Goal: Task Accomplishment & Management: Manage account settings

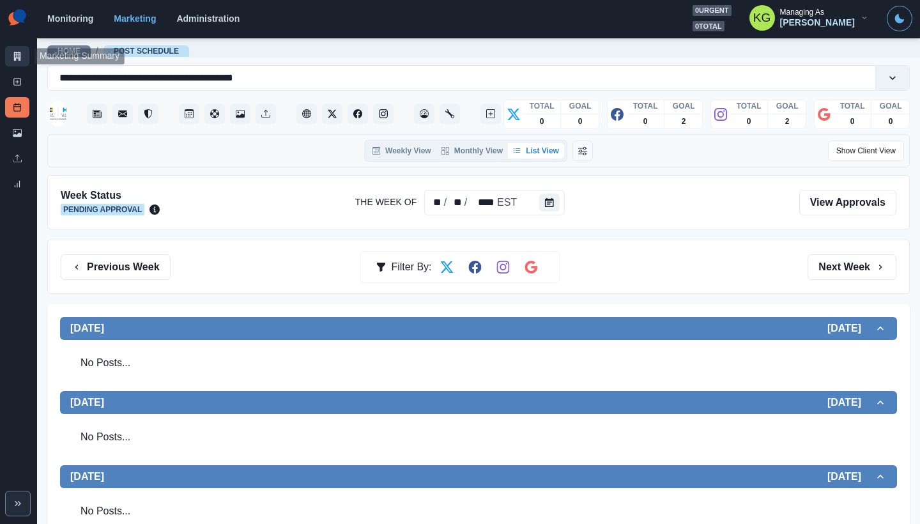
click at [13, 56] on icon at bounding box center [17, 56] width 9 height 9
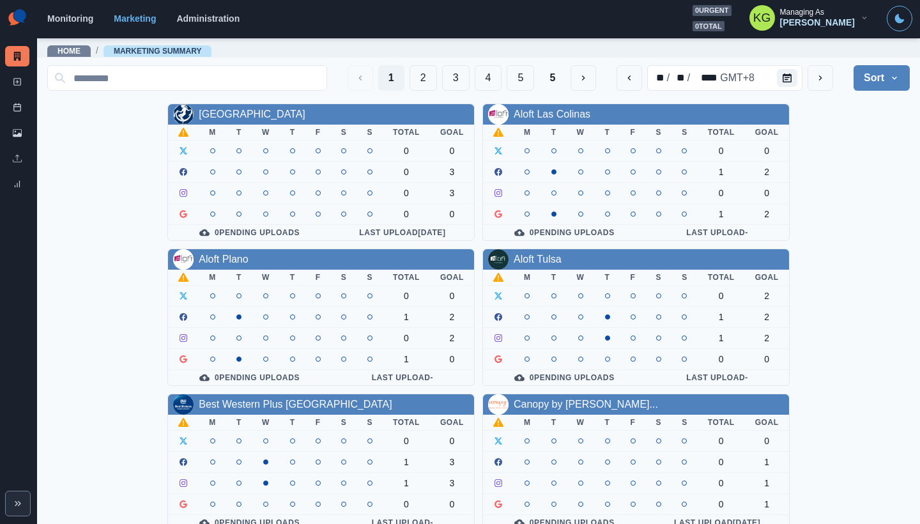
click at [257, 109] on div "Allegria Hotel" at bounding box center [321, 114] width 306 height 20
click at [249, 112] on link "Allegria Hotel" at bounding box center [252, 114] width 107 height 11
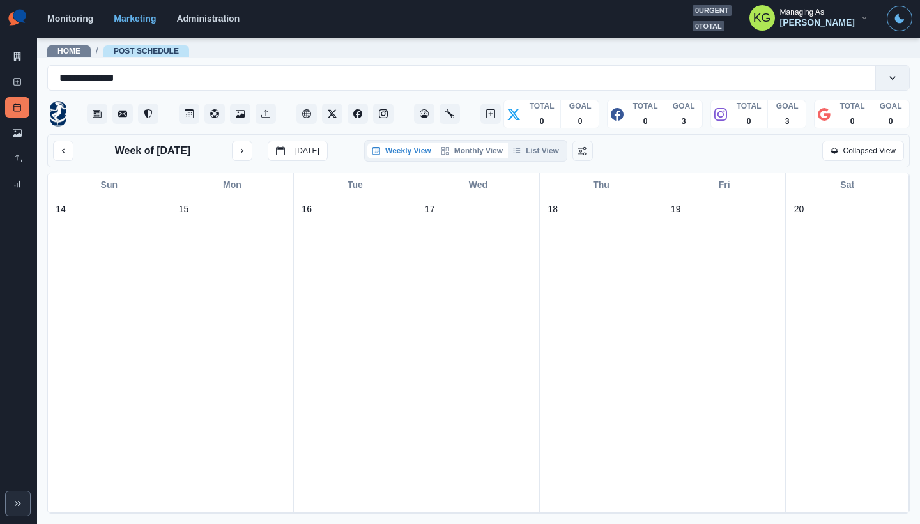
click at [482, 152] on button "Monthly View" at bounding box center [472, 150] width 72 height 15
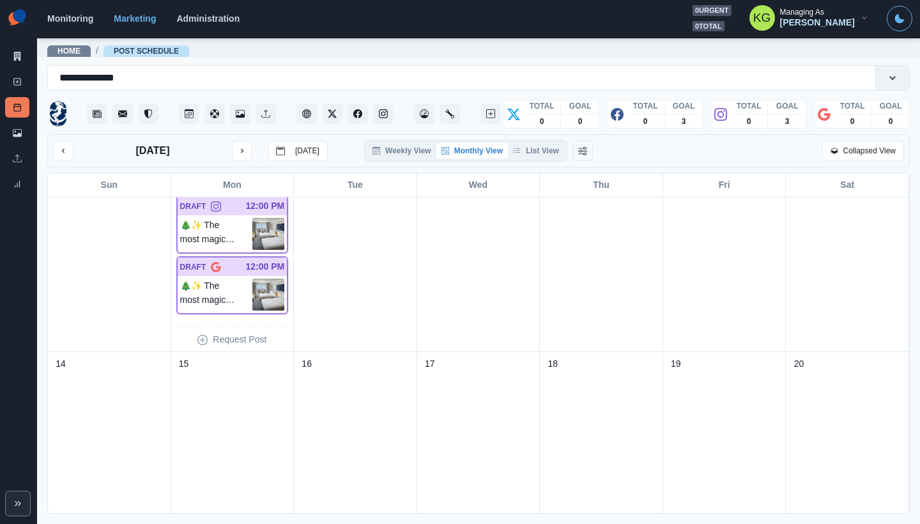
scroll to position [210, 0]
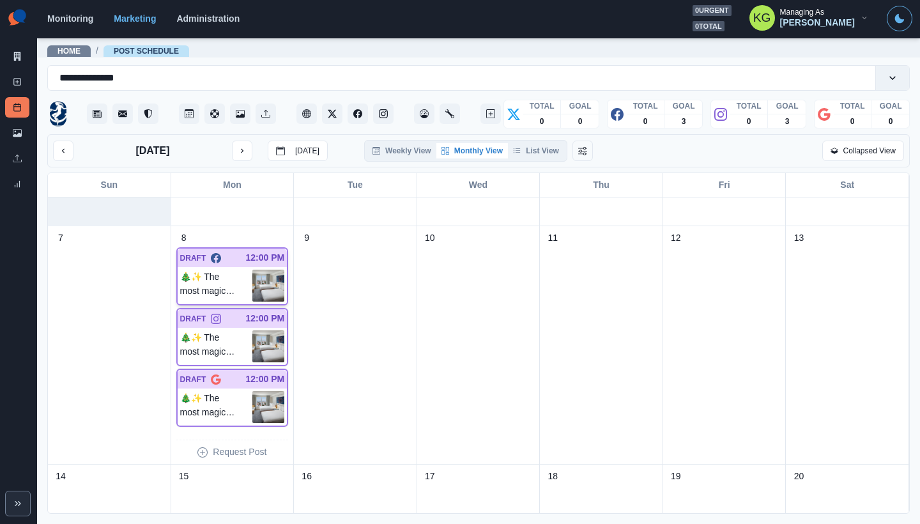
click at [235, 285] on p "🎄✨ The most magical time of the year is here! Celebrate Christmas with us at Al…" at bounding box center [216, 286] width 73 height 32
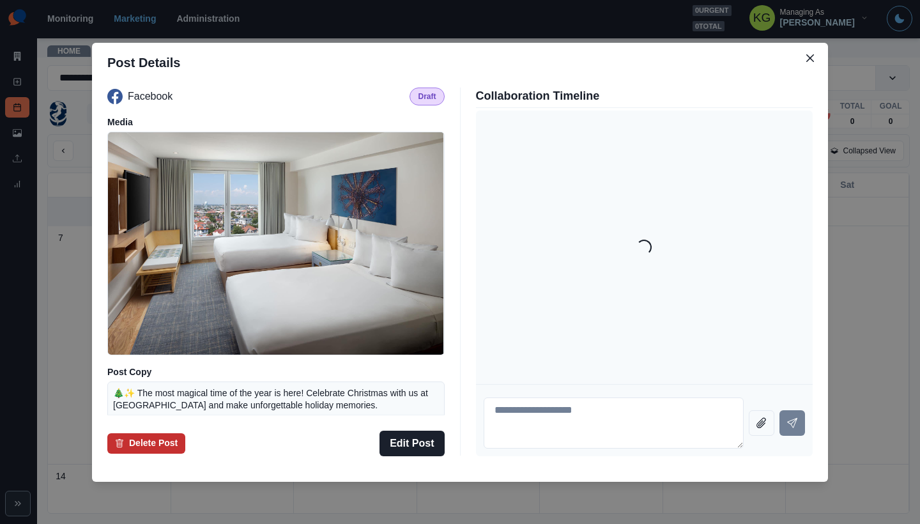
click at [163, 450] on button "Delete Post" at bounding box center [146, 443] width 78 height 20
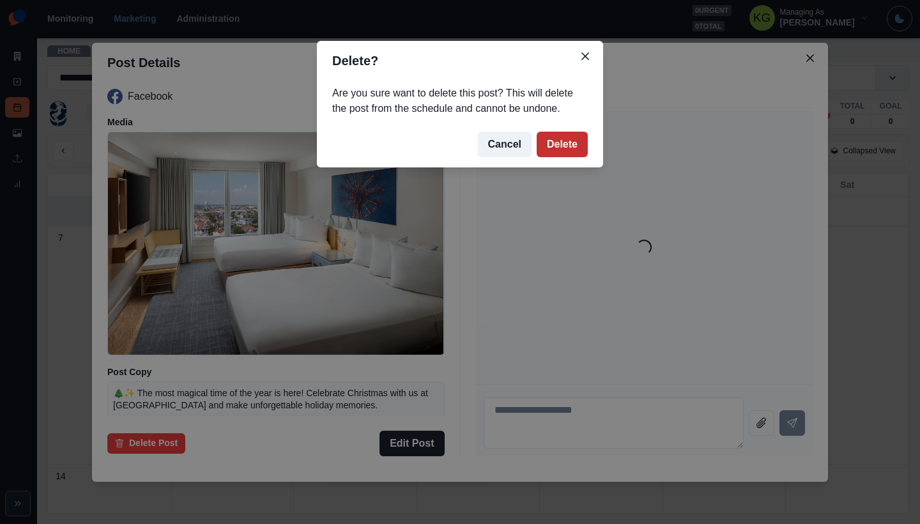
click at [570, 141] on button "Delete" at bounding box center [562, 145] width 51 height 26
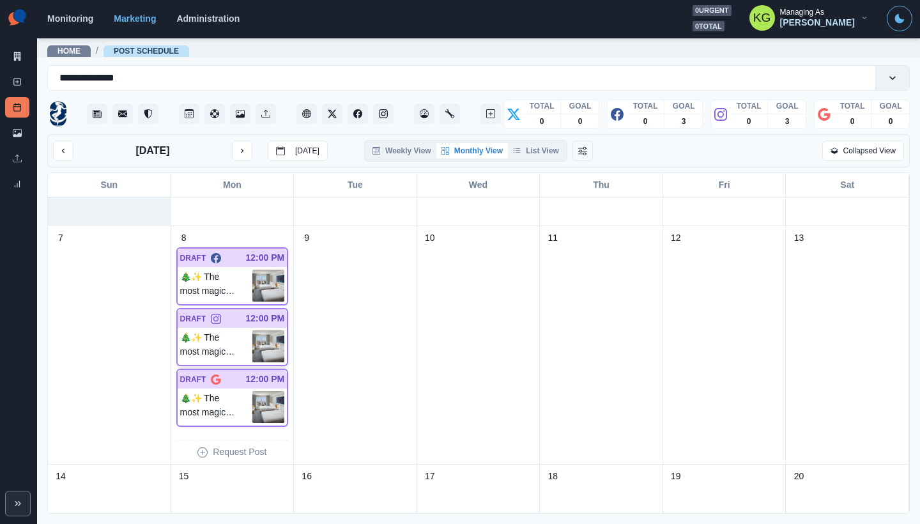
click at [234, 345] on p "🎄✨ The most magical time of the year is here! Celebrate Christmas with us at Al…" at bounding box center [216, 346] width 73 height 32
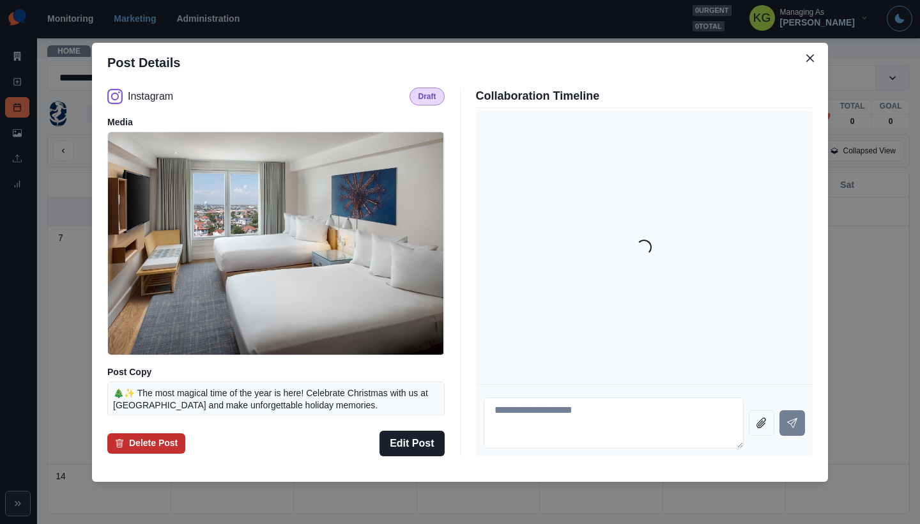
click at [157, 439] on button "Delete Post" at bounding box center [146, 443] width 78 height 20
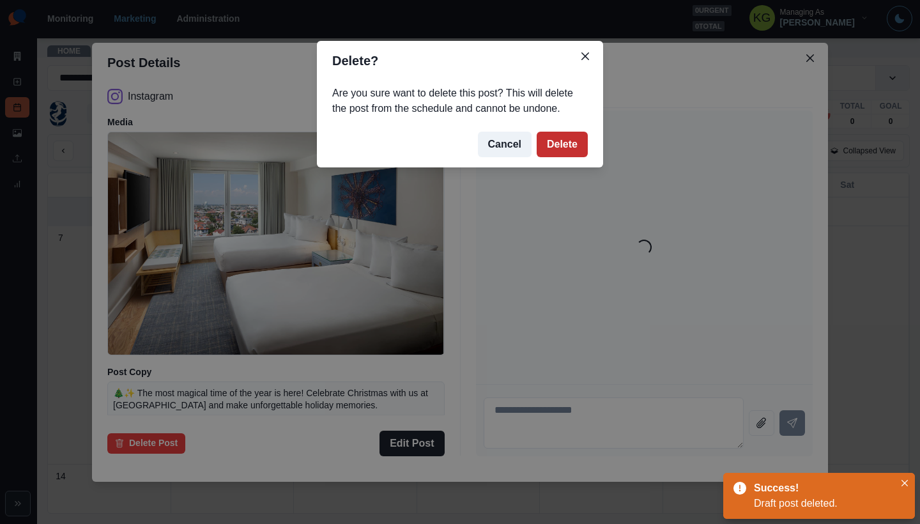
click at [563, 144] on button "Delete" at bounding box center [562, 145] width 51 height 26
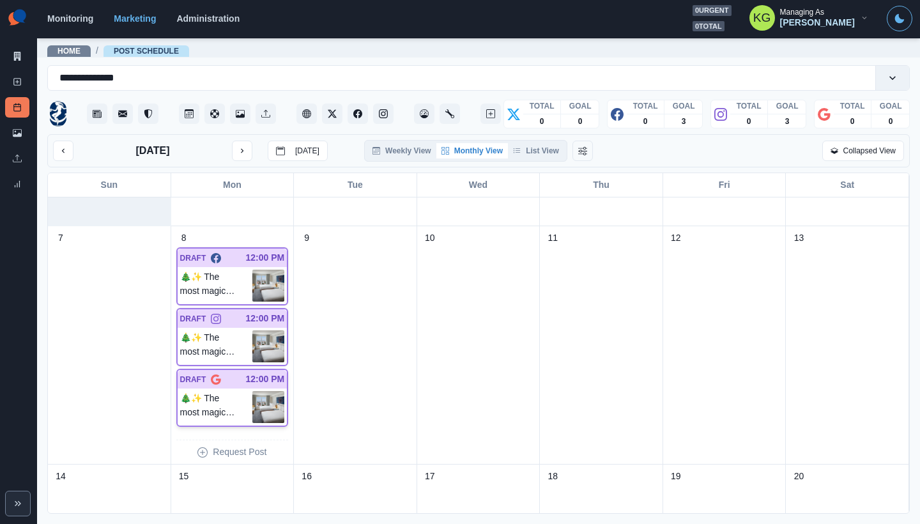
click at [232, 385] on div at bounding box center [233, 378] width 24 height 13
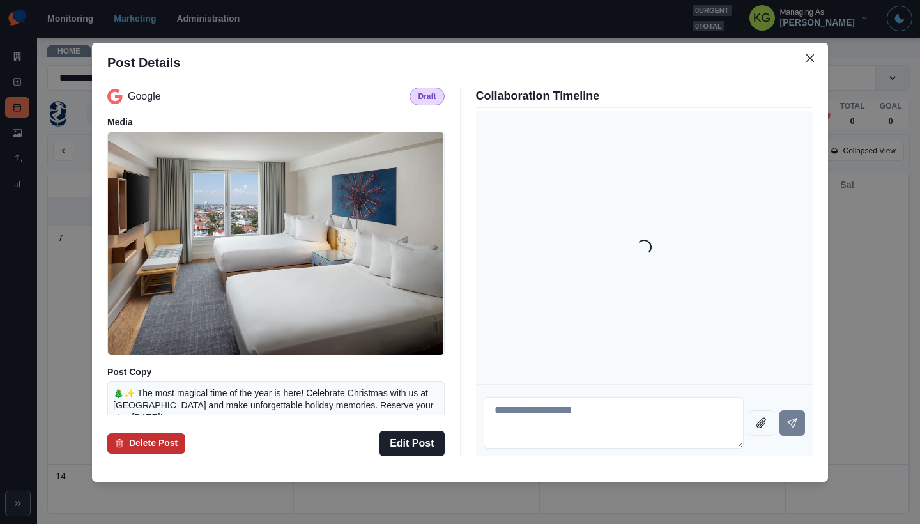
click at [173, 447] on button "Delete Post" at bounding box center [146, 443] width 78 height 20
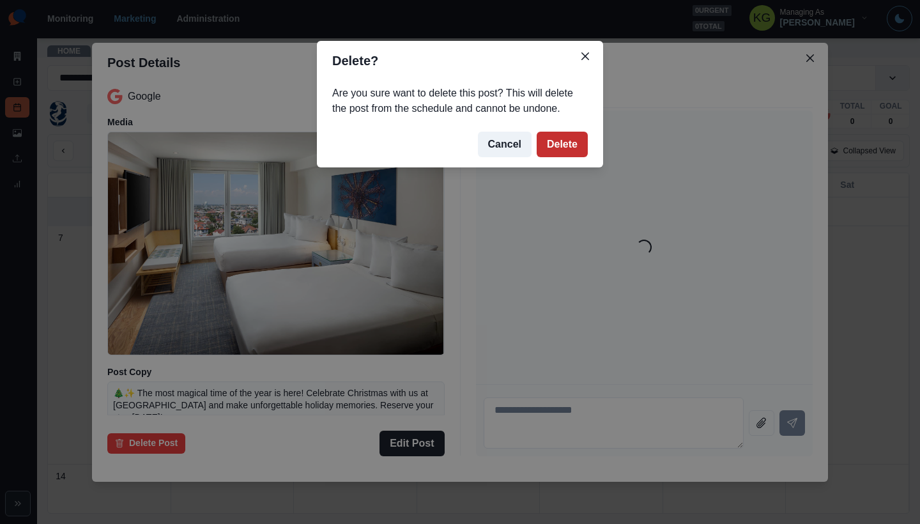
click at [551, 146] on button "Delete" at bounding box center [562, 145] width 51 height 26
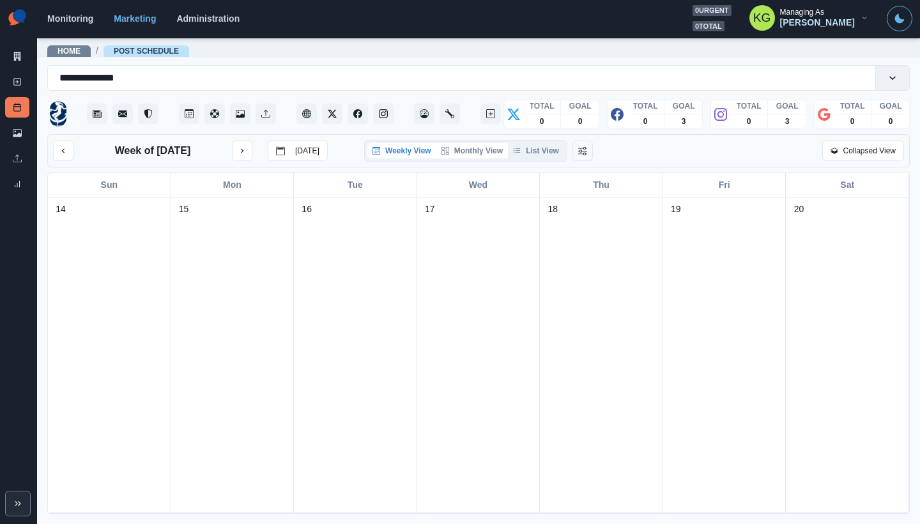
click at [470, 157] on button "Monthly View" at bounding box center [472, 150] width 72 height 15
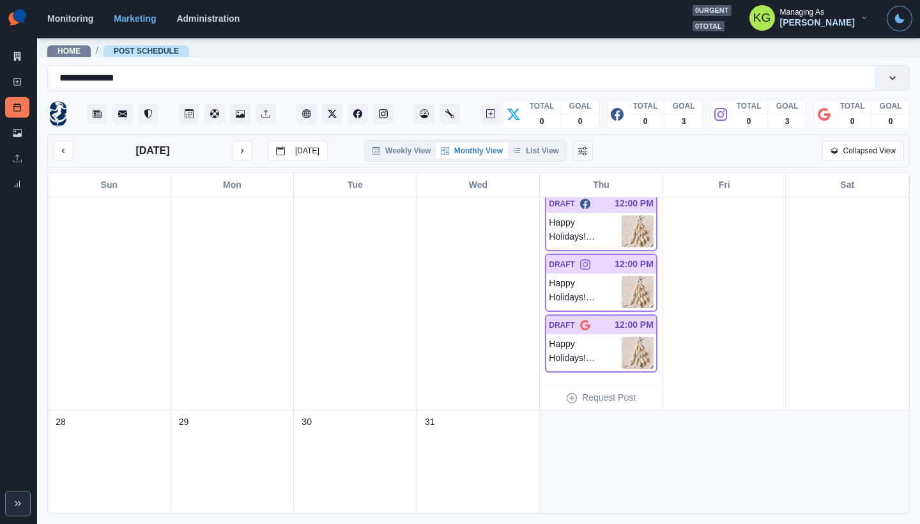
scroll to position [717, 0]
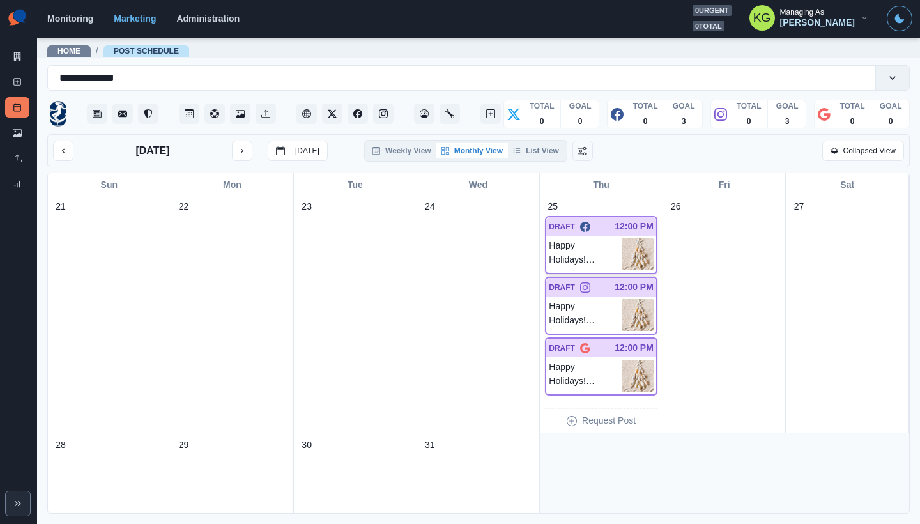
click at [560, 247] on p "Happy Holidays! Wishing you peace, happiness, and plenty of holiday cheer. 🎄✨" at bounding box center [585, 254] width 73 height 32
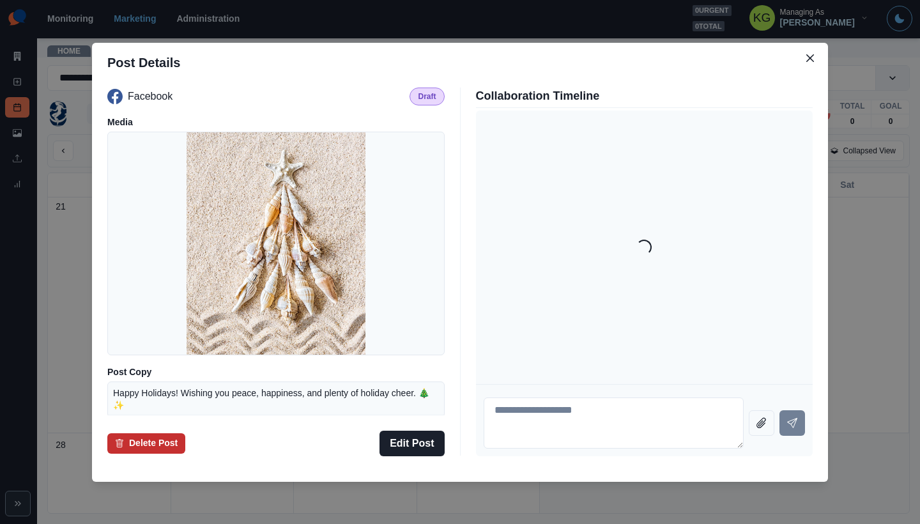
click at [174, 436] on button "Delete Post" at bounding box center [146, 443] width 78 height 20
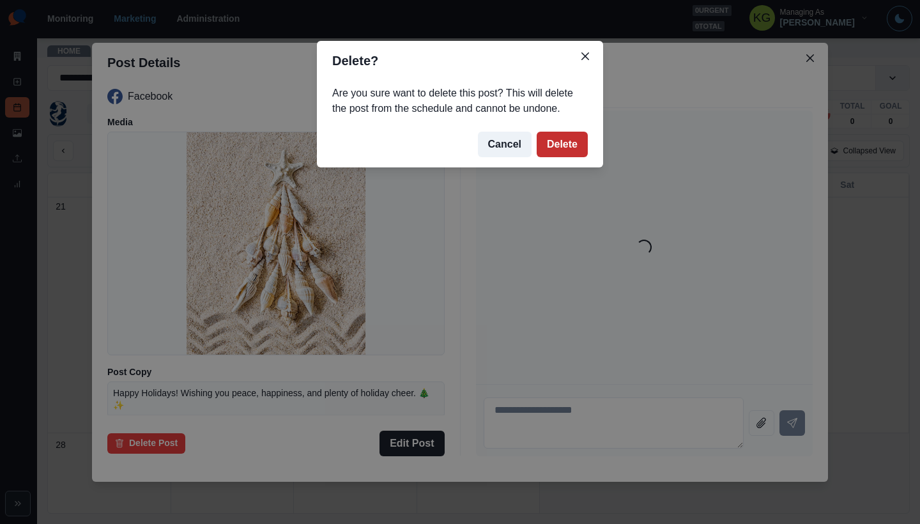
click at [569, 139] on button "Delete" at bounding box center [562, 145] width 51 height 26
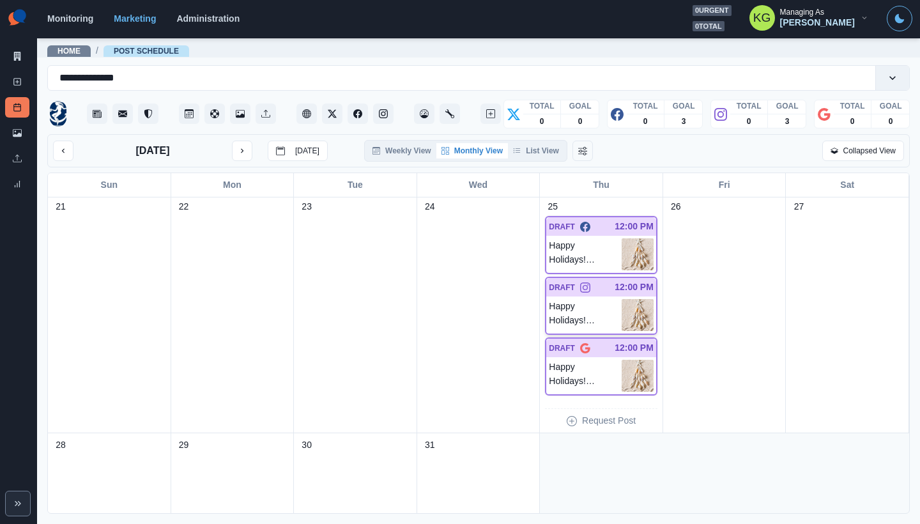
click at [597, 315] on p "Happy Holidays! Wishing you peace, happiness, and plenty of holiday cheer. 🎄✨" at bounding box center [585, 315] width 73 height 32
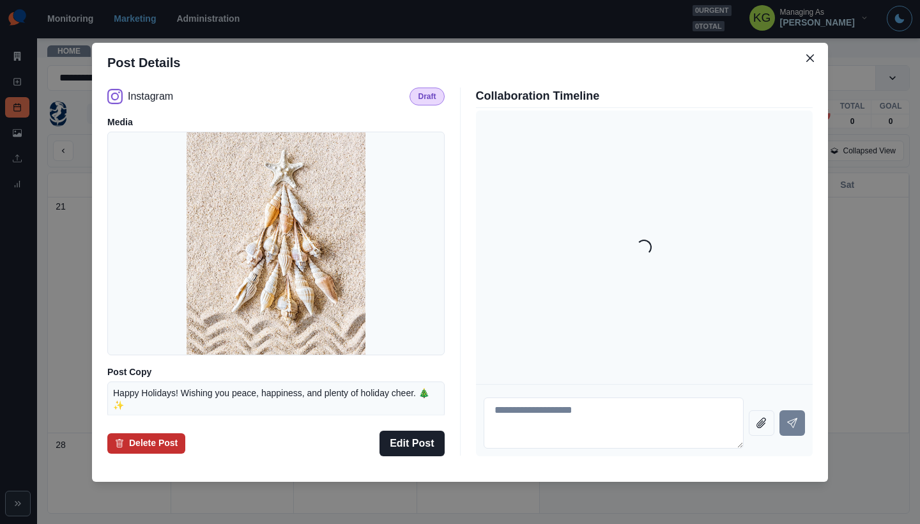
click at [150, 445] on button "Delete Post" at bounding box center [146, 443] width 78 height 20
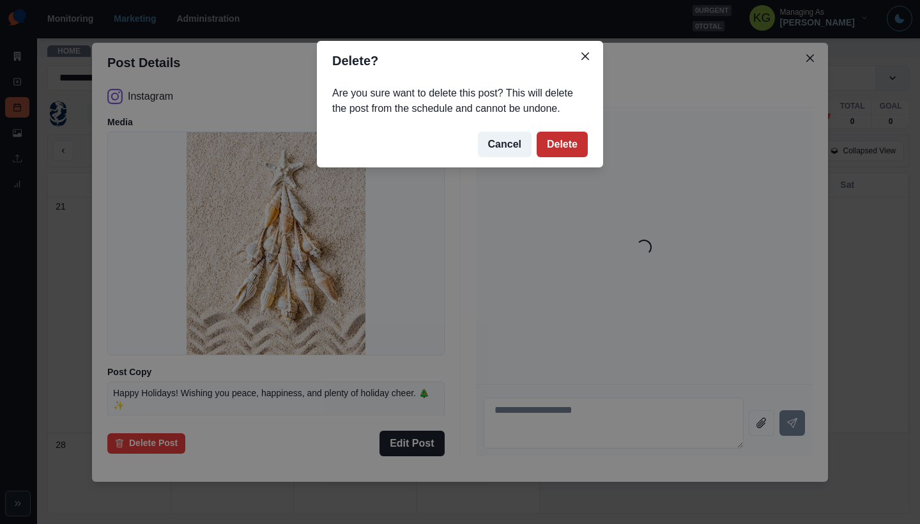
click at [562, 138] on button "Delete" at bounding box center [562, 145] width 51 height 26
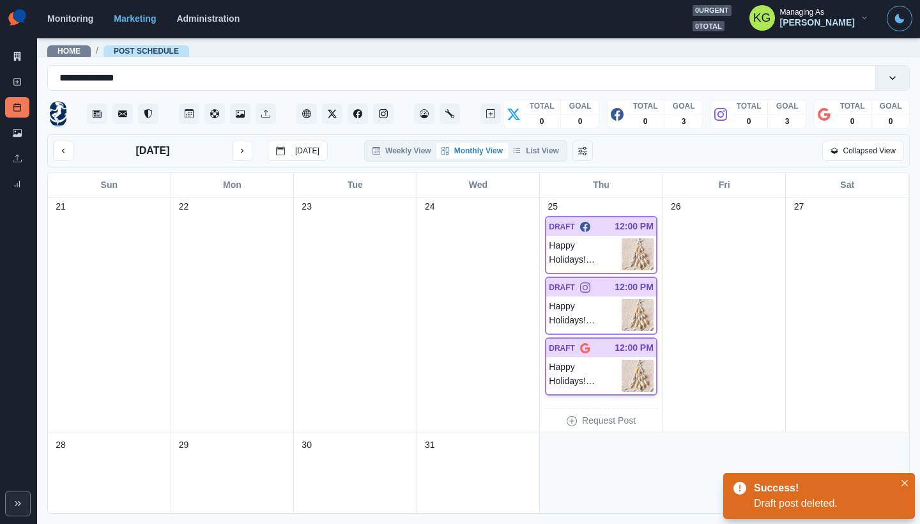
click at [597, 380] on p "Happy Holidays! Wishing you peace, happiness, and plenty of holiday cheer. 🎄✨" at bounding box center [585, 376] width 73 height 32
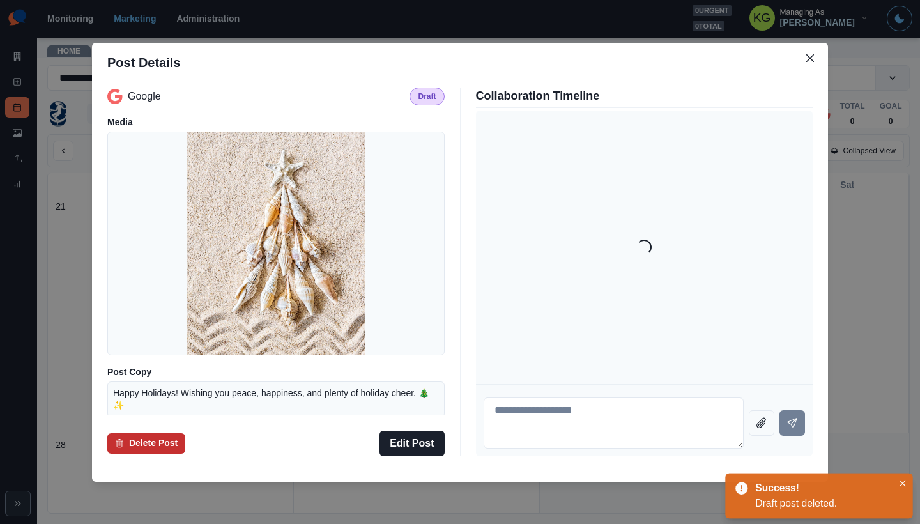
click at [128, 442] on button "Delete Post" at bounding box center [146, 443] width 78 height 20
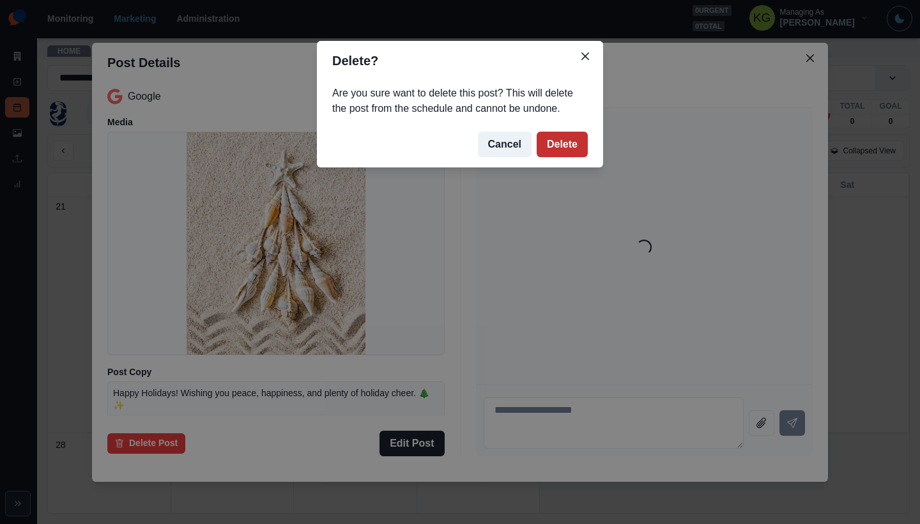
click at [558, 137] on button "Delete" at bounding box center [562, 145] width 51 height 26
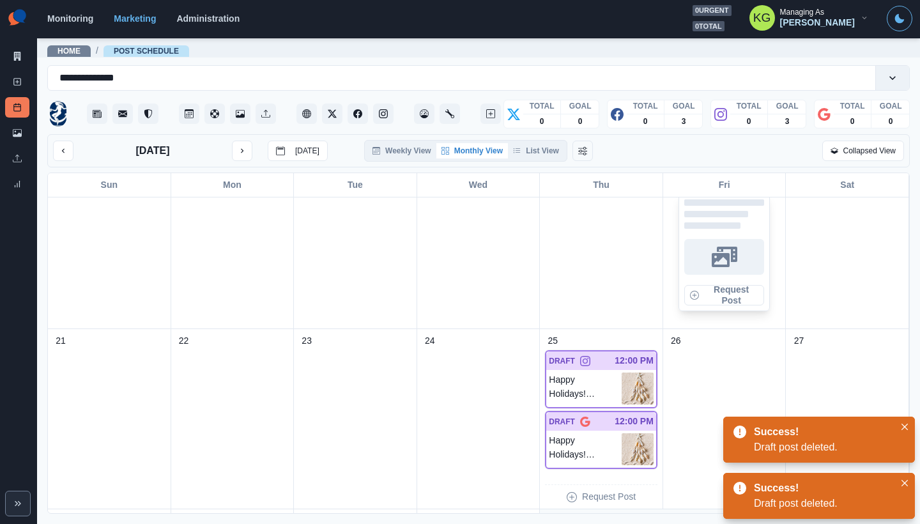
scroll to position [411, 0]
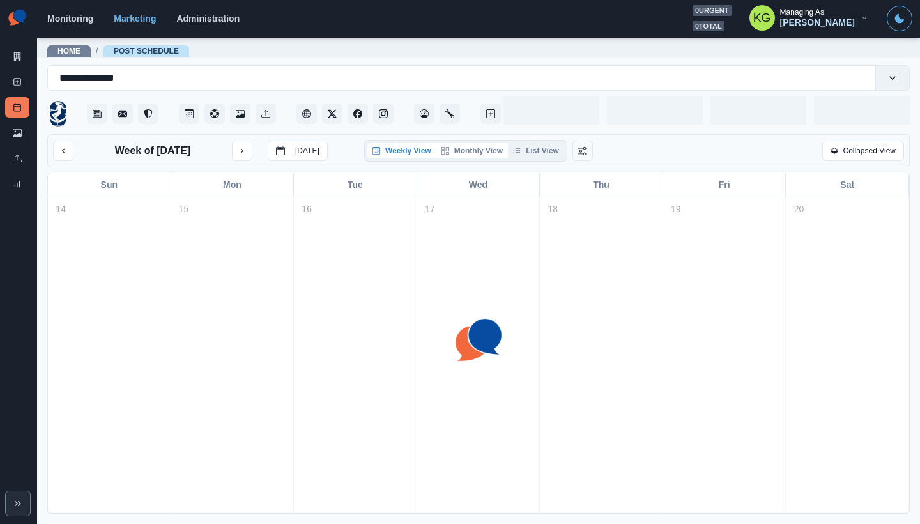
click at [465, 148] on button "Monthly View" at bounding box center [472, 150] width 72 height 15
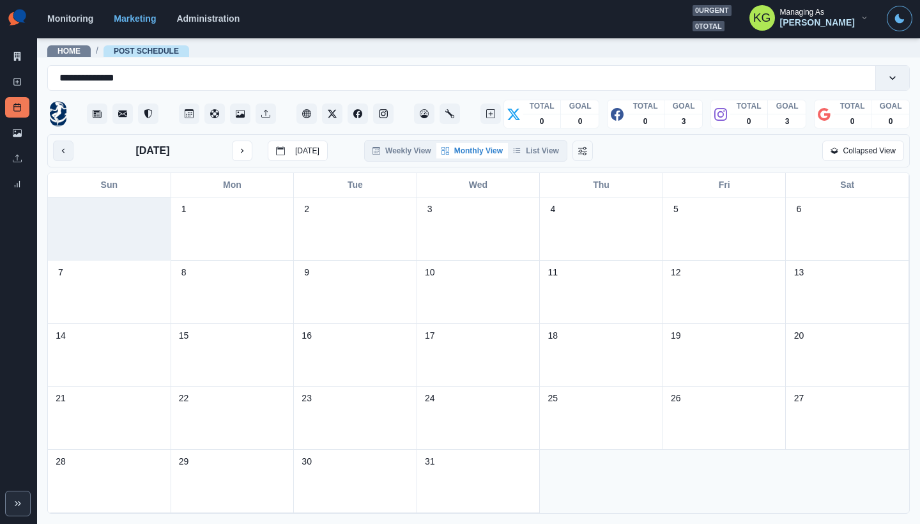
click at [72, 156] on button "previous month" at bounding box center [63, 151] width 20 height 20
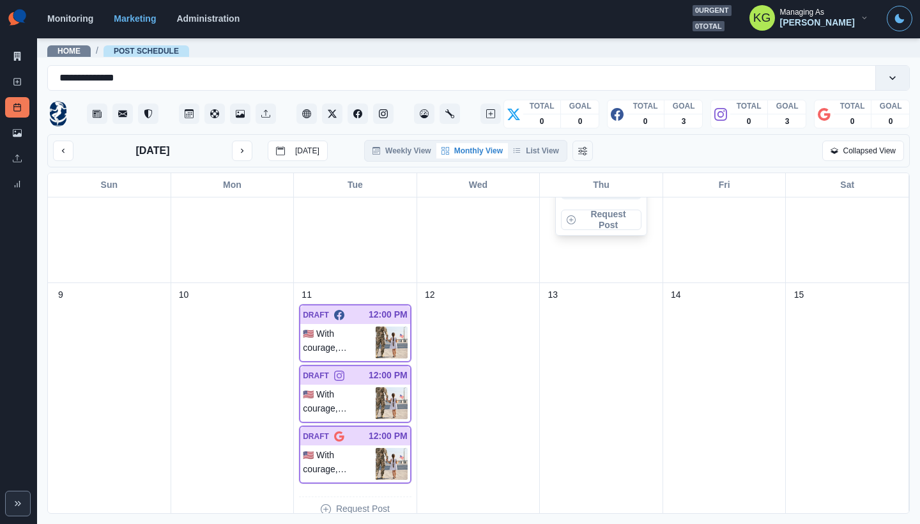
scroll to position [416, 0]
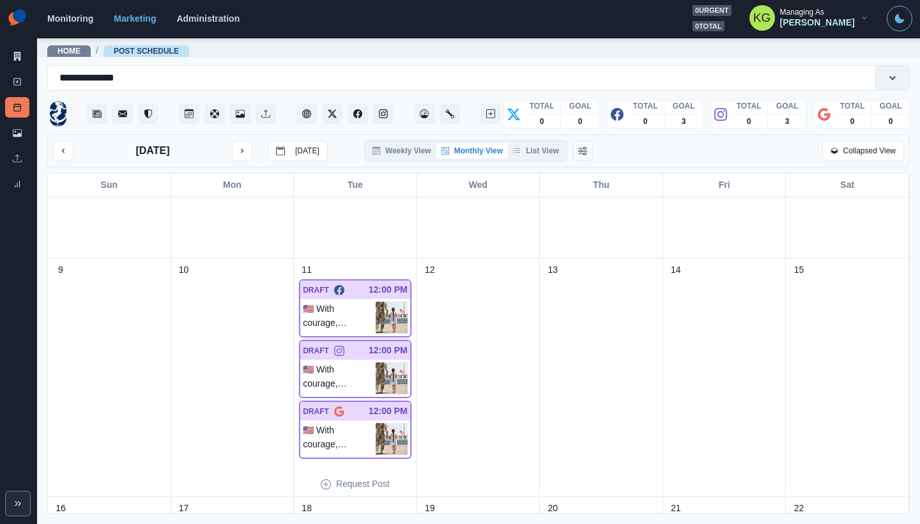
click at [320, 303] on p "🇺🇸 With courage, strength, and sacrifice, you’ve given so much. [DATE] we pause…" at bounding box center [339, 318] width 73 height 32
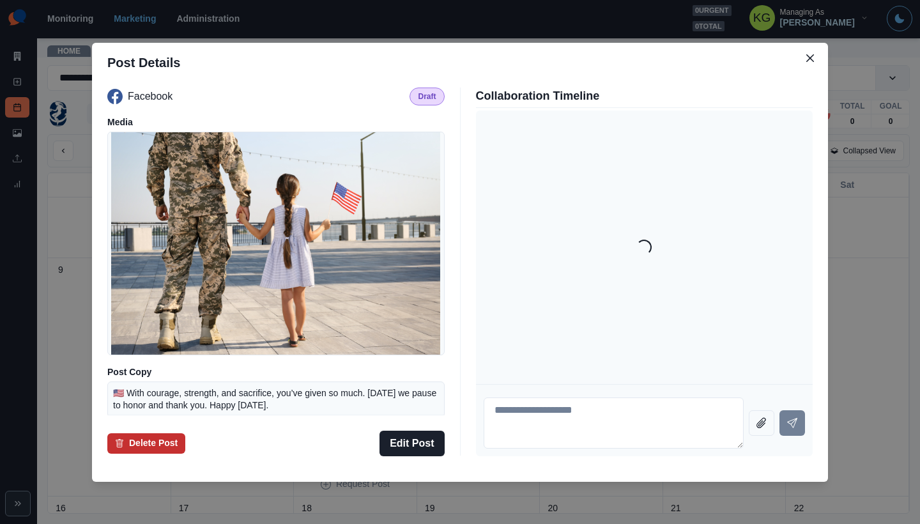
click at [149, 448] on button "Delete Post" at bounding box center [146, 443] width 78 height 20
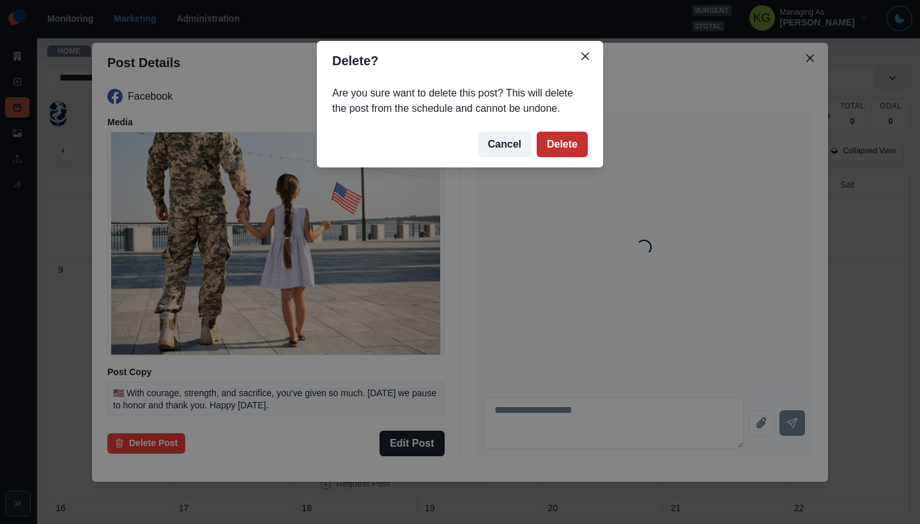
click at [548, 147] on button "Delete" at bounding box center [562, 145] width 51 height 26
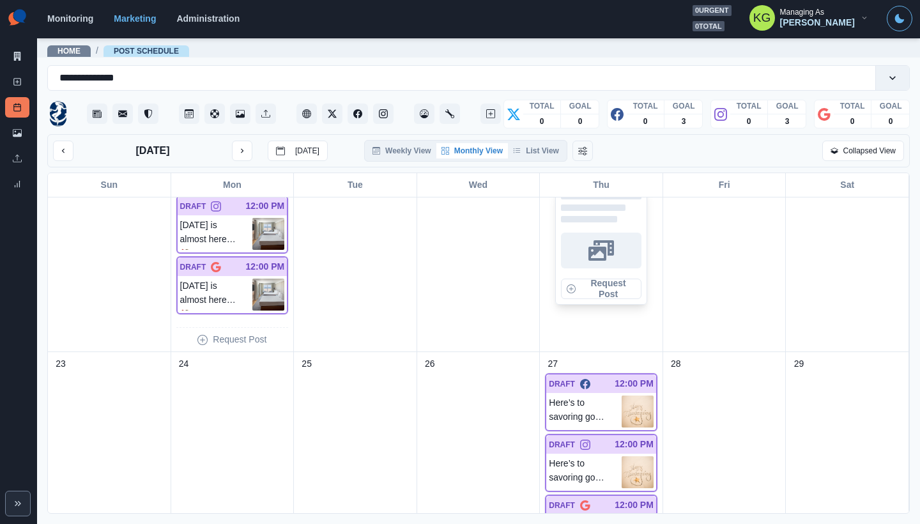
scroll to position [552, 0]
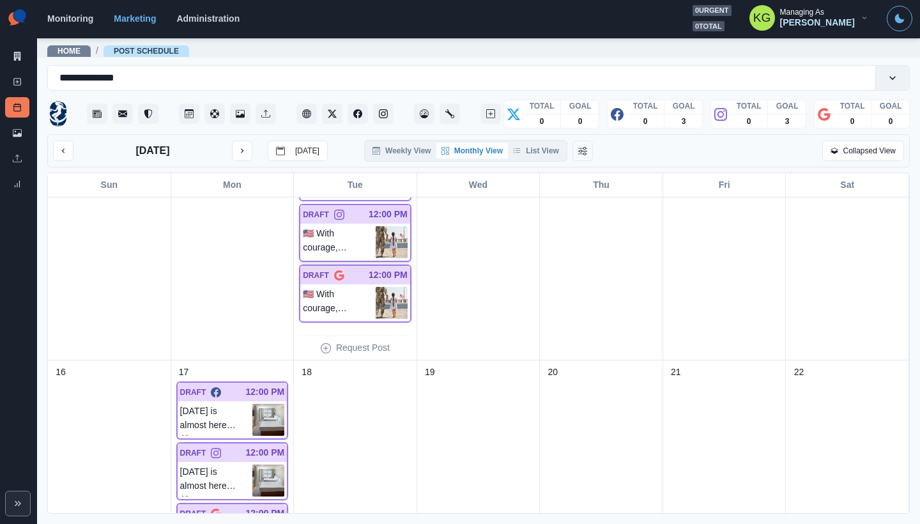
click at [352, 245] on p "🇺🇸 With courage, strength, and sacrifice, you’ve given so much. Today we pause …" at bounding box center [339, 242] width 73 height 32
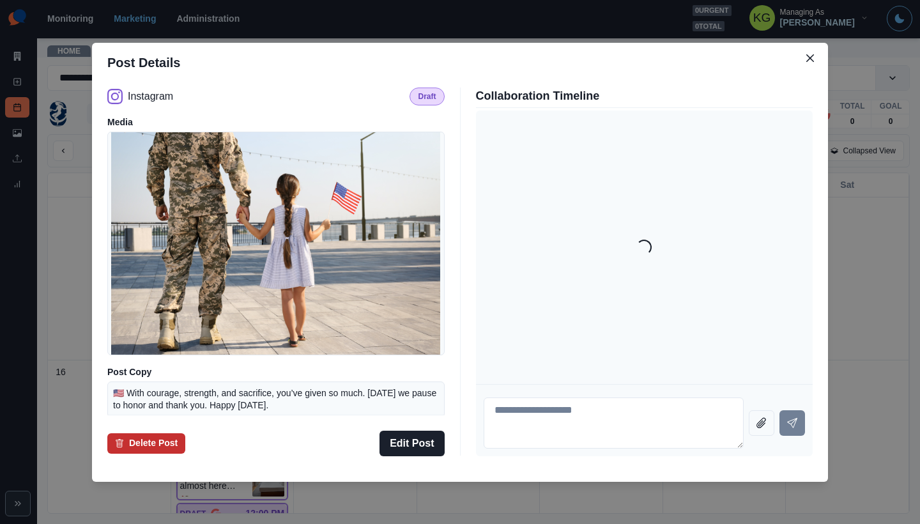
click at [156, 445] on button "Delete Post" at bounding box center [146, 443] width 78 height 20
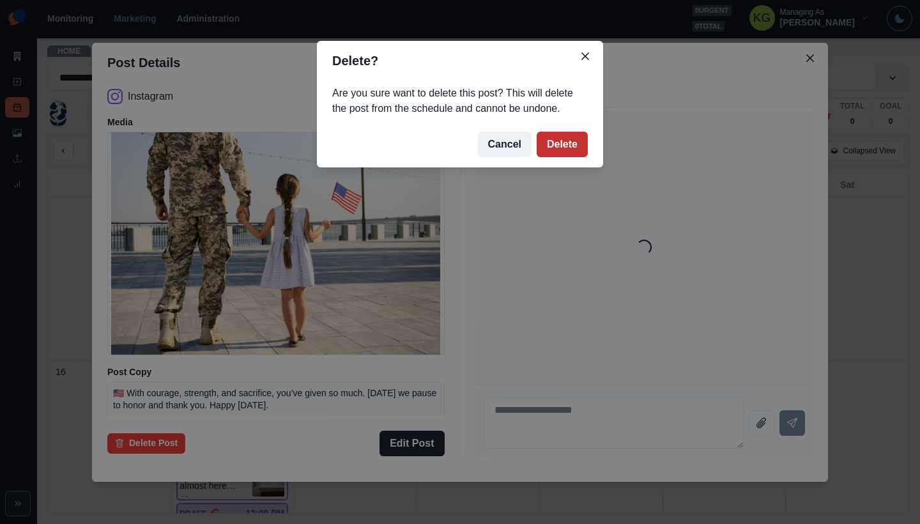
click at [558, 153] on button "Delete" at bounding box center [562, 145] width 51 height 26
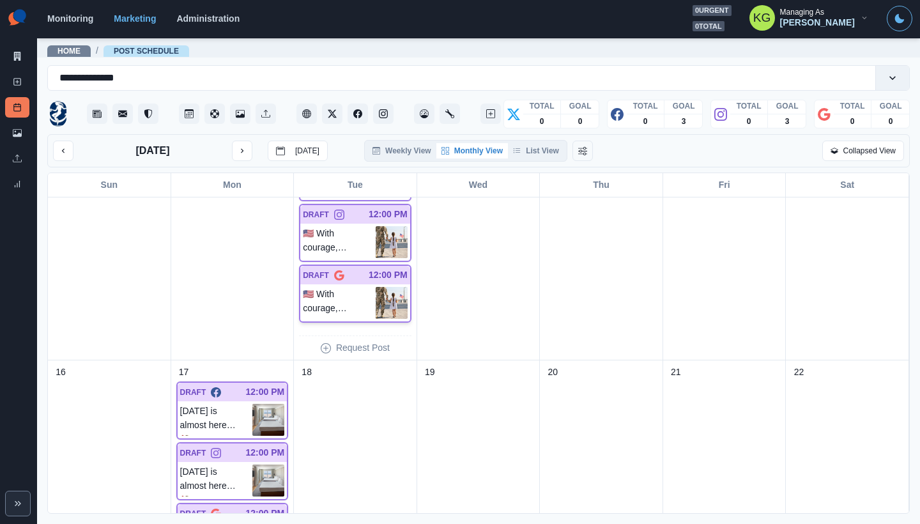
click at [328, 303] on p "🇺🇸 With courage, strength, and sacrifice, you’ve given so much. Today we pause …" at bounding box center [339, 303] width 73 height 32
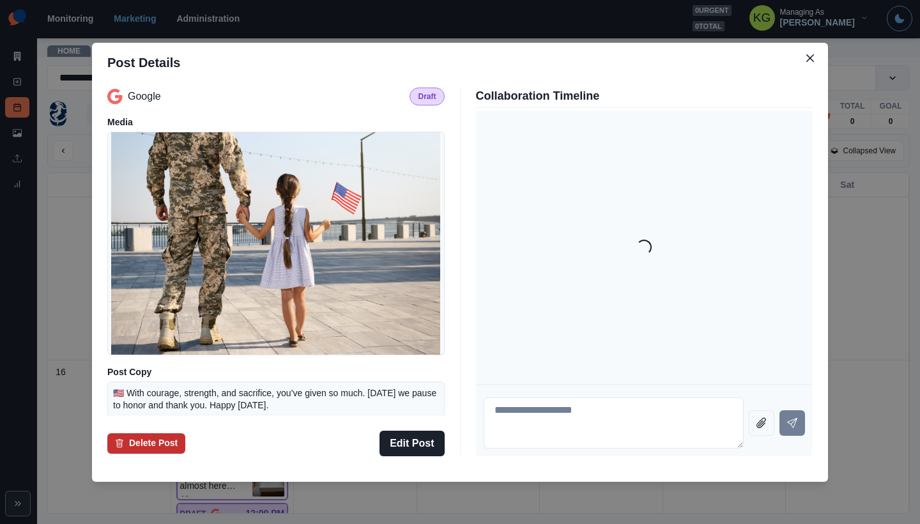
click at [160, 447] on button "Delete Post" at bounding box center [146, 443] width 78 height 20
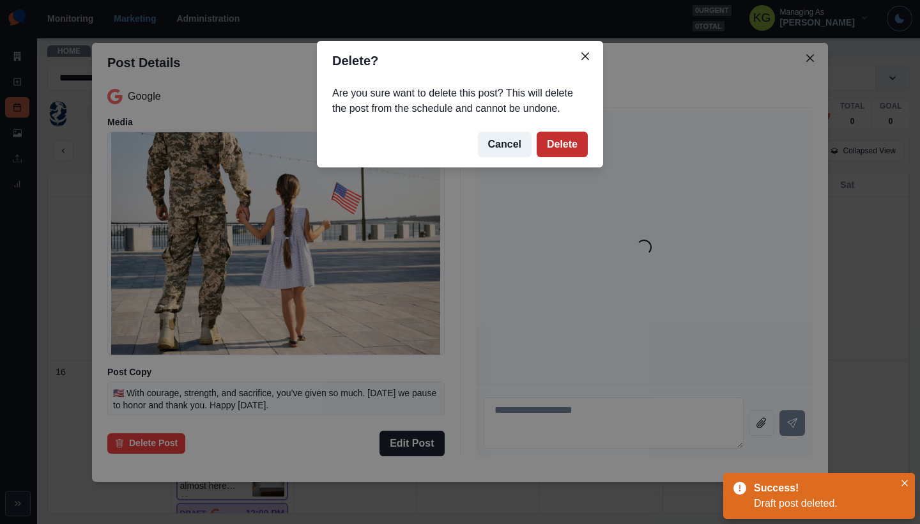
click at [578, 143] on button "Delete" at bounding box center [562, 145] width 51 height 26
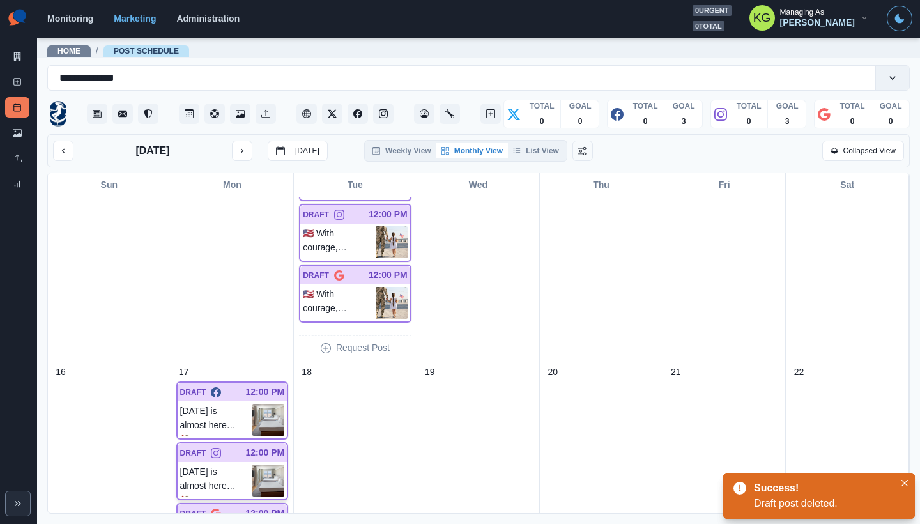
scroll to position [671, 0]
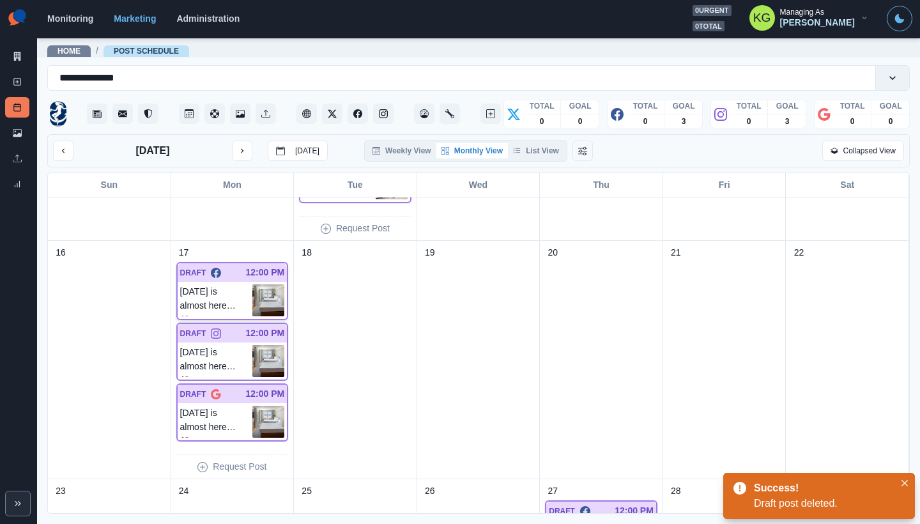
click at [226, 305] on p "Thanksgiving is almost here! 🦃 If you’re celebrating in Long Beach, make your h…" at bounding box center [216, 300] width 73 height 32
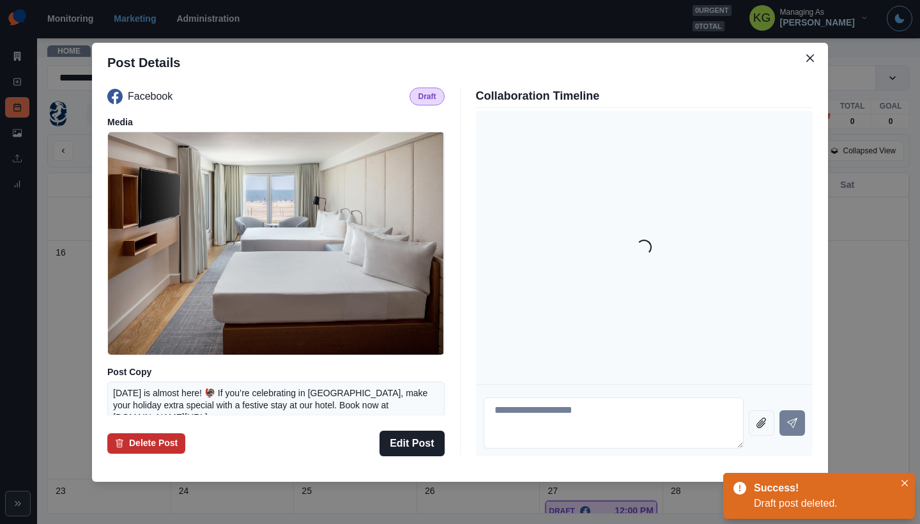
click at [135, 440] on button "Delete Post" at bounding box center [146, 443] width 78 height 20
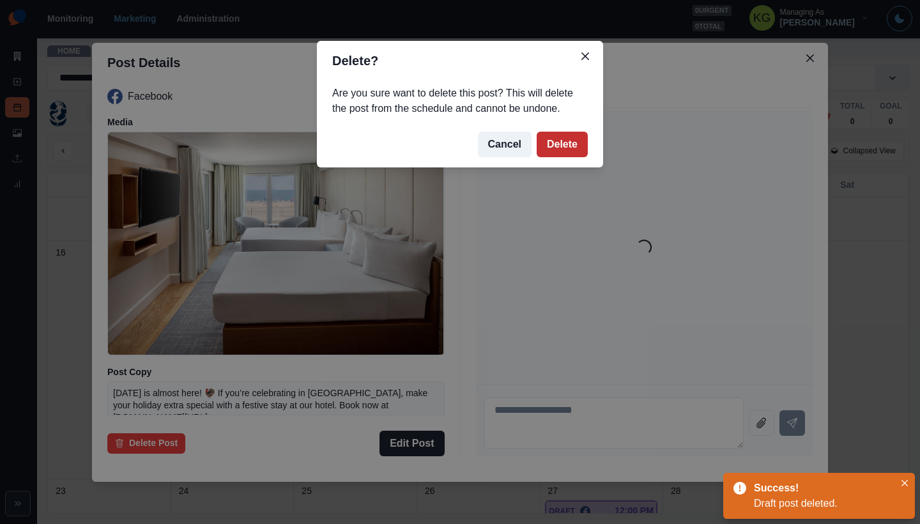
click at [565, 137] on button "Delete" at bounding box center [562, 145] width 51 height 26
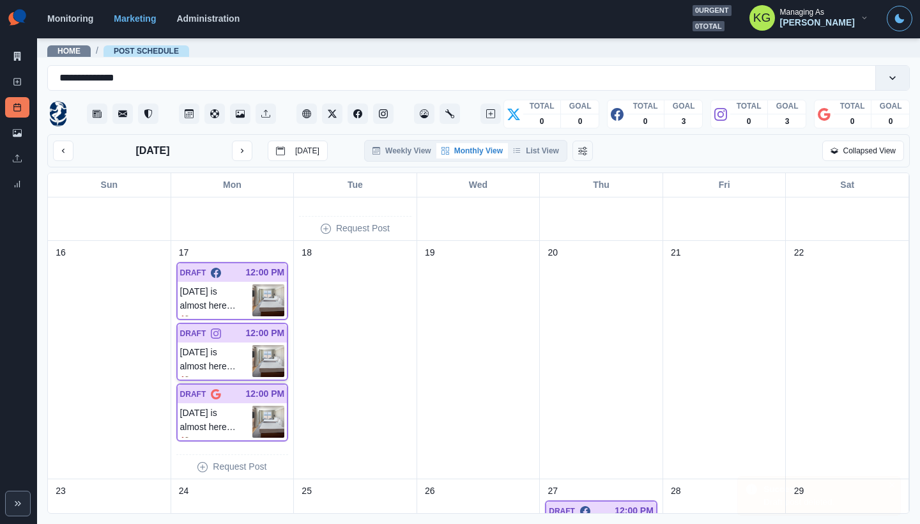
click at [191, 365] on p "Thanksgiving is almost here! 🦃 If you’re celebrating in Long Beach, make your h…" at bounding box center [216, 361] width 73 height 32
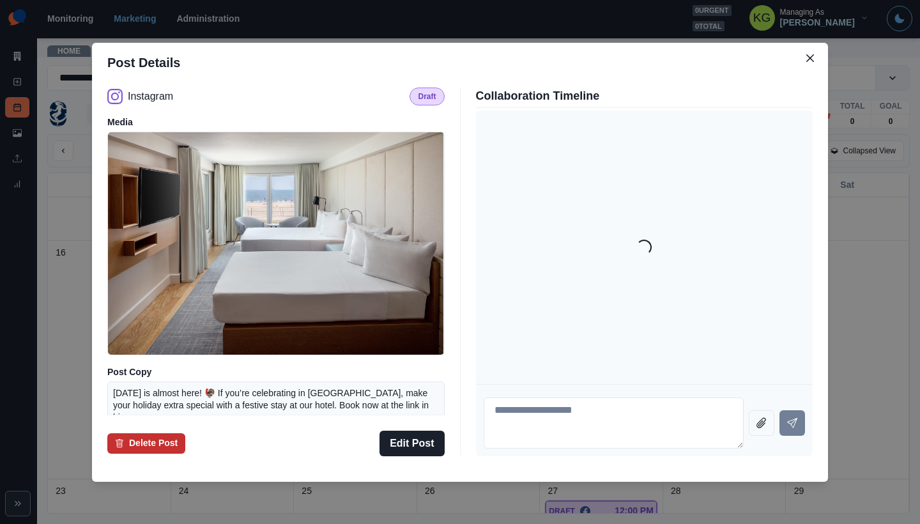
click at [143, 439] on button "Delete Post" at bounding box center [146, 443] width 78 height 20
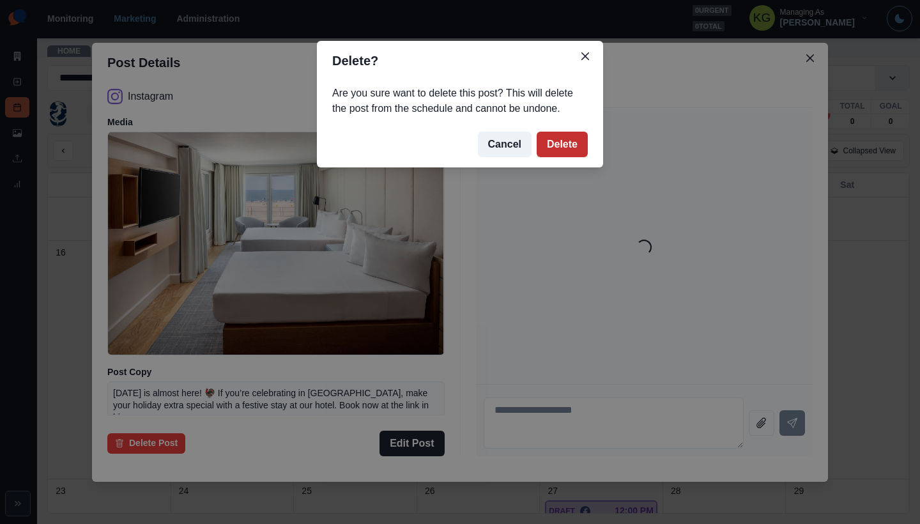
click at [555, 141] on button "Delete" at bounding box center [562, 145] width 51 height 26
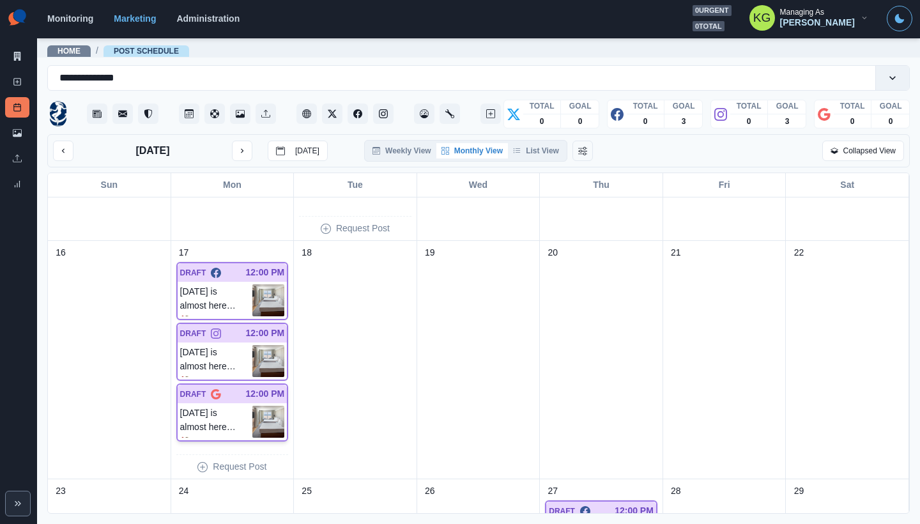
scroll to position [696, 0]
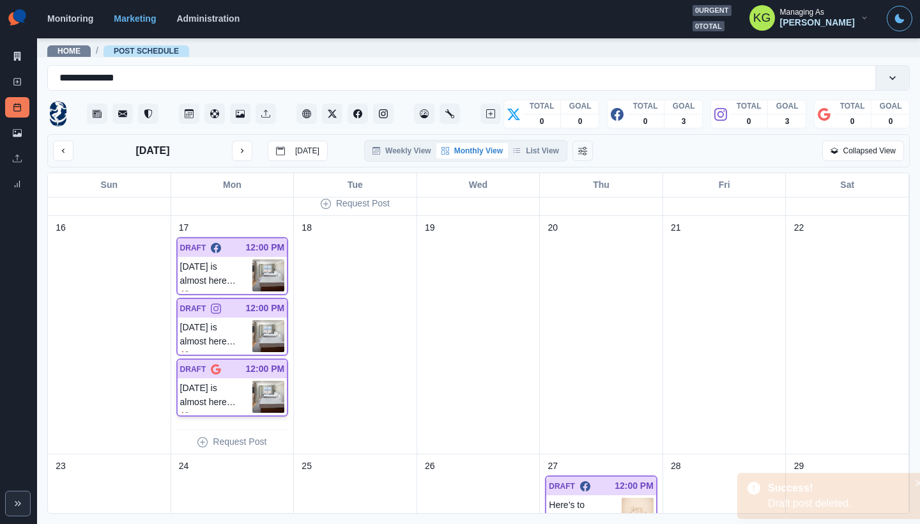
click at [212, 376] on div "DRAFT 12:00 PM" at bounding box center [233, 369] width 110 height 19
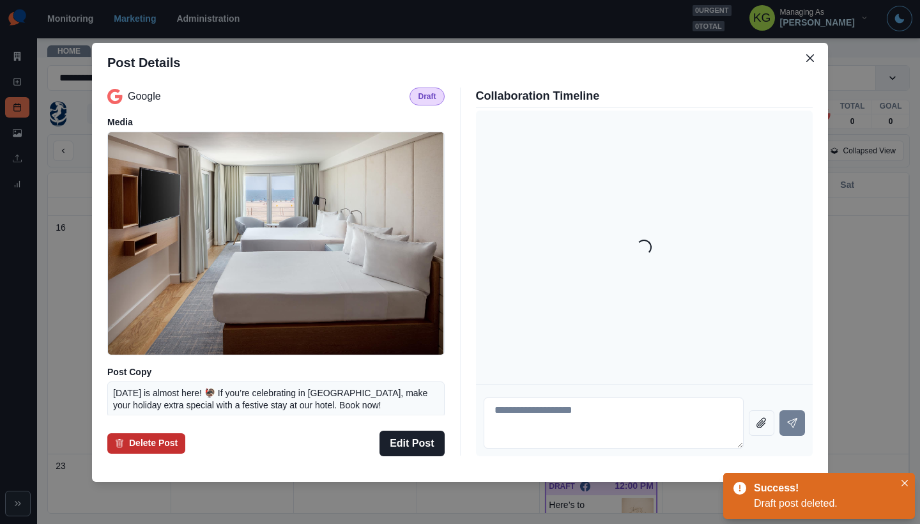
click at [155, 447] on button "Delete Post" at bounding box center [146, 443] width 78 height 20
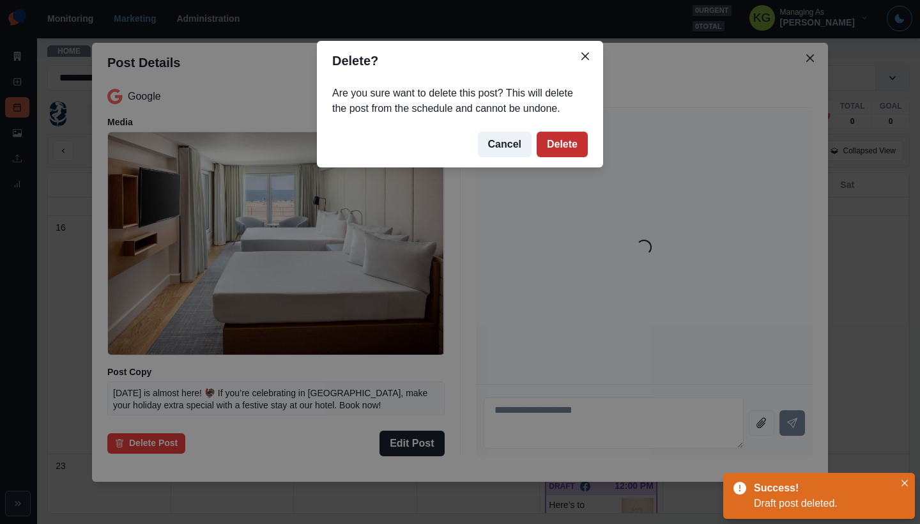
click at [579, 146] on button "Delete" at bounding box center [562, 145] width 51 height 26
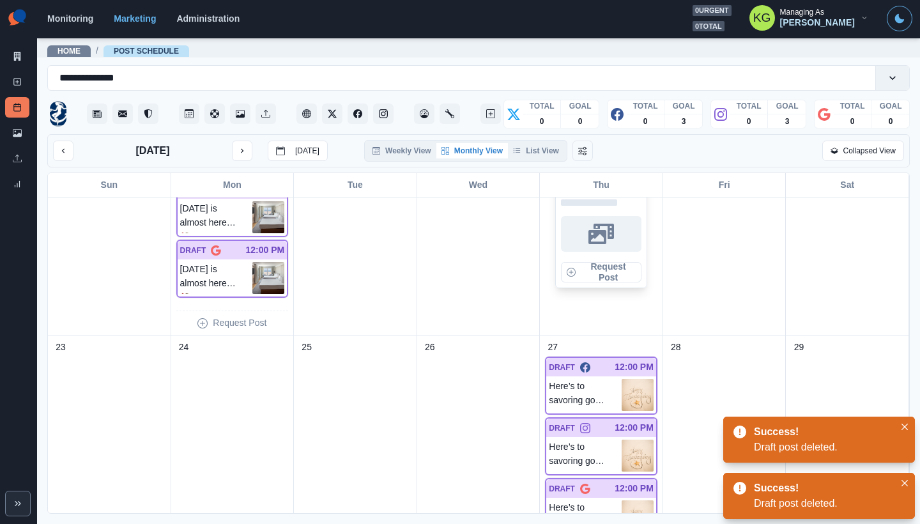
scroll to position [918, 0]
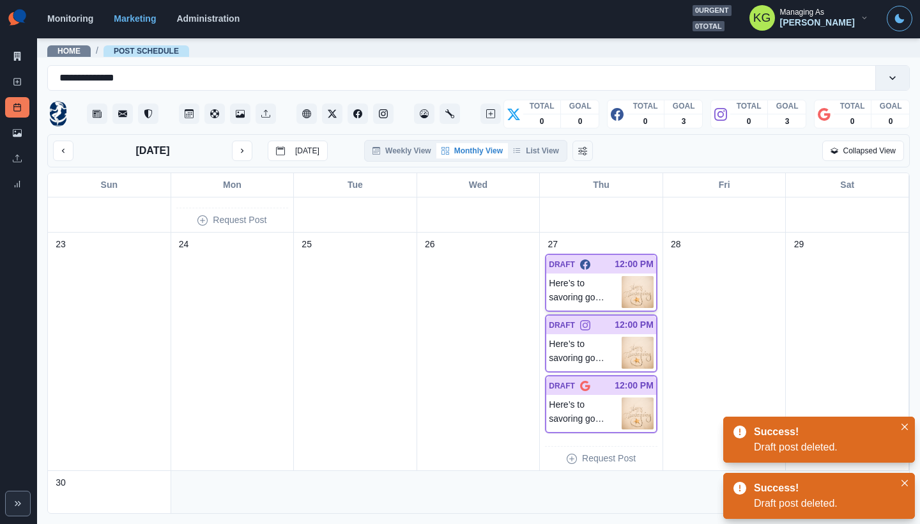
click at [609, 275] on div "Here’s to savoring good food, creating warm memories, and embracing gratitude. …" at bounding box center [601, 291] width 110 height 37
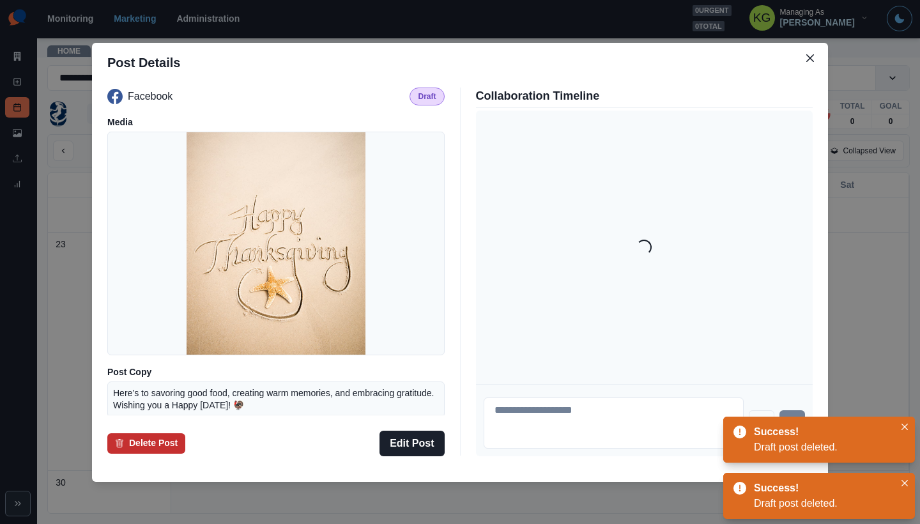
click at [130, 443] on button "Delete Post" at bounding box center [146, 443] width 78 height 20
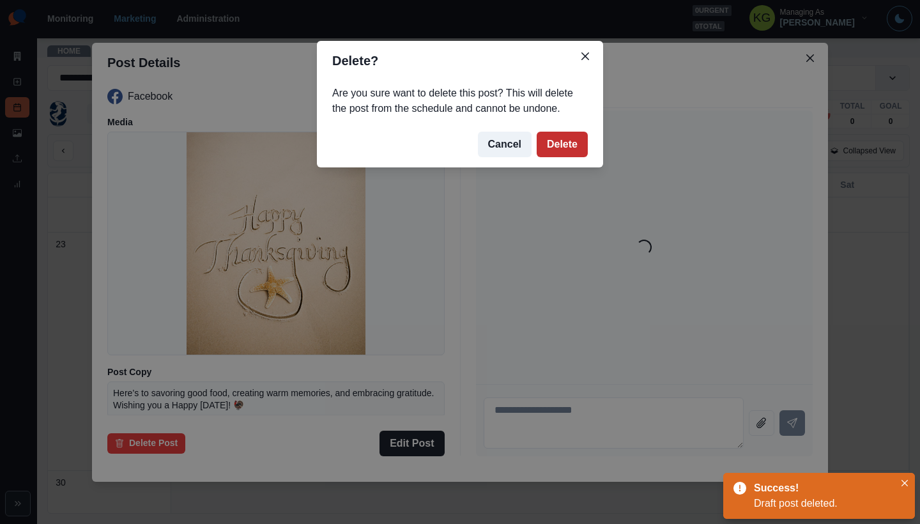
click at [557, 153] on button "Delete" at bounding box center [562, 145] width 51 height 26
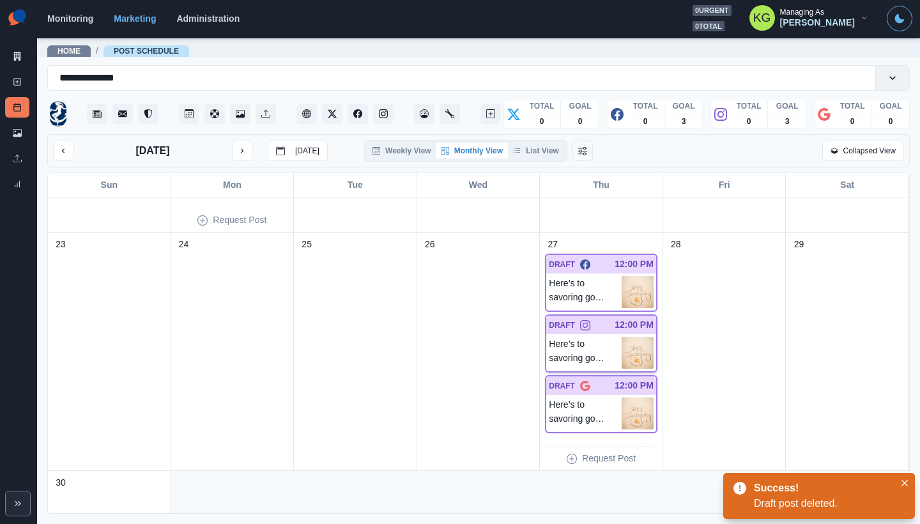
click at [569, 339] on p "Here’s to savoring good food, creating warm memories, and embracing gratitude. …" at bounding box center [585, 353] width 73 height 32
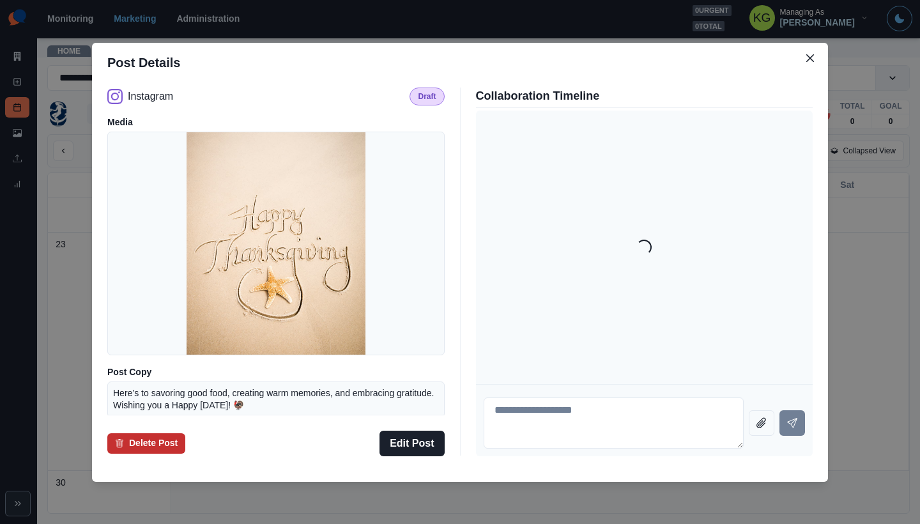
click at [146, 440] on button "Delete Post" at bounding box center [146, 443] width 78 height 20
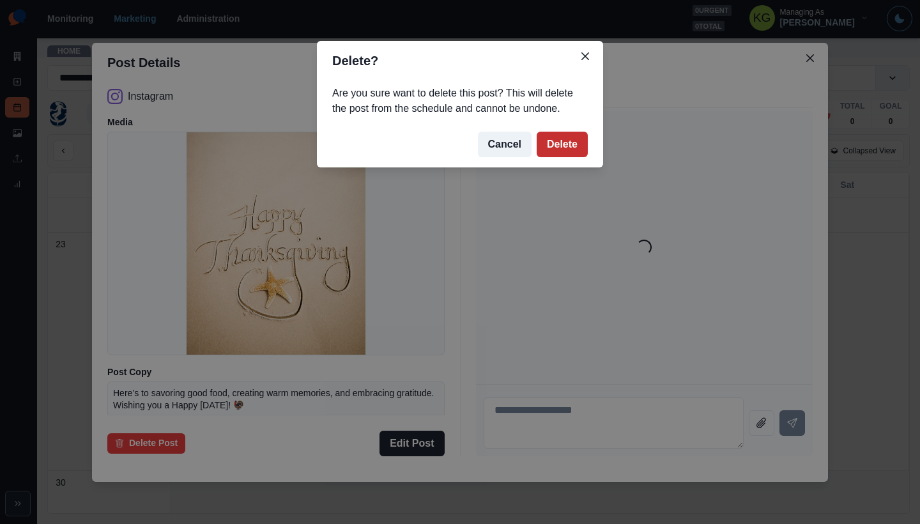
click at [583, 142] on button "Delete" at bounding box center [562, 145] width 51 height 26
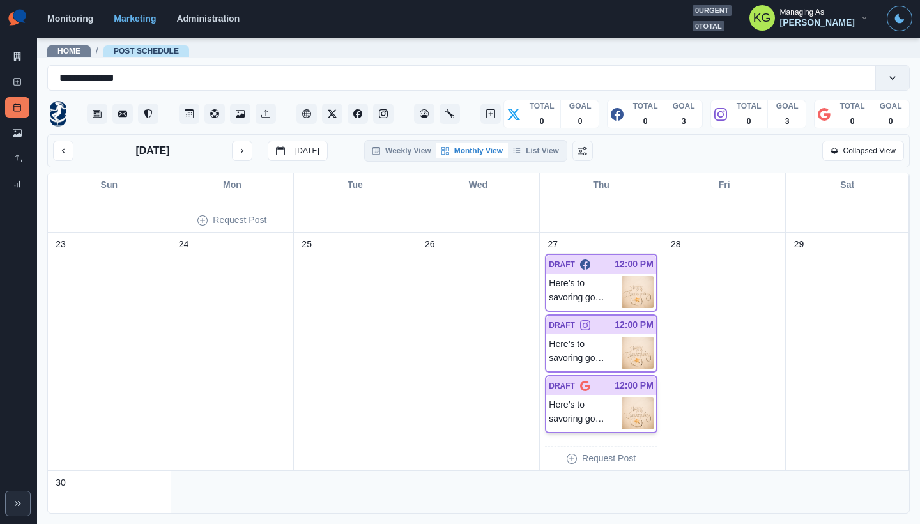
click at [580, 419] on p "Here’s to savoring good food, creating warm memories, and embracing gratitude. …" at bounding box center [585, 413] width 73 height 32
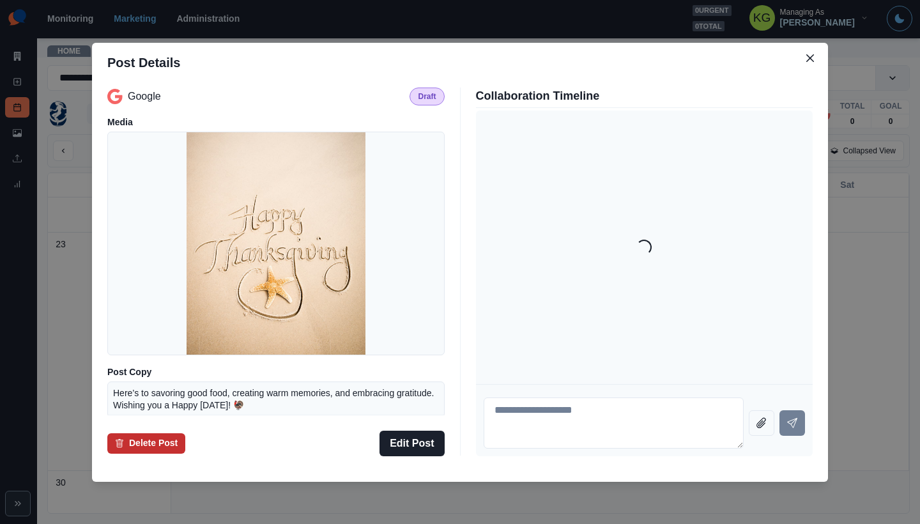
click at [172, 433] on button "Delete Post" at bounding box center [146, 443] width 78 height 20
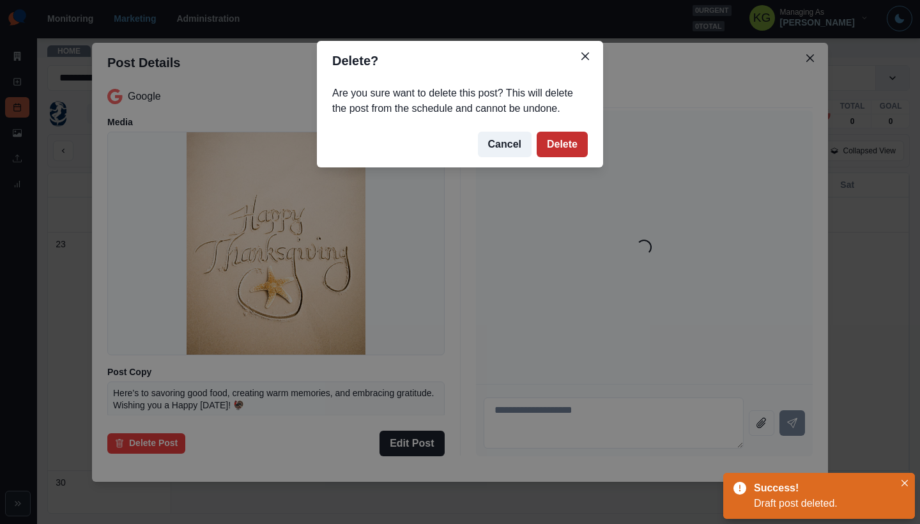
click at [576, 150] on button "Delete" at bounding box center [562, 145] width 51 height 26
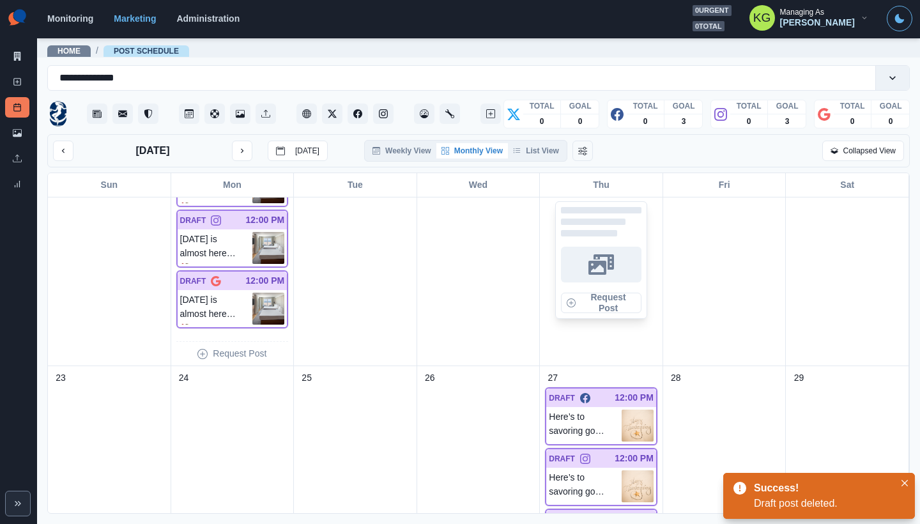
scroll to position [897, 0]
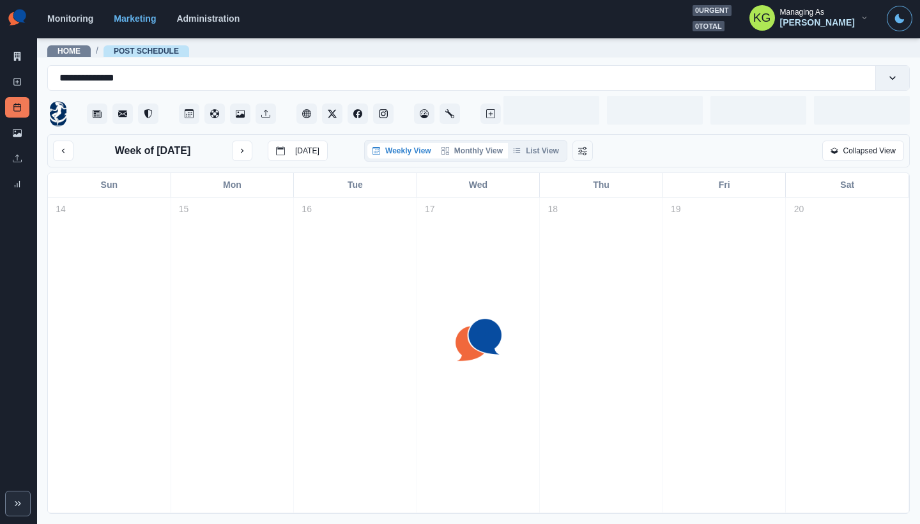
click at [478, 154] on button "Monthly View" at bounding box center [472, 150] width 72 height 15
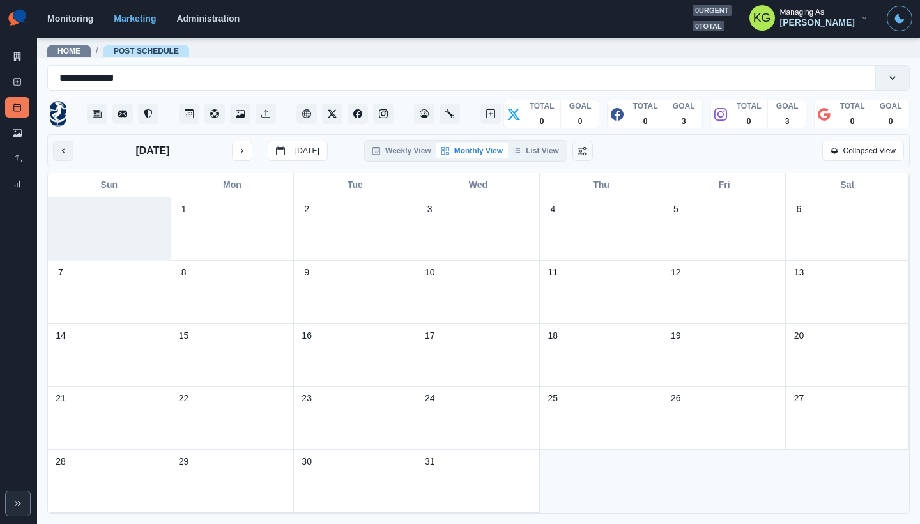
click at [70, 153] on button "previous month" at bounding box center [63, 151] width 20 height 20
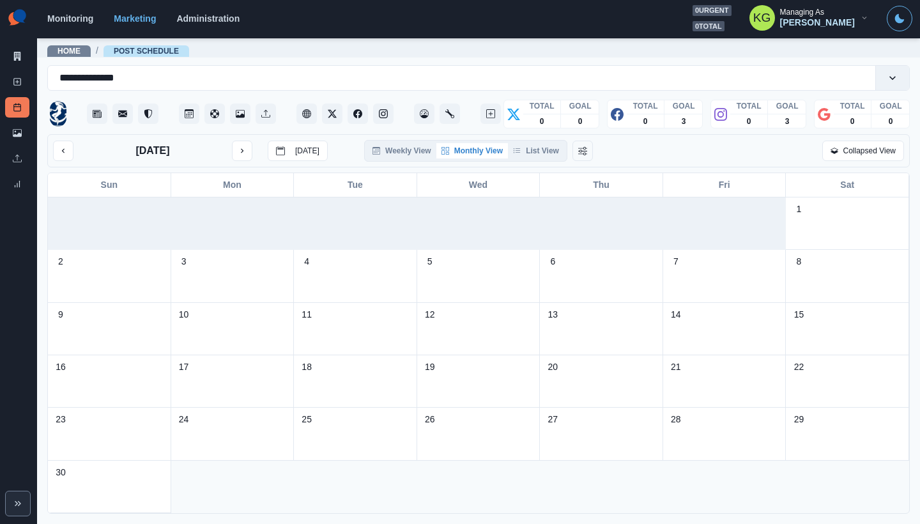
scroll to position [10, 0]
click at [241, 154] on icon "next month" at bounding box center [242, 150] width 9 height 9
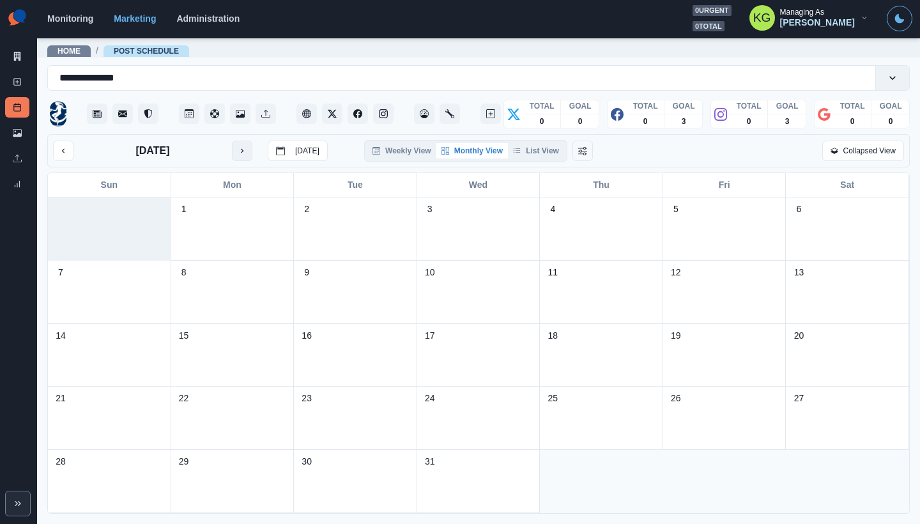
click at [241, 154] on icon "next month" at bounding box center [242, 150] width 9 height 9
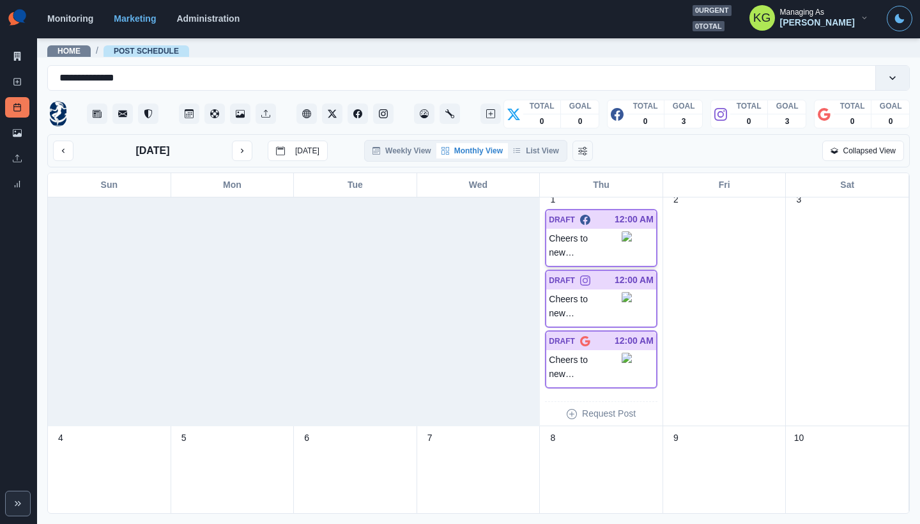
click at [592, 255] on p "Cheers to new beginnings! 🥂✨ Wishing you joy, prosperity, and unforgettable mem…" at bounding box center [585, 245] width 73 height 29
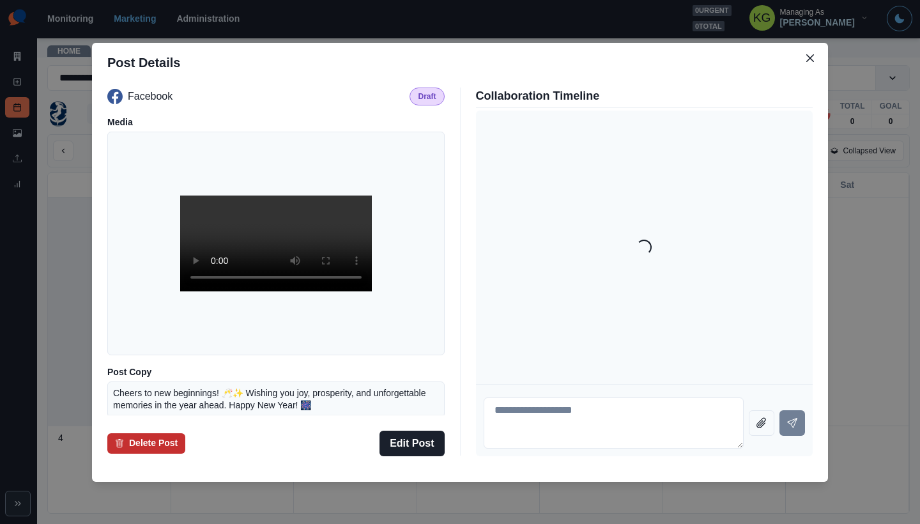
click at [112, 449] on button "Delete Post" at bounding box center [146, 443] width 78 height 20
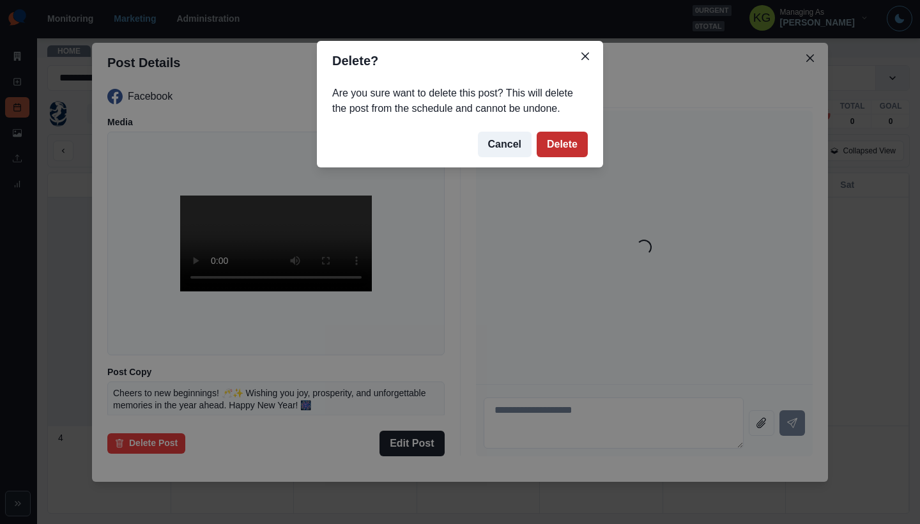
click at [558, 144] on button "Delete" at bounding box center [562, 145] width 51 height 26
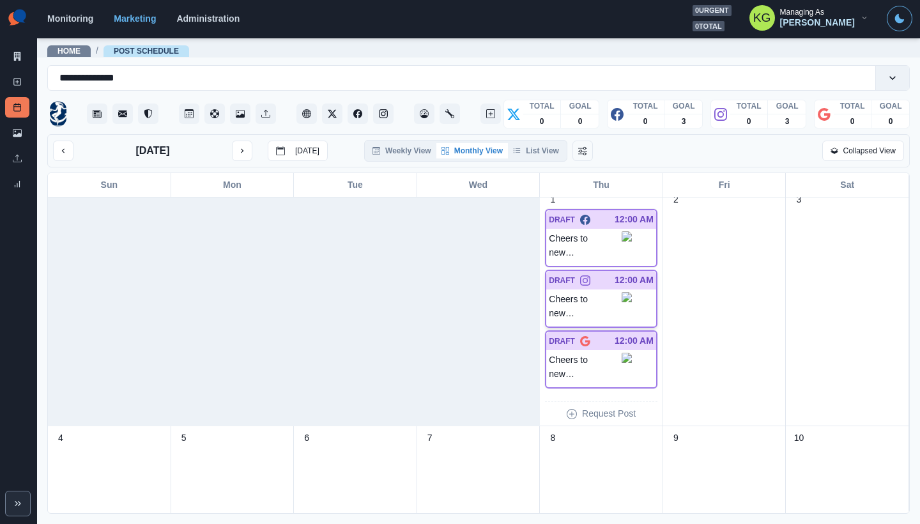
click at [575, 307] on p "Cheers to new beginnings! 🥂✨ Wishing you joy, prosperity, and unforgettable mem…" at bounding box center [585, 306] width 73 height 29
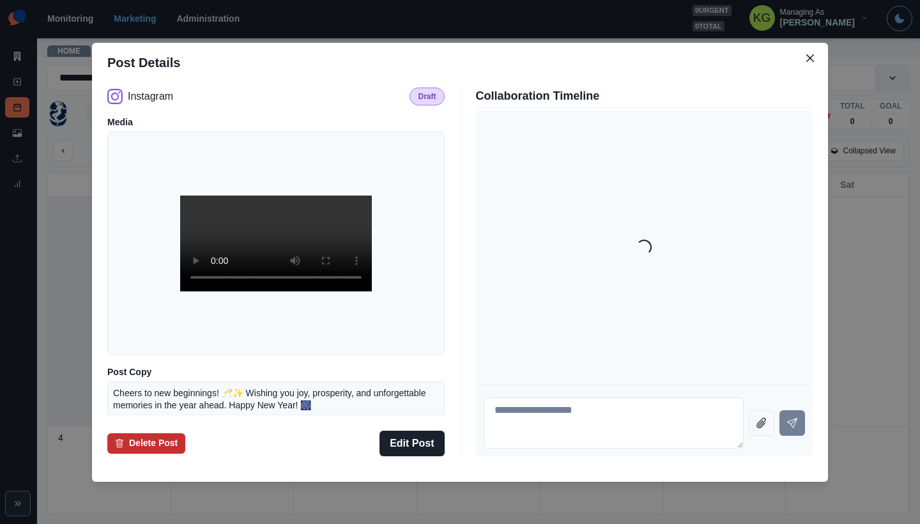
click at [134, 441] on button "Delete Post" at bounding box center [146, 443] width 78 height 20
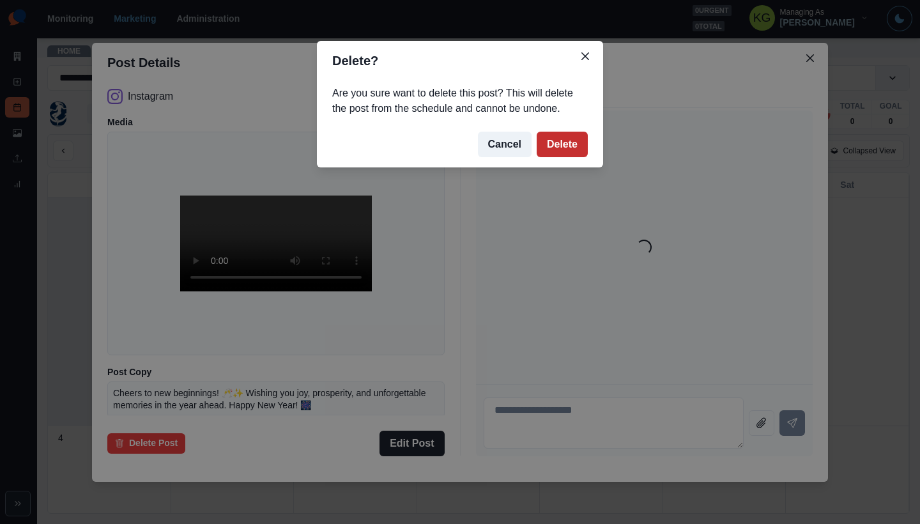
click at [576, 141] on button "Delete" at bounding box center [562, 145] width 51 height 26
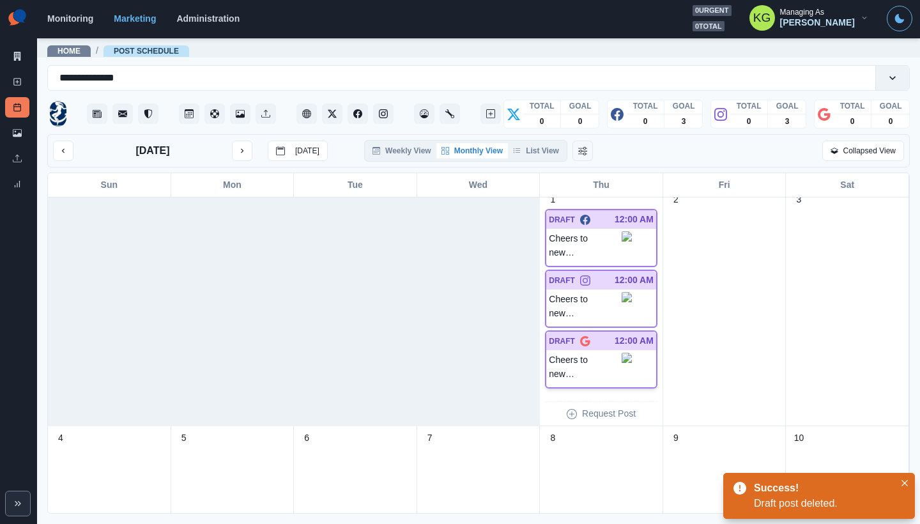
click at [590, 358] on p "Cheers to new beginnings! 🥂✨ Wishing you joy, prosperity, and unforgettable mem…" at bounding box center [585, 367] width 73 height 29
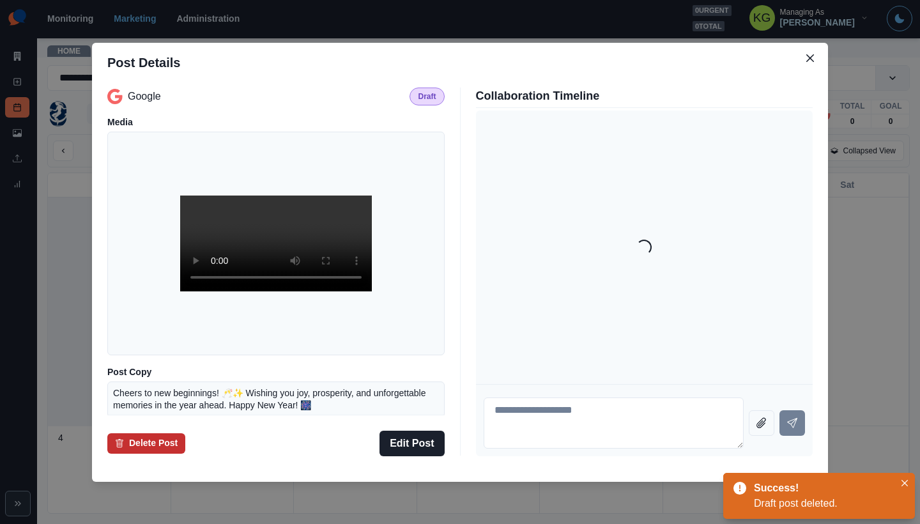
click at [137, 443] on button "Delete Post" at bounding box center [146, 443] width 78 height 20
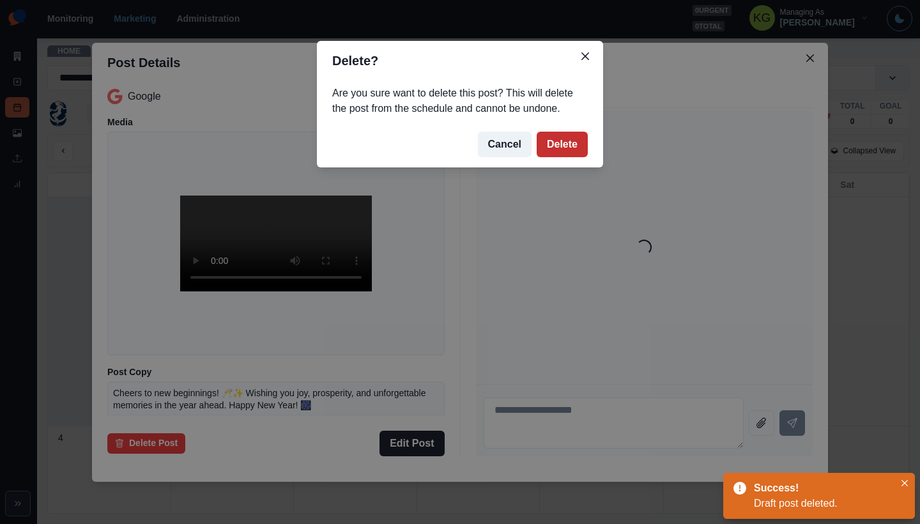
click at [563, 149] on button "Delete" at bounding box center [562, 145] width 51 height 26
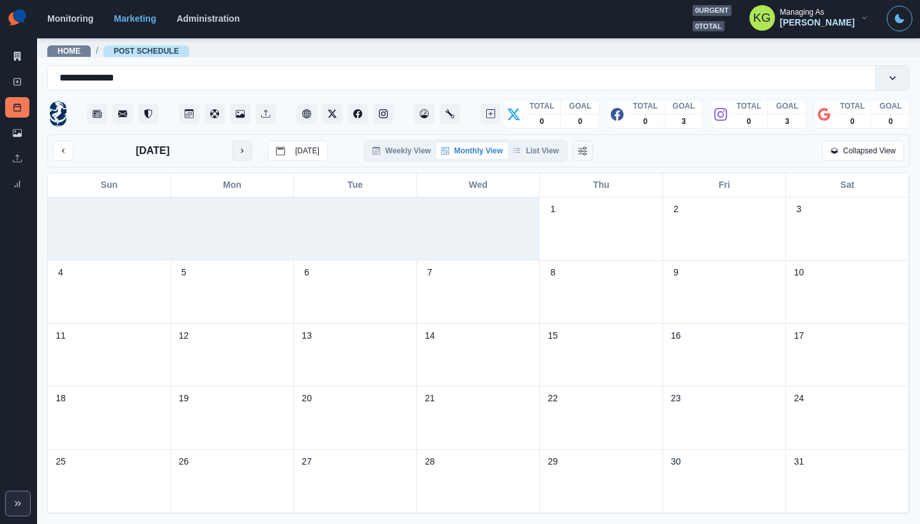
click at [243, 152] on icon "next month" at bounding box center [242, 150] width 9 height 9
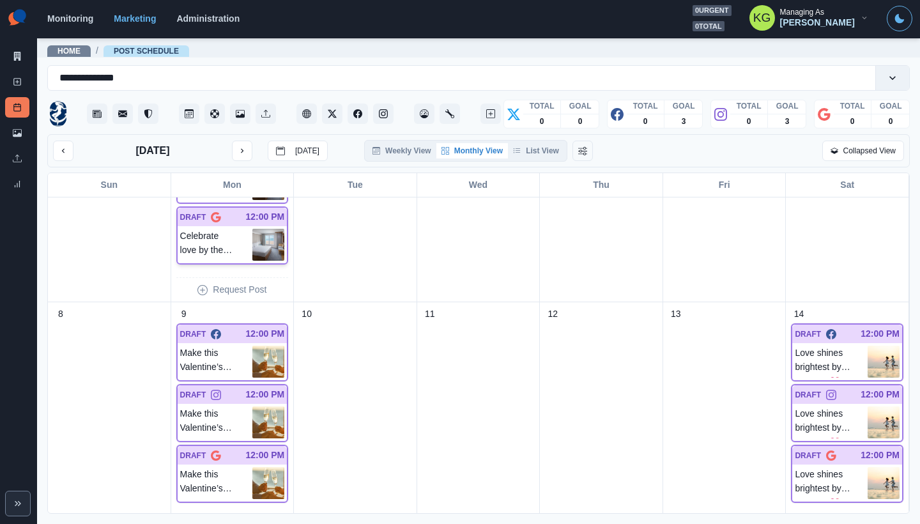
scroll to position [23, 0]
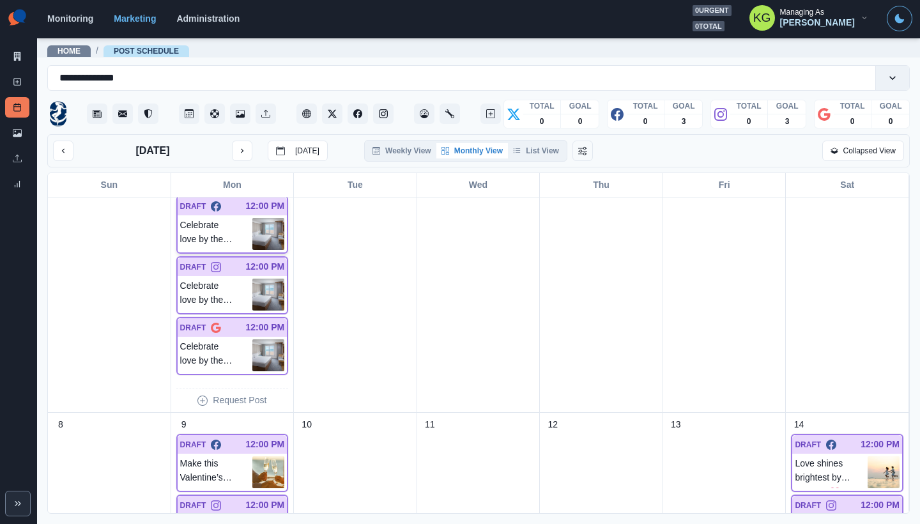
click at [226, 228] on p "Celebrate love by the shore this Valentine’s Day! 💕 Treat your special someone …" at bounding box center [216, 234] width 73 height 32
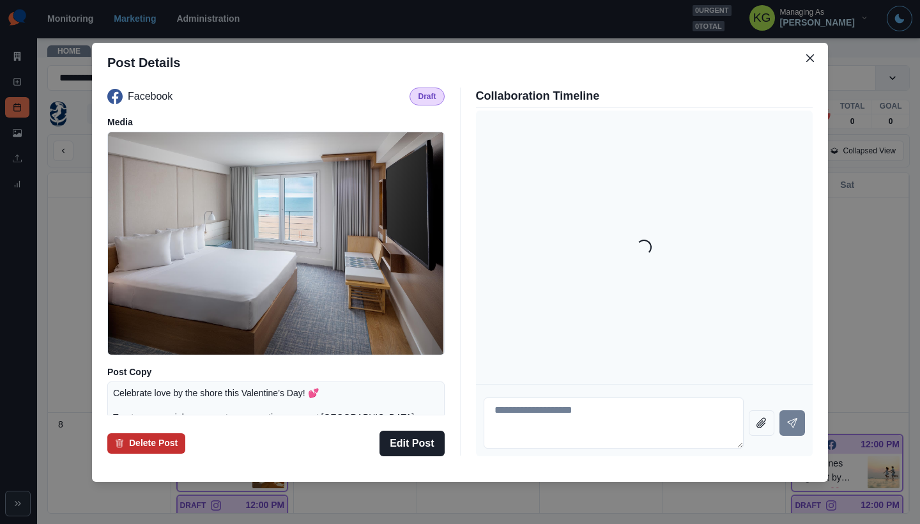
click at [165, 441] on button "Delete Post" at bounding box center [146, 443] width 78 height 20
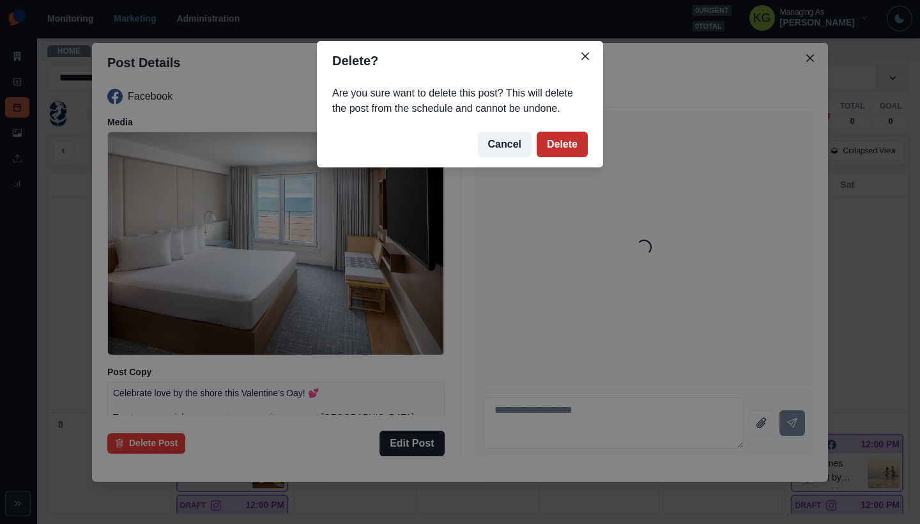
click at [544, 146] on button "Delete" at bounding box center [562, 145] width 51 height 26
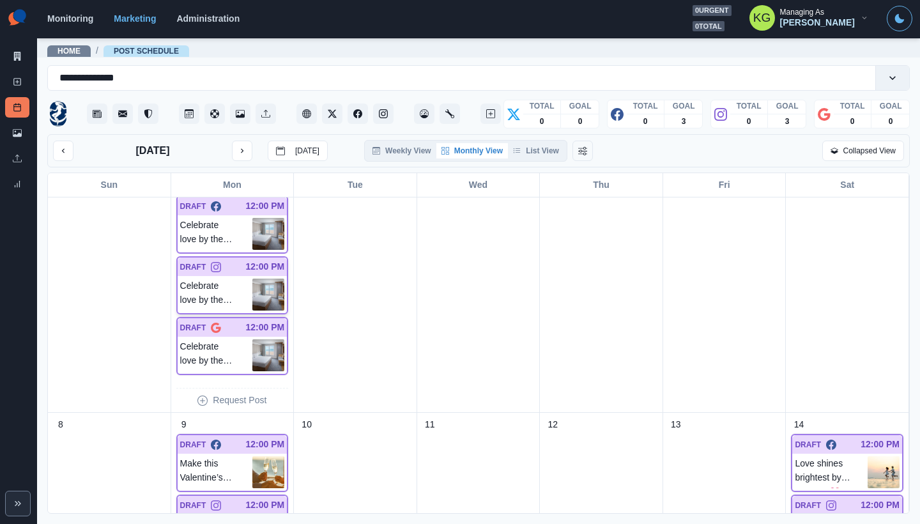
click at [197, 276] on div "Celebrate love by the shore this Valentine’s Day! 💕 Treat your special someone …" at bounding box center [233, 294] width 110 height 37
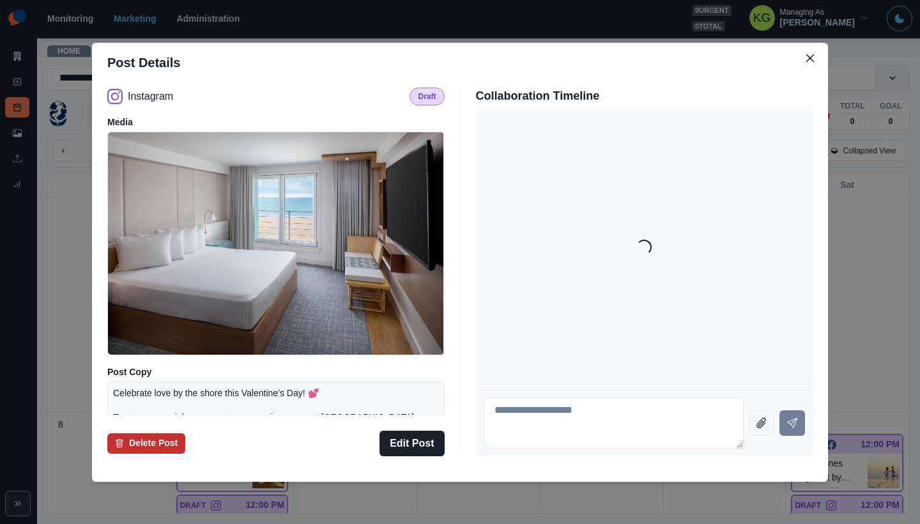
click at [156, 447] on button "Delete Post" at bounding box center [146, 443] width 78 height 20
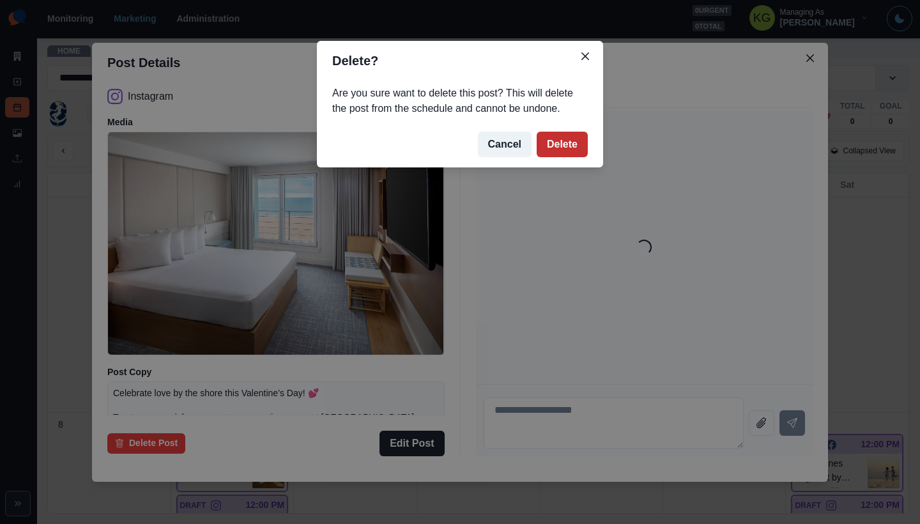
click at [555, 145] on button "Delete" at bounding box center [562, 145] width 51 height 26
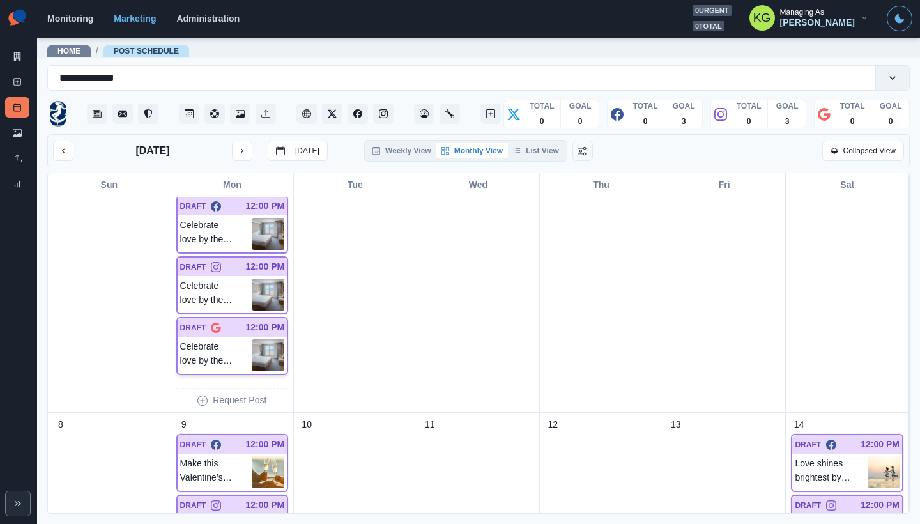
click at [223, 349] on p "Celebrate love by the shore this Valentine’s Day! 💕 Treat your special someone …" at bounding box center [216, 355] width 73 height 32
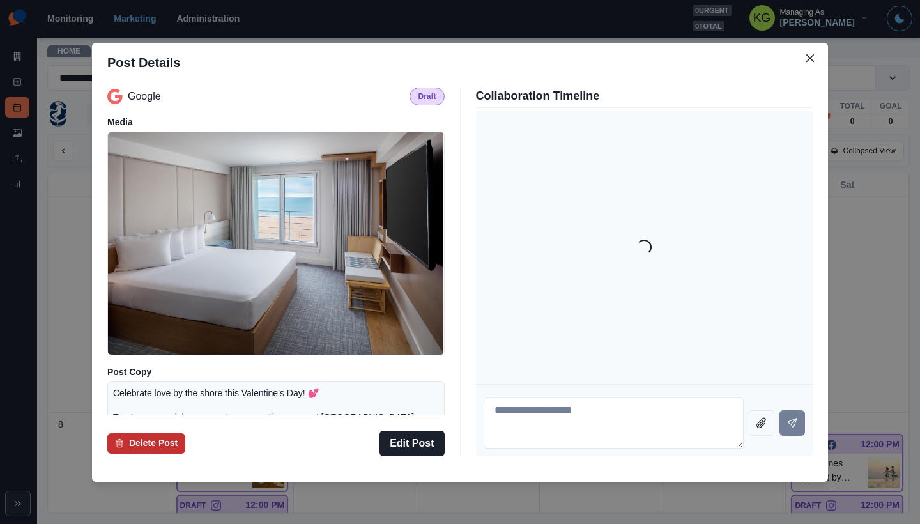
click at [167, 440] on button "Delete Post" at bounding box center [146, 443] width 78 height 20
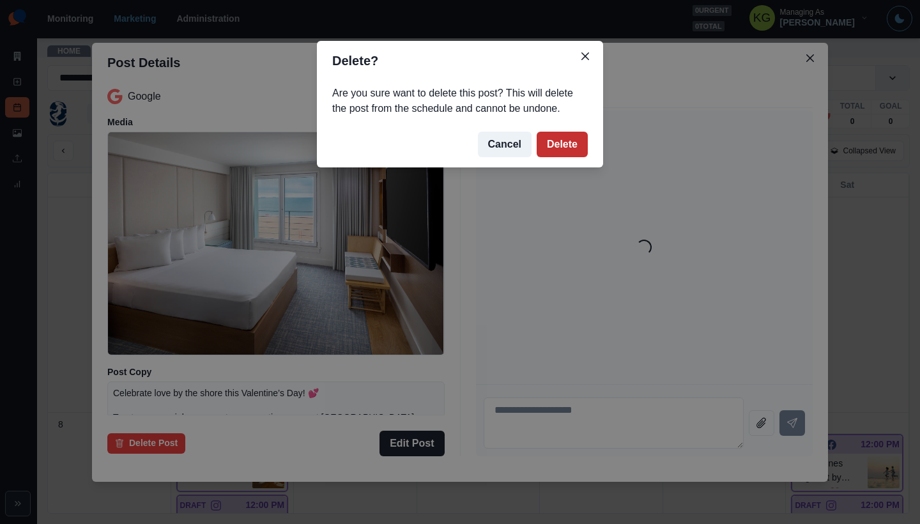
click at [569, 146] on button "Delete" at bounding box center [562, 145] width 51 height 26
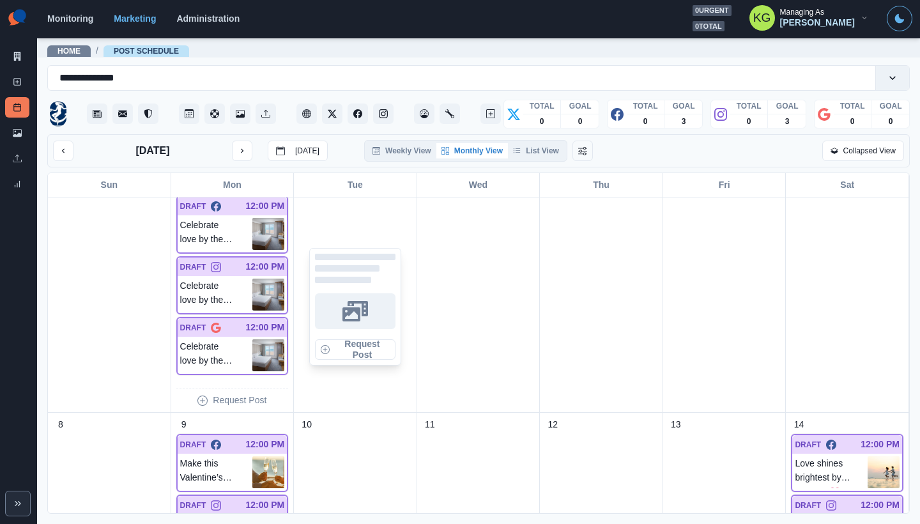
scroll to position [137, 0]
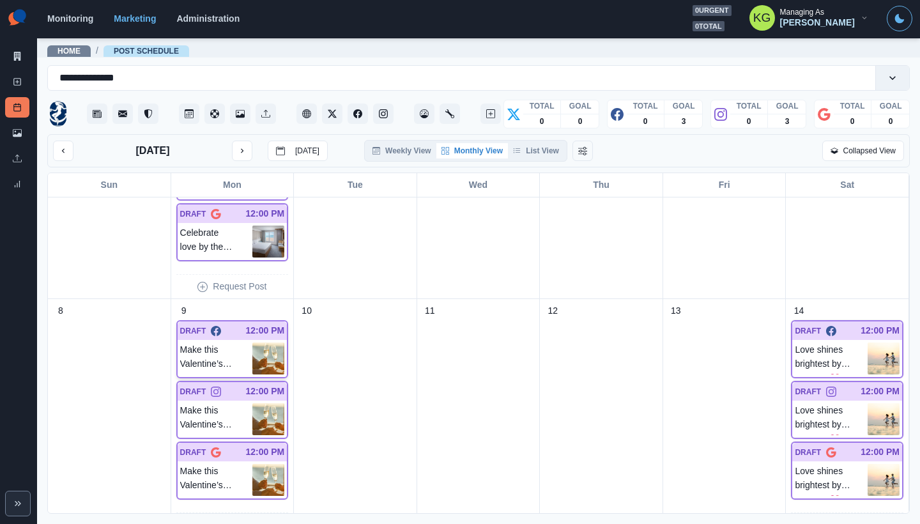
click at [199, 372] on p "Make this Valentine’s Day one to remember with an intimate dinner by the sea. 💕…" at bounding box center [216, 358] width 73 height 32
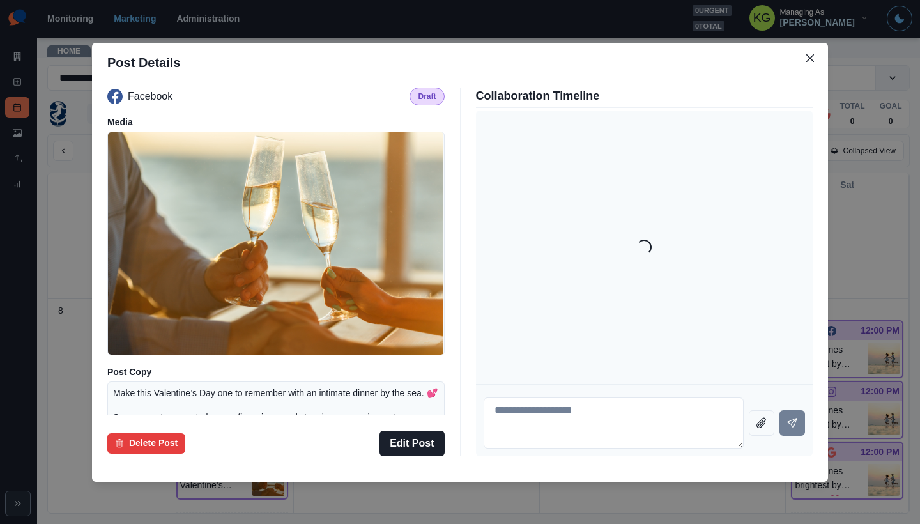
click at [144, 458] on div "Facebook Draft Media Post Copy Make this Valentine’s Day one to remember with a…" at bounding box center [460, 271] width 736 height 379
click at [144, 447] on button "Delete Post" at bounding box center [146, 443] width 78 height 20
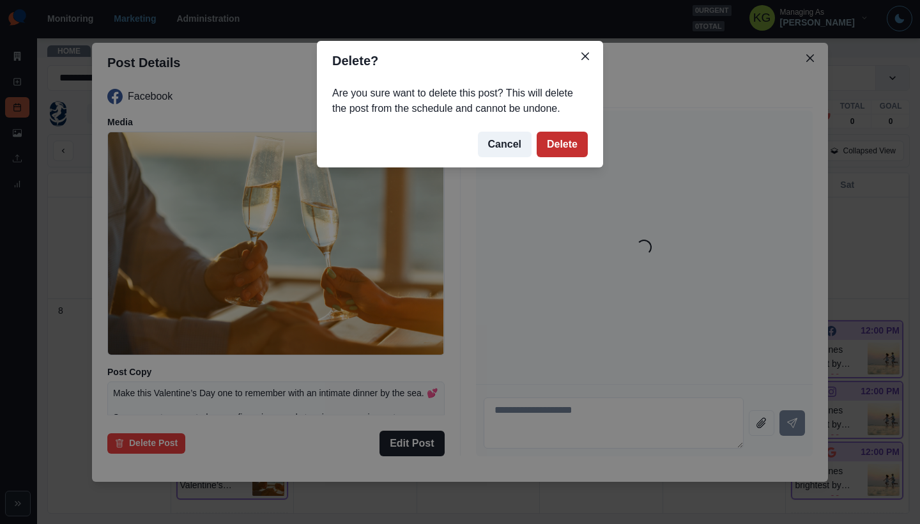
click at [585, 144] on button "Delete" at bounding box center [562, 145] width 51 height 26
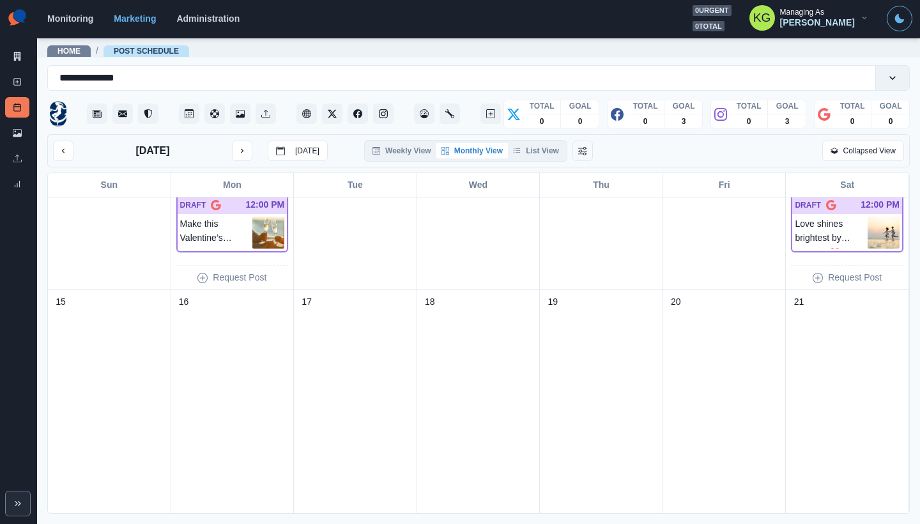
scroll to position [289, 0]
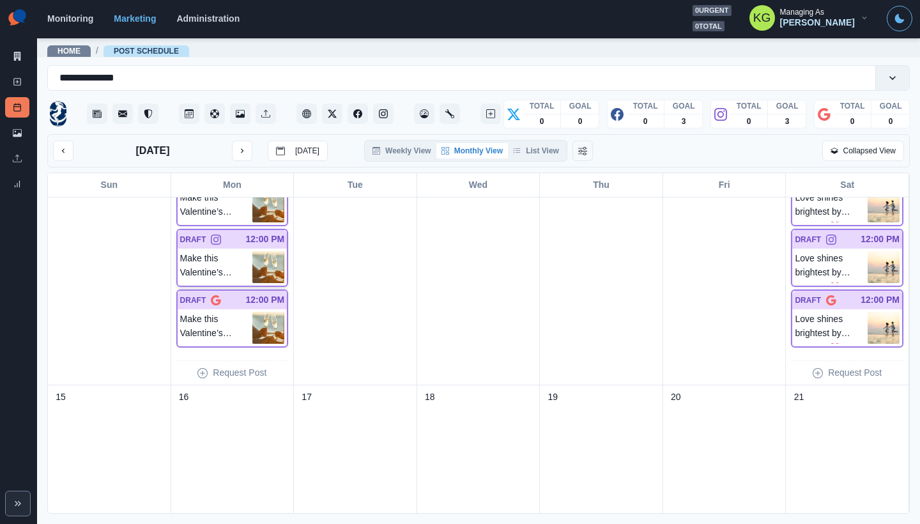
click at [235, 273] on p "Make this Valentine’s Day one to remember with an intimate dinner by the sea. 💕…" at bounding box center [216, 267] width 73 height 32
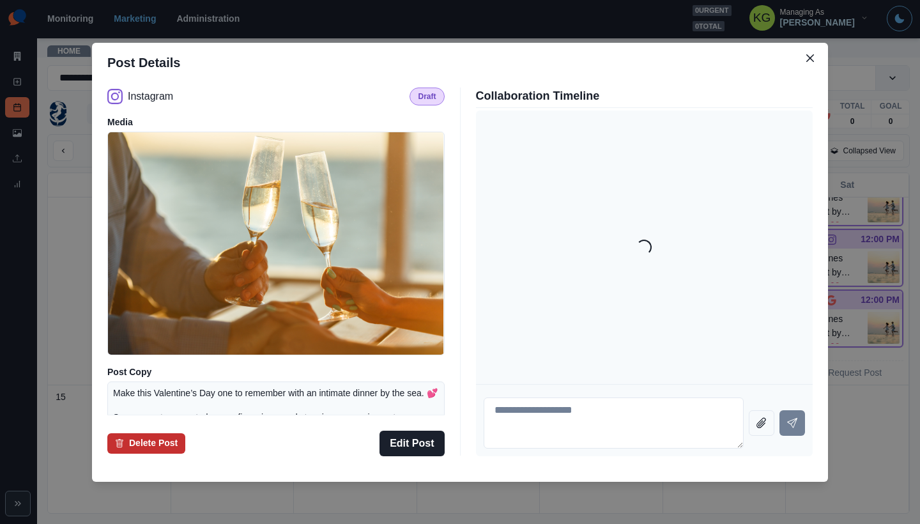
click at [149, 440] on button "Delete Post" at bounding box center [146, 443] width 78 height 20
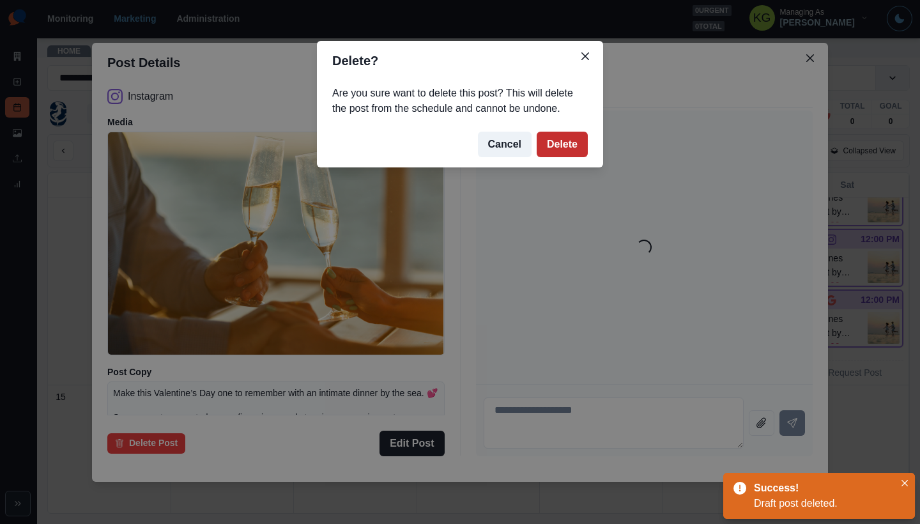
click at [555, 135] on button "Delete" at bounding box center [562, 145] width 51 height 26
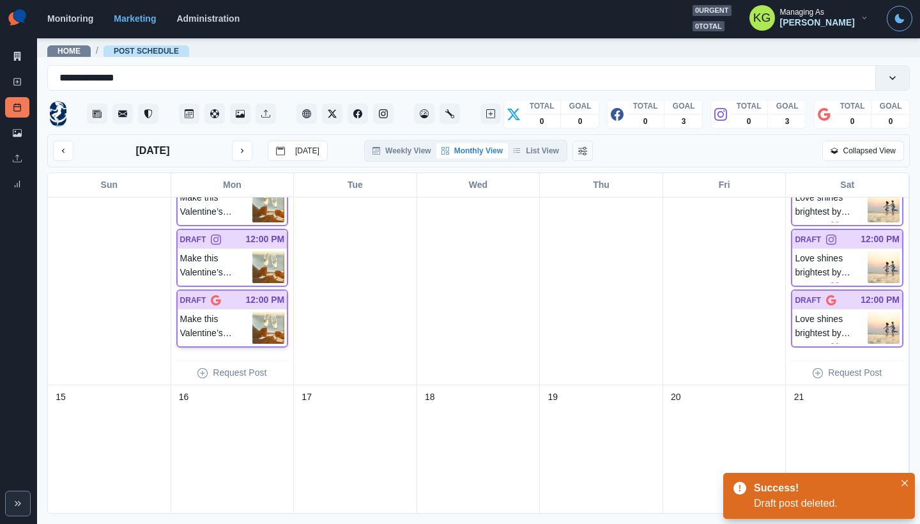
click at [217, 324] on p "Make this Valentine’s Day one to remember with an intimate dinner by the sea. 💕…" at bounding box center [216, 328] width 73 height 32
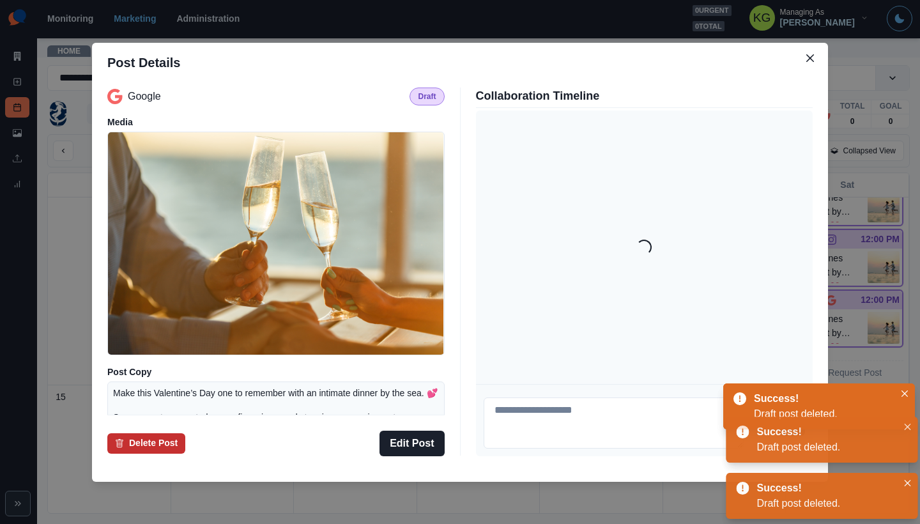
click at [155, 447] on button "Delete Post" at bounding box center [146, 443] width 78 height 20
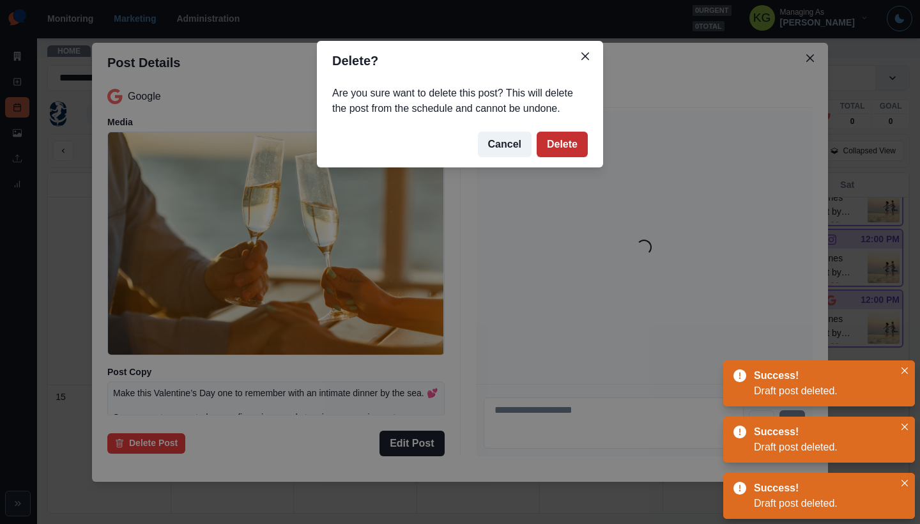
click at [576, 147] on button "Delete" at bounding box center [562, 145] width 51 height 26
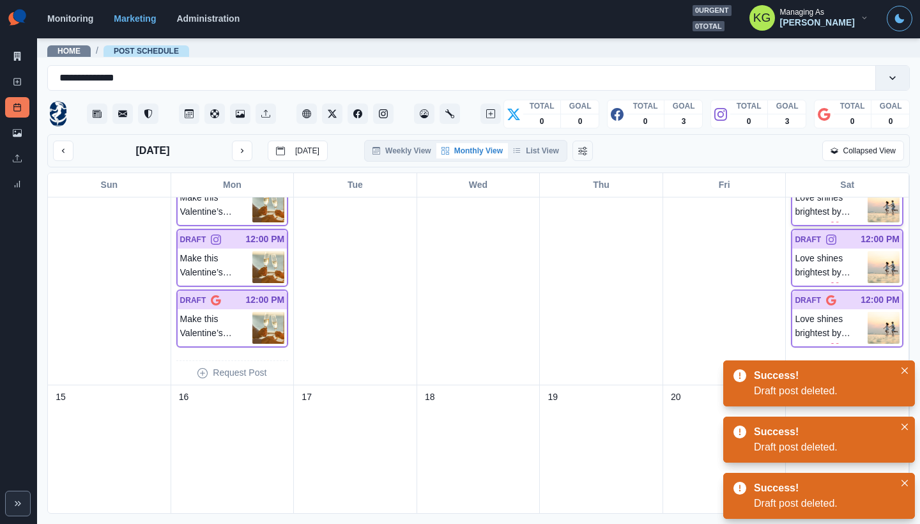
click at [795, 210] on p "Love shines brightest by the sea. 💖 Happy Valentine’s Day from Allegria Hotel —…" at bounding box center [831, 206] width 73 height 32
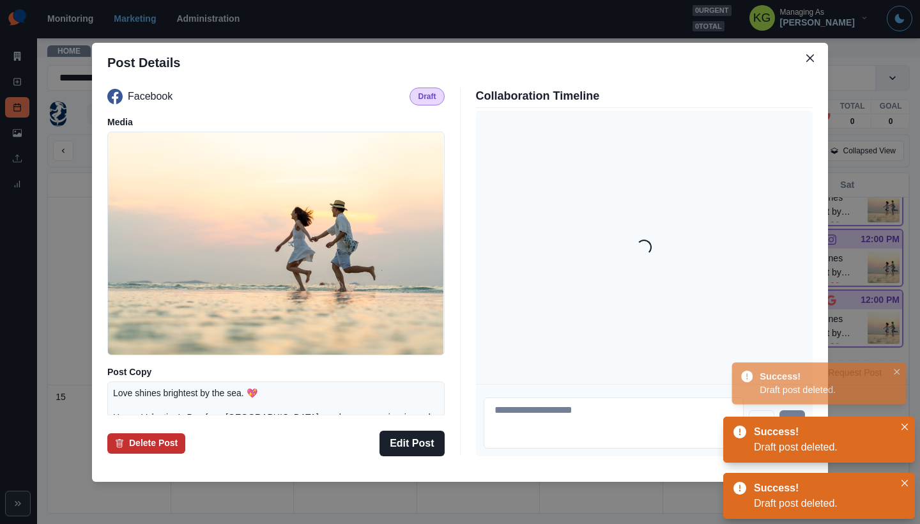
click at [145, 440] on button "Delete Post" at bounding box center [146, 443] width 78 height 20
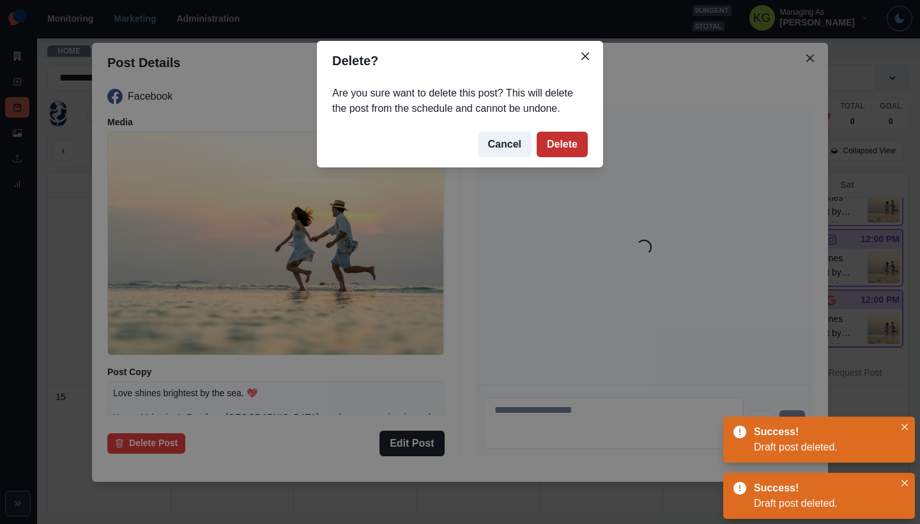
click at [542, 142] on button "Delete" at bounding box center [562, 145] width 51 height 26
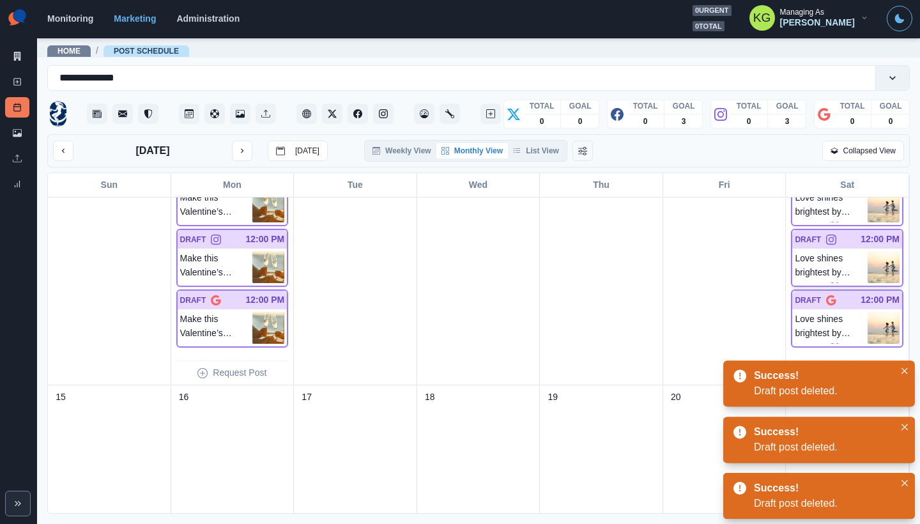
click at [848, 263] on p "Love shines brightest by the sea. 💖 Happy Valentine’s Day from Allegria Hotel —…" at bounding box center [831, 267] width 73 height 32
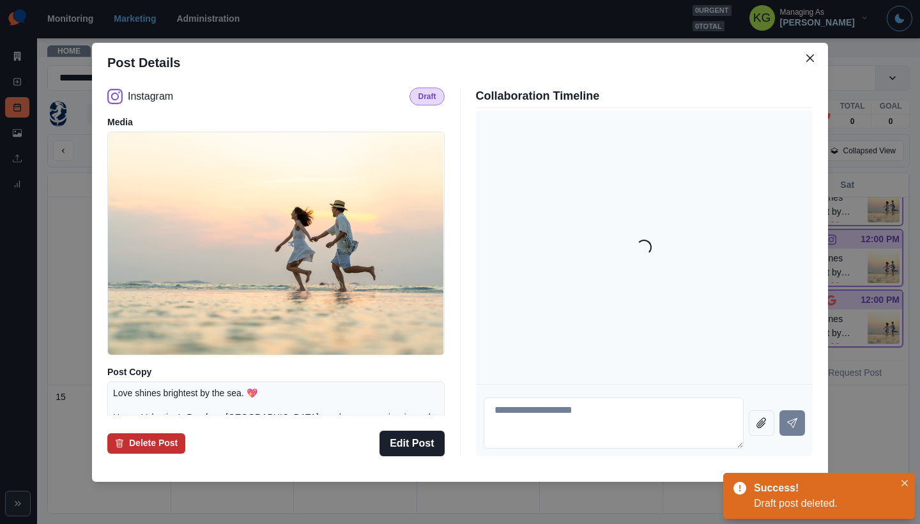
click at [155, 448] on button "Delete Post" at bounding box center [146, 443] width 78 height 20
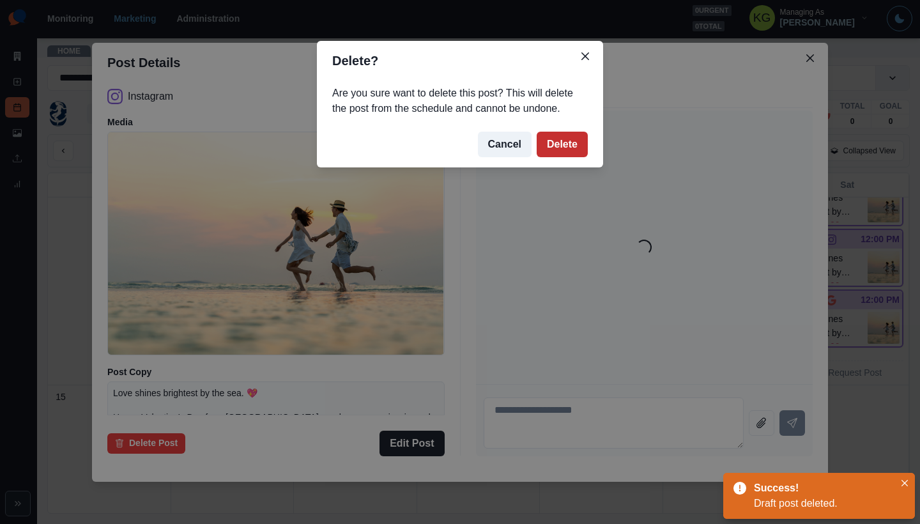
click at [567, 151] on button "Delete" at bounding box center [562, 145] width 51 height 26
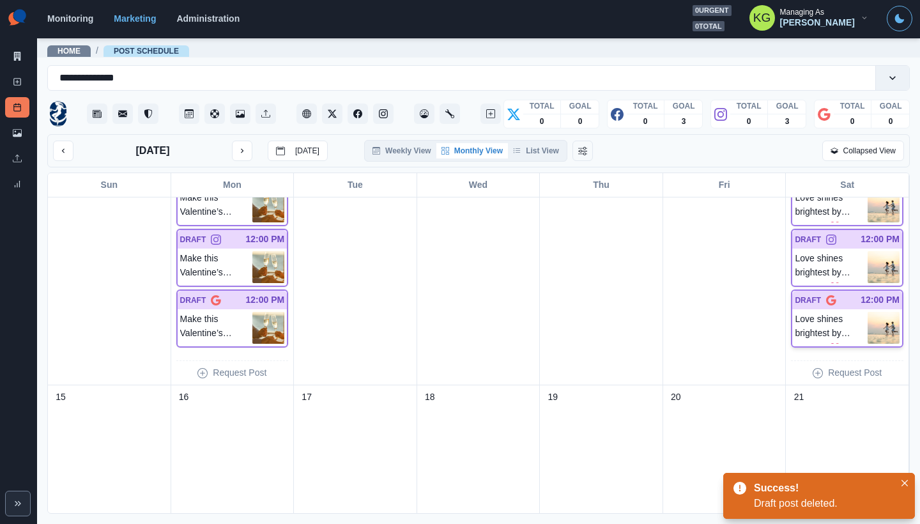
click at [848, 317] on p "Love shines brightest by the sea. 💖 Happy Valentine’s Day from Allegria Hotel —…" at bounding box center [831, 328] width 73 height 32
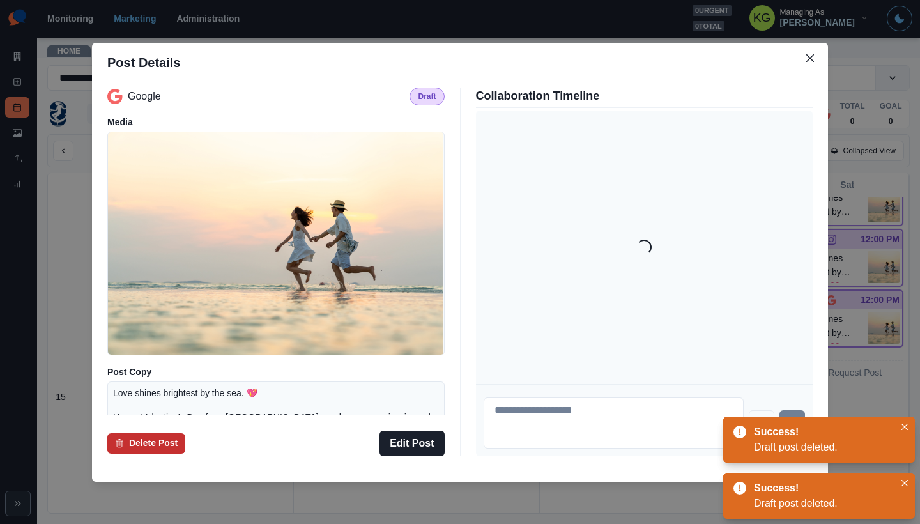
click at [161, 448] on button "Delete Post" at bounding box center [146, 443] width 78 height 20
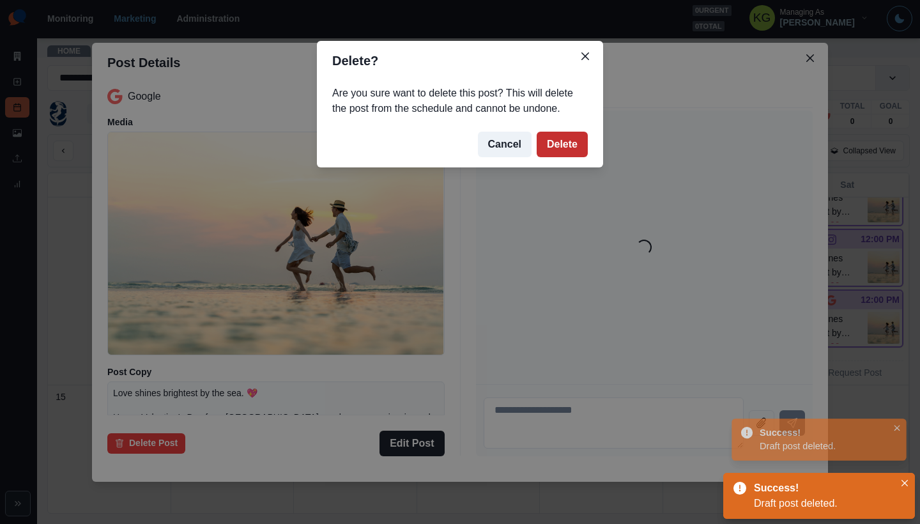
click at [555, 149] on button "Delete" at bounding box center [562, 145] width 51 height 26
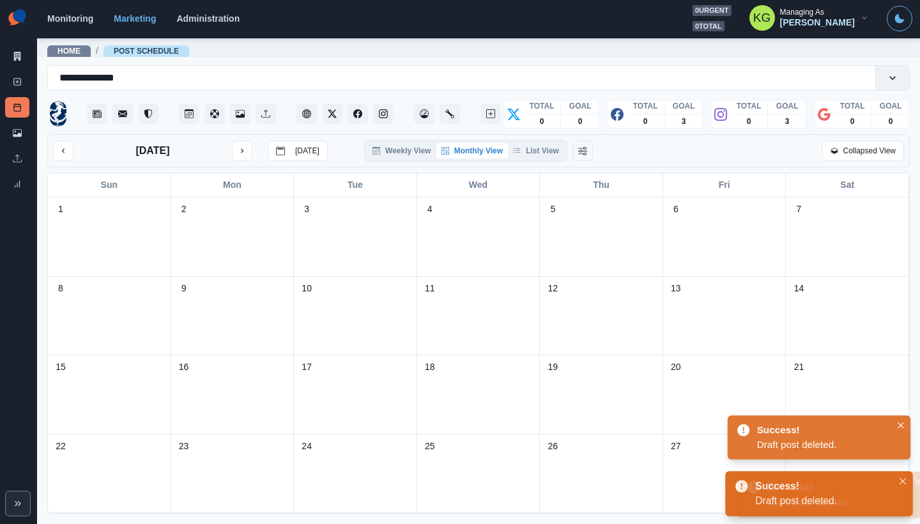
scroll to position [10, 0]
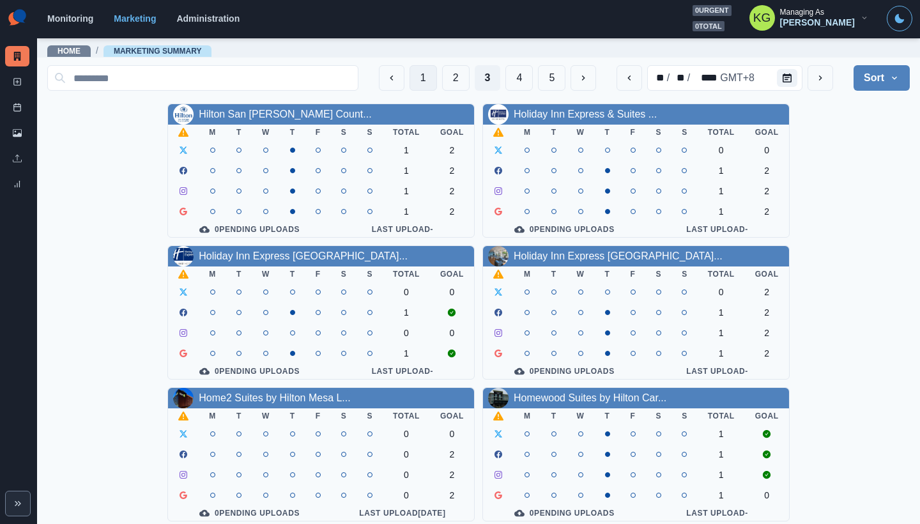
click at [409, 71] on button "1" at bounding box center [422, 78] width 27 height 26
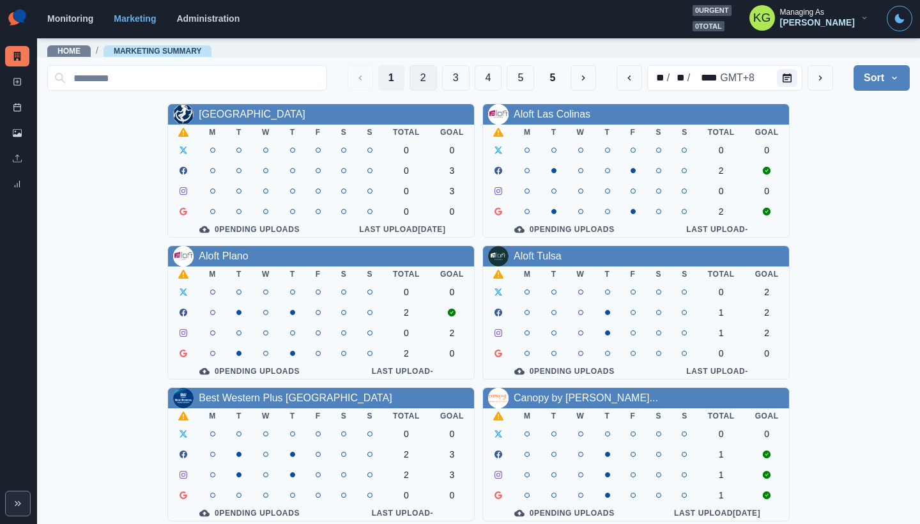
click at [409, 79] on button "2" at bounding box center [422, 78] width 27 height 26
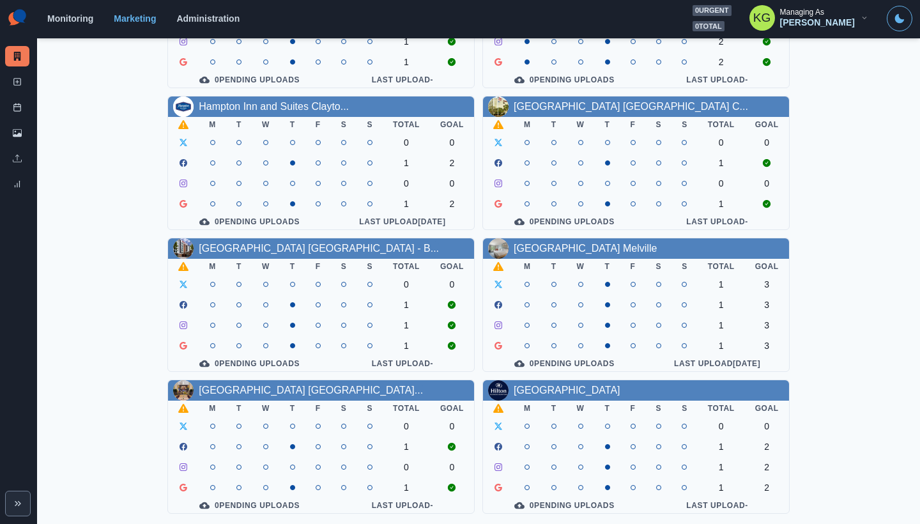
scroll to position [452, 0]
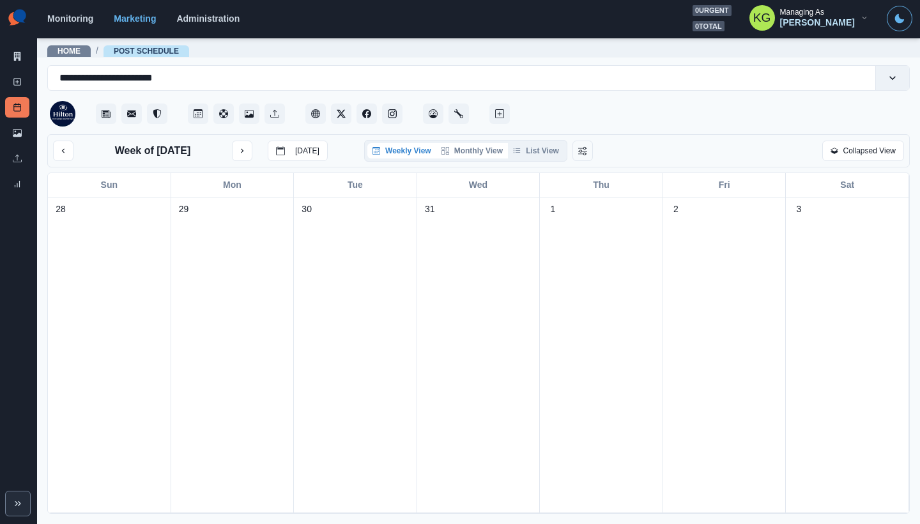
click at [455, 145] on button "Monthly View" at bounding box center [472, 150] width 72 height 15
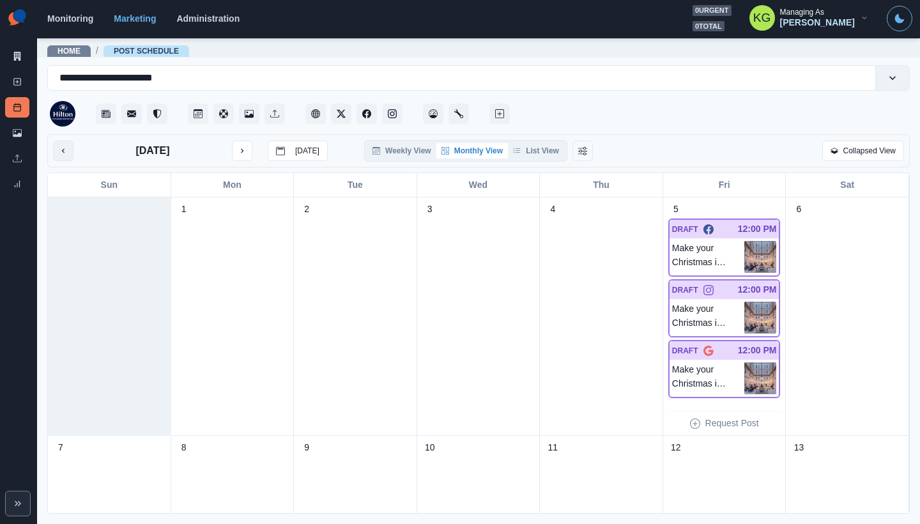
click at [63, 144] on button "previous month" at bounding box center [63, 151] width 20 height 20
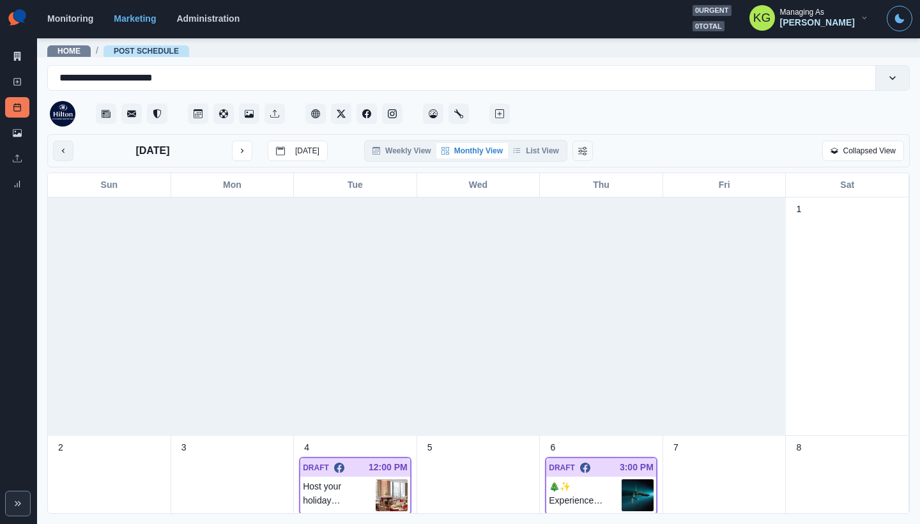
click at [65, 148] on icon "previous month" at bounding box center [63, 150] width 9 height 9
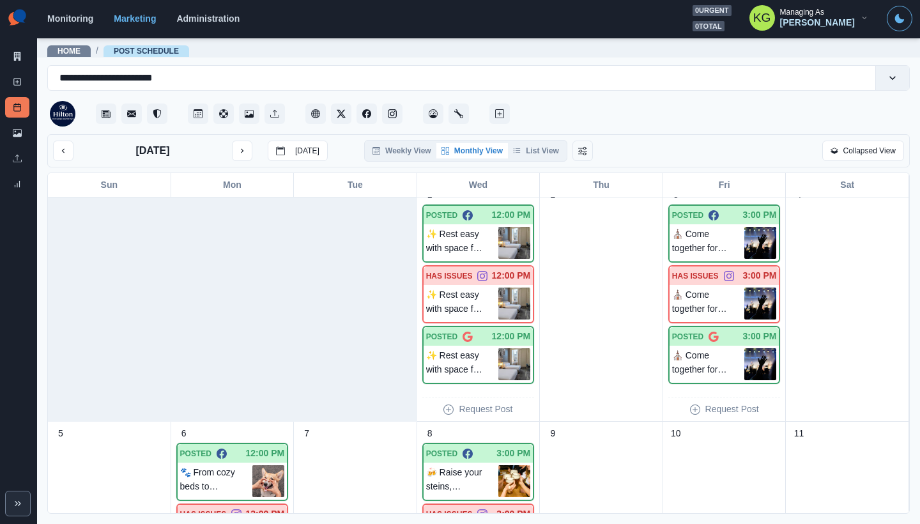
scroll to position [261, 0]
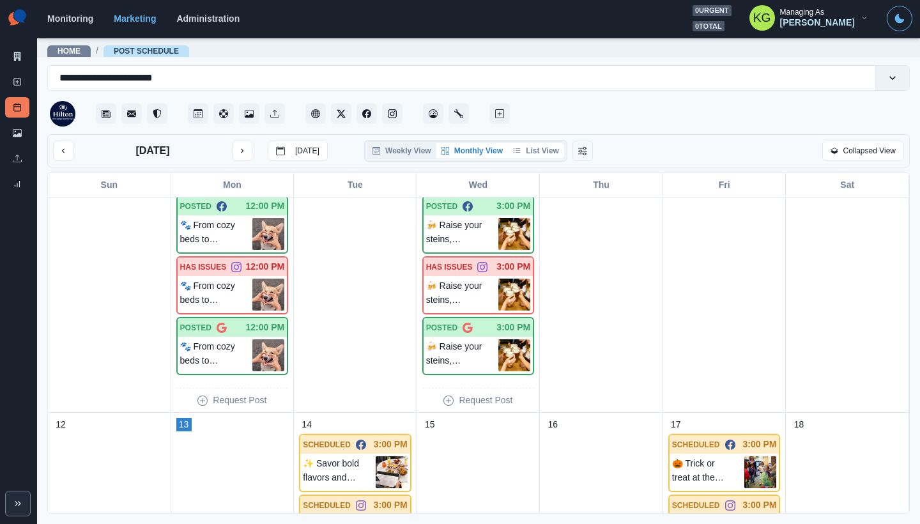
click at [542, 154] on button "List View" at bounding box center [536, 150] width 56 height 15
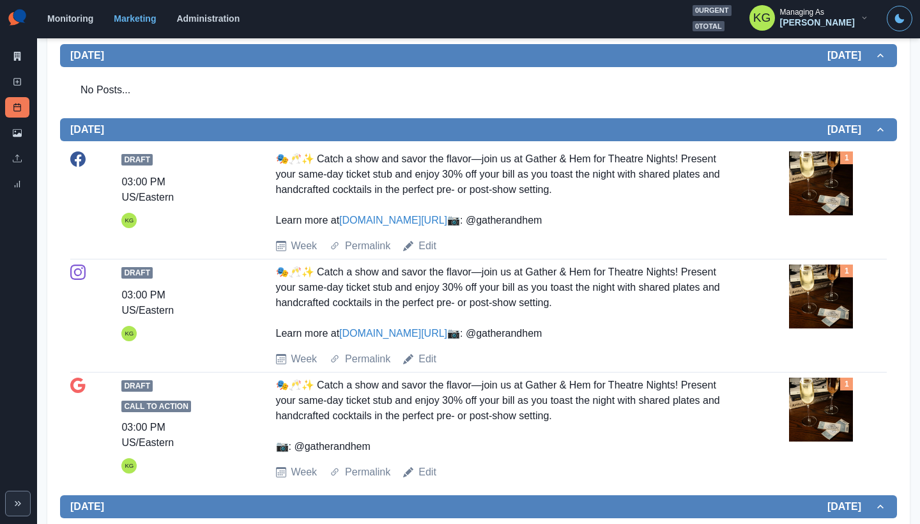
scroll to position [0, 0]
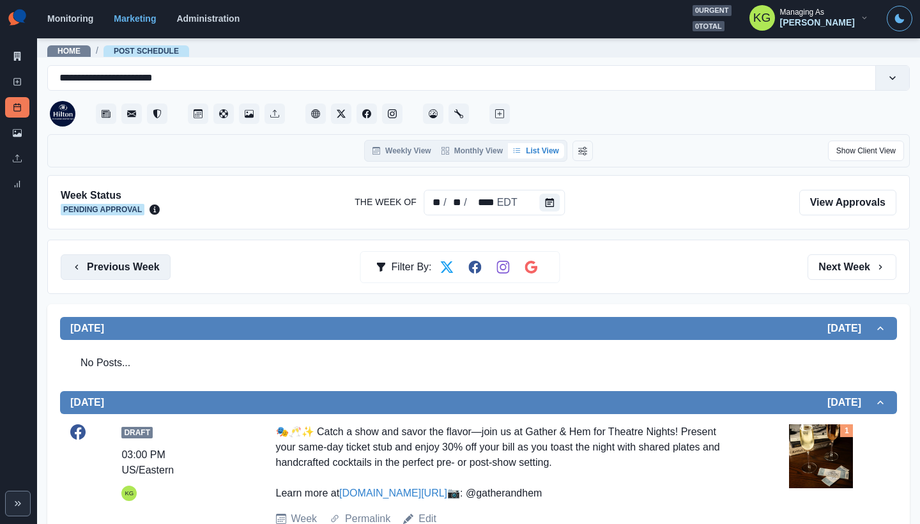
click at [125, 264] on button "Previous Week" at bounding box center [116, 267] width 110 height 26
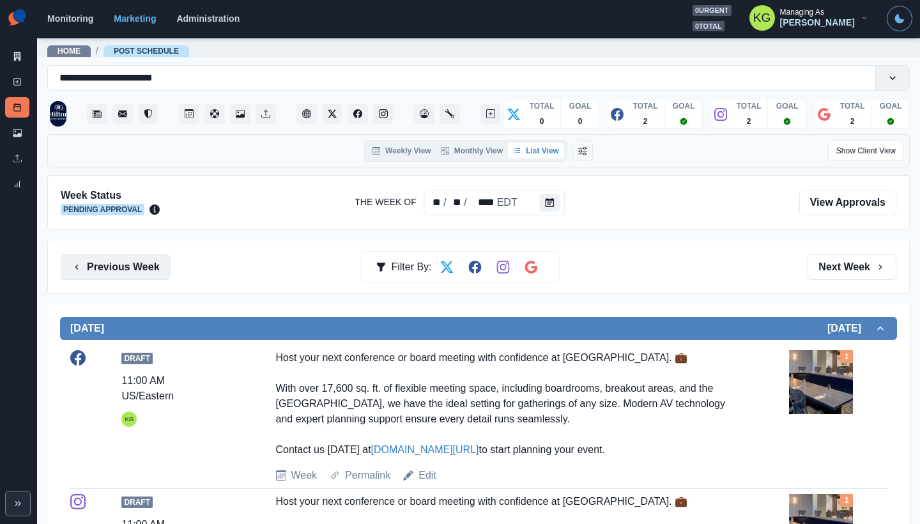
click at [132, 261] on button "Previous Week" at bounding box center [116, 267] width 110 height 26
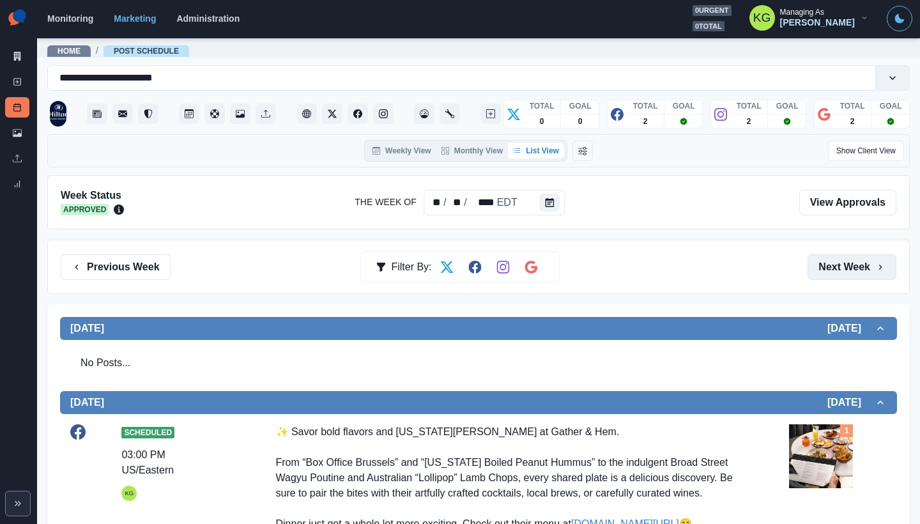
click at [857, 261] on button "Next Week" at bounding box center [851, 267] width 89 height 26
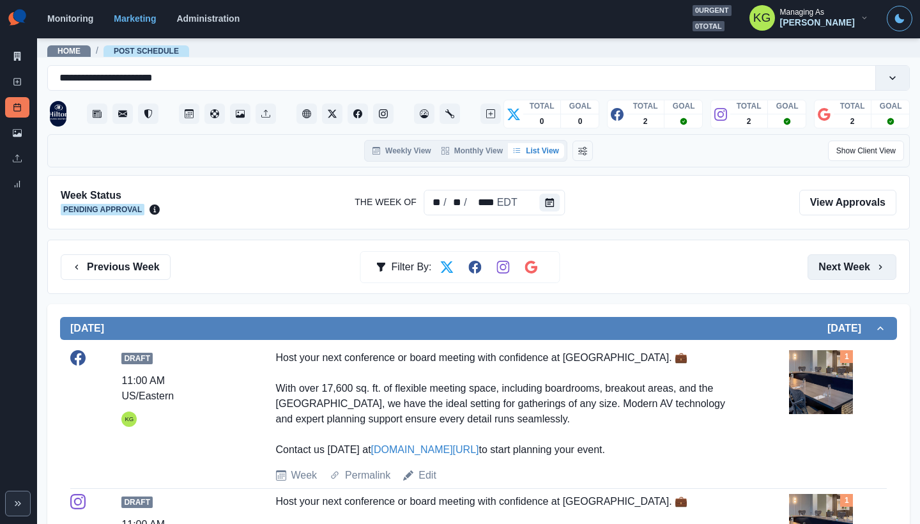
click at [854, 263] on button "Next Week" at bounding box center [851, 267] width 89 height 26
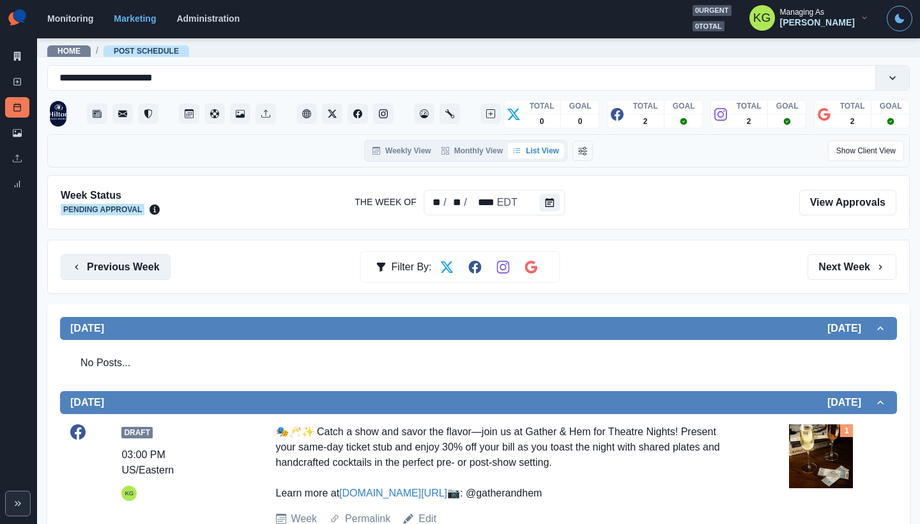
click at [141, 265] on button "Previous Week" at bounding box center [116, 267] width 110 height 26
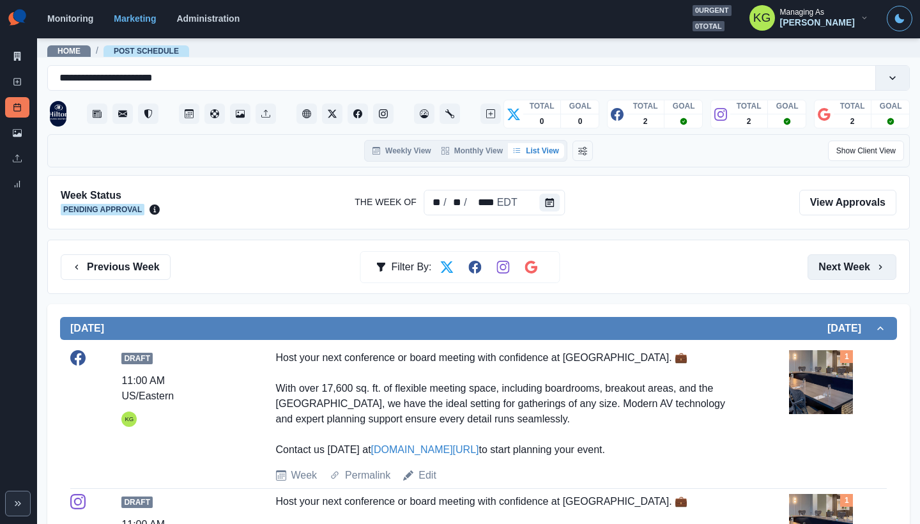
click at [845, 263] on button "Next Week" at bounding box center [851, 267] width 89 height 26
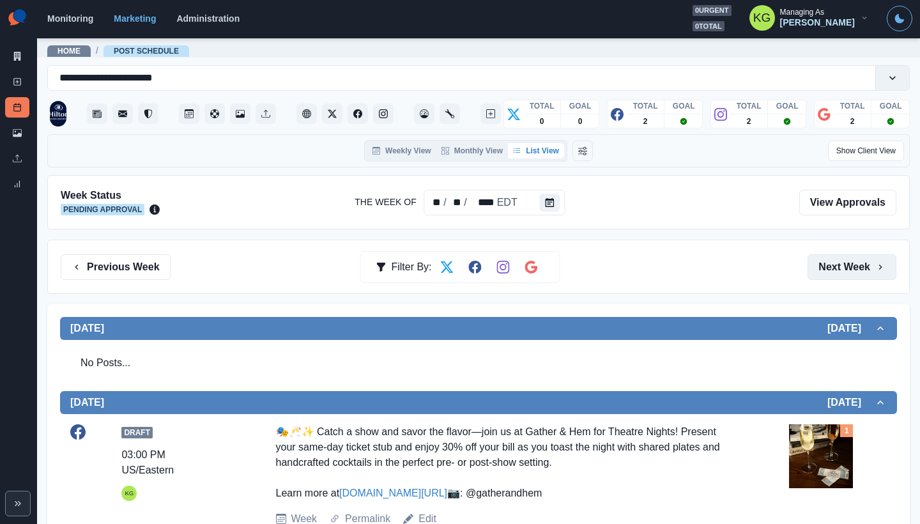
click at [831, 269] on button "Next Week" at bounding box center [851, 267] width 89 height 26
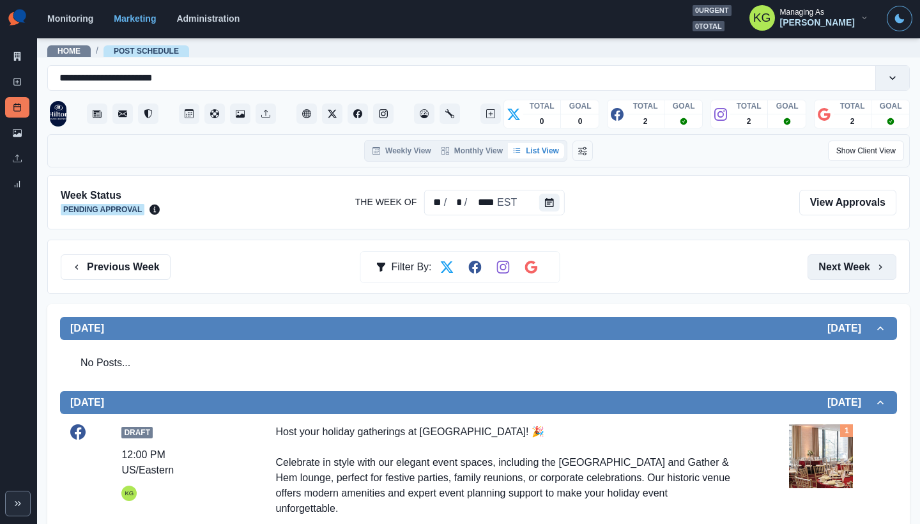
click at [830, 268] on button "Next Week" at bounding box center [851, 267] width 89 height 26
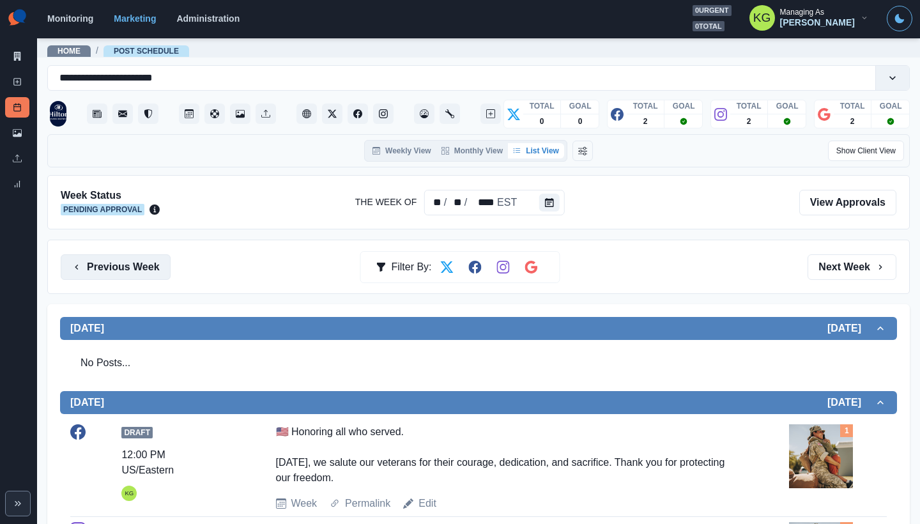
click at [88, 274] on button "Previous Week" at bounding box center [116, 267] width 110 height 26
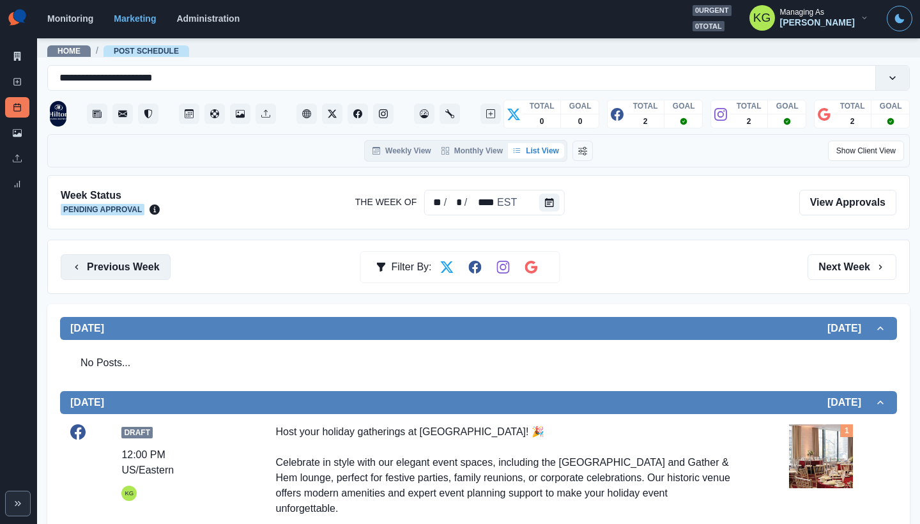
click at [88, 274] on button "Previous Week" at bounding box center [116, 267] width 110 height 26
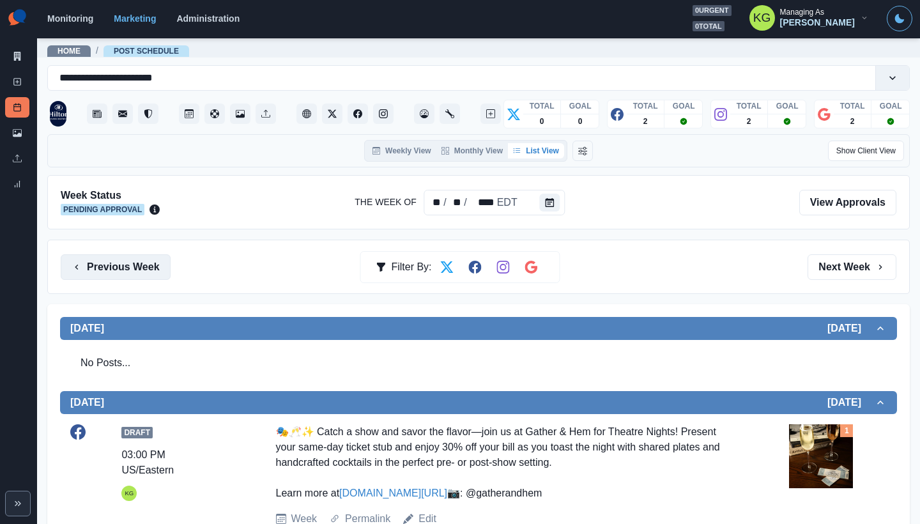
click at [88, 274] on button "Previous Week" at bounding box center [116, 267] width 110 height 26
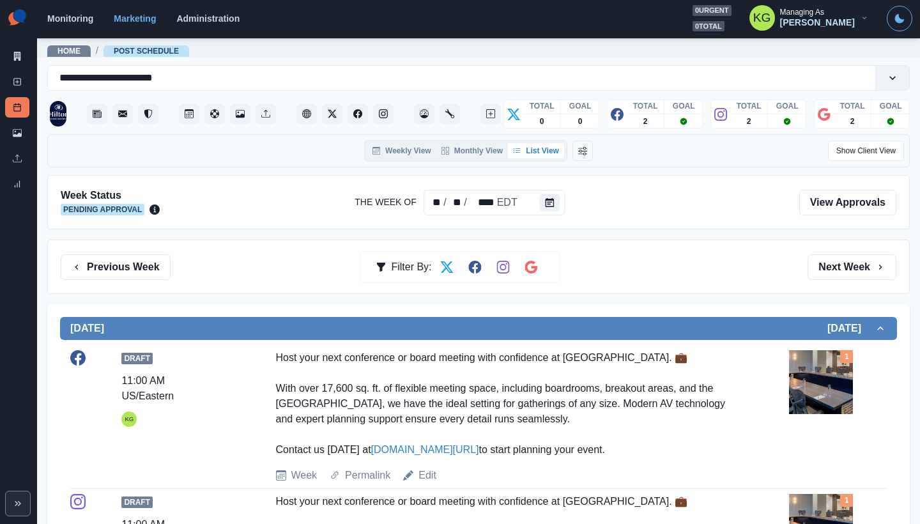
scroll to position [21, 0]
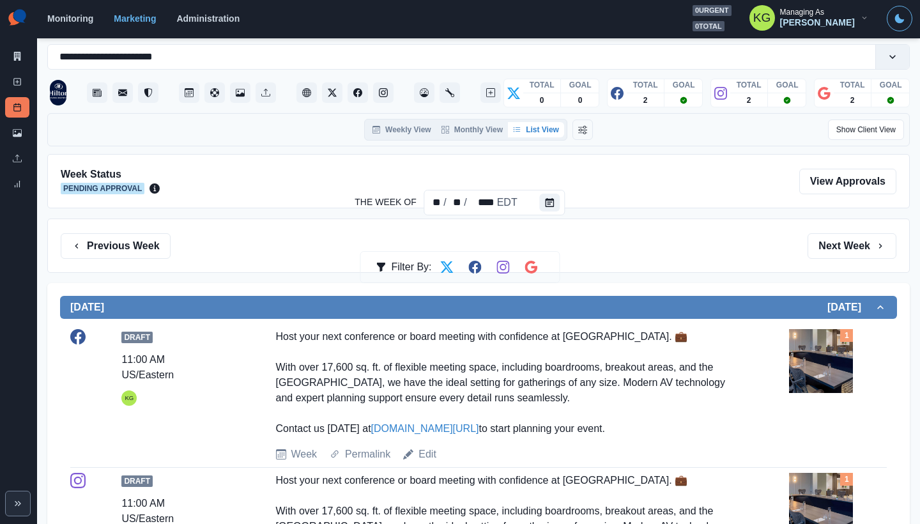
drag, startPoint x: 263, startPoint y: 334, endPoint x: 646, endPoint y: 419, distance: 392.6
click at [646, 419] on div "Draft 11:00 AM US/Eastern KG Host your next conference or board meeting with co…" at bounding box center [478, 395] width 816 height 133
copy div "Host your next conference or board meeting with confidence at Hilton Richmond D…"
click at [429, 454] on link "Edit" at bounding box center [427, 454] width 18 height 15
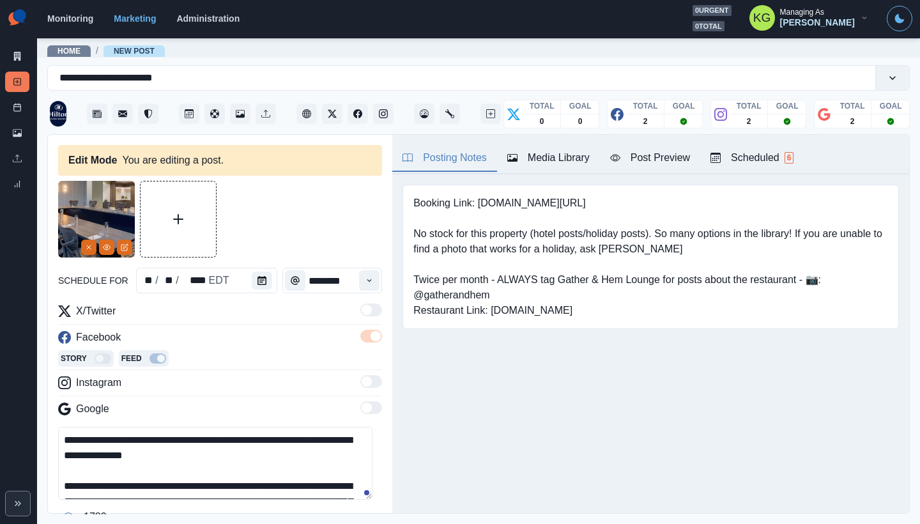
click at [80, 249] on img at bounding box center [96, 219] width 77 height 77
click at [84, 249] on button "Remove" at bounding box center [88, 247] width 15 height 15
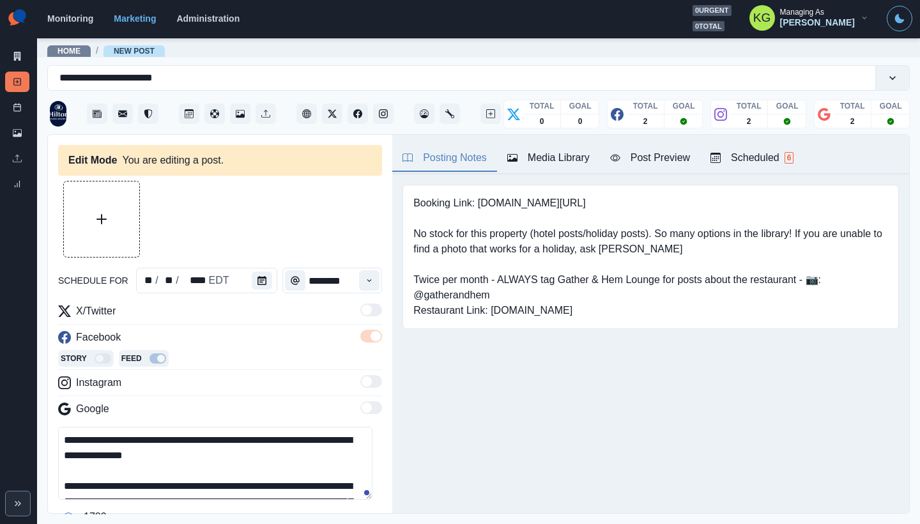
click at [572, 159] on div "Media Library" at bounding box center [548, 157] width 82 height 15
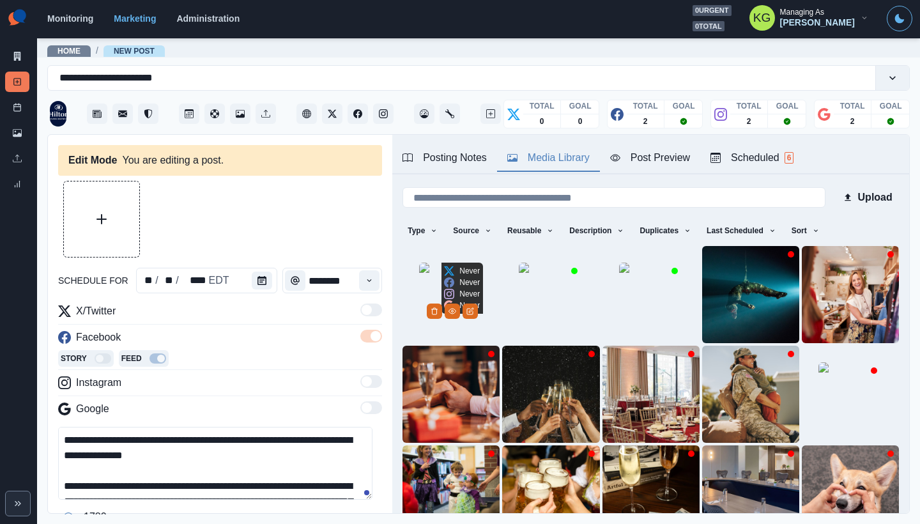
click at [419, 314] on img at bounding box center [451, 295] width 64 height 64
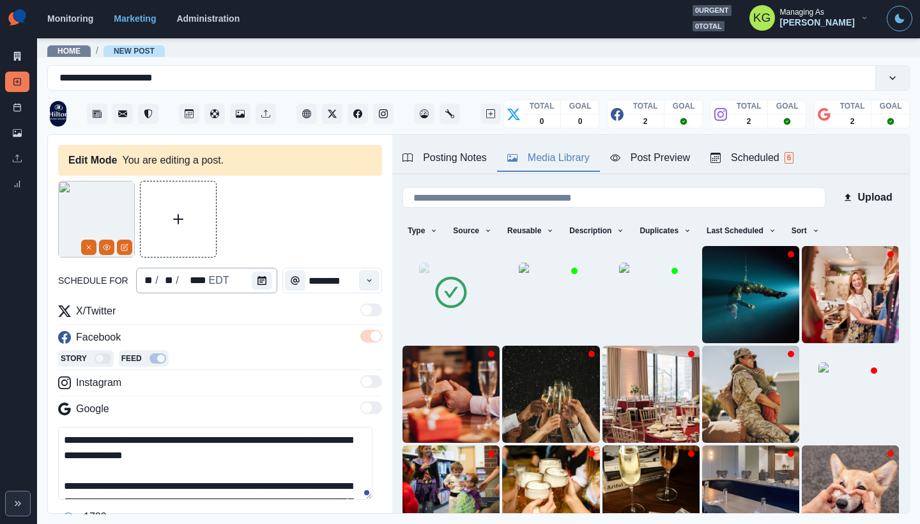
scroll to position [256, 0]
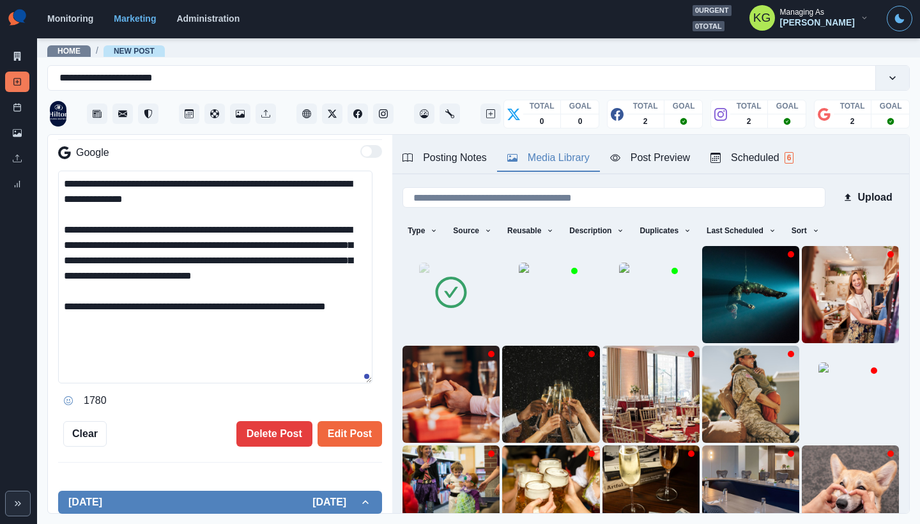
click at [326, 383] on textarea "**********" at bounding box center [215, 277] width 314 height 213
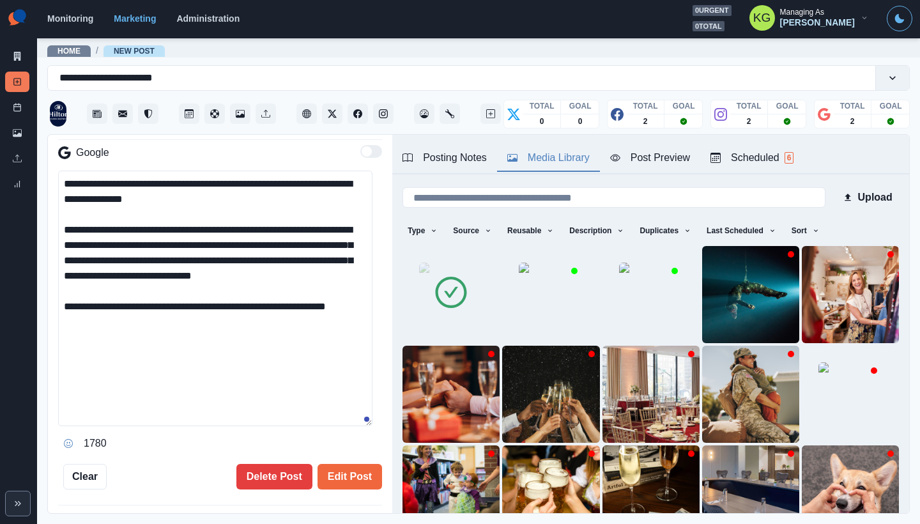
click at [146, 337] on textarea "**********" at bounding box center [215, 299] width 314 height 256
drag, startPoint x: 146, startPoint y: 337, endPoint x: 68, endPoint y: 181, distance: 175.1
click at [68, 181] on textarea "**********" at bounding box center [215, 299] width 314 height 256
paste textarea "**********"
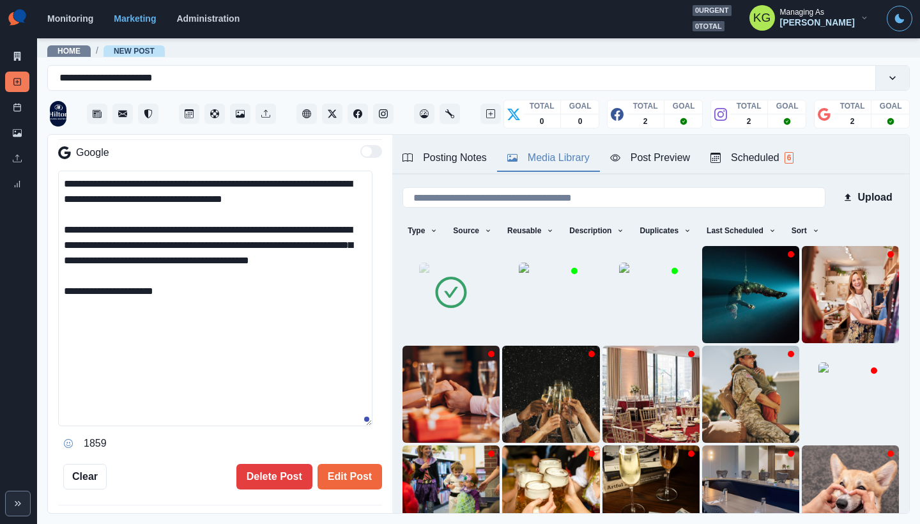
click at [77, 304] on textarea "**********" at bounding box center [215, 299] width 314 height 256
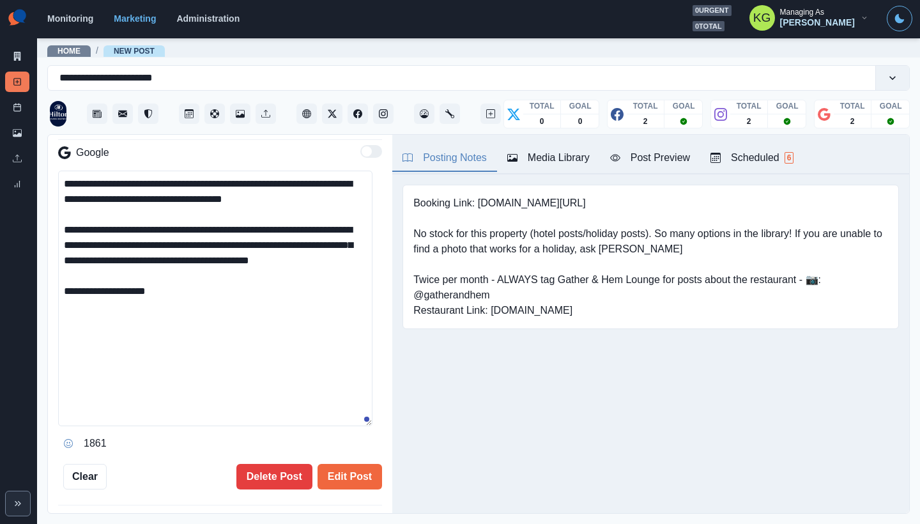
click at [472, 154] on div "Posting Notes" at bounding box center [444, 157] width 84 height 15
drag, startPoint x: 477, startPoint y: 199, endPoint x: 604, endPoint y: 204, distance: 127.2
click at [604, 204] on pre "Booking Link: www.bit.ly/4hxRSlz No stock for this property (hotel posts/holida…" at bounding box center [650, 256] width 475 height 123
click at [231, 296] on textarea "**********" at bounding box center [215, 299] width 314 height 256
click at [223, 301] on textarea "**********" at bounding box center [215, 299] width 314 height 256
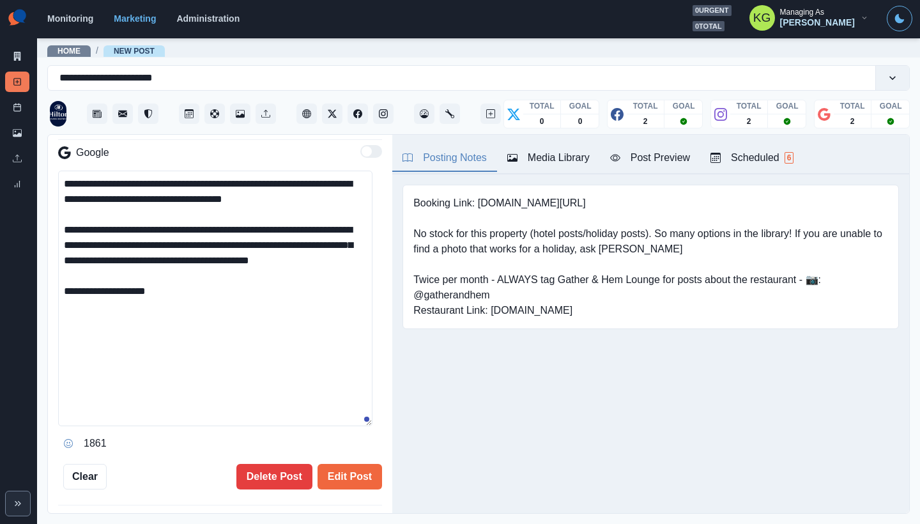
drag, startPoint x: 194, startPoint y: 309, endPoint x: 66, endPoint y: 162, distance: 194.2
click at [66, 162] on div "**********" at bounding box center [220, 250] width 324 height 406
paste textarea "**"
click at [95, 310] on textarea "**********" at bounding box center [215, 299] width 314 height 256
click at [479, 201] on pre "Booking Link: www.bit.ly/4hxRSlz No stock for this property (hotel posts/holida…" at bounding box center [650, 256] width 475 height 123
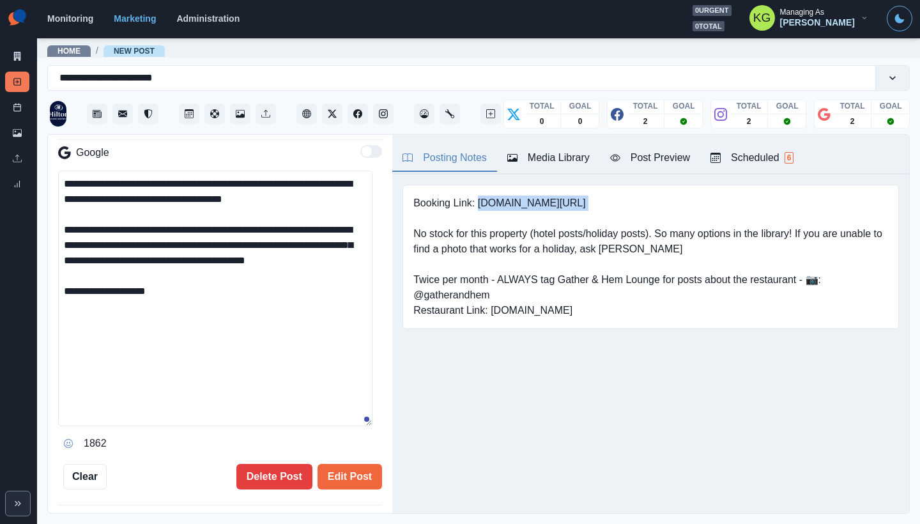
drag, startPoint x: 478, startPoint y: 201, endPoint x: 639, endPoint y: 198, distance: 160.4
click at [639, 198] on pre "Booking Link: www.bit.ly/4hxRSlz No stock for this property (hotel posts/holida…" at bounding box center [650, 256] width 475 height 123
click at [522, 203] on pre "Booking Link: www.bit.ly/4hxRSlz No stock for this property (hotel posts/holida…" at bounding box center [650, 256] width 475 height 123
drag, startPoint x: 561, startPoint y: 202, endPoint x: 480, endPoint y: 202, distance: 81.1
click at [480, 202] on pre "Booking Link: www.bit.ly/4hxRSlz No stock for this property (hotel posts/holida…" at bounding box center [650, 256] width 475 height 123
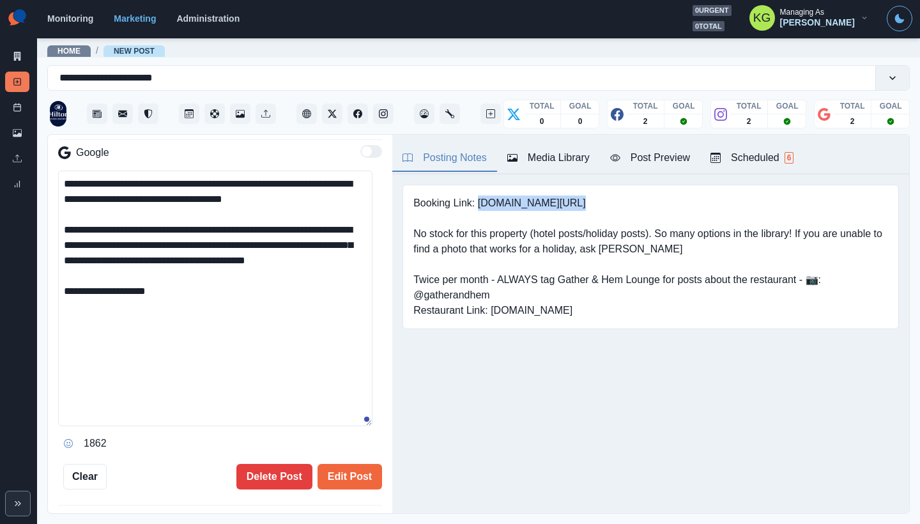
copy pre "[DOMAIN_NAME][URL]"
click at [190, 305] on textarea "**********" at bounding box center [215, 299] width 314 height 256
paste textarea "**********"
drag, startPoint x: 288, startPoint y: 316, endPoint x: 38, endPoint y: 153, distance: 298.7
click at [38, 153] on main "**********" at bounding box center [478, 280] width 883 height 487
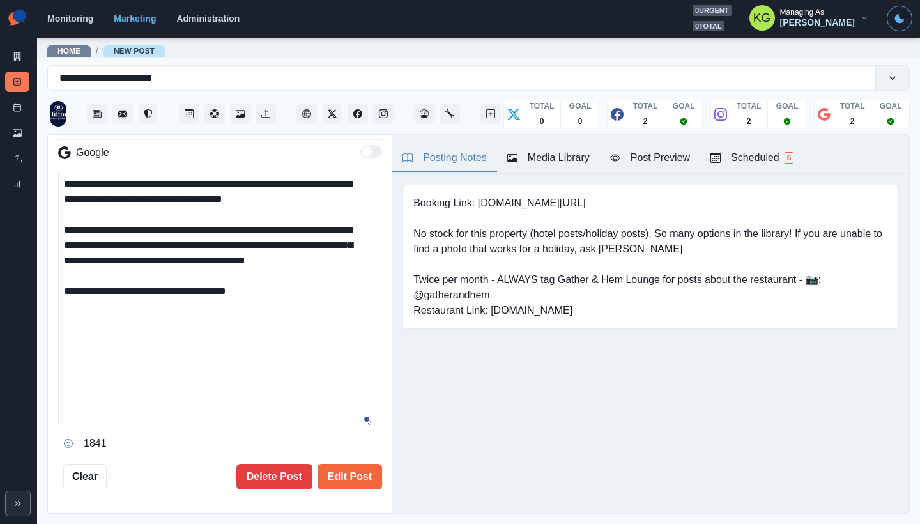
click at [313, 342] on textarea "**********" at bounding box center [215, 299] width 314 height 256
type textarea "**********"
click at [364, 469] on button "Edit Post" at bounding box center [349, 477] width 65 height 26
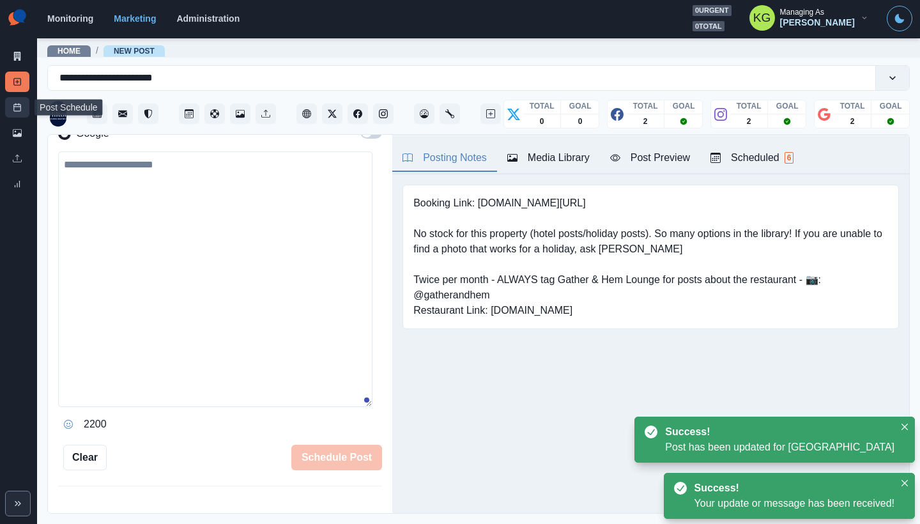
click at [20, 111] on icon at bounding box center [17, 107] width 9 height 9
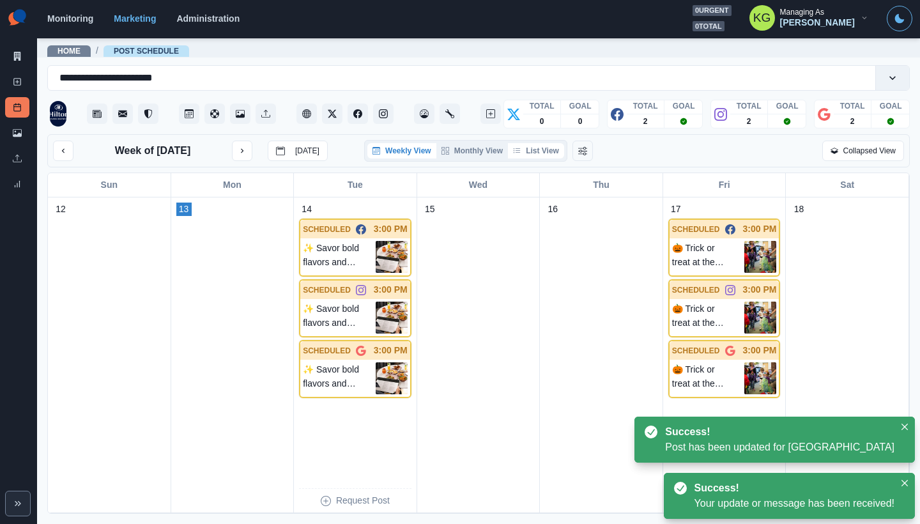
click at [553, 149] on button "List View" at bounding box center [536, 150] width 56 height 15
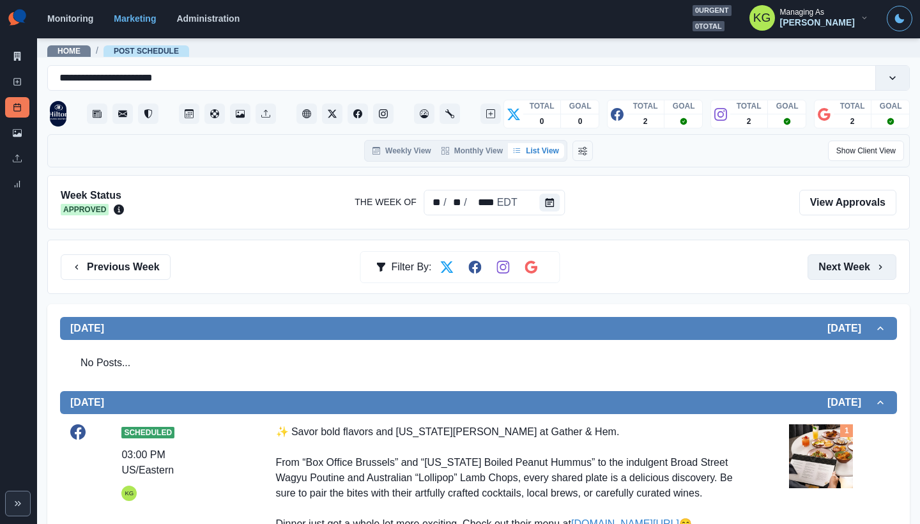
click at [842, 268] on button "Next Week" at bounding box center [851, 267] width 89 height 26
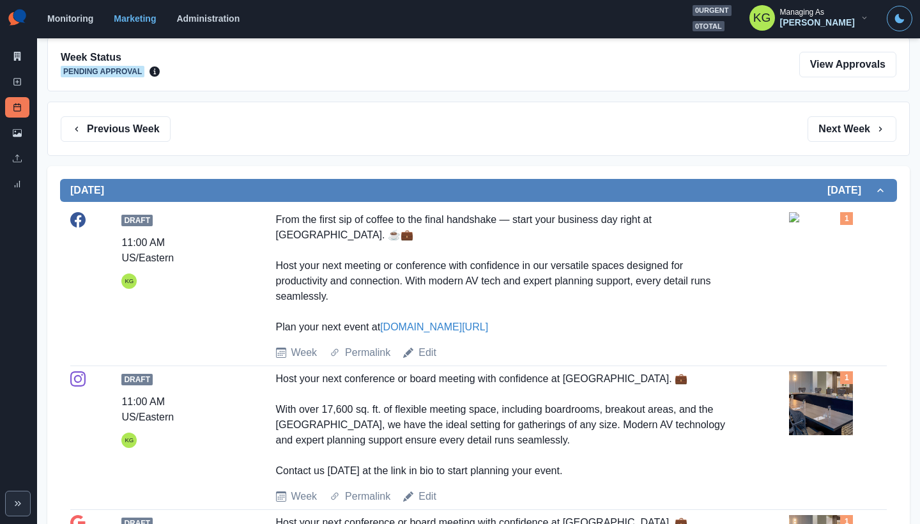
scroll to position [243, 0]
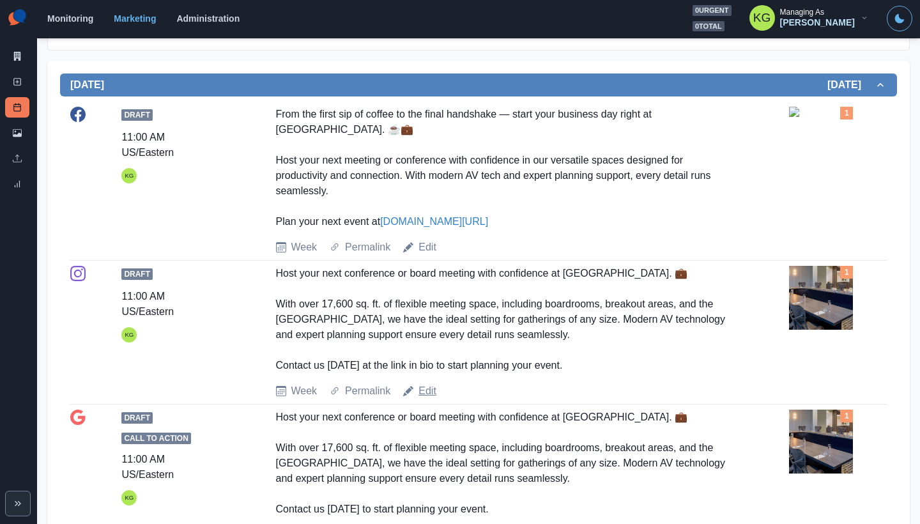
click at [429, 394] on link "Edit" at bounding box center [427, 390] width 18 height 15
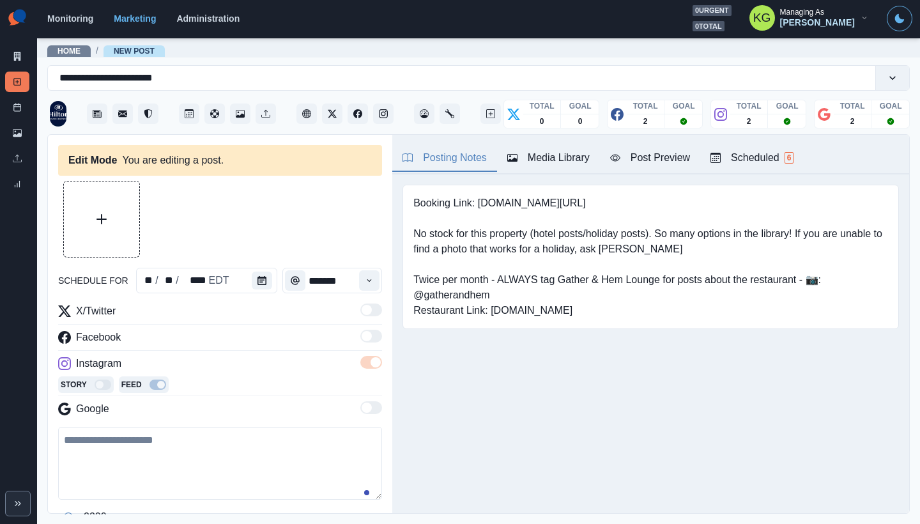
type input "********"
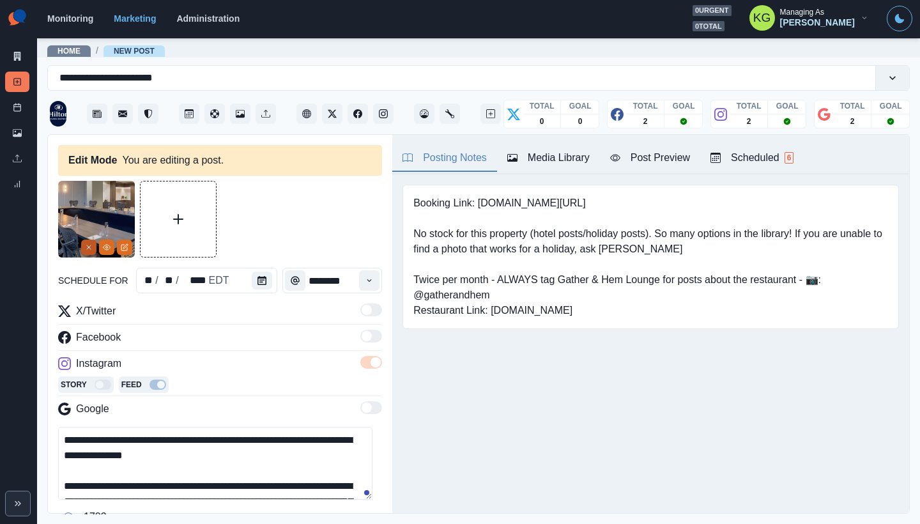
click at [91, 247] on icon "Remove" at bounding box center [89, 247] width 8 height 8
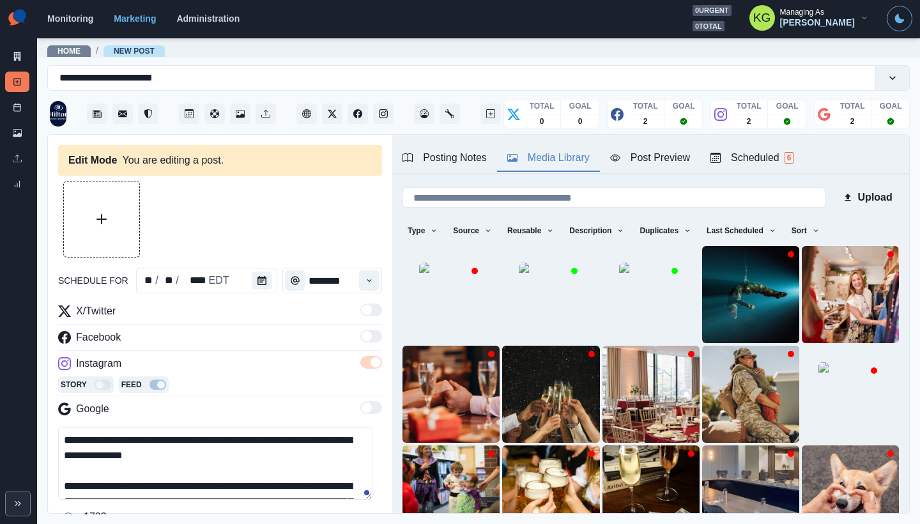
click at [563, 160] on div "Media Library" at bounding box center [548, 157] width 82 height 15
click at [421, 263] on img at bounding box center [451, 295] width 64 height 64
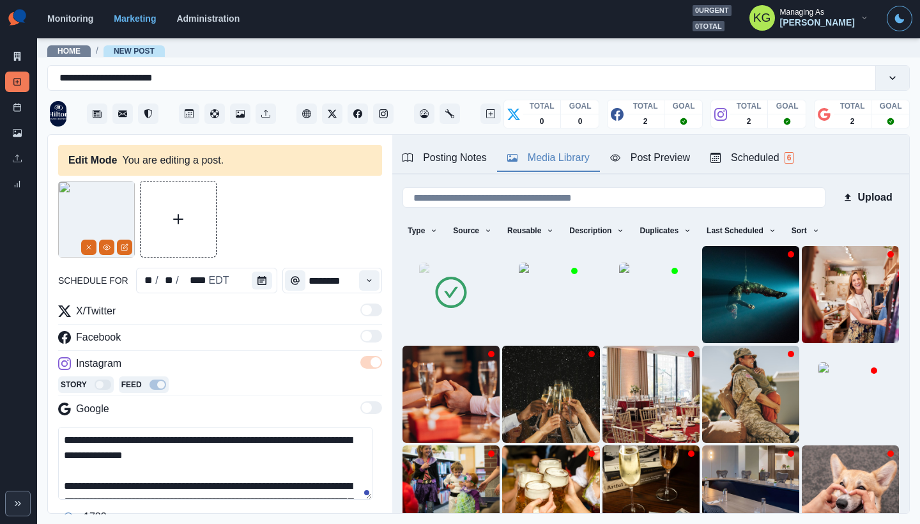
scroll to position [126, 0]
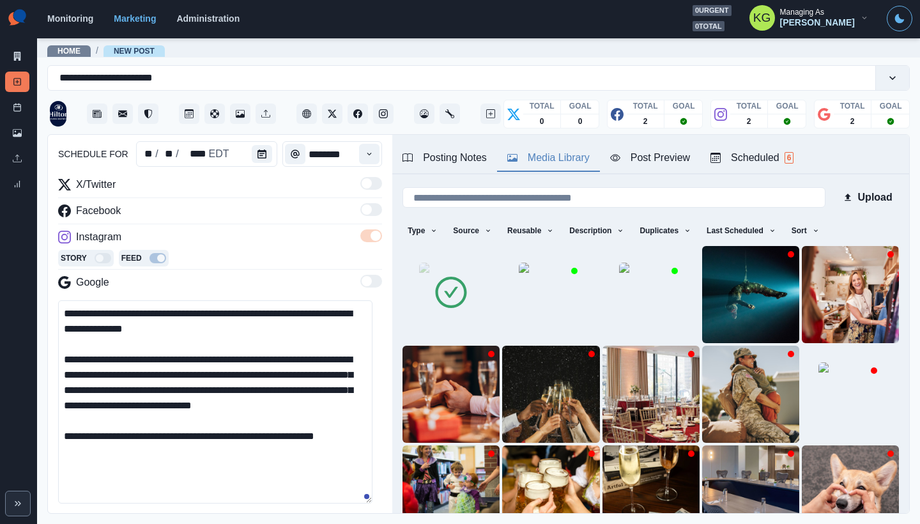
click at [330, 499] on textarea "**********" at bounding box center [215, 401] width 314 height 203
drag, startPoint x: 352, startPoint y: 452, endPoint x: 13, endPoint y: 284, distance: 378.0
click at [13, 284] on div "**********" at bounding box center [460, 262] width 920 height 524
paste textarea "**********"
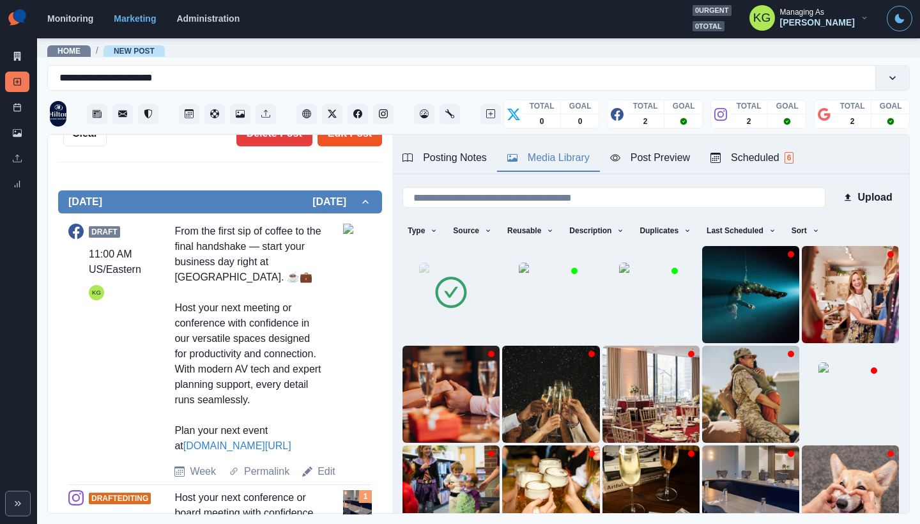
scroll to position [526, 0]
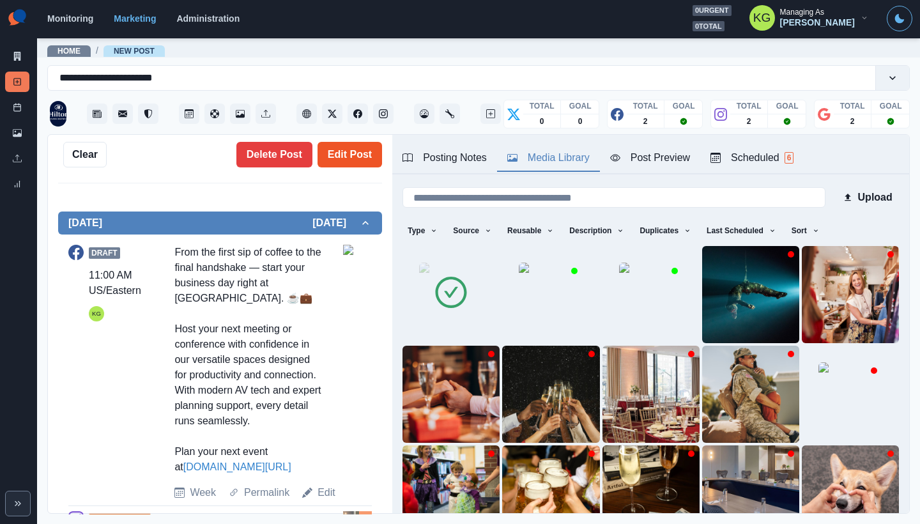
type textarea "**********"
click at [346, 157] on button "Edit Post" at bounding box center [349, 155] width 65 height 26
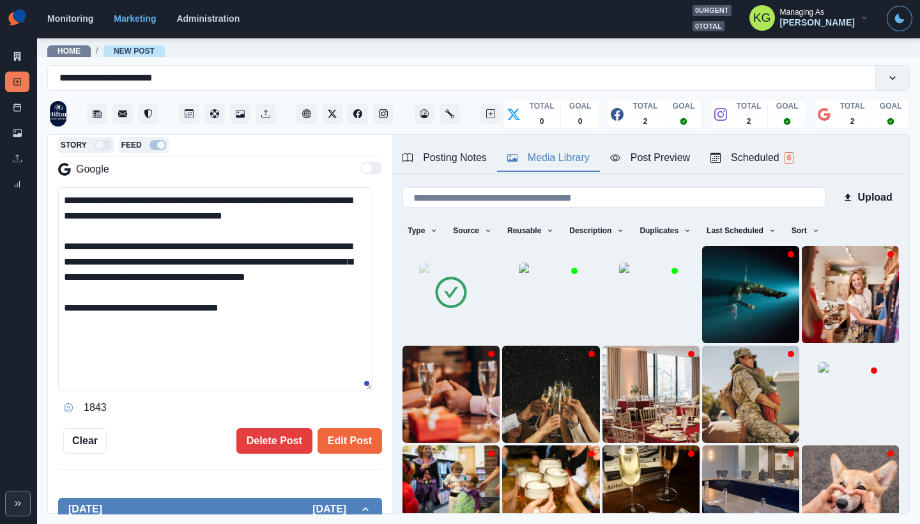
scroll to position [0, 0]
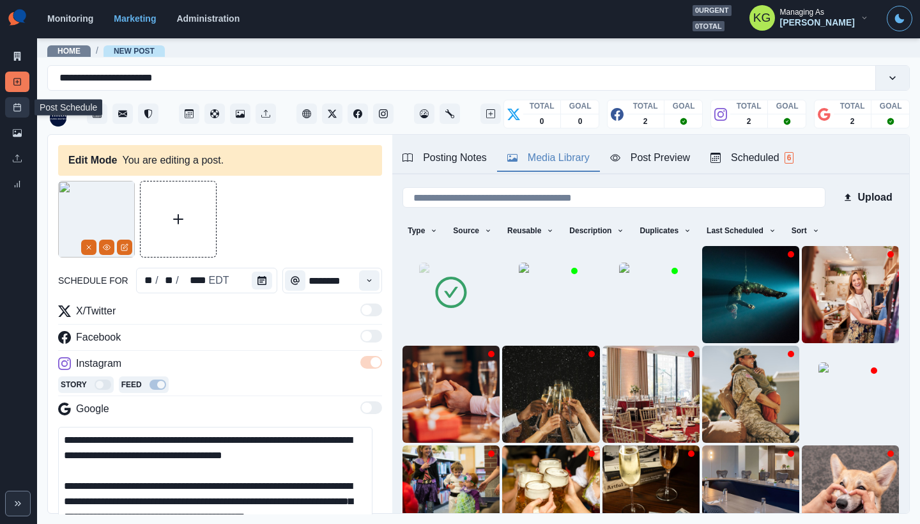
click at [14, 112] on link "Post Schedule" at bounding box center [17, 107] width 24 height 20
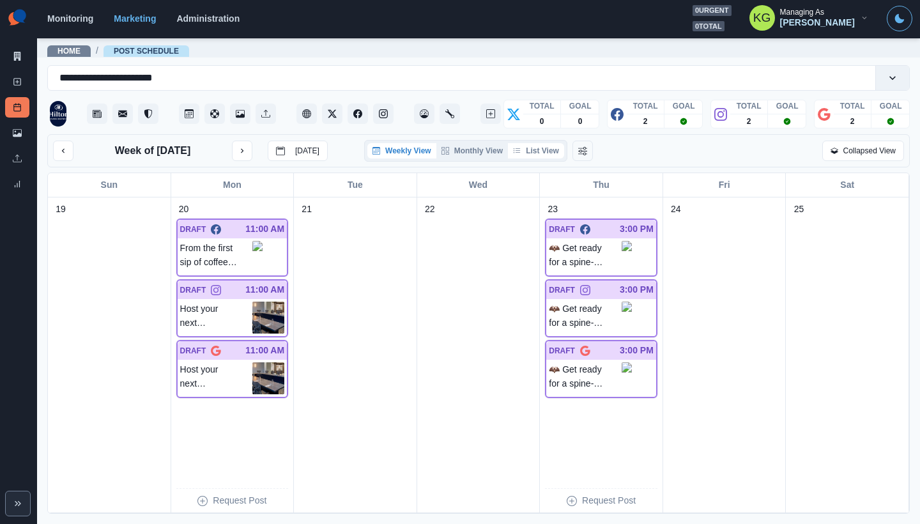
click at [542, 152] on button "List View" at bounding box center [536, 150] width 56 height 15
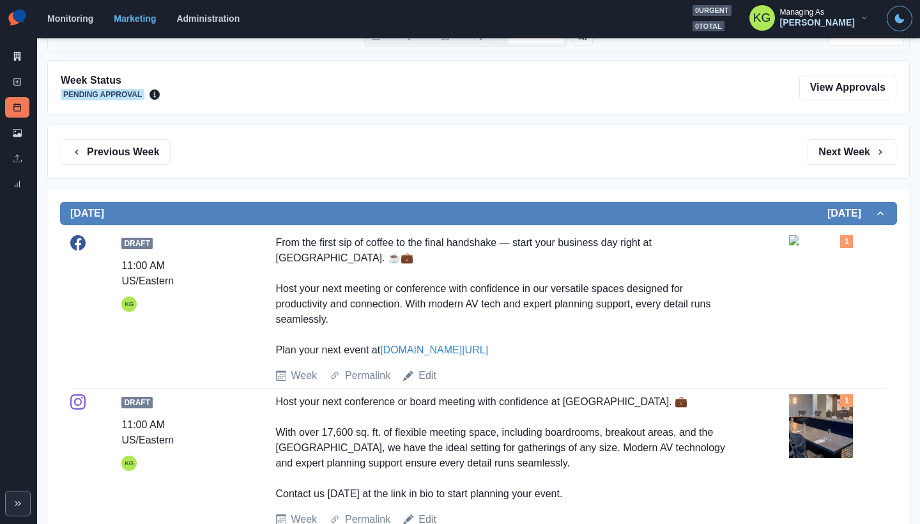
scroll to position [372, 0]
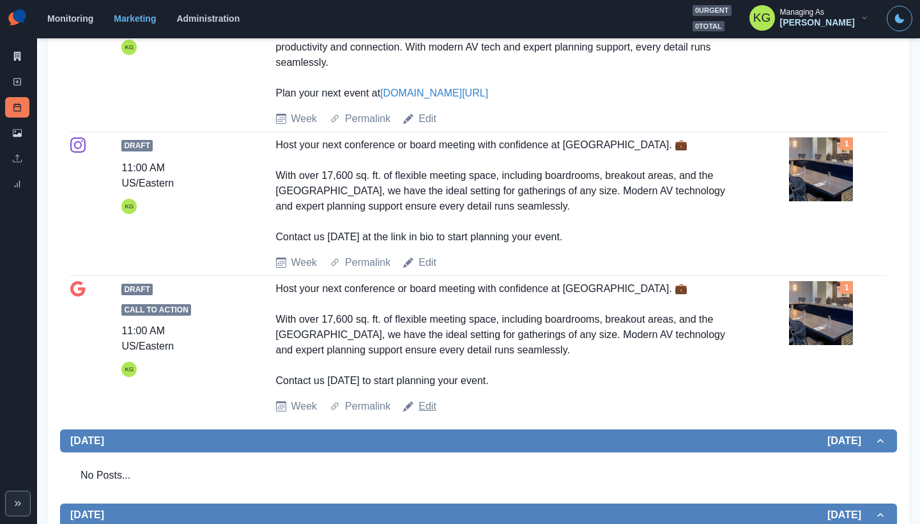
click at [427, 406] on link "Edit" at bounding box center [427, 406] width 18 height 15
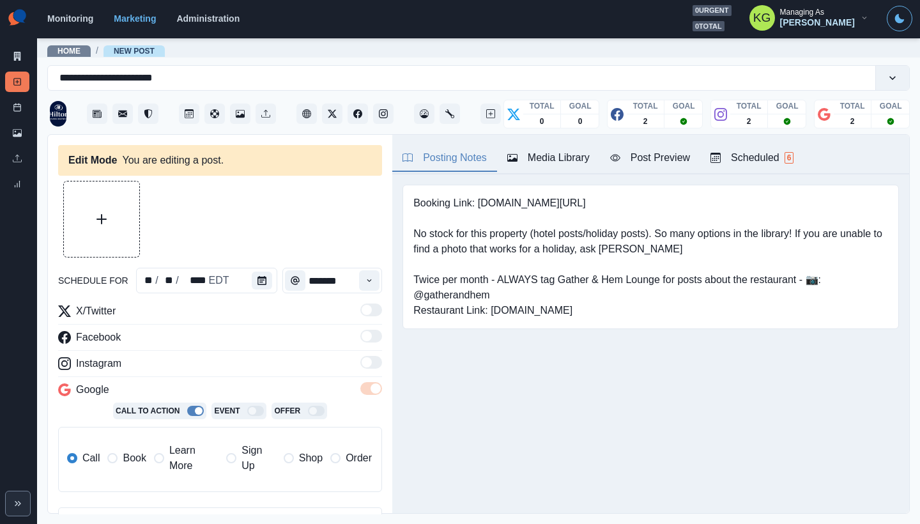
type input "********"
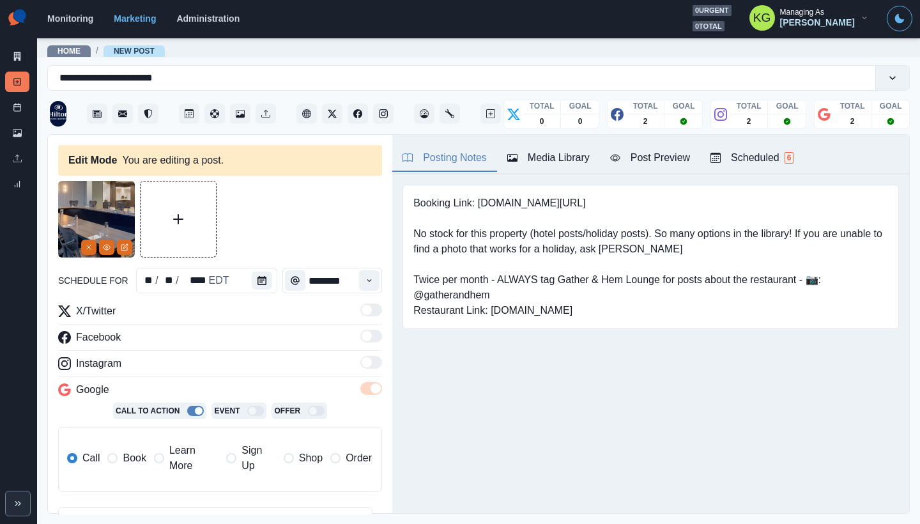
click at [549, 155] on div "Media Library" at bounding box center [548, 157] width 82 height 15
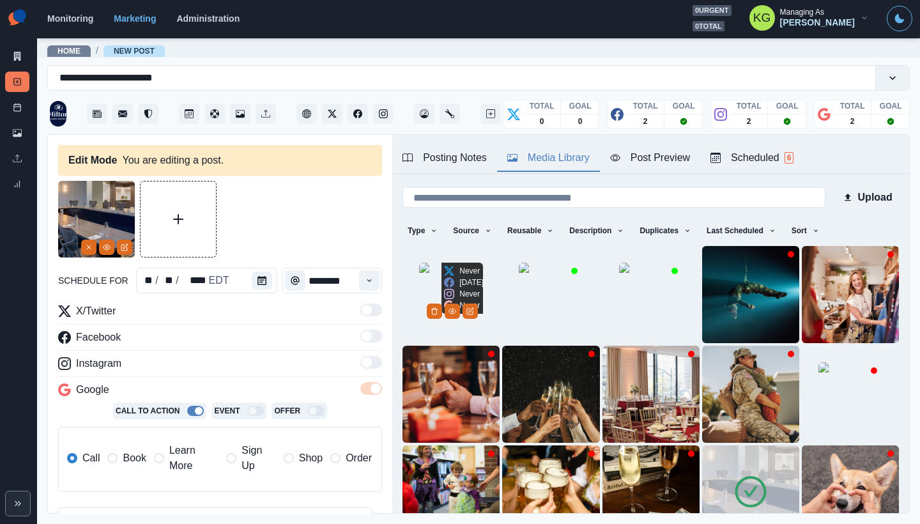
click at [419, 318] on img at bounding box center [451, 295] width 64 height 64
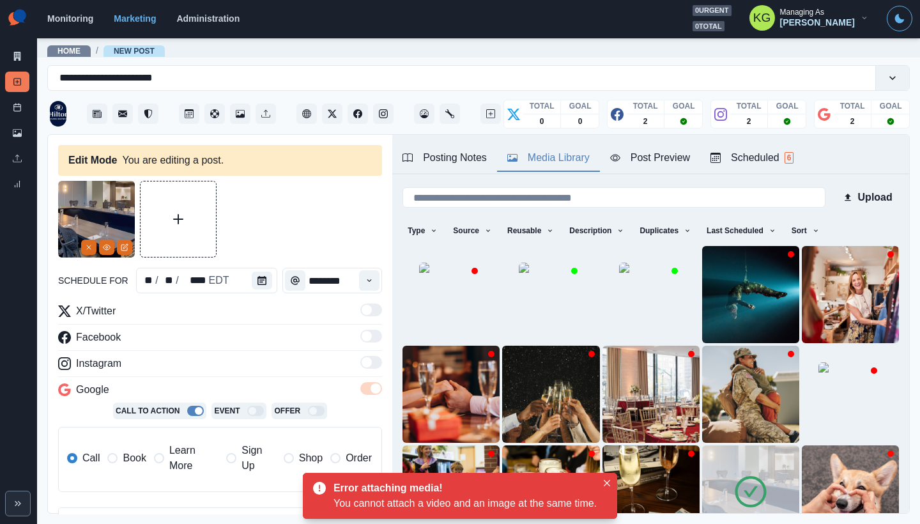
drag, startPoint x: 84, startPoint y: 246, endPoint x: 221, endPoint y: 249, distance: 136.7
click at [84, 246] on button "Remove" at bounding box center [88, 247] width 15 height 15
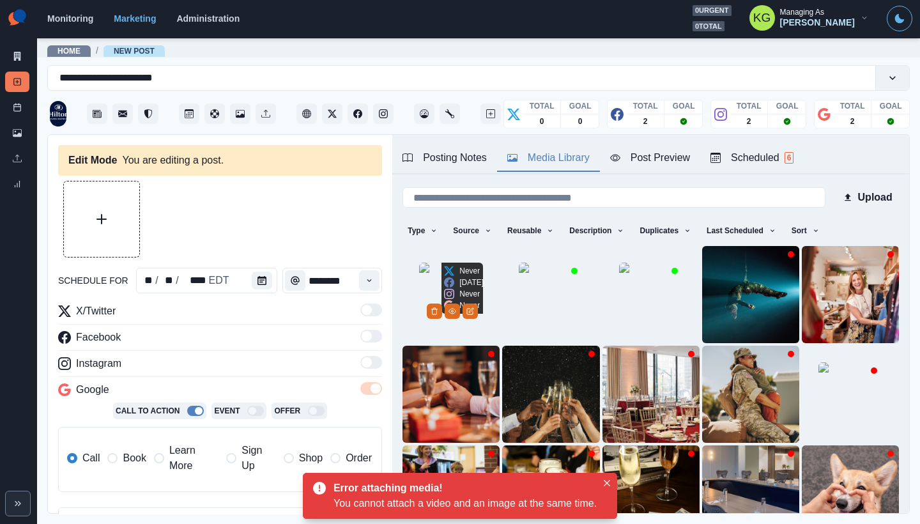
click at [420, 263] on img at bounding box center [451, 295] width 64 height 64
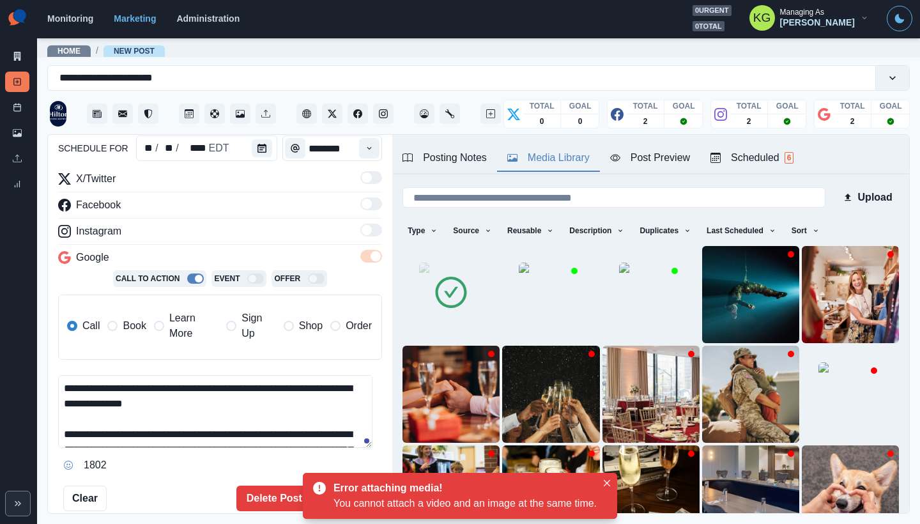
scroll to position [188, 0]
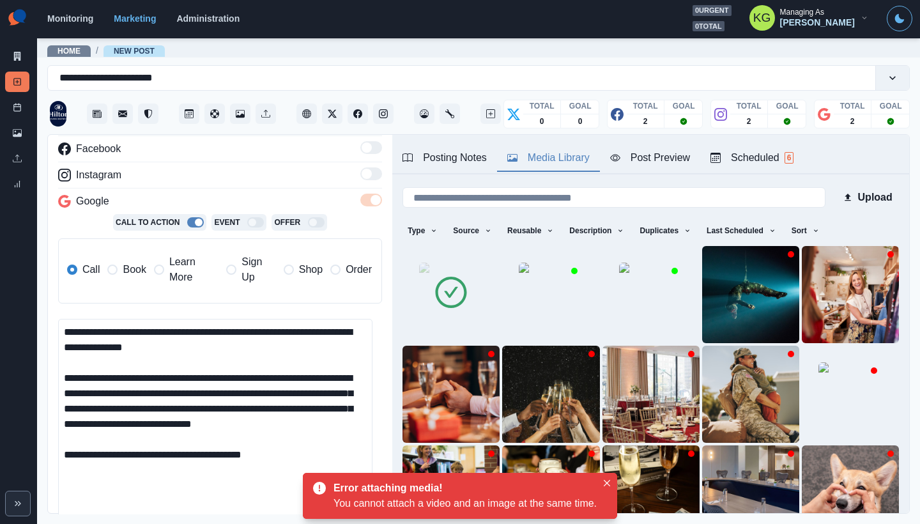
click at [327, 523] on main "**********" at bounding box center [478, 280] width 883 height 487
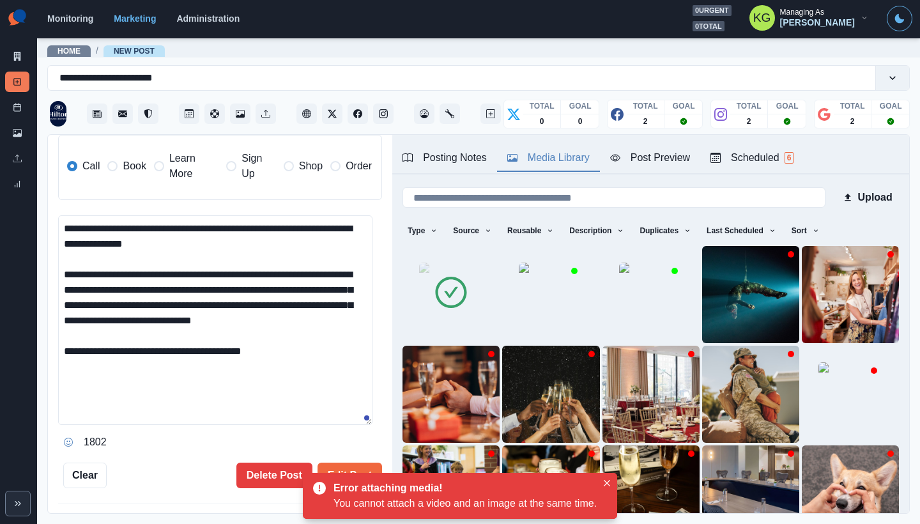
drag, startPoint x: 300, startPoint y: 361, endPoint x: 57, endPoint y: 222, distance: 279.3
click at [57, 222] on div "**********" at bounding box center [220, 324] width 344 height 379
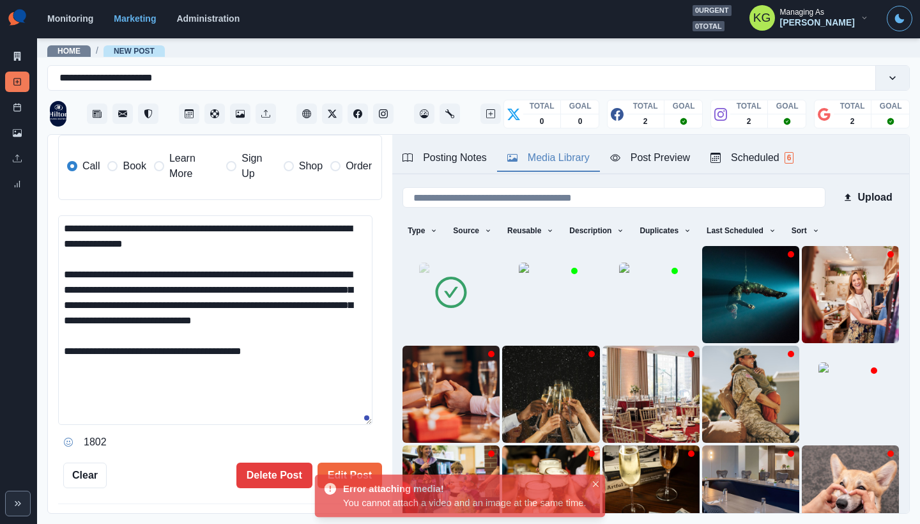
paste textarea "**********"
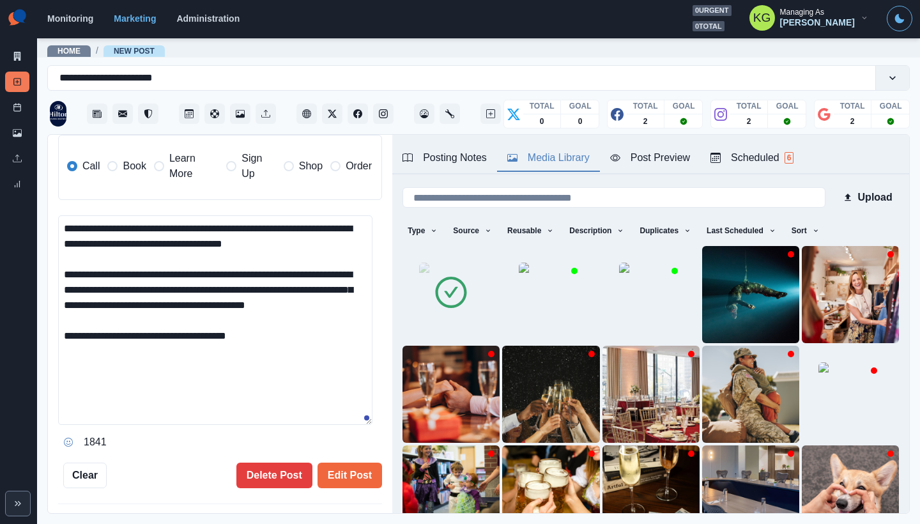
drag, startPoint x: 284, startPoint y: 342, endPoint x: 125, endPoint y: 349, distance: 159.2
click at [125, 349] on textarea "**********" at bounding box center [215, 320] width 314 height 210
click at [236, 351] on textarea "**********" at bounding box center [215, 320] width 314 height 210
drag, startPoint x: 183, startPoint y: 348, endPoint x: 49, endPoint y: 343, distance: 134.3
click at [49, 343] on div "**********" at bounding box center [220, 324] width 344 height 379
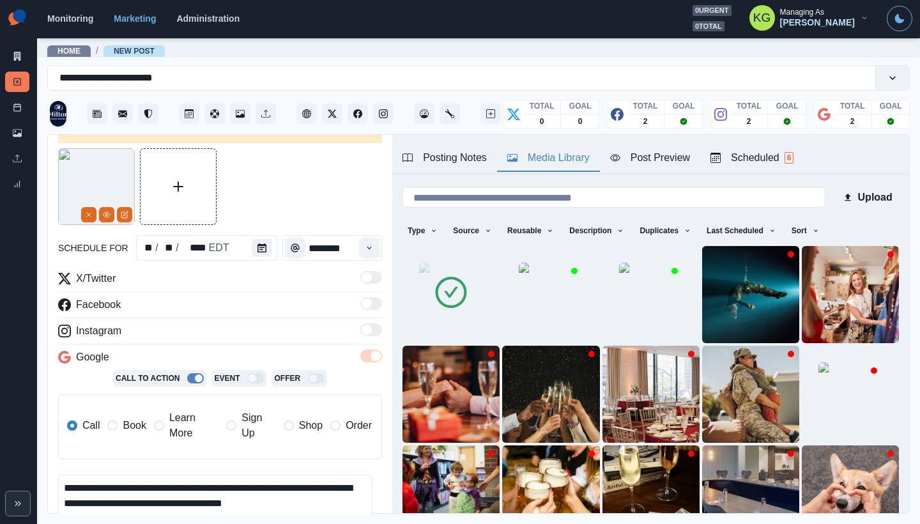
scroll to position [309, 0]
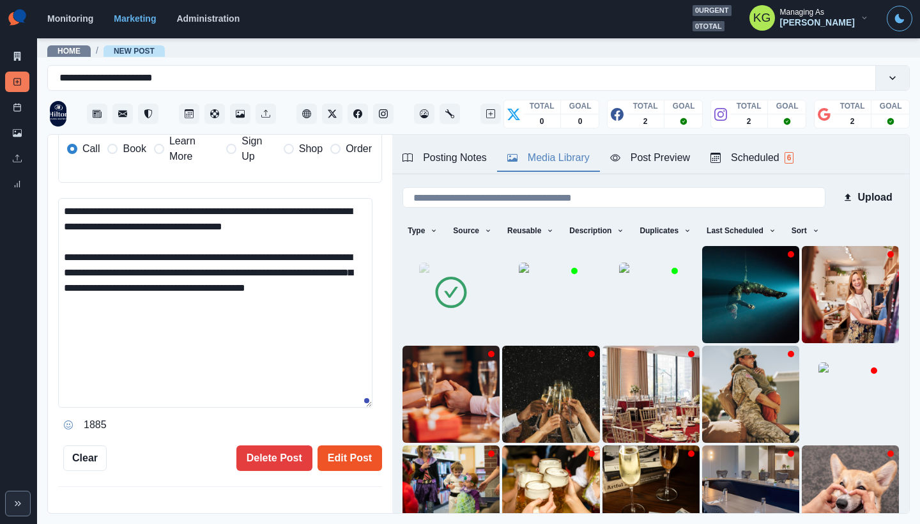
type textarea "**********"
click at [349, 448] on button "Edit Post" at bounding box center [349, 458] width 65 height 26
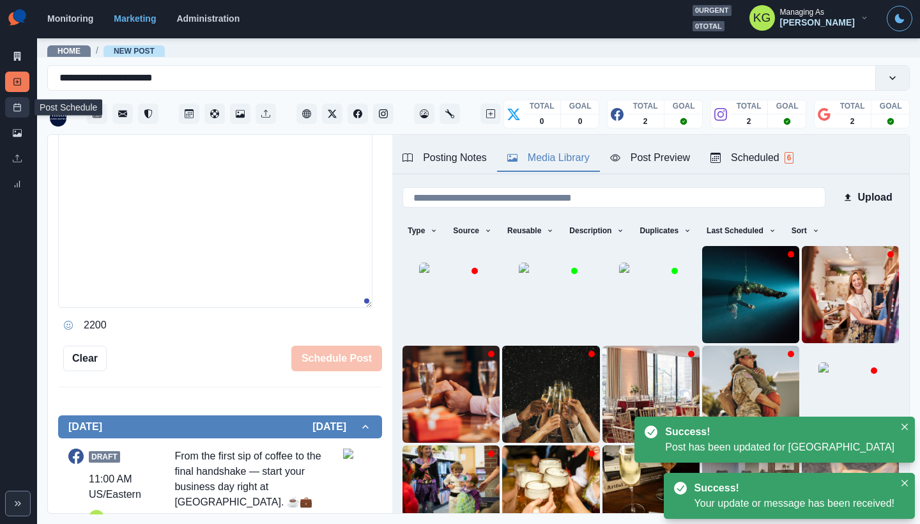
click at [16, 109] on icon at bounding box center [17, 107] width 9 height 9
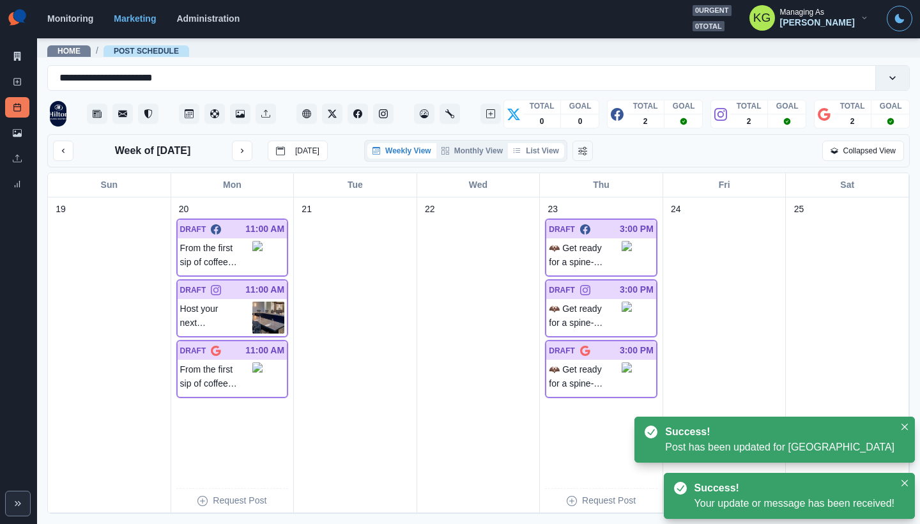
click at [541, 154] on button "List View" at bounding box center [536, 150] width 56 height 15
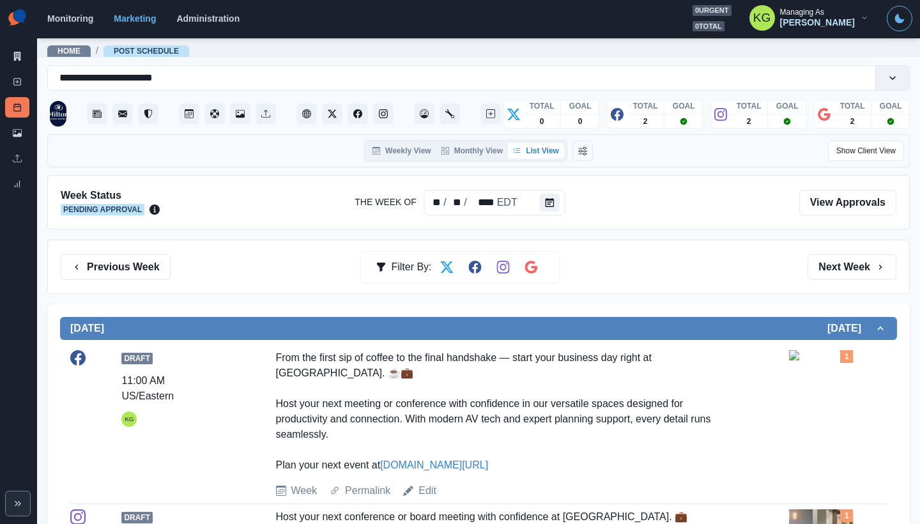
scroll to position [238, 0]
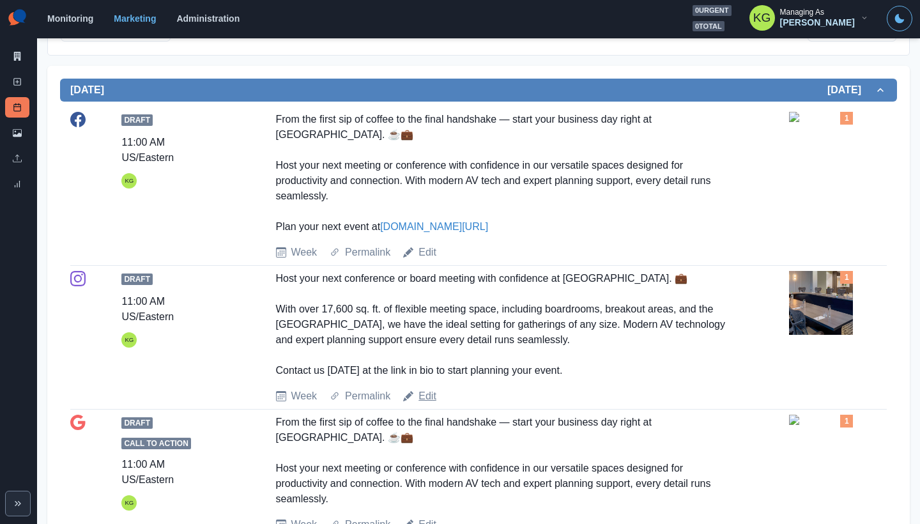
click at [427, 398] on link "Edit" at bounding box center [427, 395] width 18 height 15
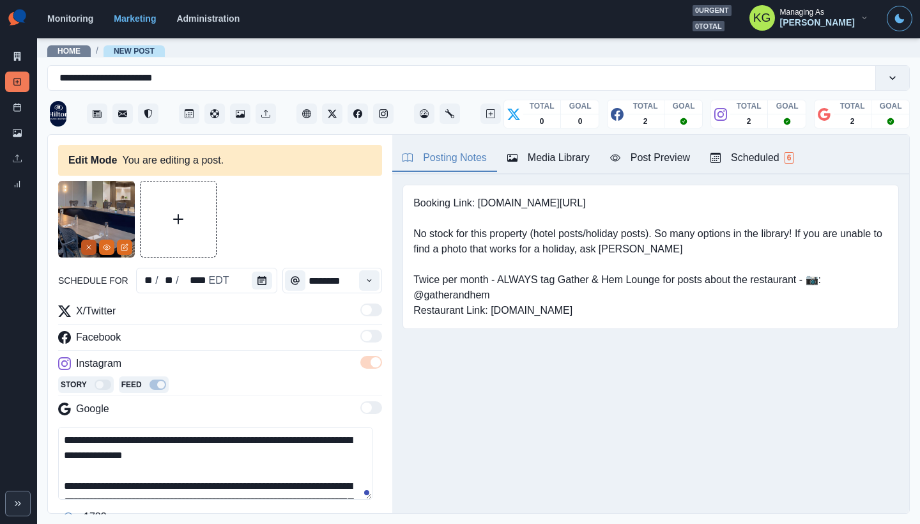
click at [88, 247] on line "Remove" at bounding box center [89, 247] width 4 height 4
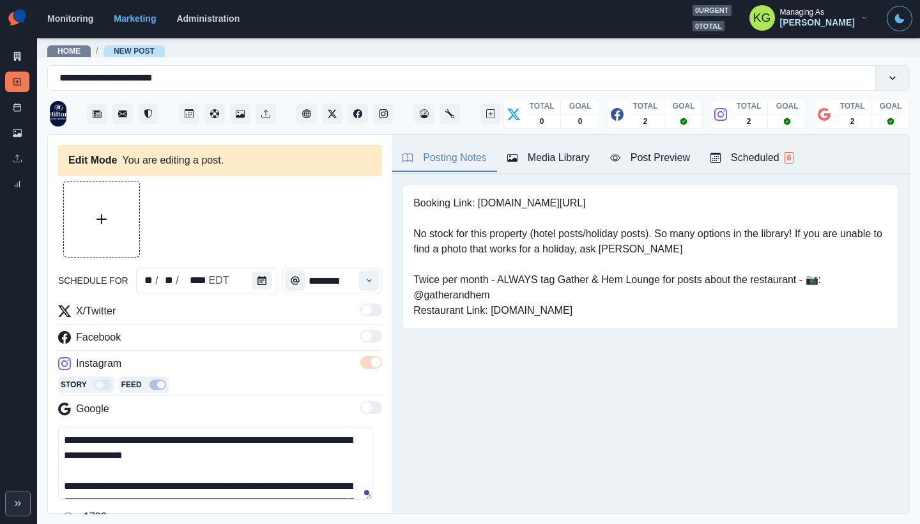
click at [566, 158] on div "Media Library" at bounding box center [548, 157] width 82 height 15
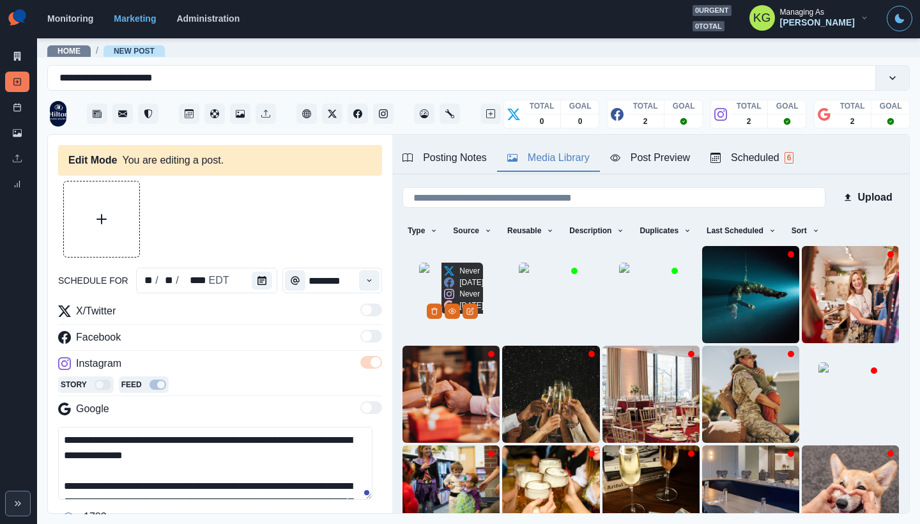
click at [441, 263] on div "Never In 6 days Never In 6 days" at bounding box center [463, 288] width 45 height 51
click at [401, 267] on div "Upload Type Any Image Video Source Any Upload Social Manager Found: Instagram F…" at bounding box center [650, 380] width 517 height 412
click at [419, 269] on img at bounding box center [451, 295] width 64 height 64
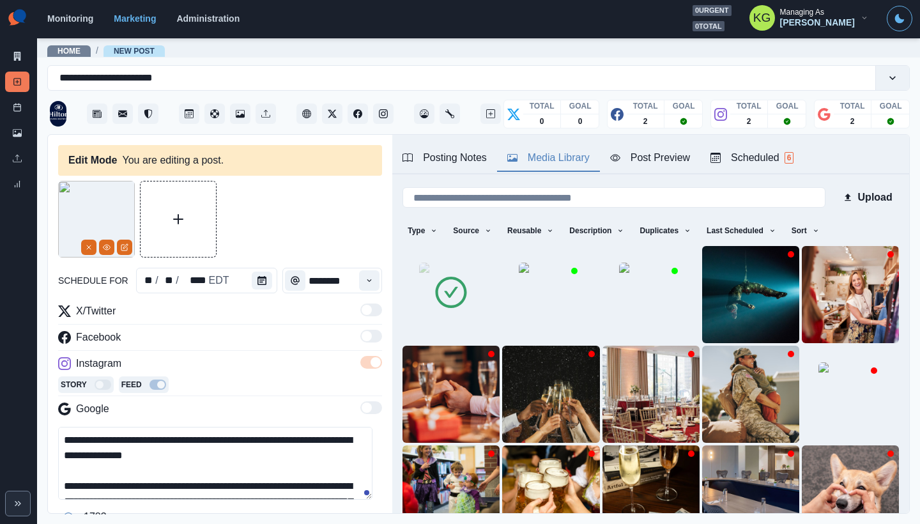
scroll to position [97, 0]
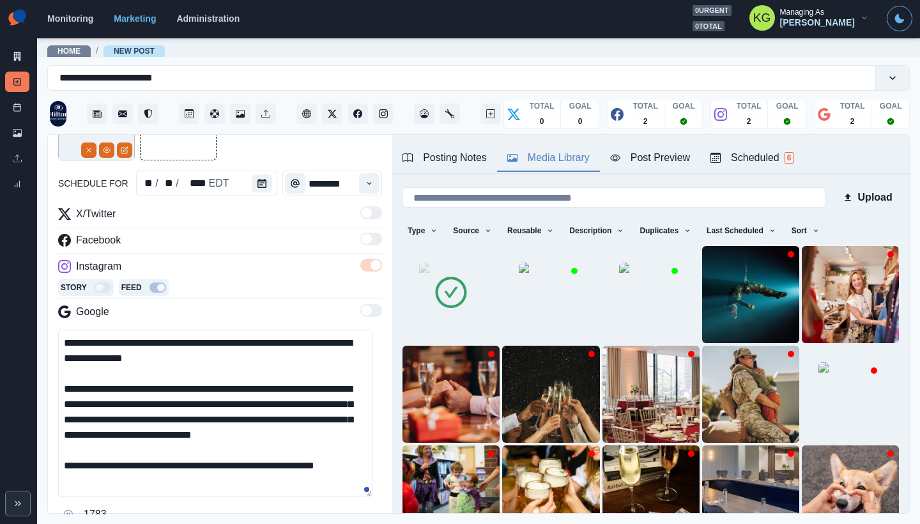
click at [352, 491] on textarea "**********" at bounding box center [215, 413] width 314 height 167
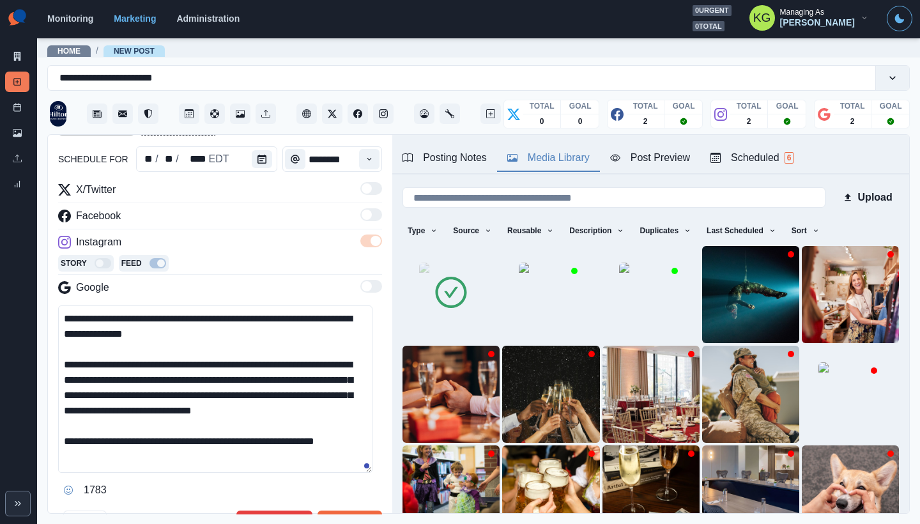
scroll to position [217, 0]
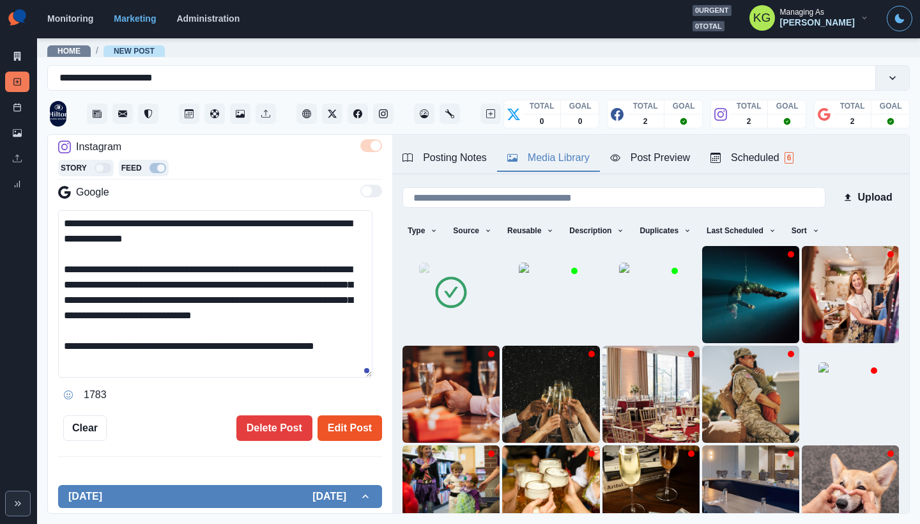
click at [353, 437] on button "Edit Post" at bounding box center [349, 428] width 65 height 26
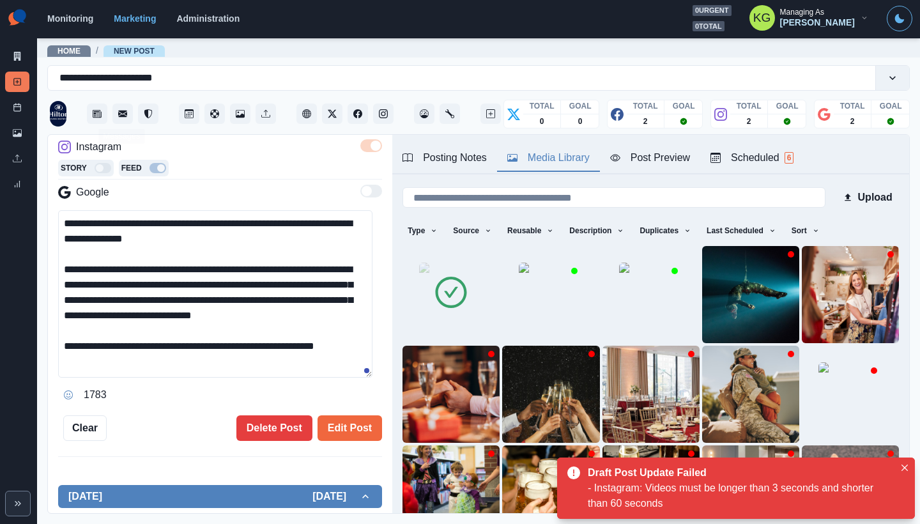
scroll to position [0, 0]
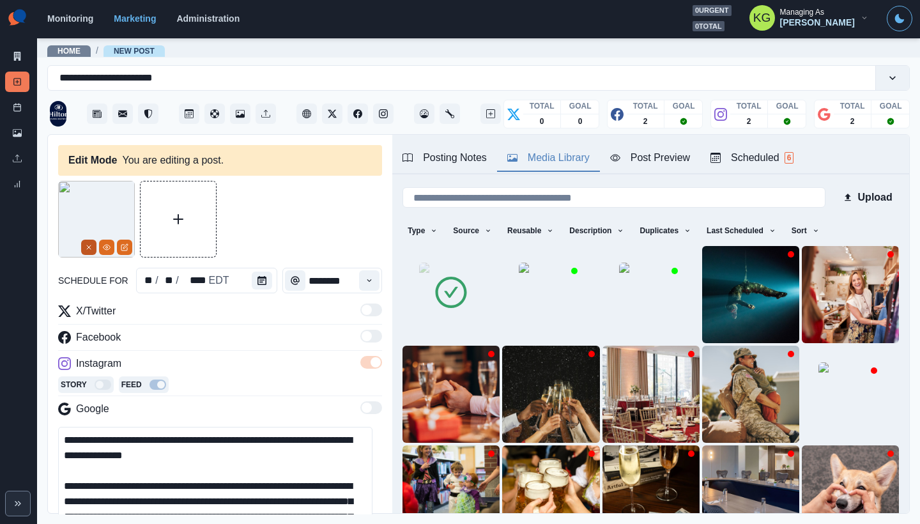
click at [84, 241] on button "Remove" at bounding box center [88, 247] width 15 height 15
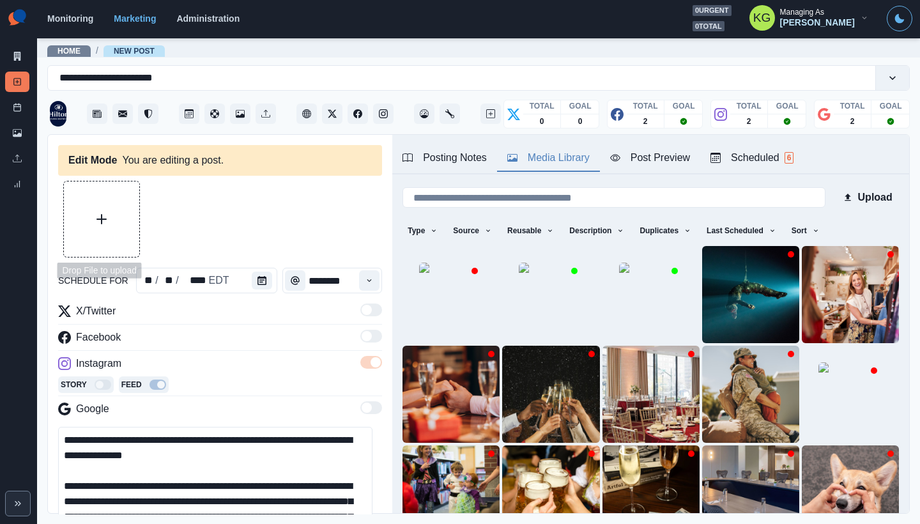
click at [112, 219] on button "Upload Media" at bounding box center [101, 218] width 75 height 75
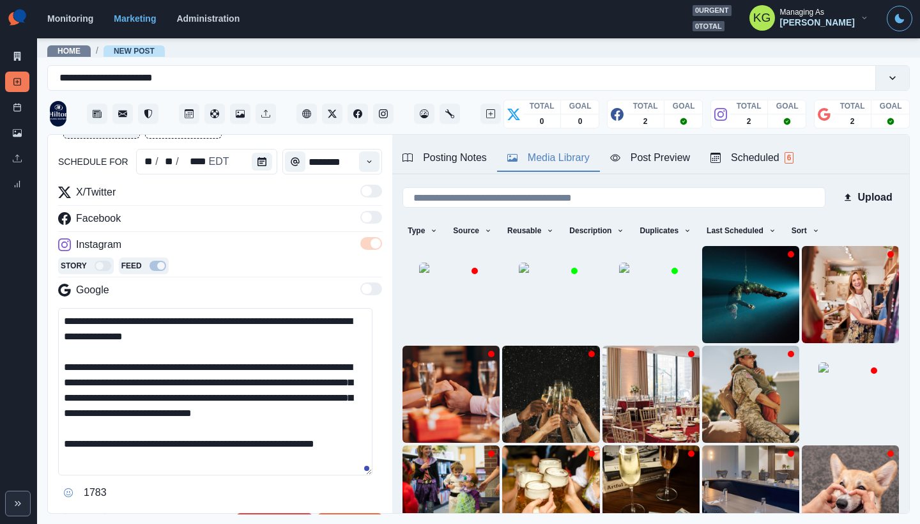
scroll to position [121, 0]
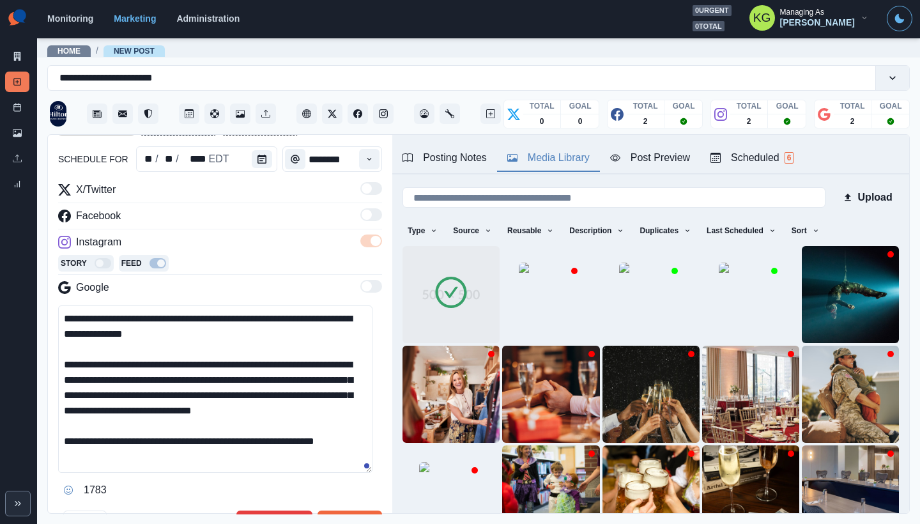
drag, startPoint x: 349, startPoint y: 454, endPoint x: 53, endPoint y: 289, distance: 338.6
click at [53, 289] on div "**********" at bounding box center [220, 324] width 344 height 379
paste textarea "**********"
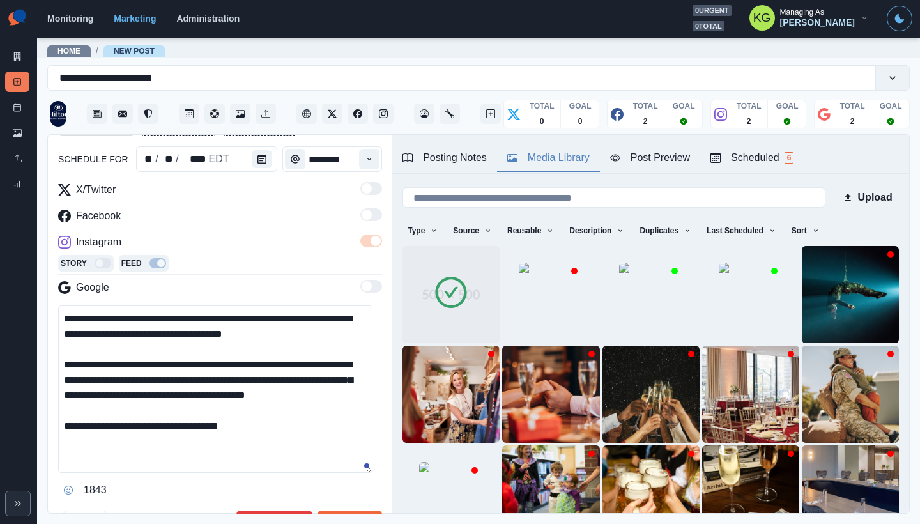
scroll to position [204, 0]
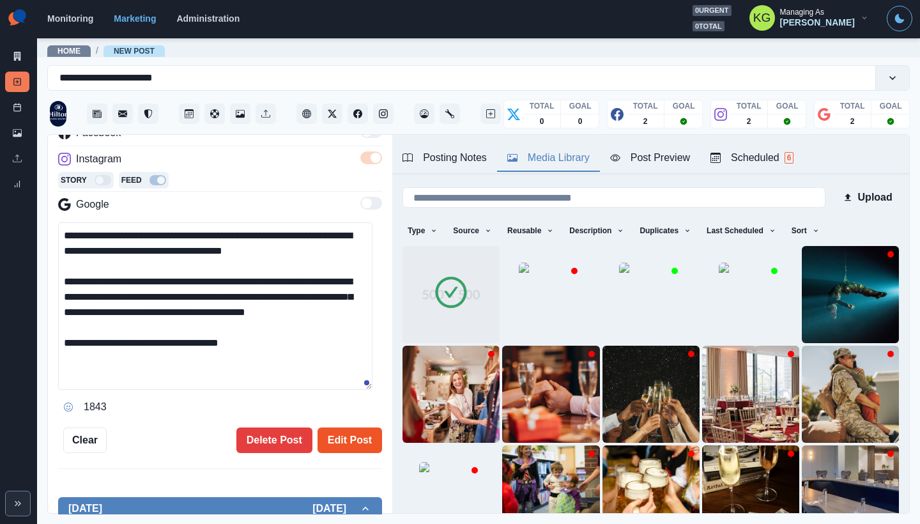
type textarea "**********"
click at [349, 434] on button "Edit Post" at bounding box center [349, 440] width 65 height 26
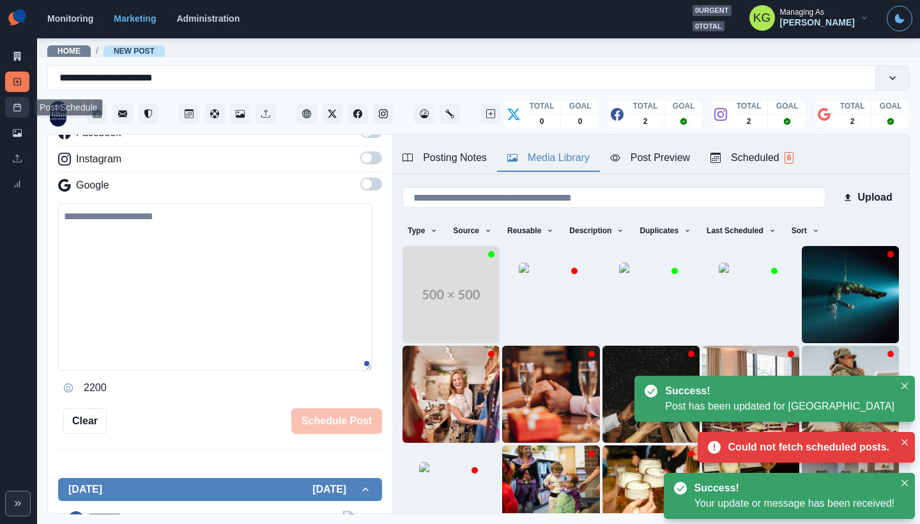
click at [15, 109] on icon at bounding box center [17, 107] width 9 height 9
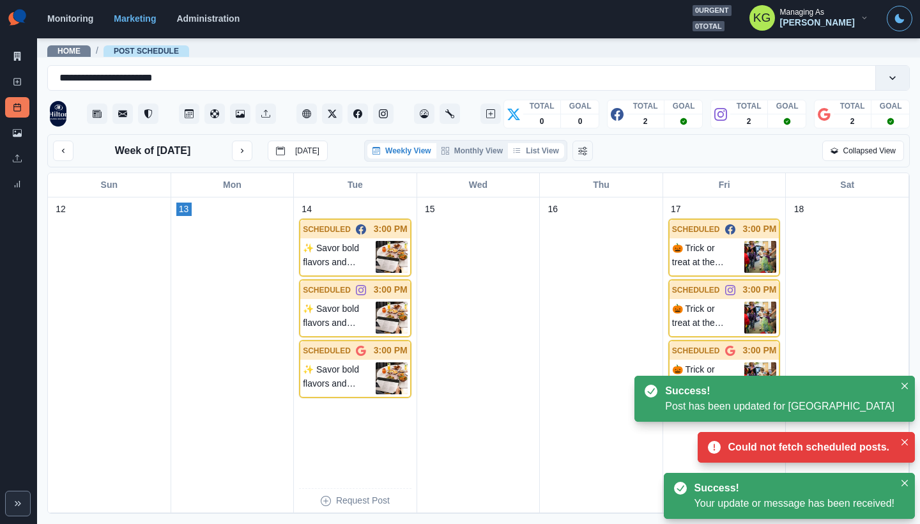
click at [554, 148] on button "List View" at bounding box center [536, 150] width 56 height 15
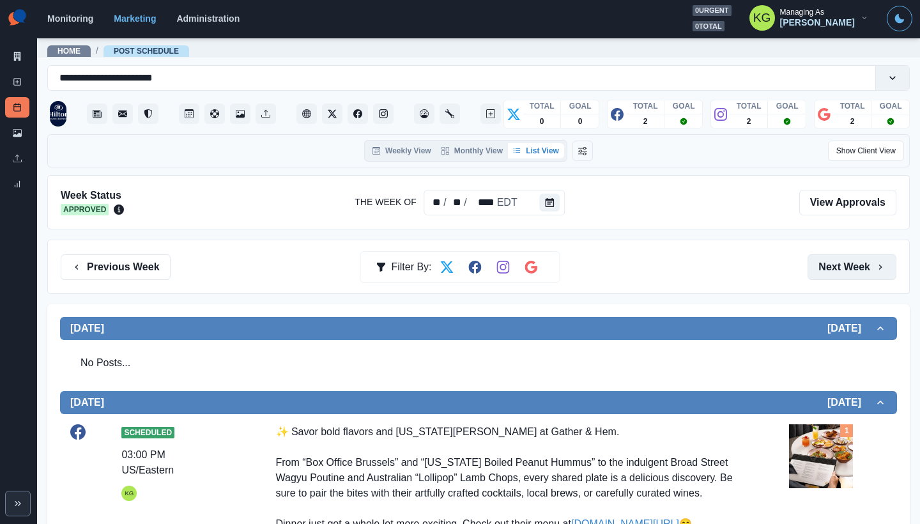
click at [830, 257] on button "Next Week" at bounding box center [851, 267] width 89 height 26
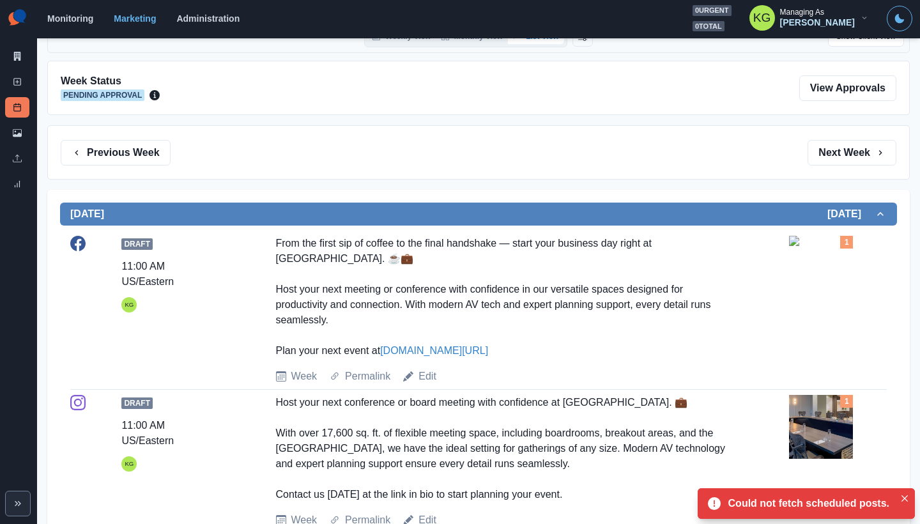
scroll to position [220, 0]
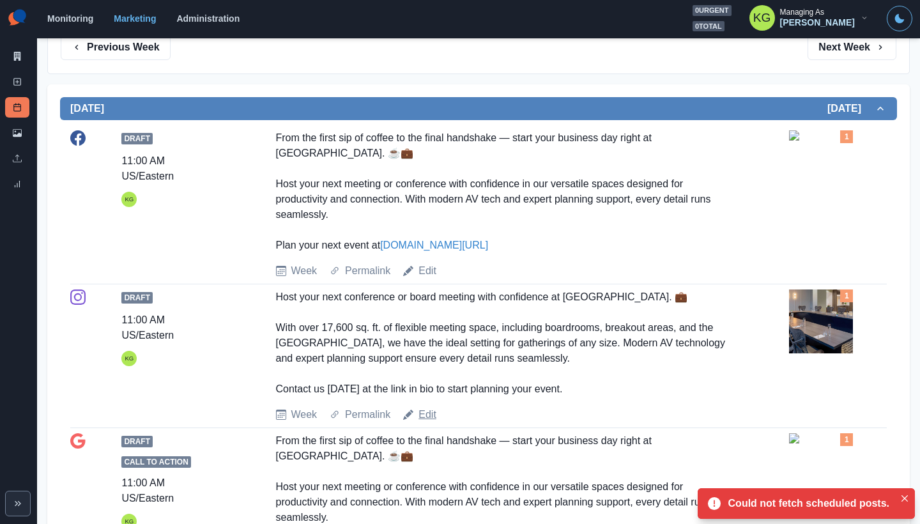
click at [432, 420] on link "Edit" at bounding box center [427, 414] width 18 height 15
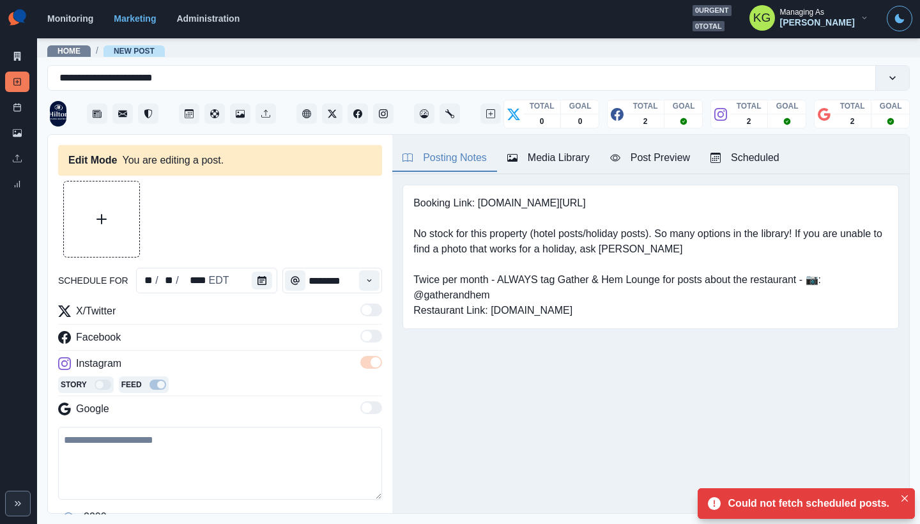
type textarea "**********"
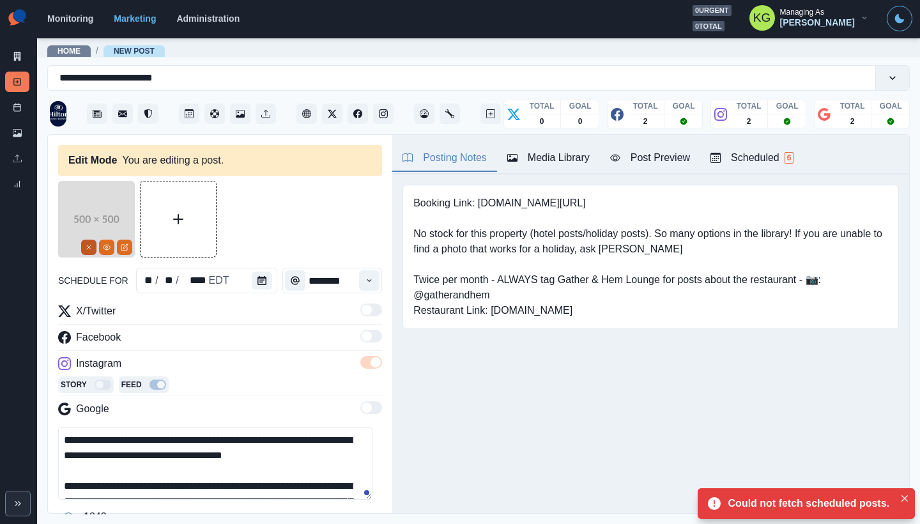
click at [86, 245] on icon "Remove" at bounding box center [89, 247] width 8 height 8
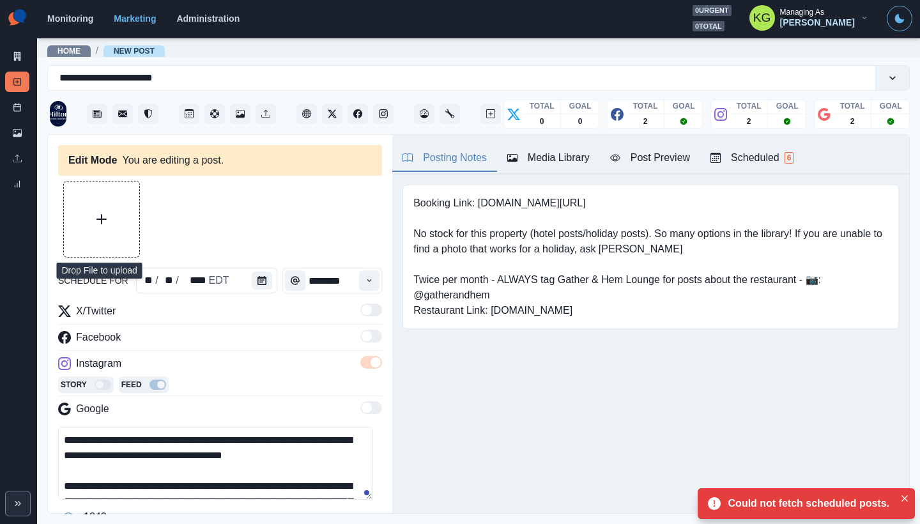
click at [114, 224] on button "Upload Media" at bounding box center [101, 218] width 75 height 75
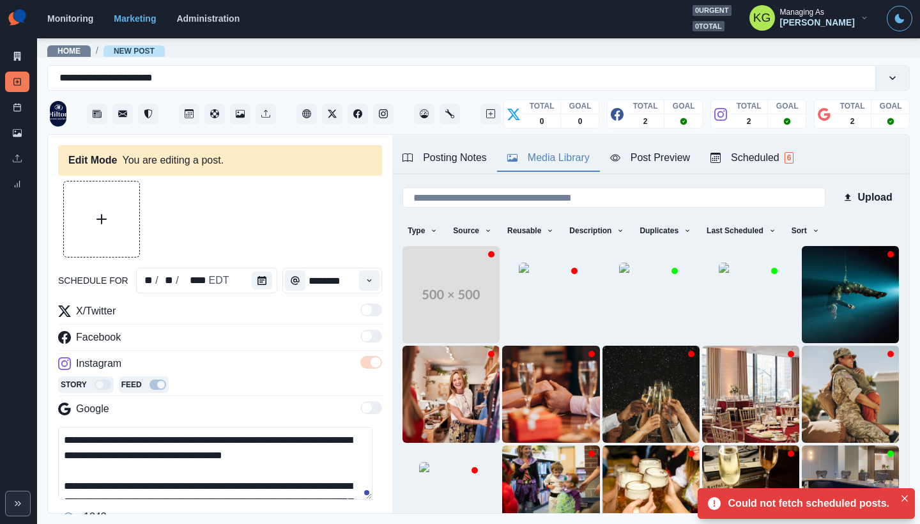
click at [545, 155] on div "Media Library" at bounding box center [548, 157] width 82 height 15
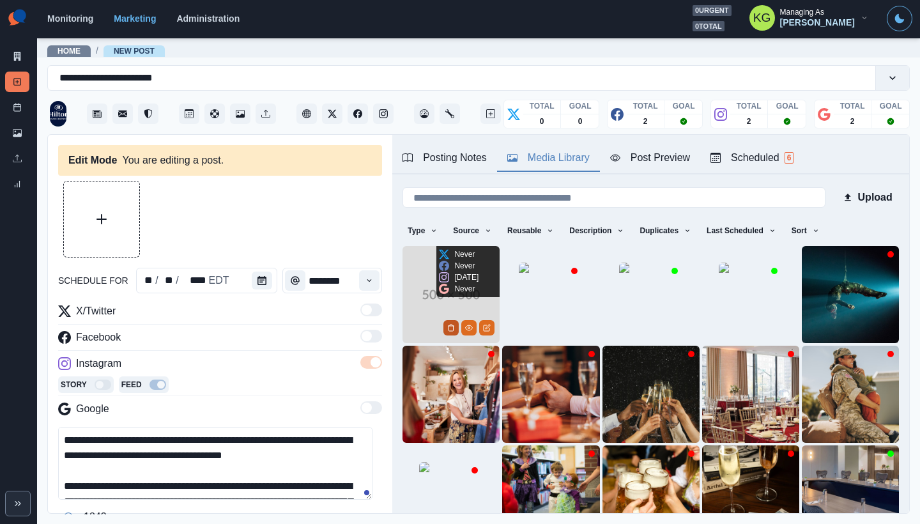
click at [449, 325] on icon "Delete Media" at bounding box center [451, 328] width 4 height 6
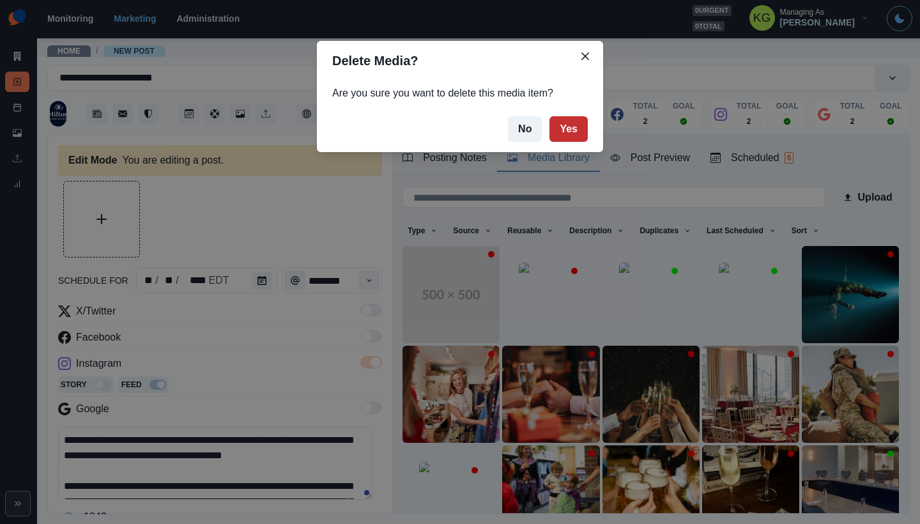
click at [574, 134] on button "Yes" at bounding box center [568, 129] width 38 height 26
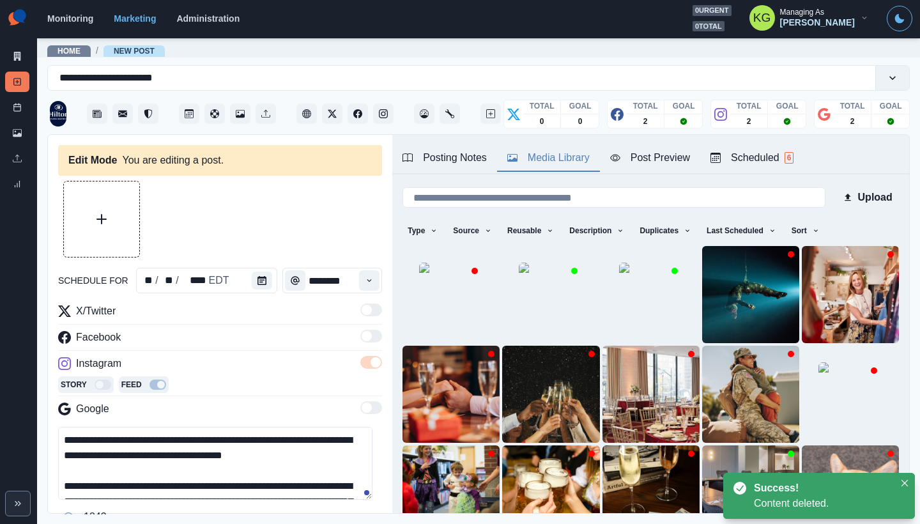
scroll to position [40, 0]
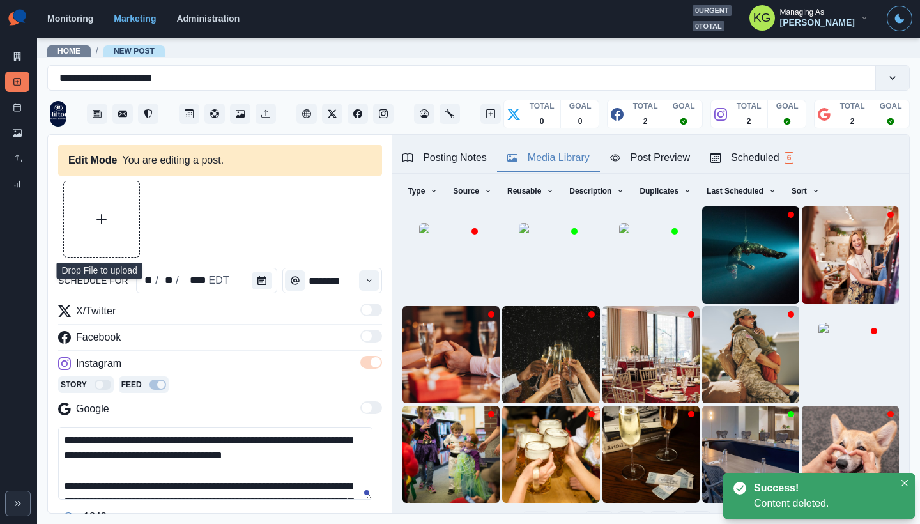
click at [73, 235] on button "Upload Media" at bounding box center [101, 218] width 75 height 75
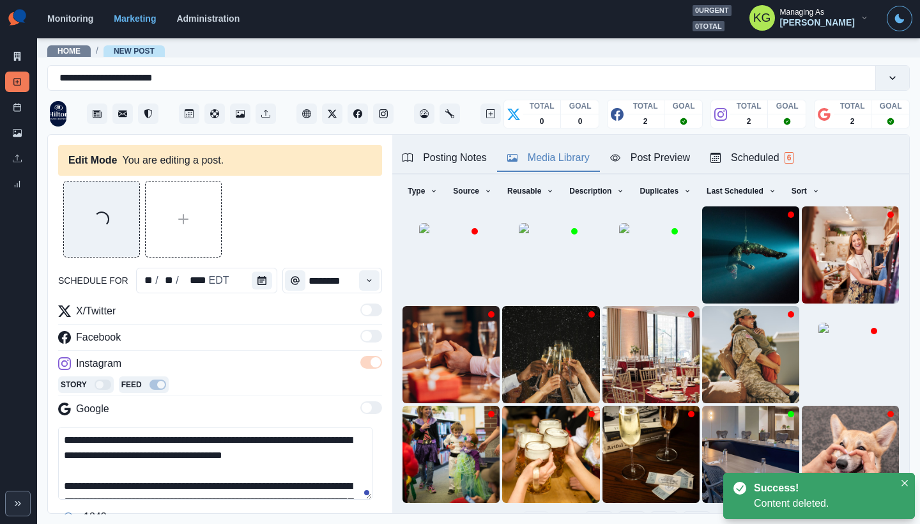
scroll to position [115, 0]
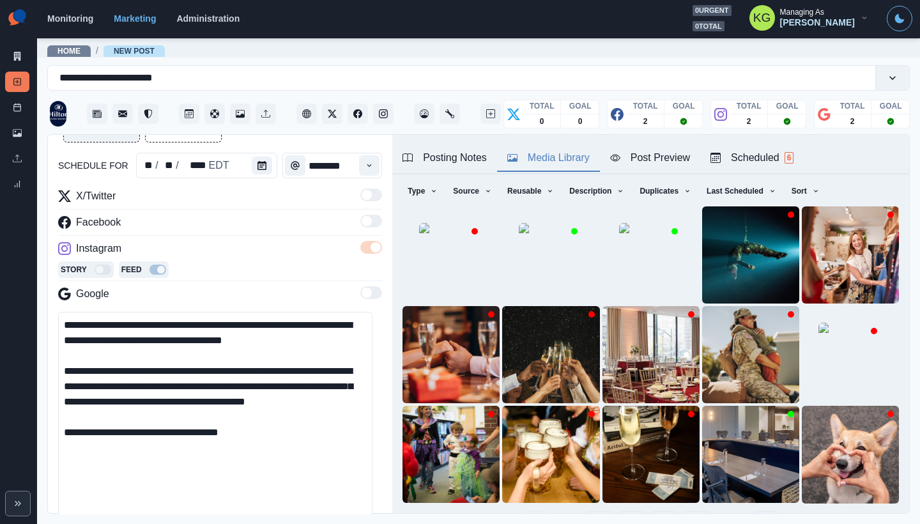
click at [358, 521] on main "**********" at bounding box center [478, 280] width 883 height 487
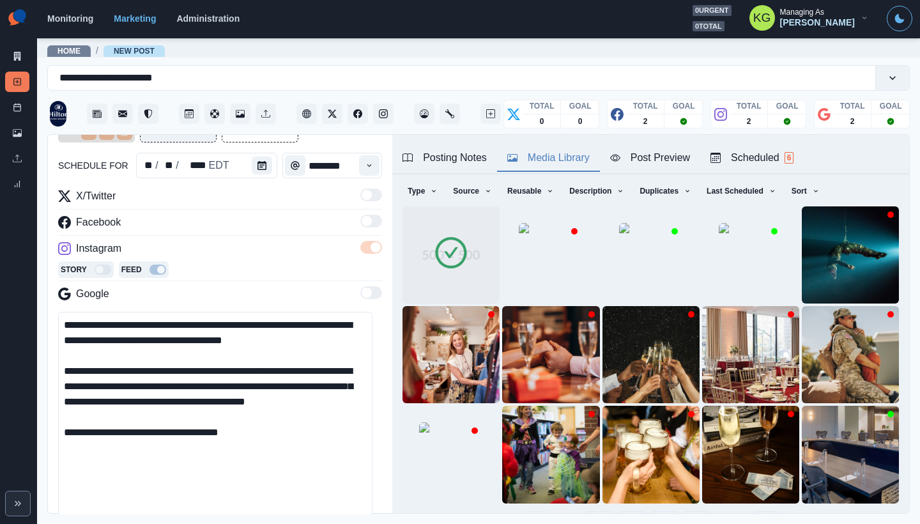
drag, startPoint x: 295, startPoint y: 458, endPoint x: 115, endPoint y: 362, distance: 203.5
click at [115, 362] on textarea "**********" at bounding box center [215, 418] width 314 height 213
click at [274, 284] on div "X/Twitter Facebook Instagram Story Feed Google" at bounding box center [220, 247] width 324 height 118
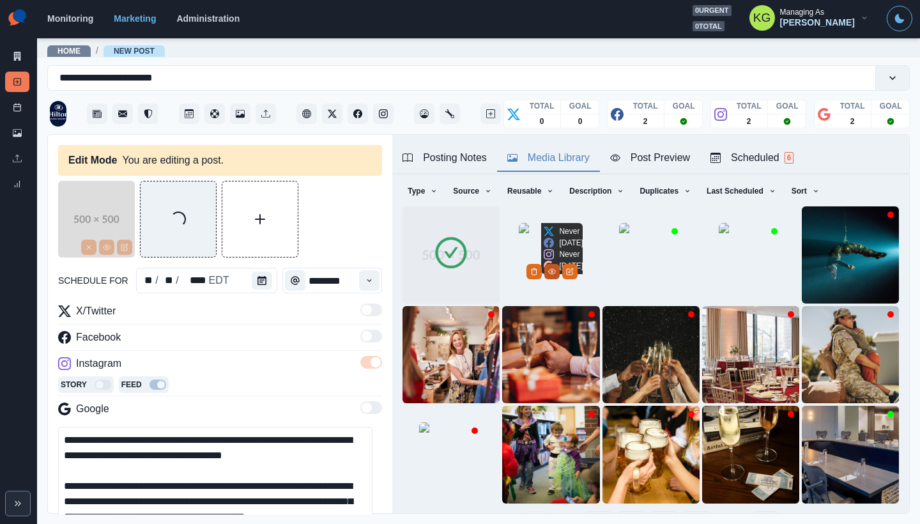
click at [553, 273] on circle "View Media" at bounding box center [552, 272] width 2 height 2
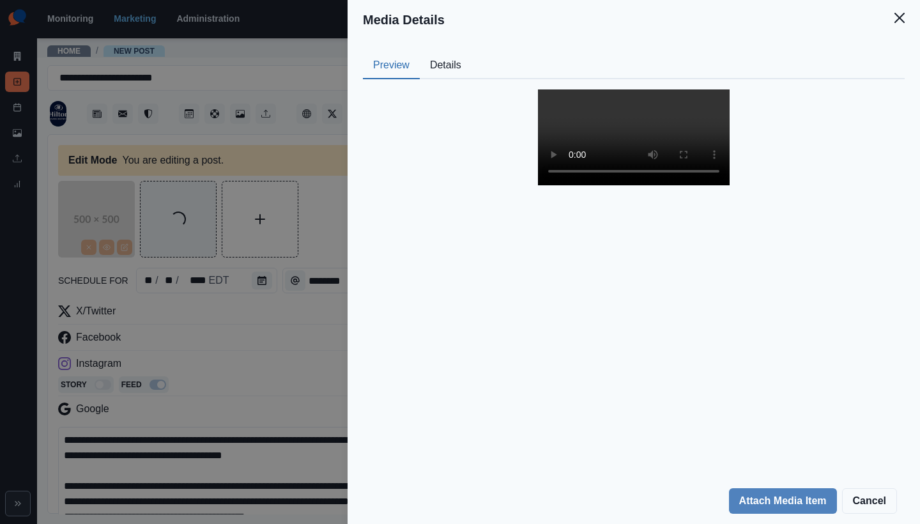
click at [446, 62] on button "Details" at bounding box center [446, 65] width 52 height 27
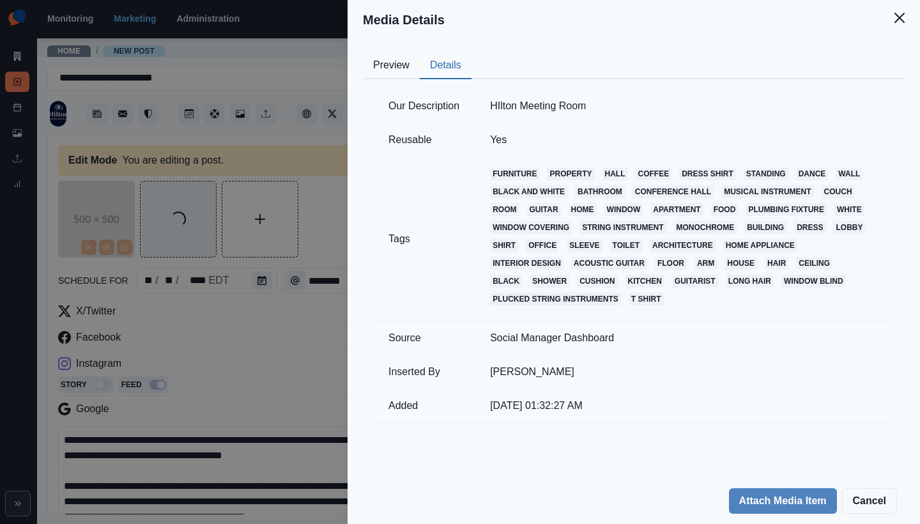
click at [388, 70] on button "Preview" at bounding box center [391, 65] width 57 height 27
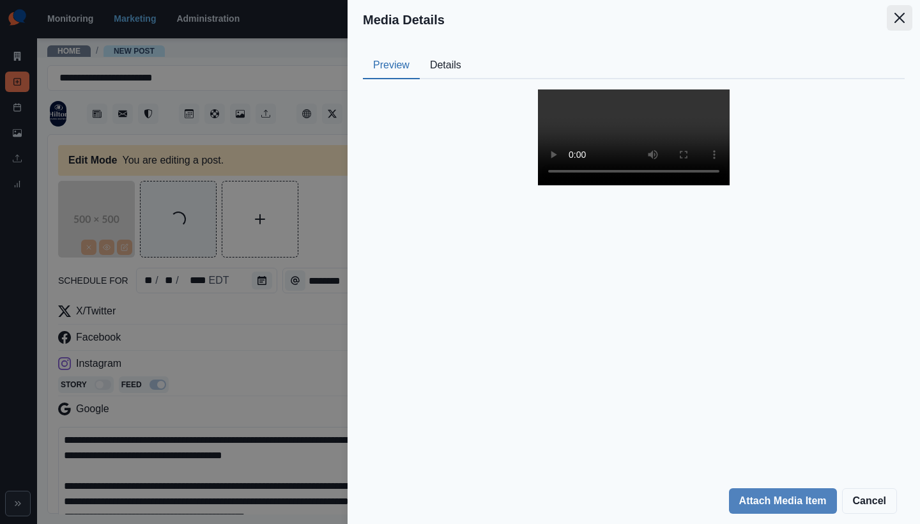
click at [887, 16] on button "Close" at bounding box center [900, 18] width 26 height 26
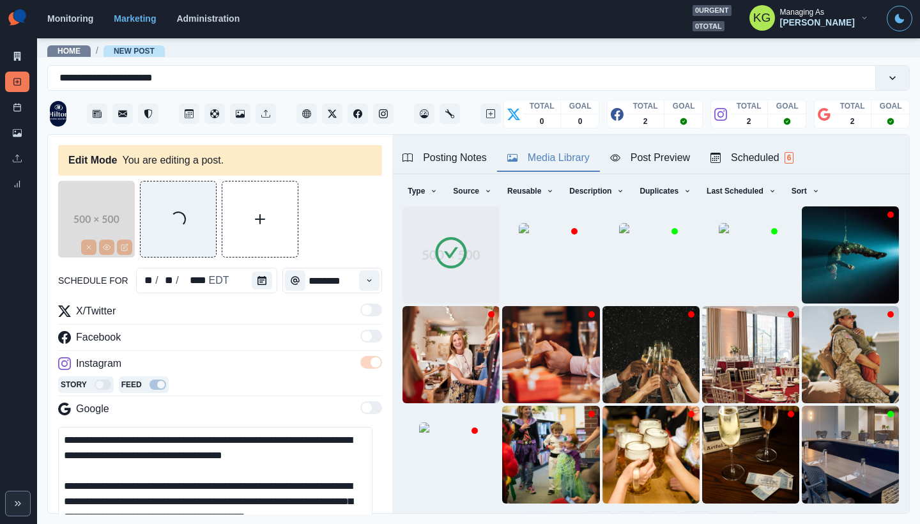
scroll to position [17, 0]
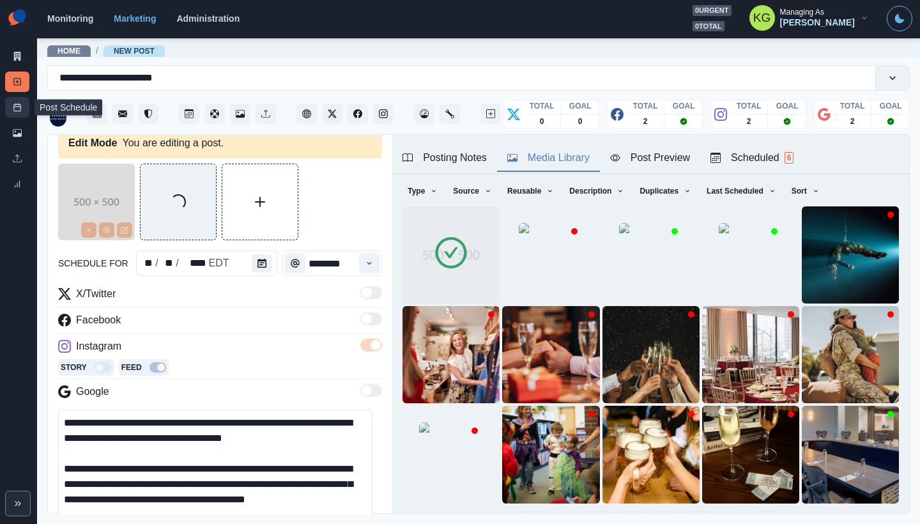
click at [20, 107] on line at bounding box center [17, 107] width 7 height 0
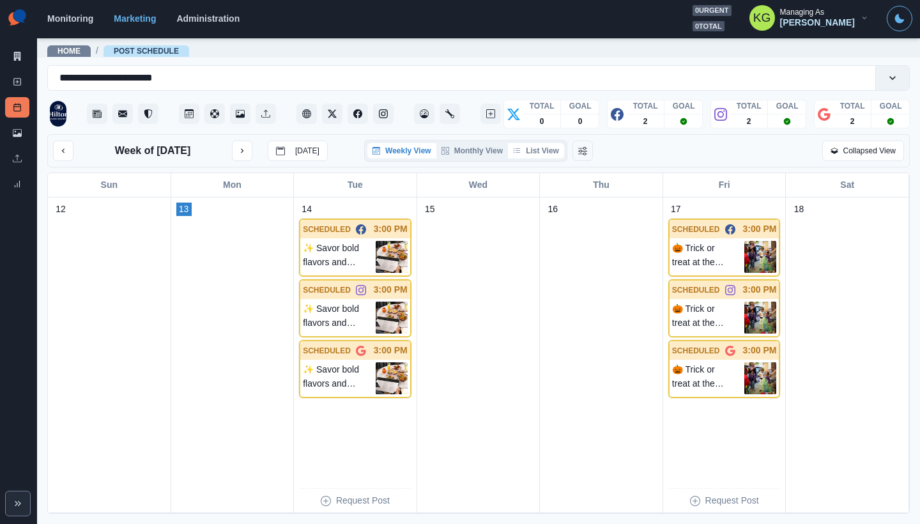
click at [546, 149] on button "List View" at bounding box center [536, 150] width 56 height 15
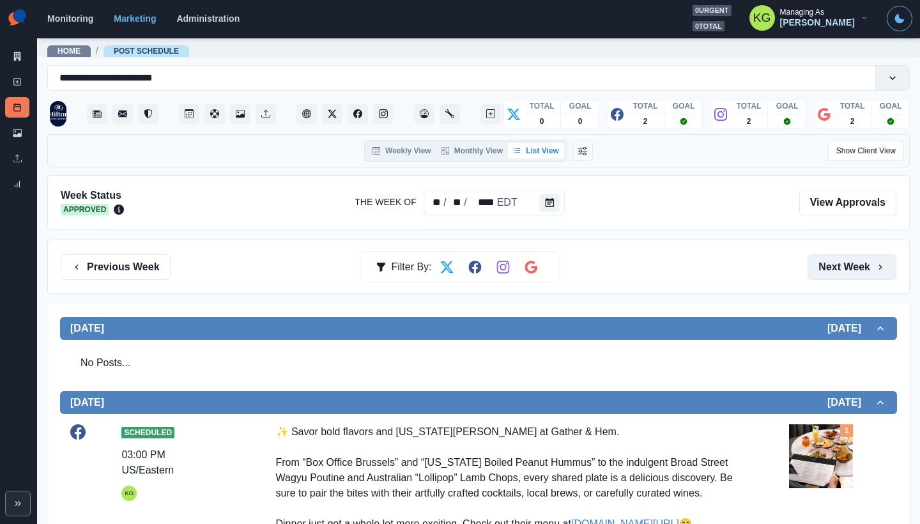
click at [850, 272] on button "Next Week" at bounding box center [851, 267] width 89 height 26
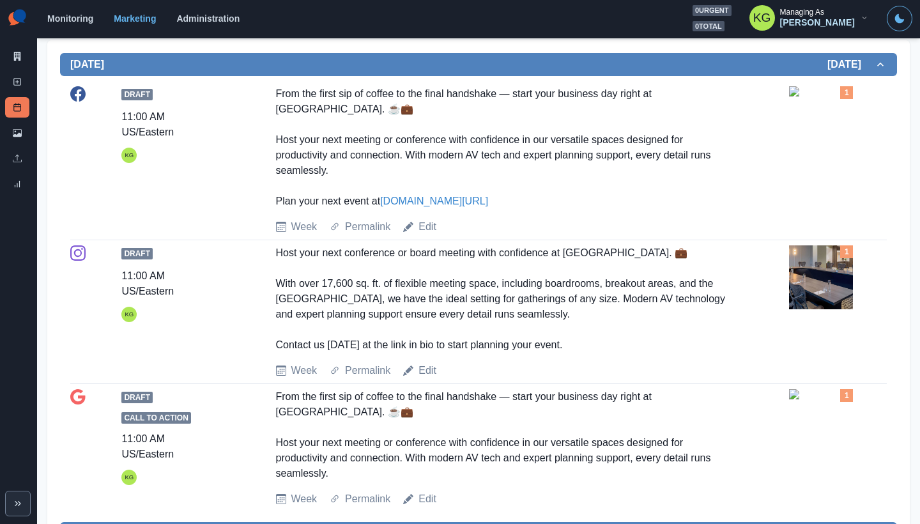
scroll to position [283, 0]
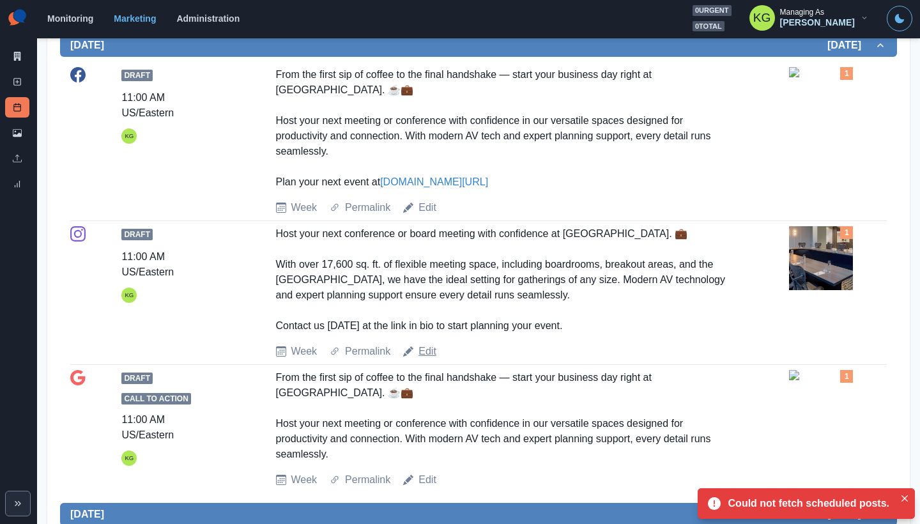
click at [428, 352] on link "Edit" at bounding box center [427, 351] width 18 height 15
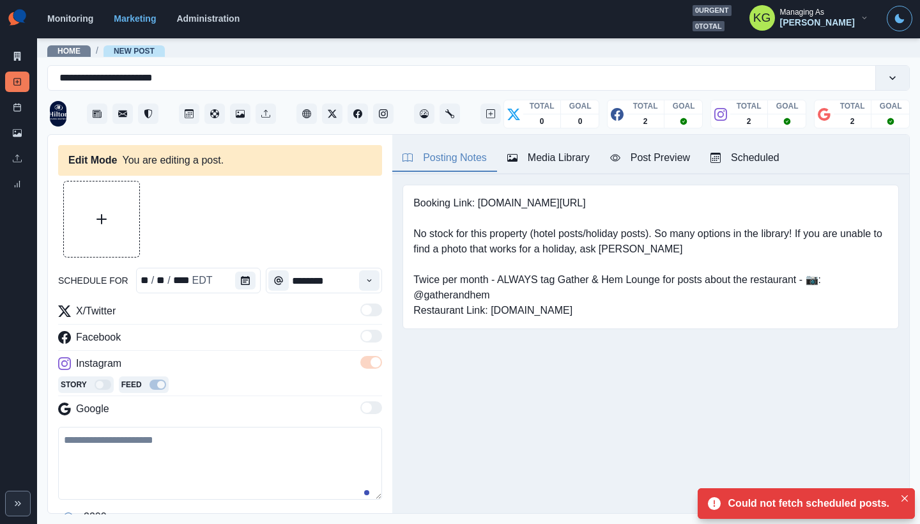
type textarea "**********"
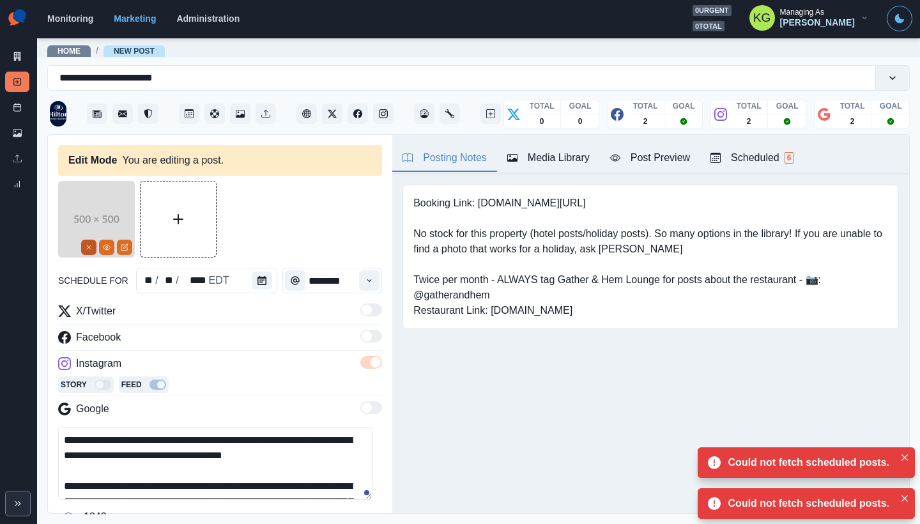
click at [89, 249] on icon "Remove" at bounding box center [89, 247] width 8 height 8
click at [561, 152] on div "Media Library" at bounding box center [548, 157] width 82 height 15
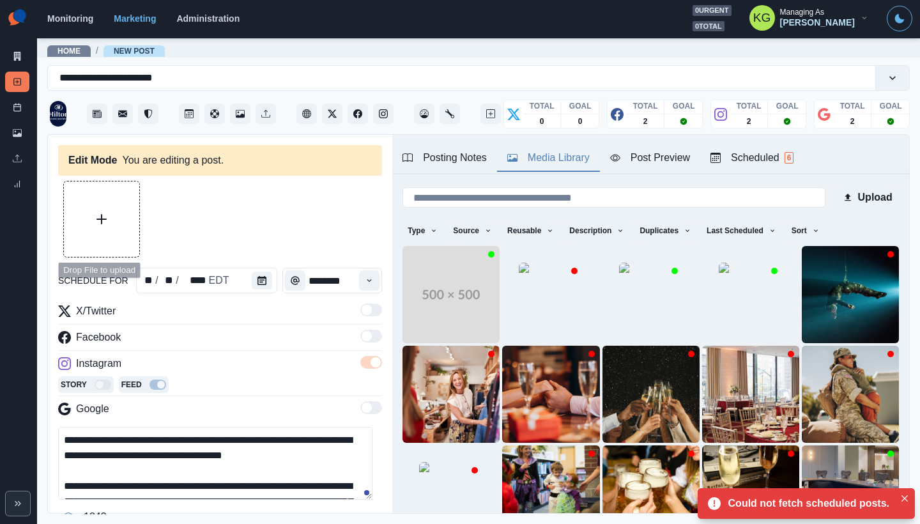
click at [140, 217] on div at bounding box center [220, 219] width 324 height 77
click at [126, 218] on button "Upload Media" at bounding box center [101, 218] width 75 height 75
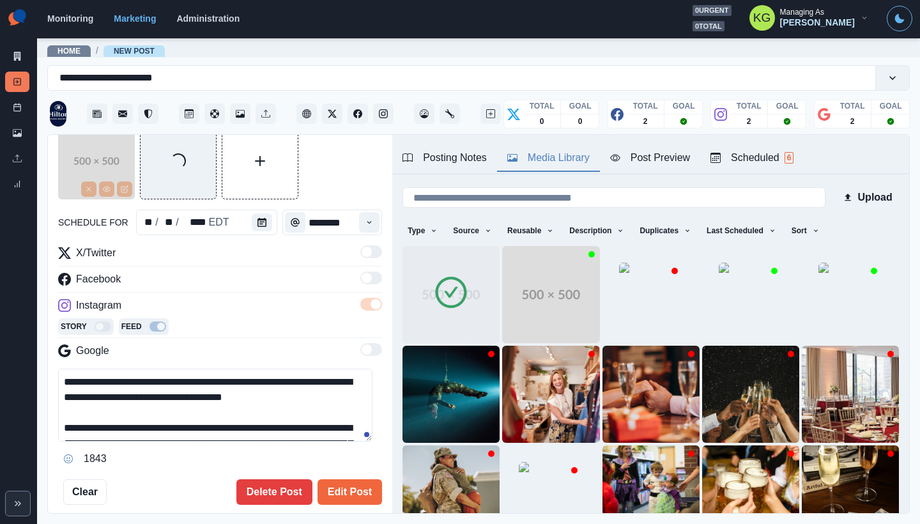
scroll to position [77, 0]
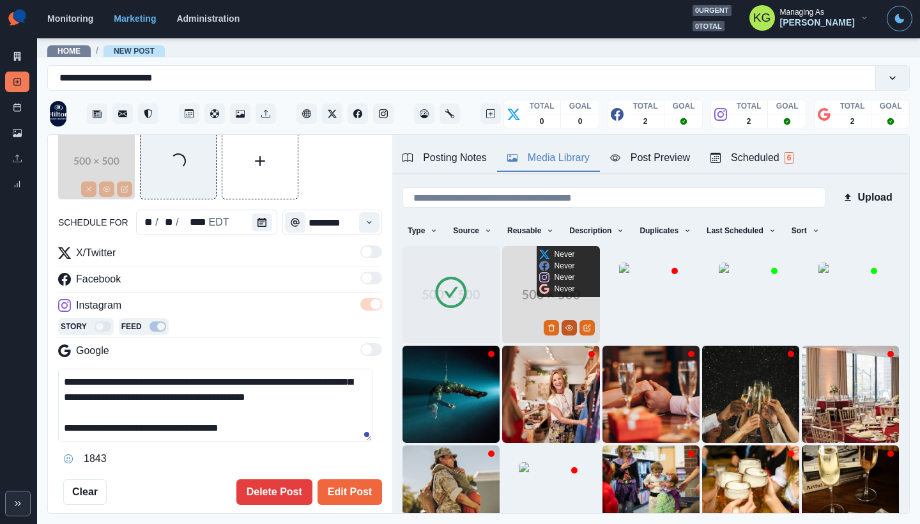
click at [565, 326] on button "View Media" at bounding box center [569, 327] width 15 height 15
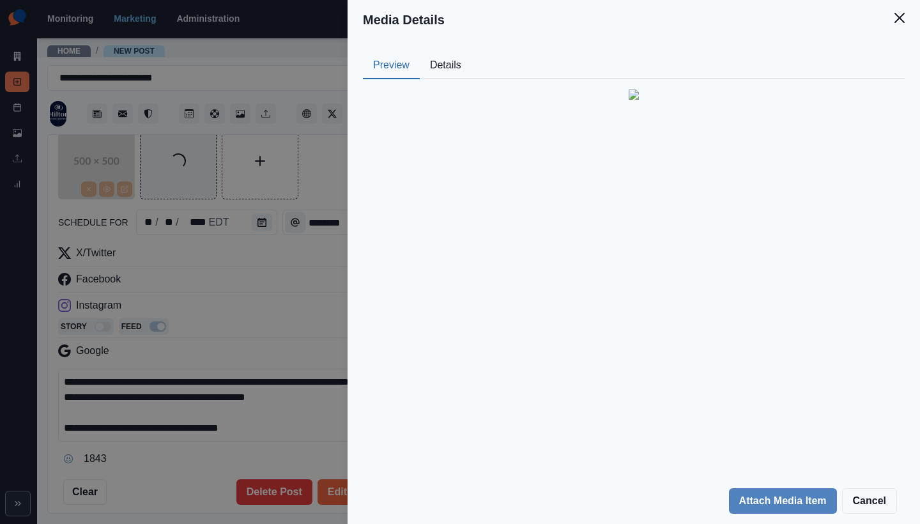
click at [457, 71] on button "Details" at bounding box center [446, 65] width 52 height 27
click at [395, 68] on button "Preview" at bounding box center [391, 65] width 57 height 27
click at [634, 96] on img at bounding box center [634, 94] width 10 height 10
click at [899, 24] on button "Close" at bounding box center [900, 18] width 26 height 26
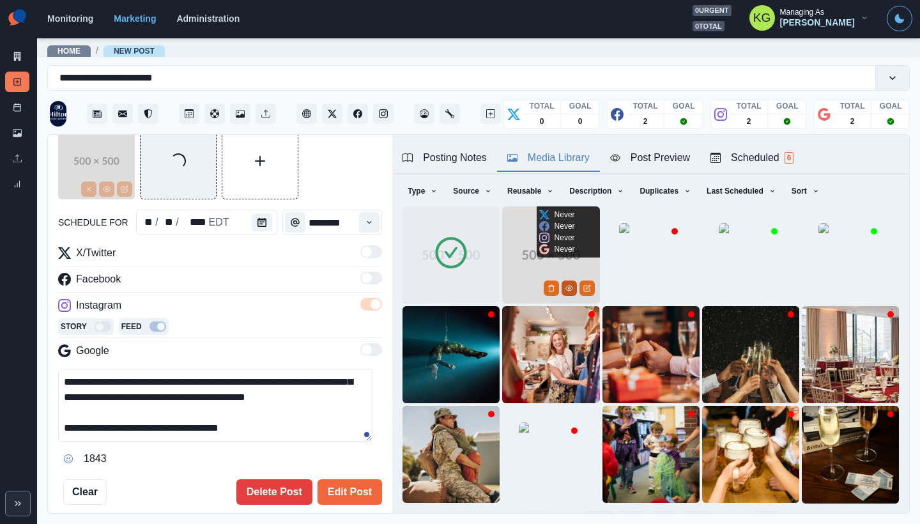
click at [562, 280] on button "View Media" at bounding box center [569, 287] width 15 height 15
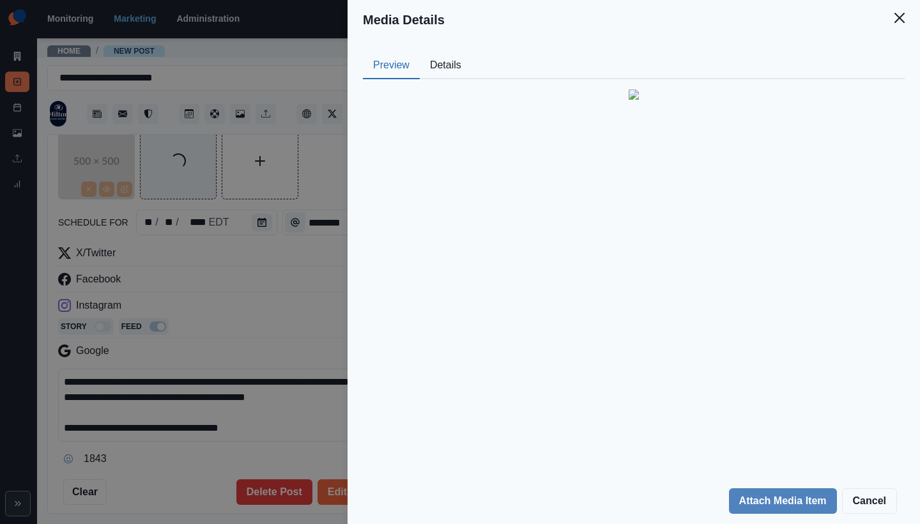
click at [449, 66] on button "Details" at bounding box center [446, 65] width 52 height 27
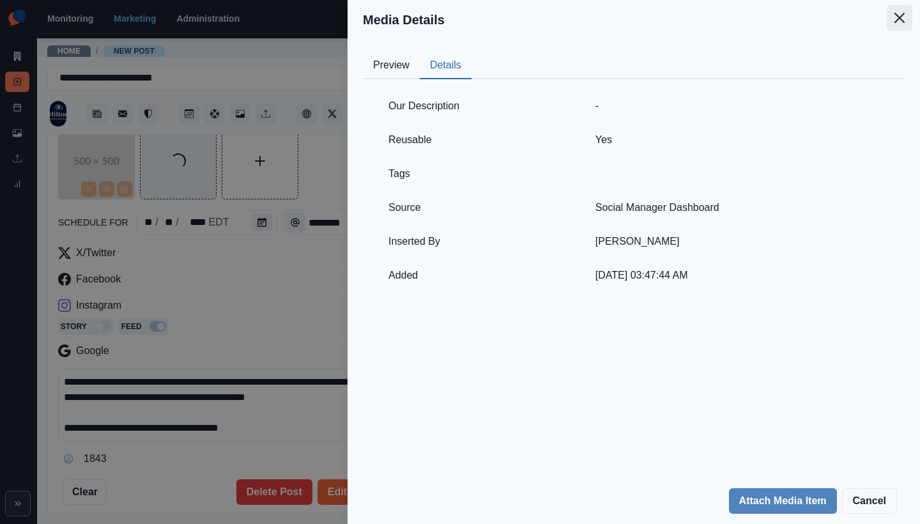
click at [894, 22] on button "Close" at bounding box center [900, 18] width 26 height 26
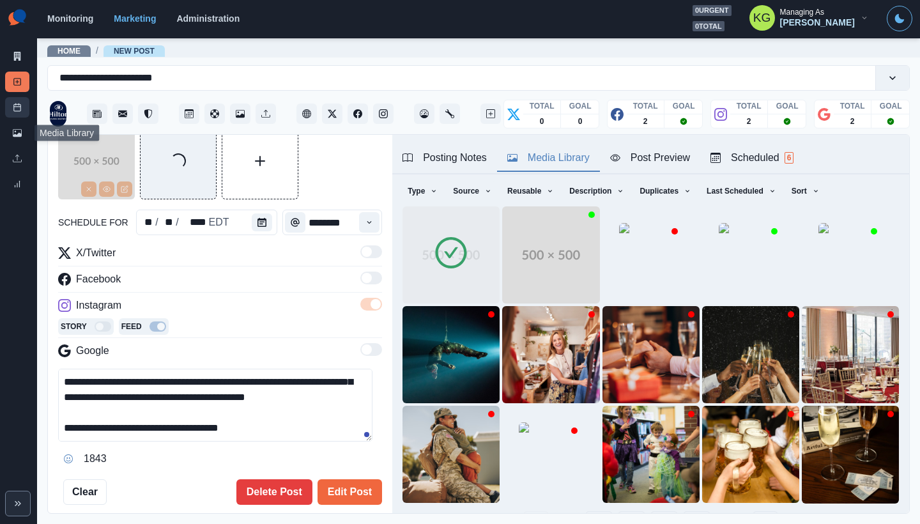
click at [19, 111] on icon at bounding box center [17, 107] width 9 height 9
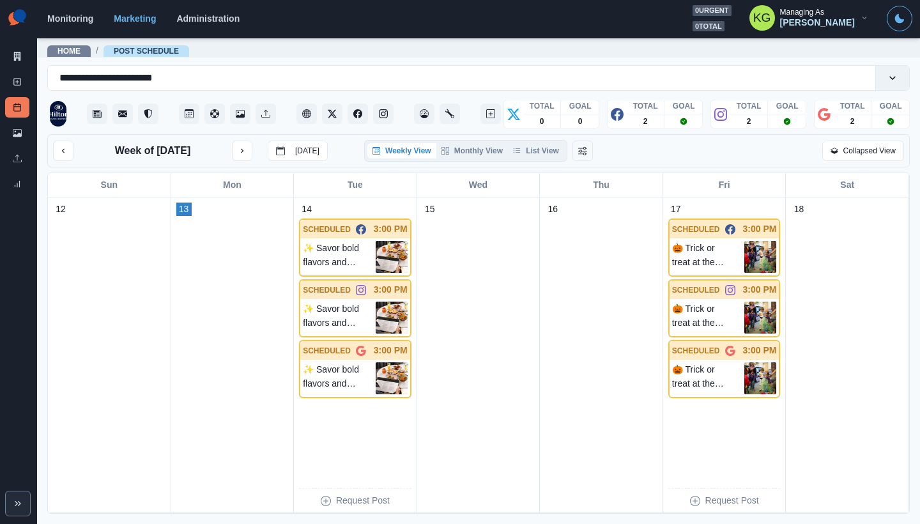
click at [550, 151] on button "List View" at bounding box center [536, 150] width 56 height 15
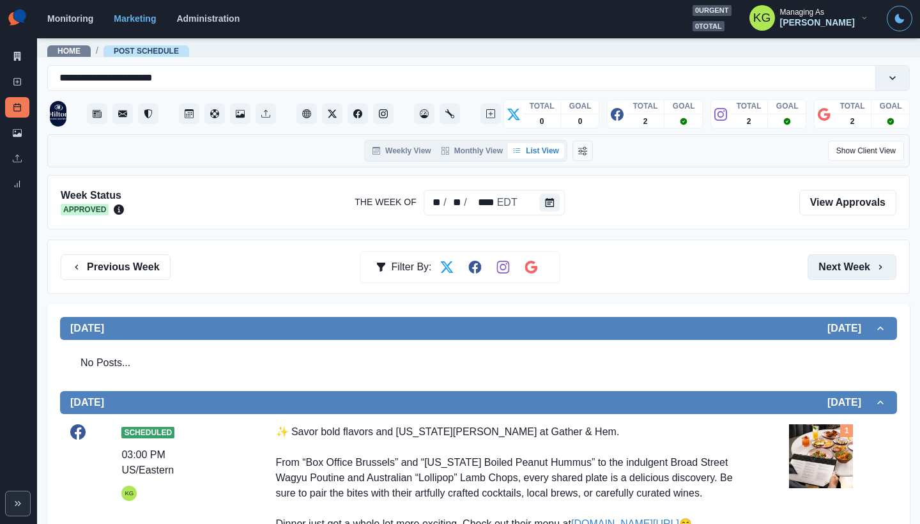
click at [853, 273] on button "Next Week" at bounding box center [851, 267] width 89 height 26
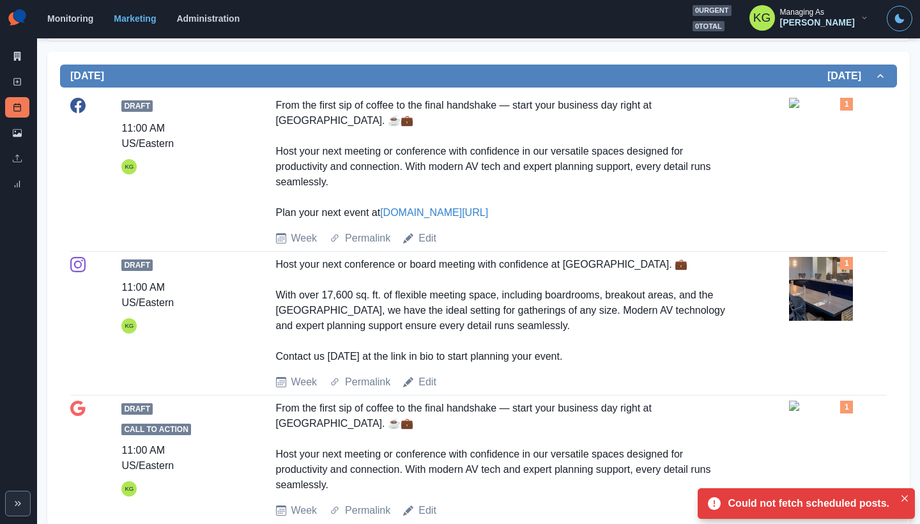
scroll to position [255, 0]
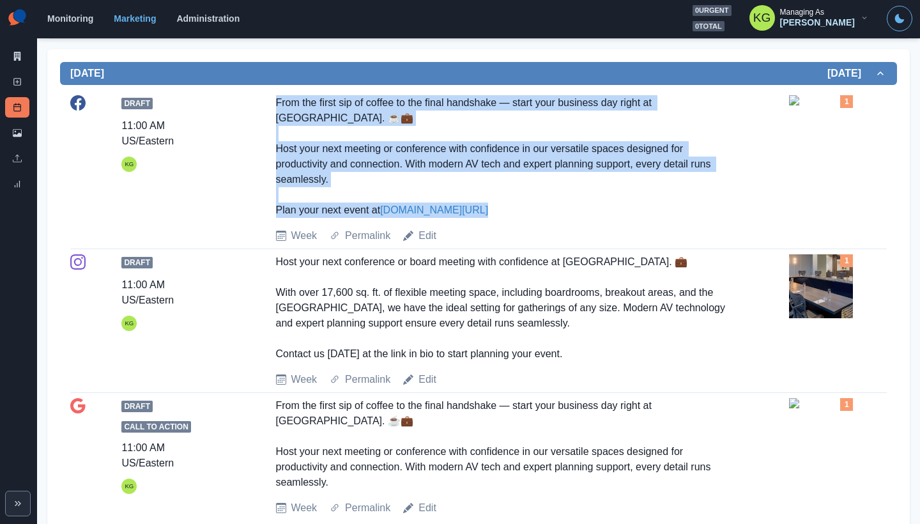
drag, startPoint x: 510, startPoint y: 204, endPoint x: 268, endPoint y: 102, distance: 262.2
click at [268, 102] on div "Draft 11:00 AM US/Eastern KG From the first sip of coffee to the final handshak…" at bounding box center [478, 169] width 816 height 148
copy div "From the first sip of coffee to the final handshake — start your business day r…"
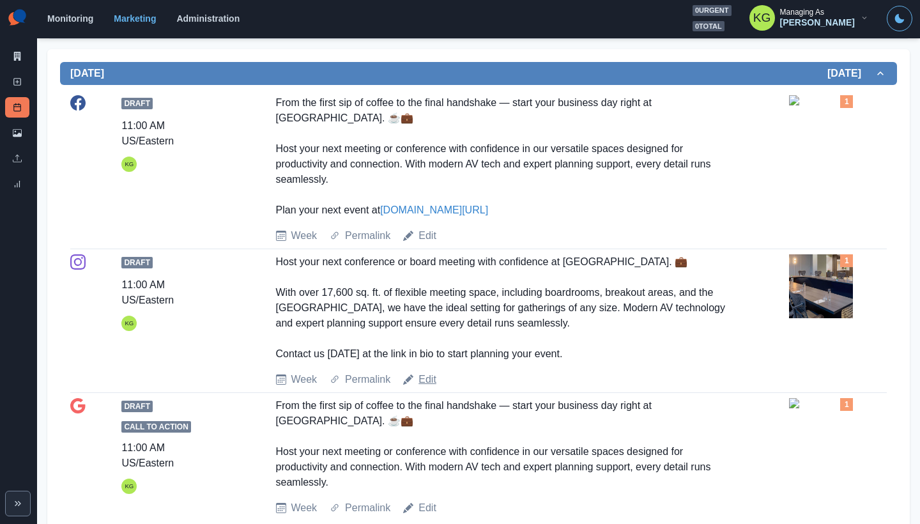
click at [432, 384] on link "Edit" at bounding box center [427, 379] width 18 height 15
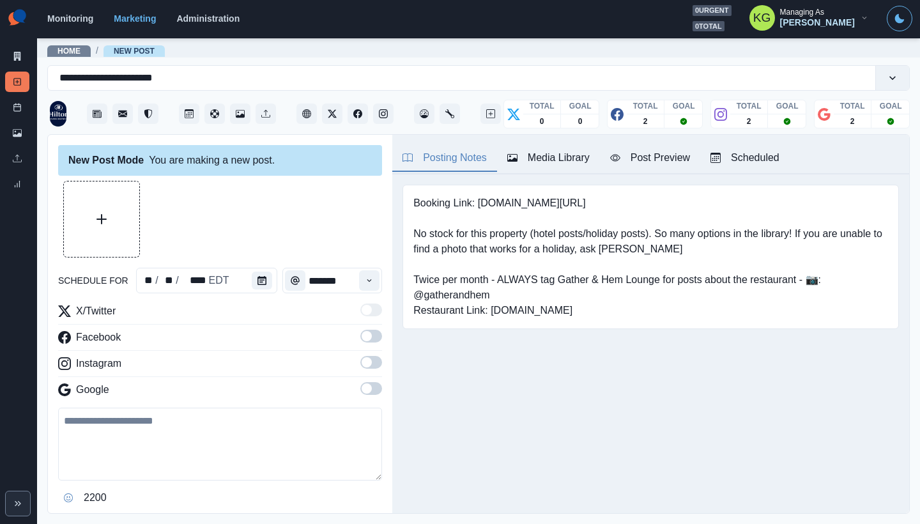
type input "********"
type textarea "**********"
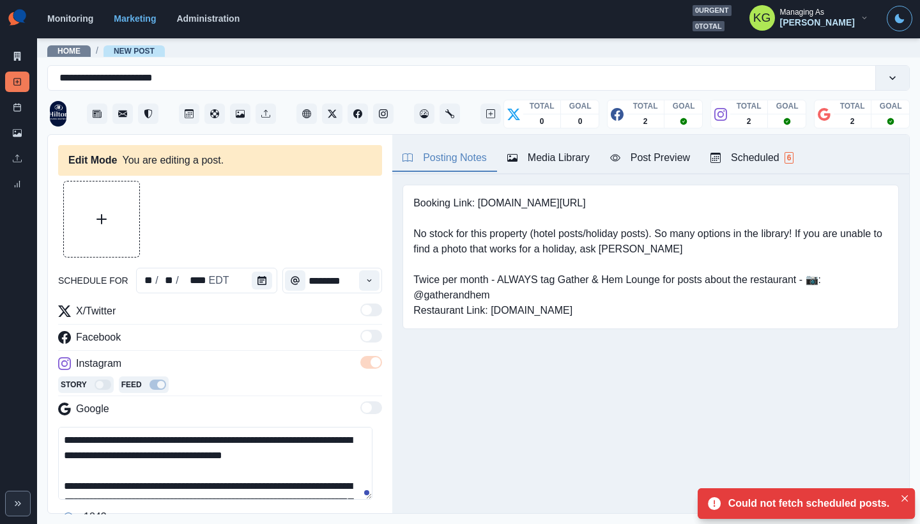
click at [561, 161] on div "Media Library" at bounding box center [548, 157] width 82 height 15
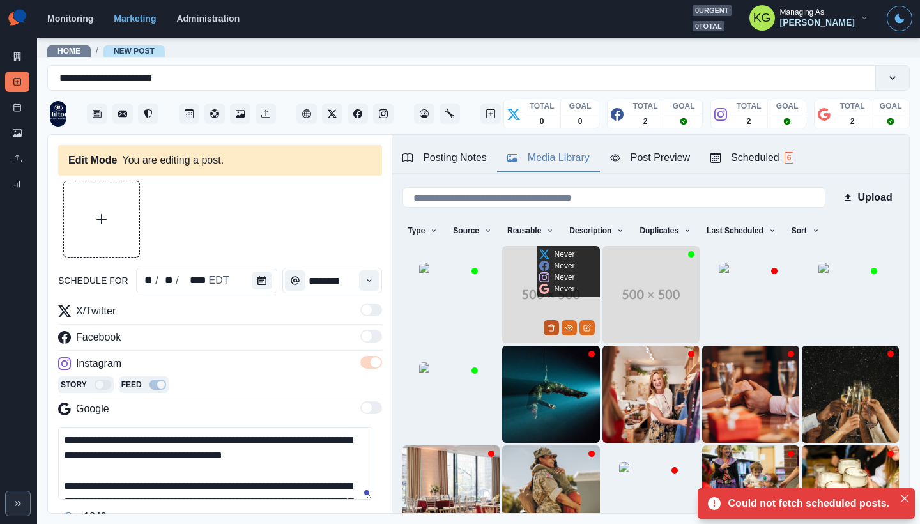
click at [547, 326] on icon "Delete Media" at bounding box center [551, 328] width 8 height 8
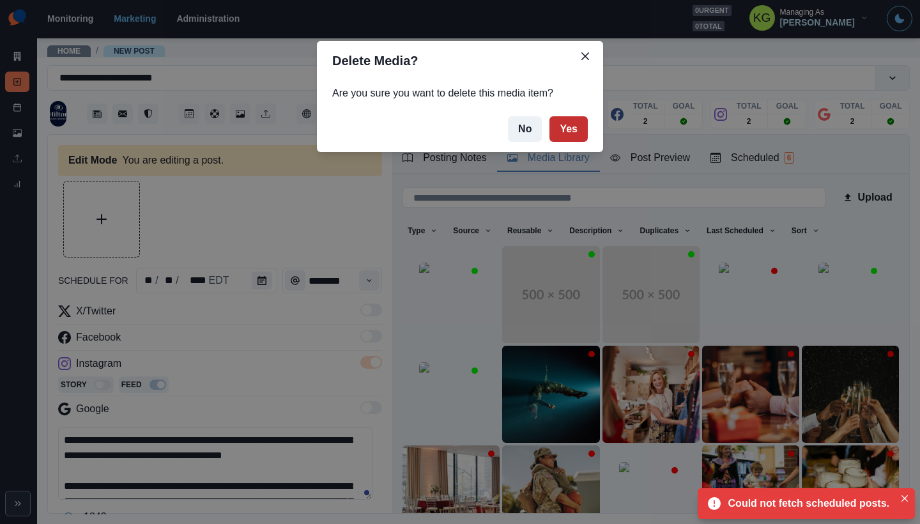
click at [569, 134] on button "Yes" at bounding box center [568, 129] width 38 height 26
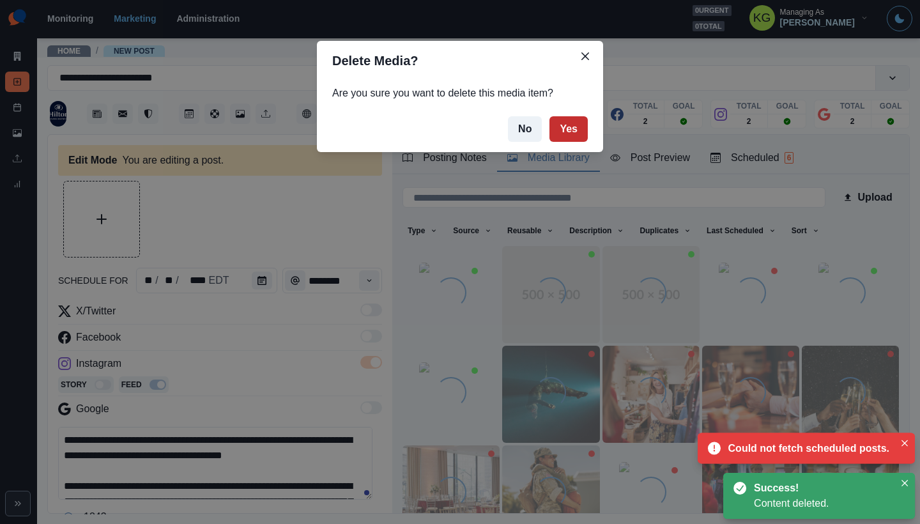
scroll to position [40, 0]
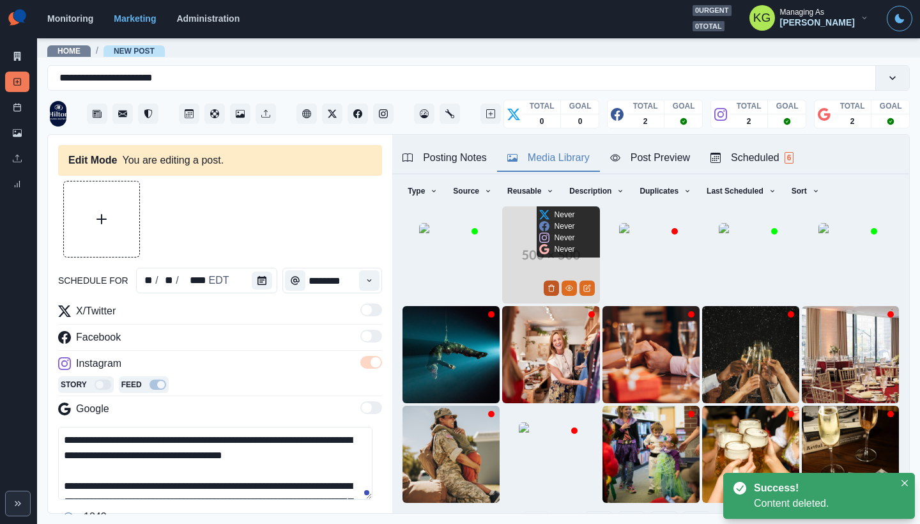
click at [547, 284] on icon "Delete Media" at bounding box center [551, 288] width 8 height 8
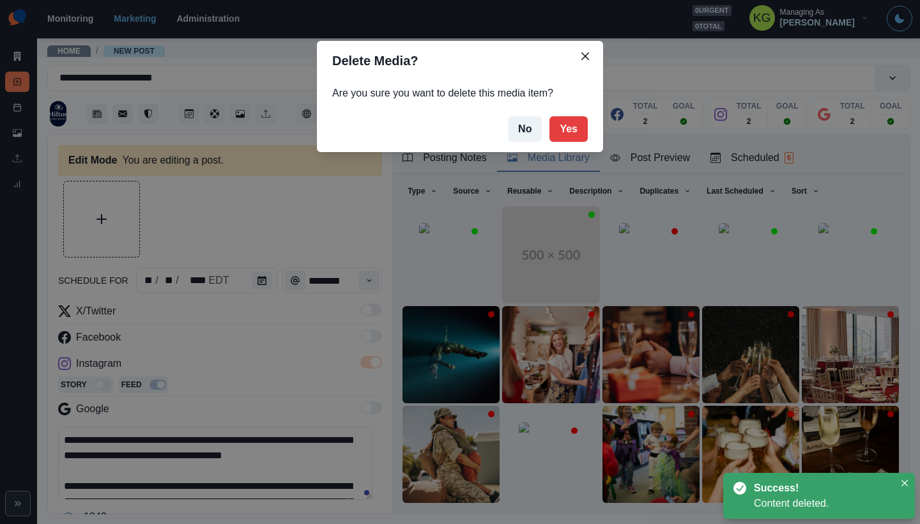
click at [588, 130] on footer "No Yes" at bounding box center [460, 129] width 286 height 46
click at [579, 130] on button "Yes" at bounding box center [568, 129] width 38 height 26
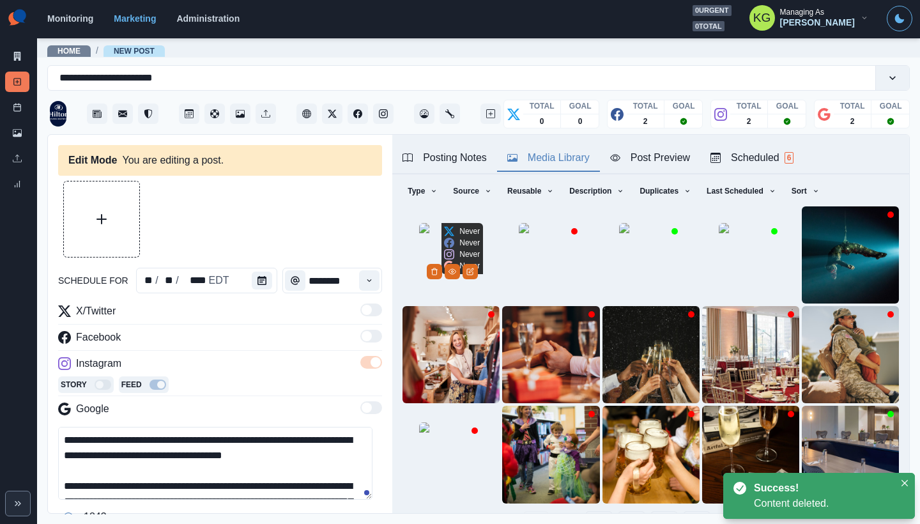
click at [419, 223] on img at bounding box center [451, 255] width 64 height 64
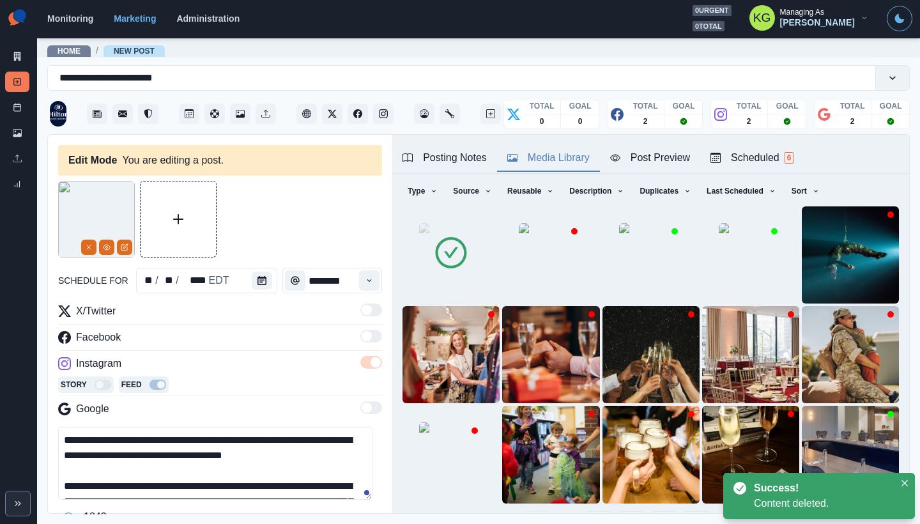
scroll to position [89, 0]
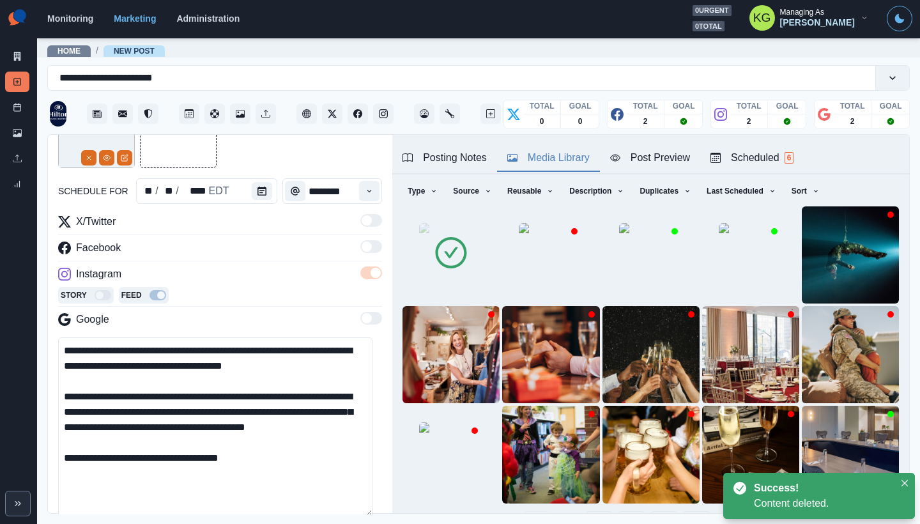
click at [352, 523] on main "**********" at bounding box center [478, 280] width 883 height 487
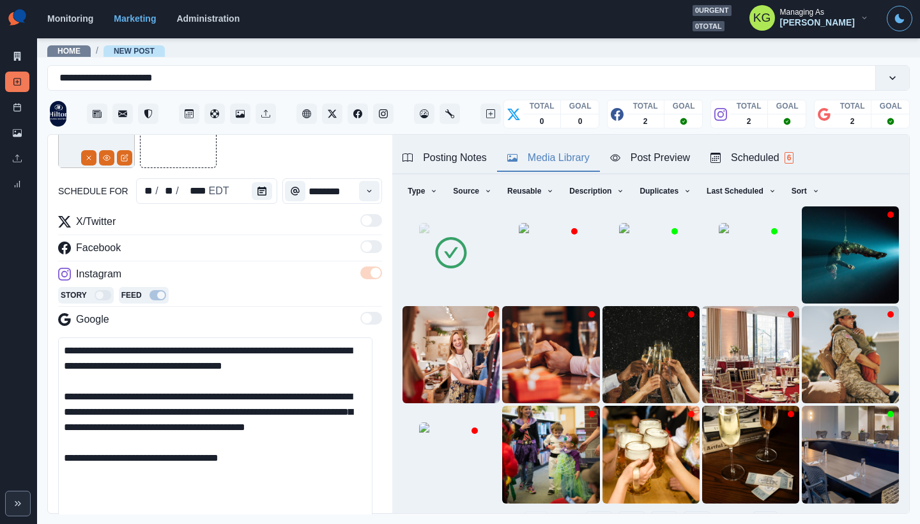
drag, startPoint x: 261, startPoint y: 476, endPoint x: 56, endPoint y: 332, distance: 251.3
click at [56, 332] on div "**********" at bounding box center [220, 324] width 344 height 379
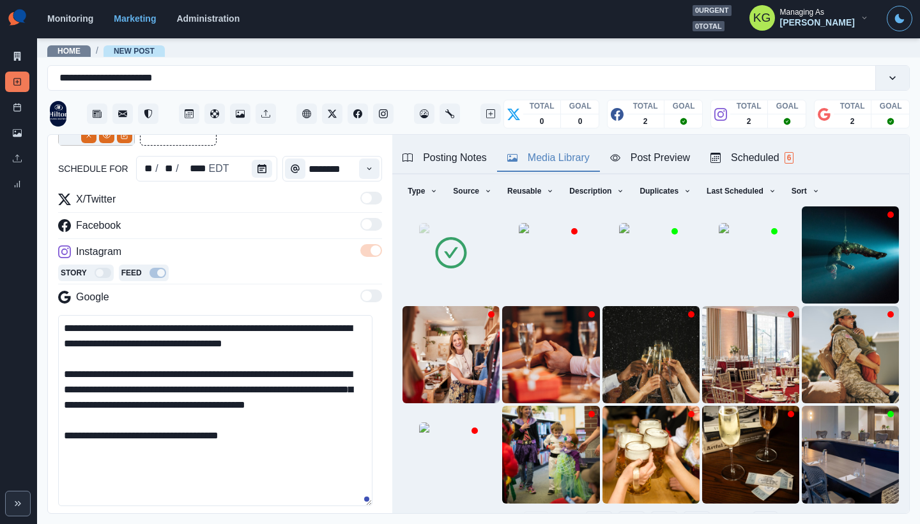
scroll to position [217, 0]
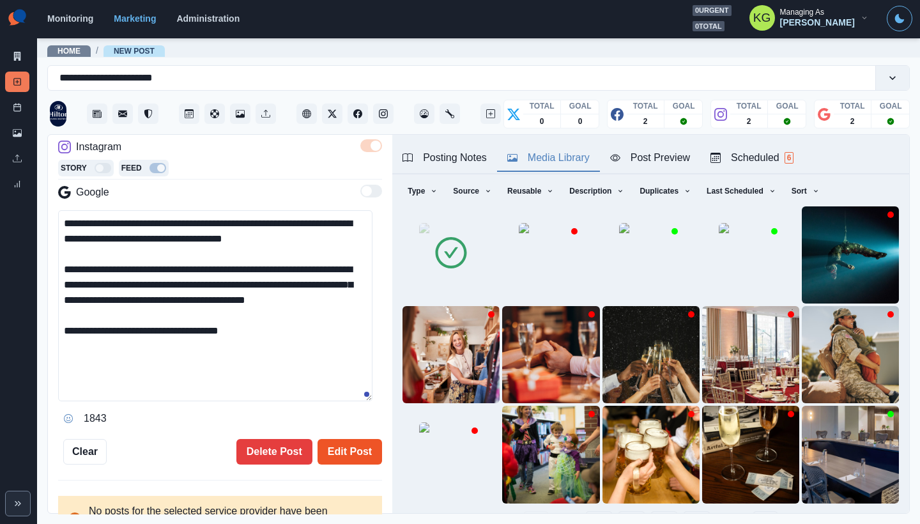
click at [348, 448] on button "Edit Post" at bounding box center [349, 452] width 65 height 26
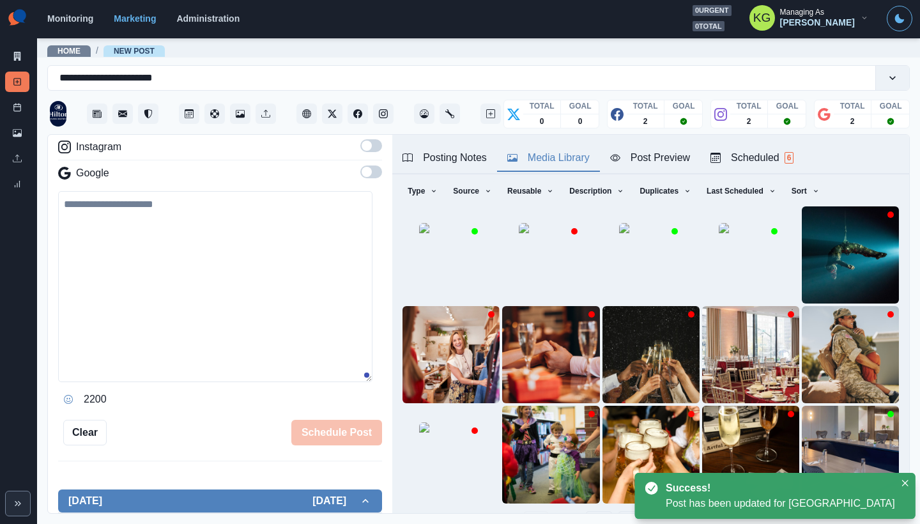
scroll to position [188, 0]
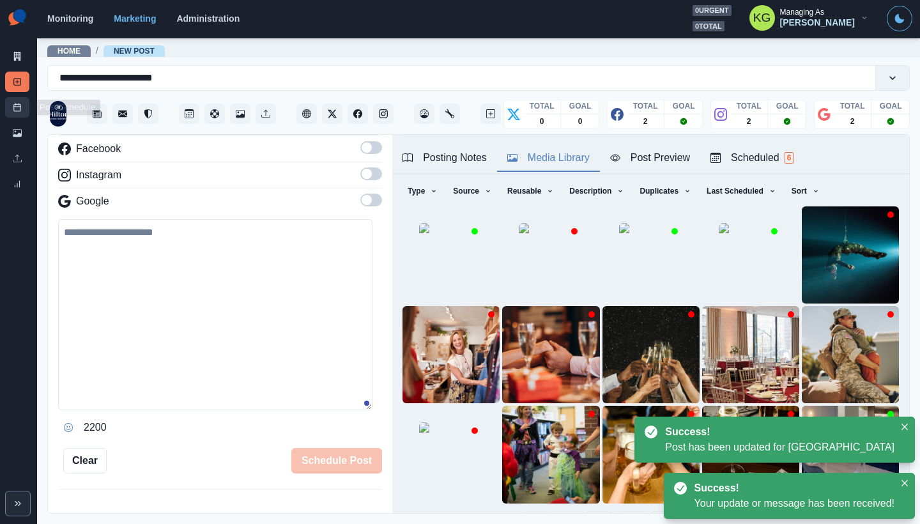
click at [26, 105] on link "Post Schedule" at bounding box center [17, 107] width 24 height 20
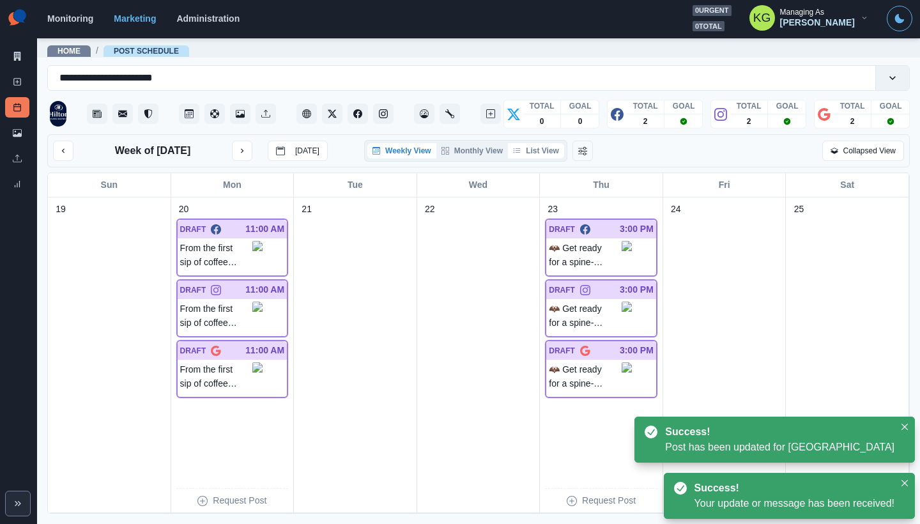
click at [532, 154] on button "List View" at bounding box center [536, 150] width 56 height 15
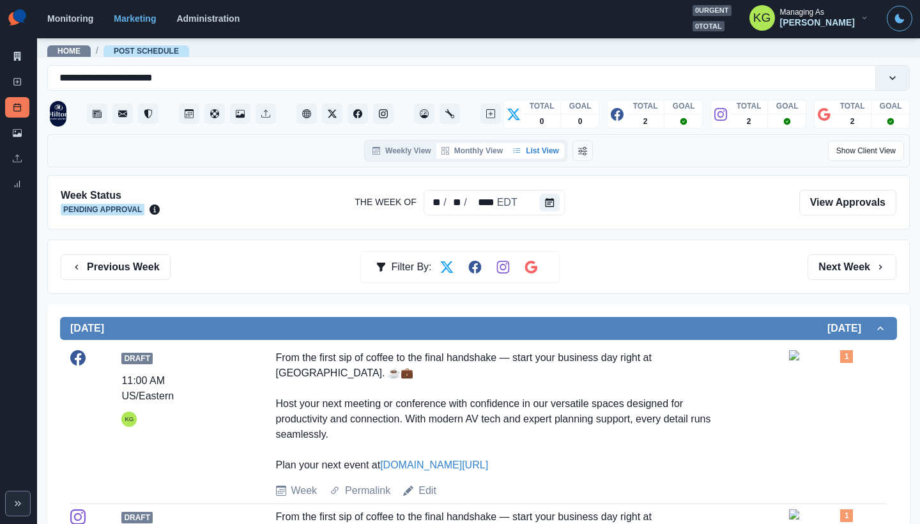
click at [483, 146] on button "Monthly View" at bounding box center [472, 150] width 72 height 15
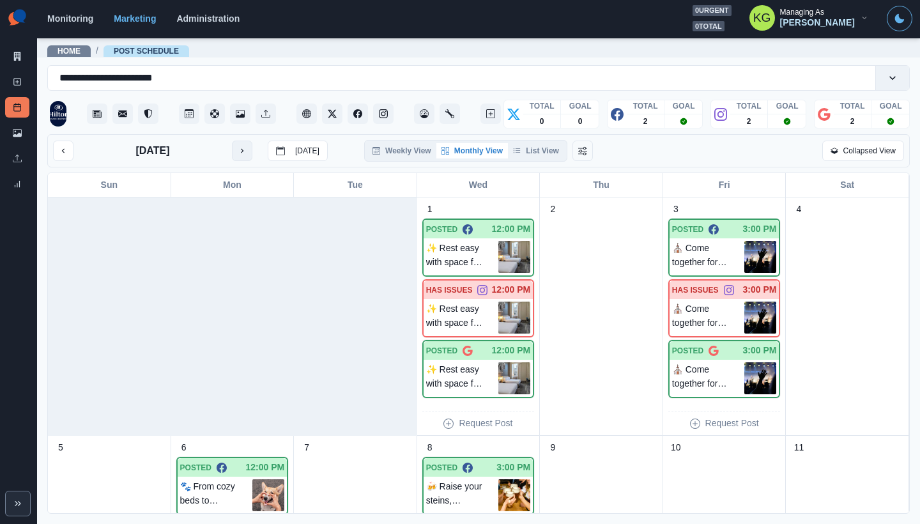
click at [239, 154] on icon "next month" at bounding box center [242, 150] width 9 height 9
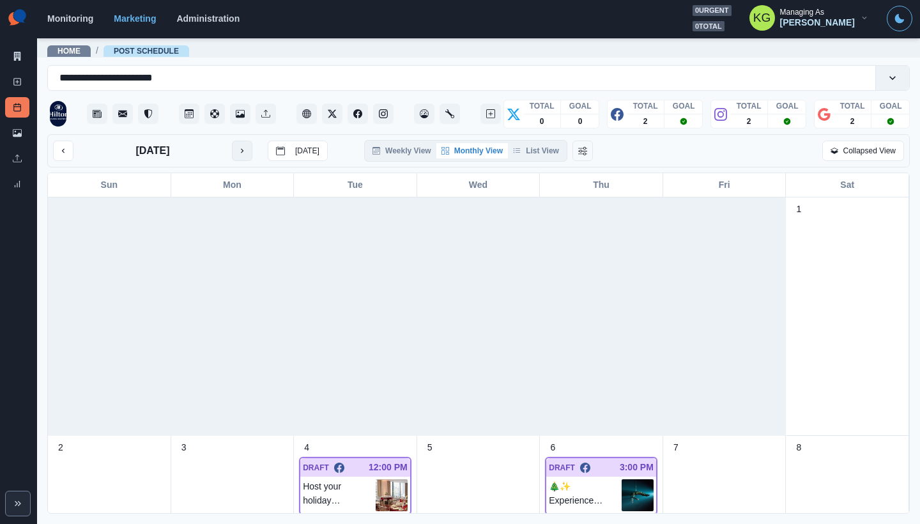
click at [241, 158] on button "next month" at bounding box center [242, 151] width 20 height 20
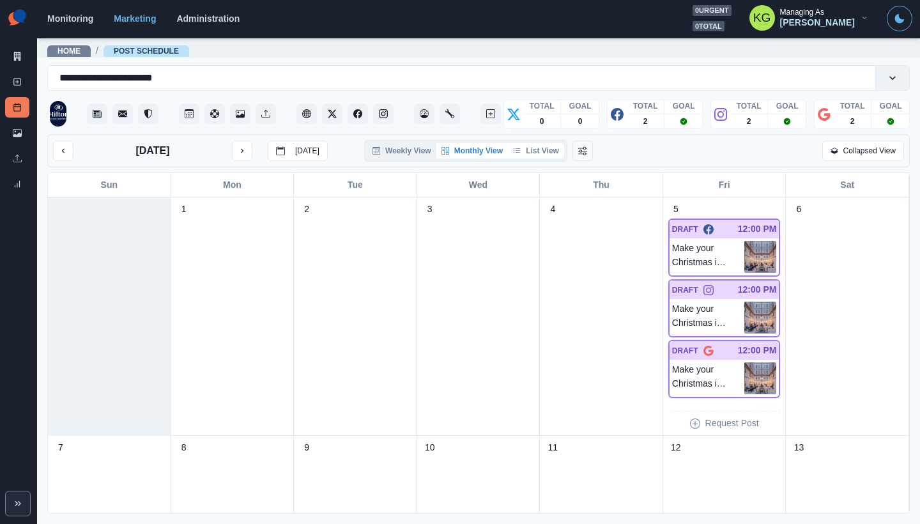
click at [543, 154] on button "List View" at bounding box center [536, 150] width 56 height 15
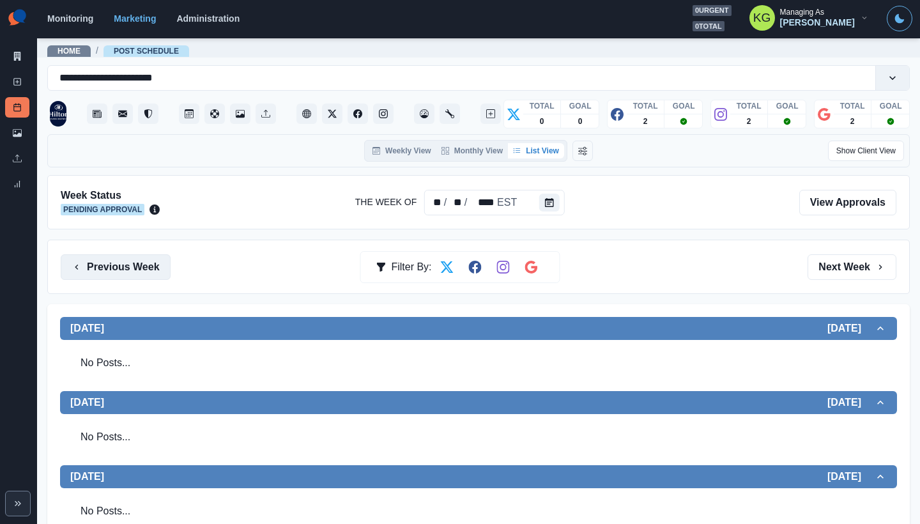
click at [134, 273] on button "Previous Week" at bounding box center [116, 267] width 110 height 26
click at [132, 270] on button "Previous Week" at bounding box center [116, 267] width 110 height 26
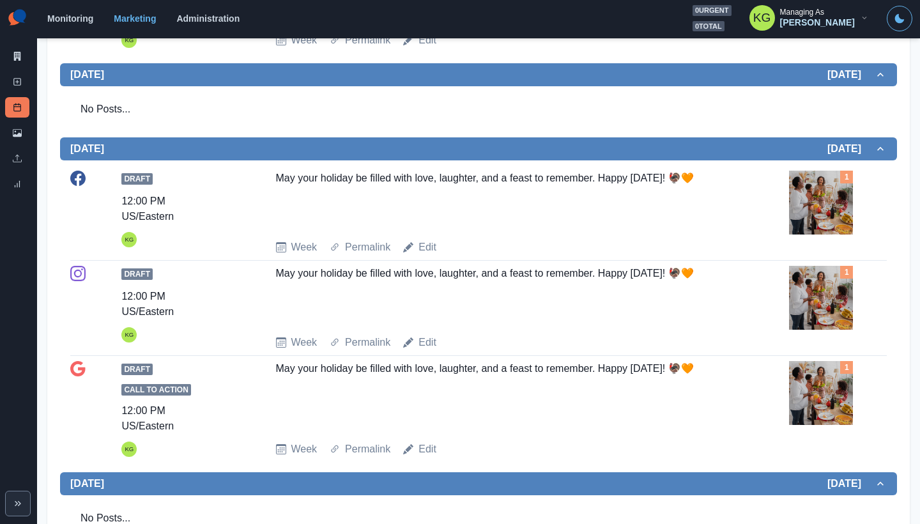
scroll to position [21, 0]
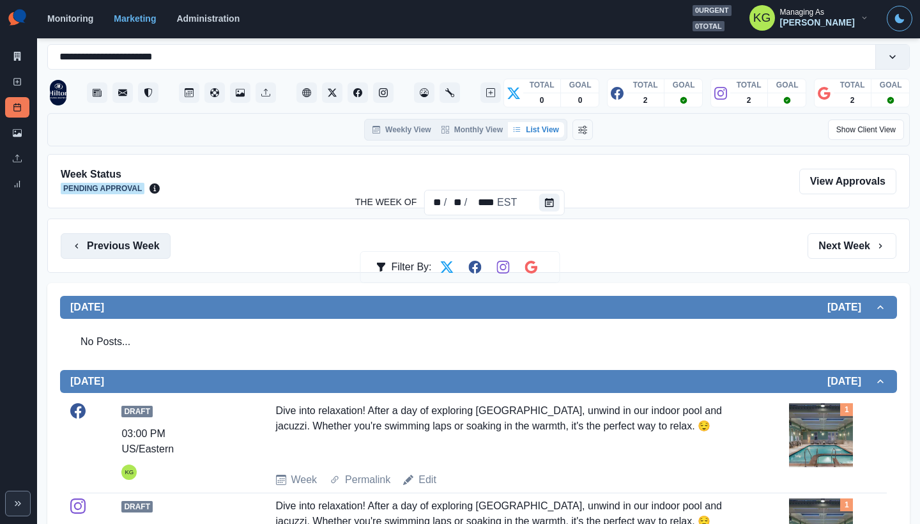
click at [120, 251] on button "Previous Week" at bounding box center [116, 246] width 110 height 26
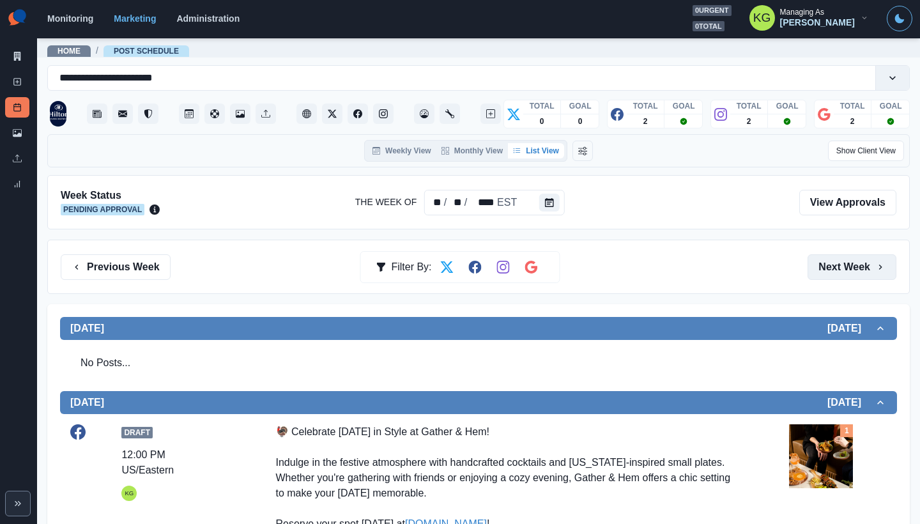
click at [856, 273] on button "Next Week" at bounding box center [851, 267] width 89 height 26
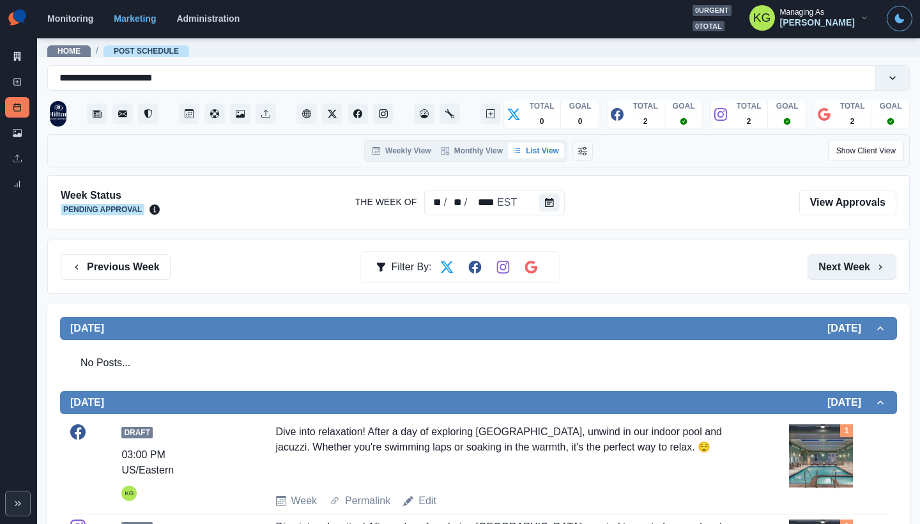
click at [856, 273] on button "Next Week" at bounding box center [851, 267] width 89 height 26
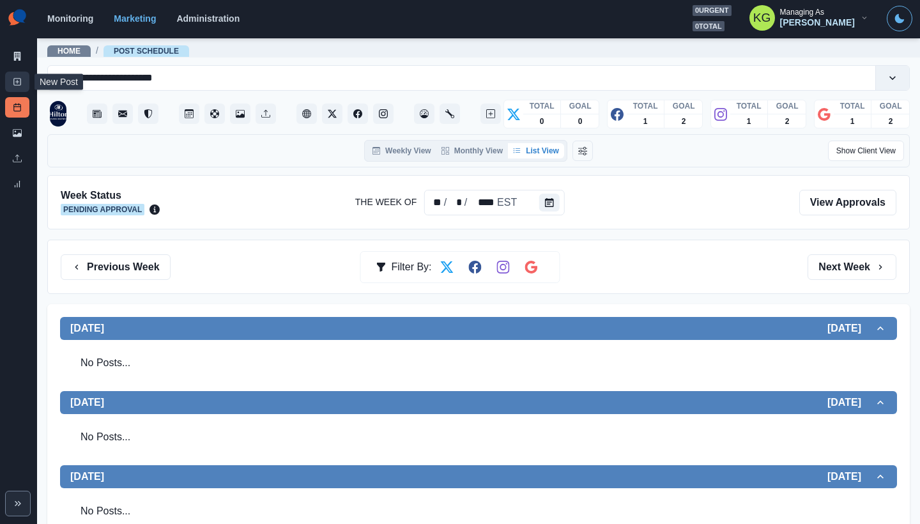
click at [17, 75] on link "New Post" at bounding box center [17, 82] width 24 height 20
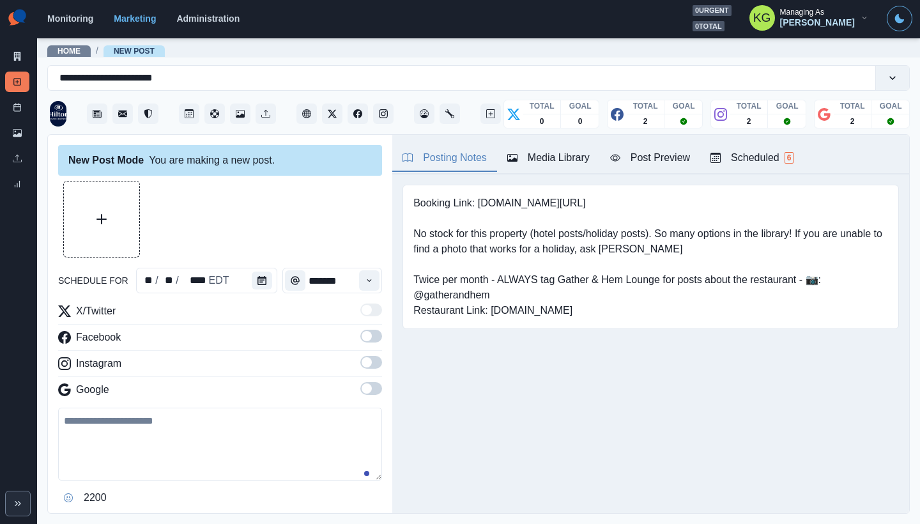
click at [579, 165] on button "Media Library" at bounding box center [548, 158] width 103 height 27
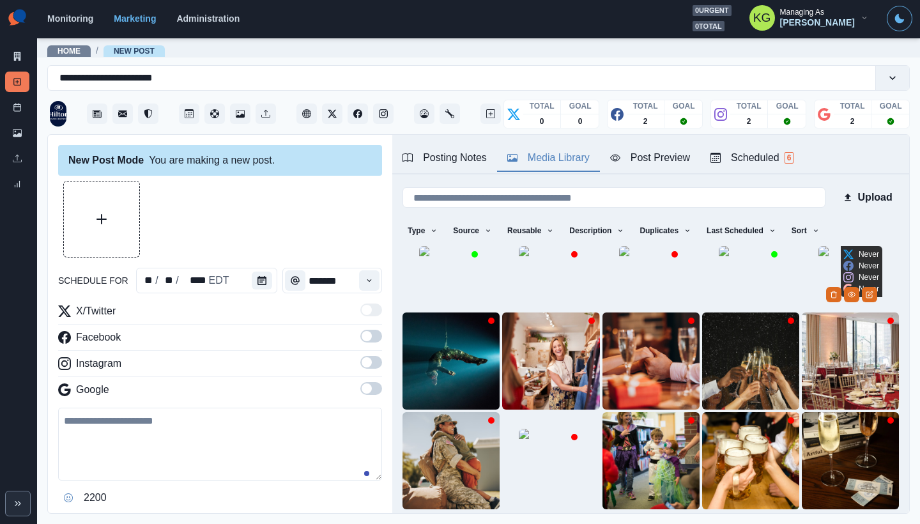
click at [818, 264] on img at bounding box center [850, 278] width 64 height 64
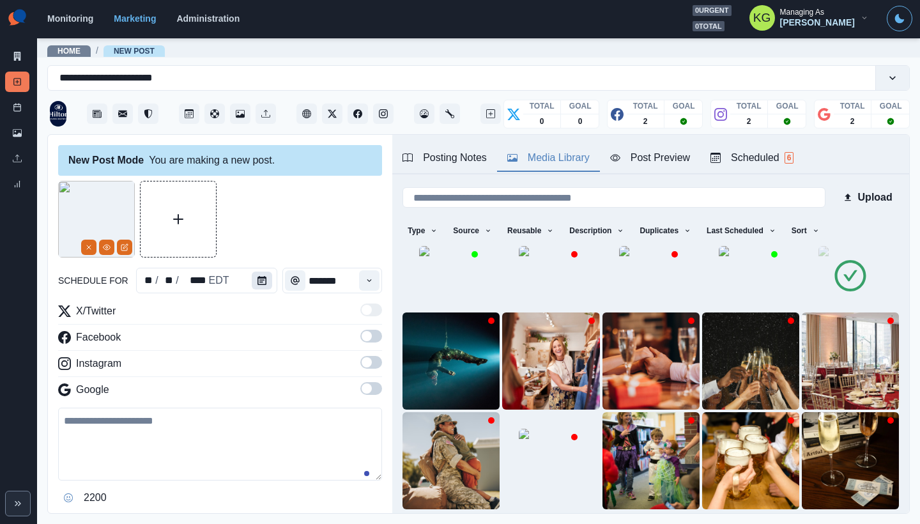
click at [257, 281] on icon "Calendar" at bounding box center [261, 280] width 9 height 9
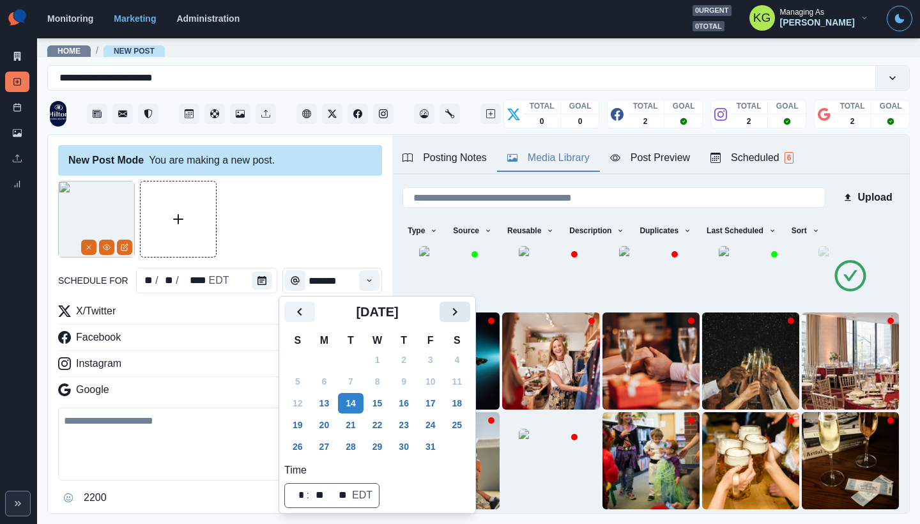
click at [463, 312] on icon "Next" at bounding box center [454, 311] width 15 height 15
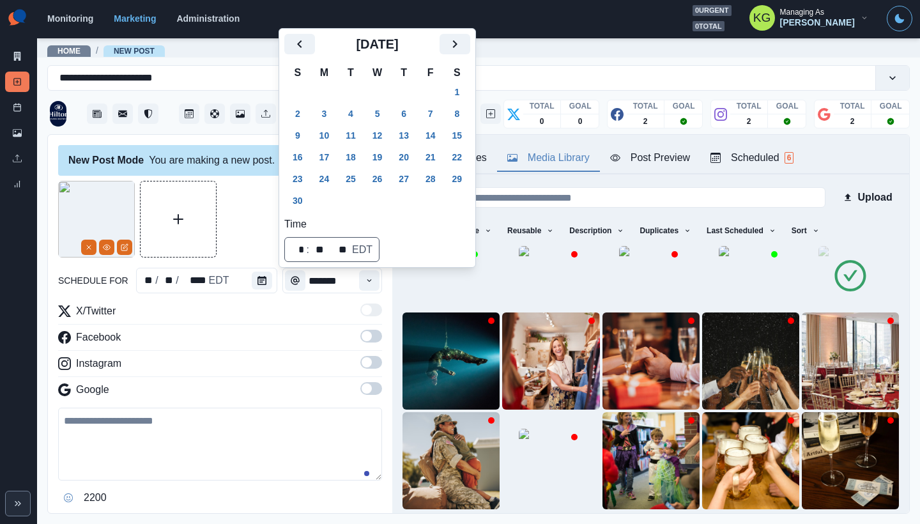
click at [463, 49] on icon "Next" at bounding box center [454, 43] width 15 height 15
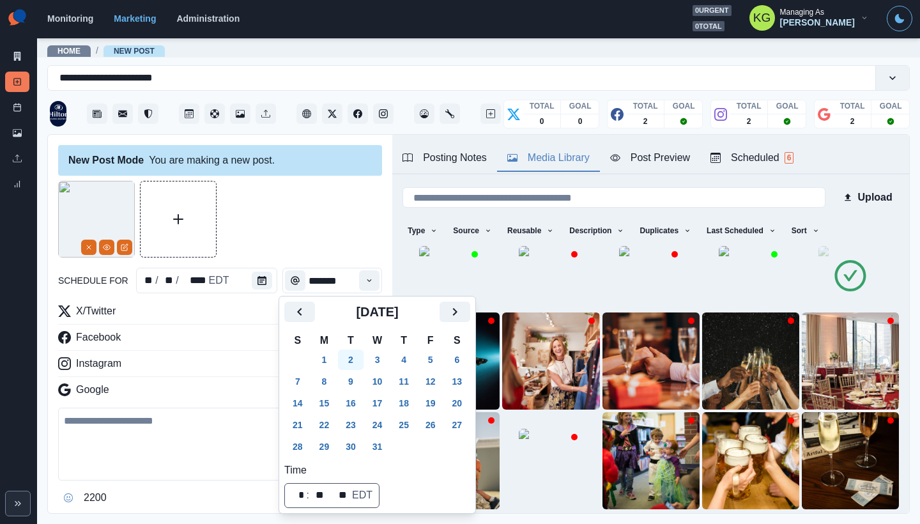
click at [358, 355] on button "2" at bounding box center [351, 359] width 26 height 20
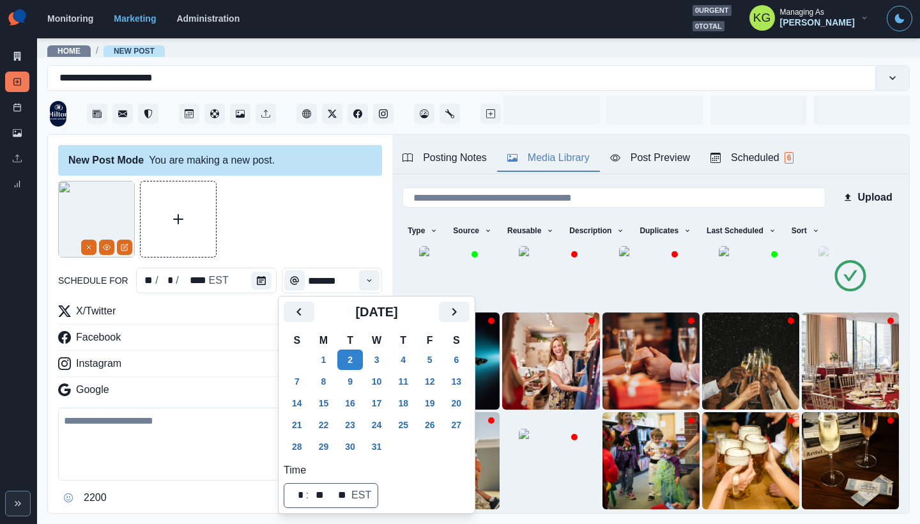
click at [303, 236] on div at bounding box center [220, 219] width 324 height 77
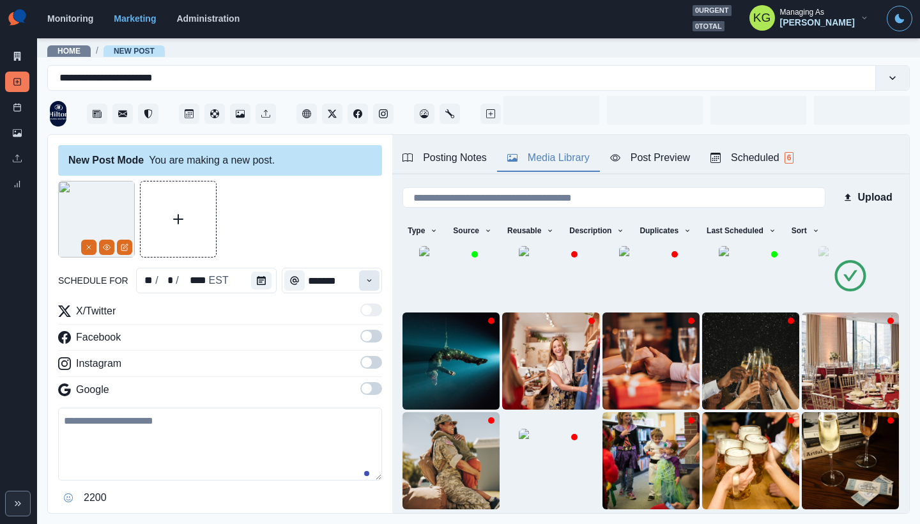
click at [365, 280] on icon "Time" at bounding box center [369, 280] width 9 height 9
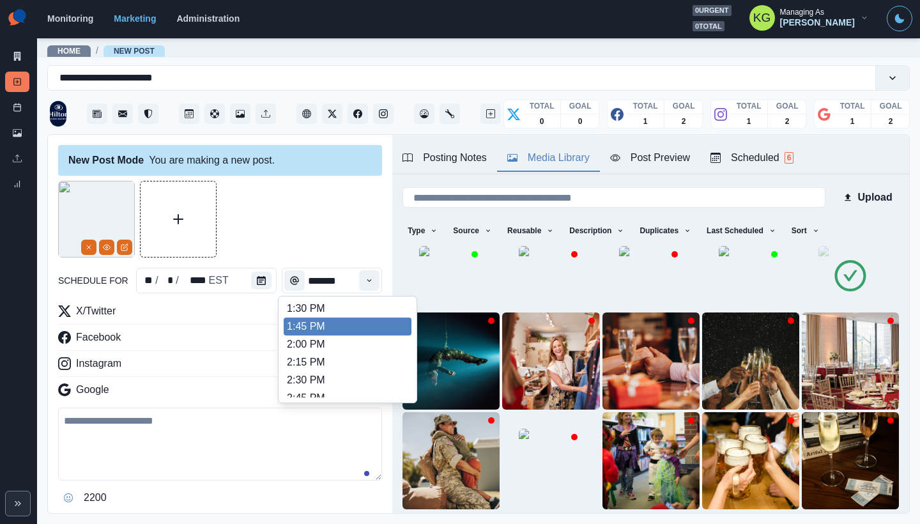
scroll to position [498, 0]
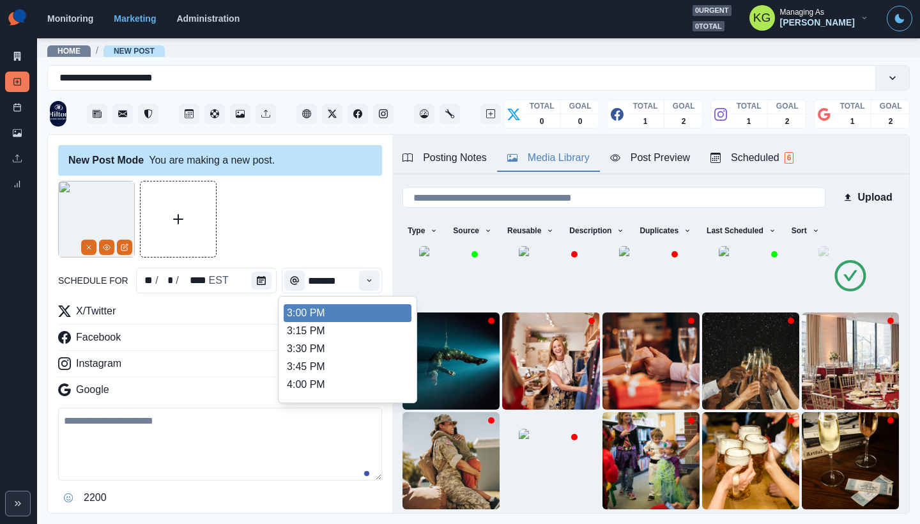
click at [324, 315] on li "3:00 PM" at bounding box center [348, 313] width 128 height 18
type input "*******"
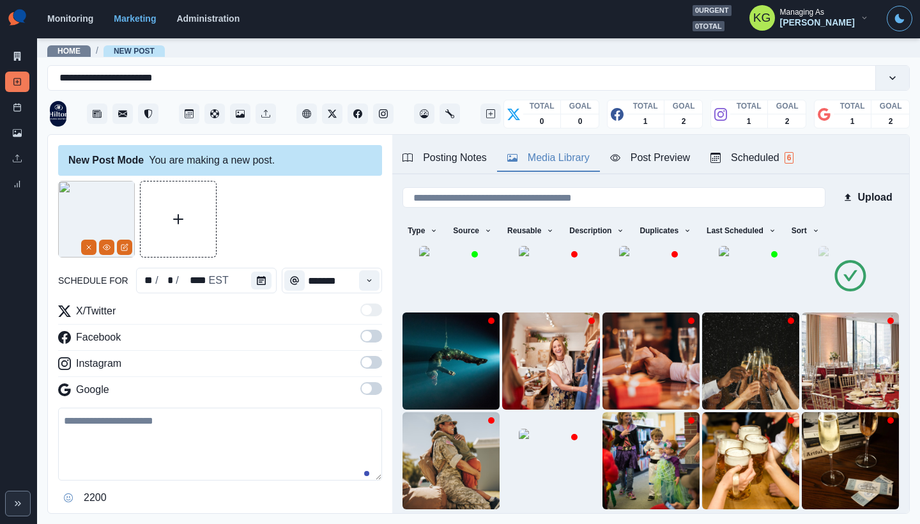
click at [363, 386] on span at bounding box center [371, 388] width 22 height 13
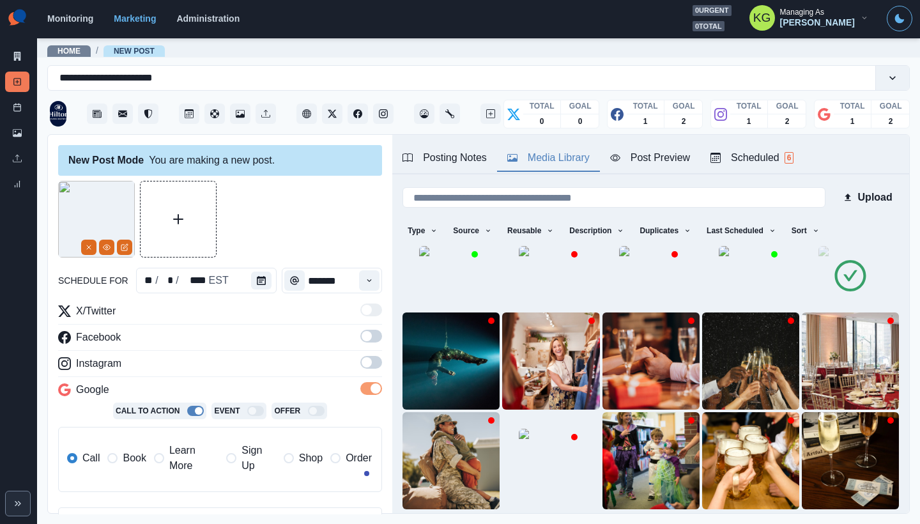
click at [362, 365] on span at bounding box center [367, 362] width 10 height 10
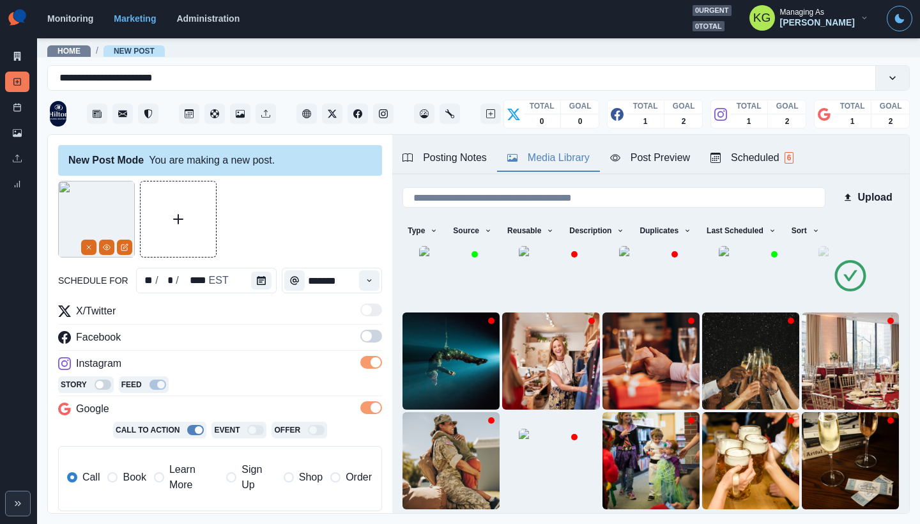
click at [362, 336] on span at bounding box center [367, 336] width 10 height 10
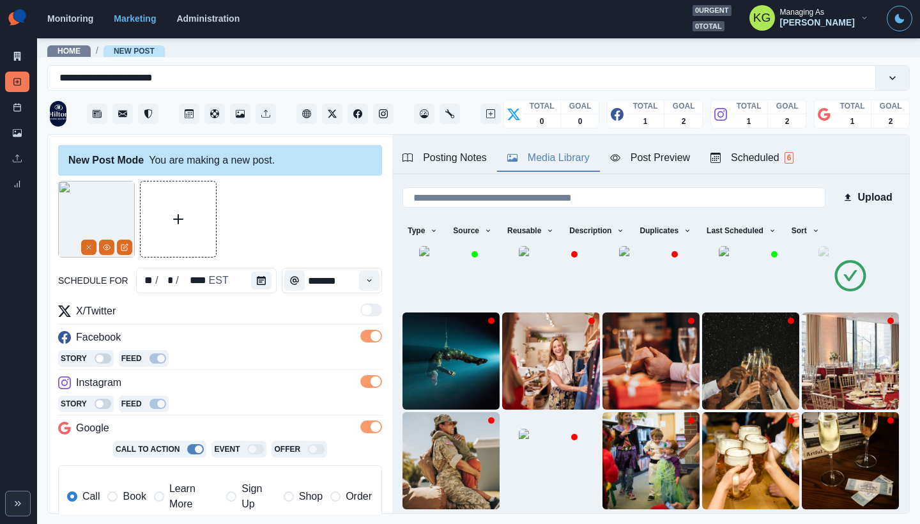
scroll to position [24, 0]
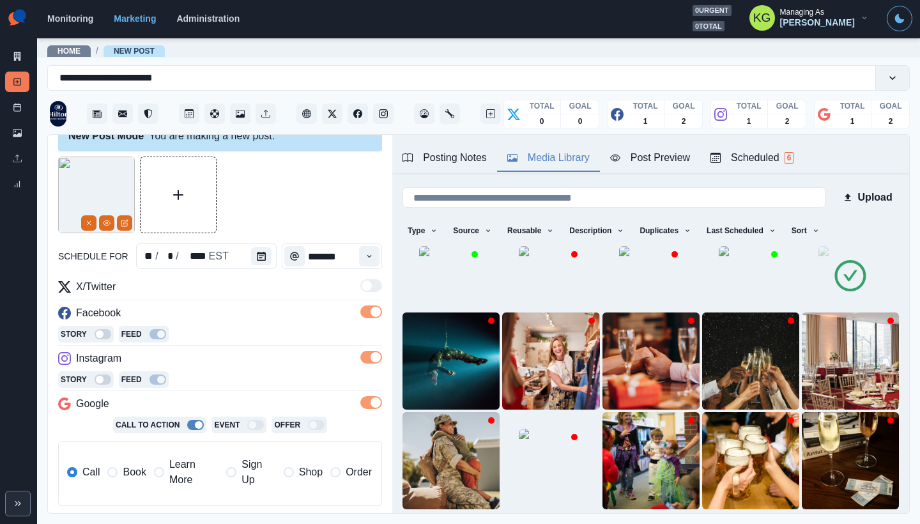
click at [126, 470] on span "Book" at bounding box center [134, 471] width 23 height 15
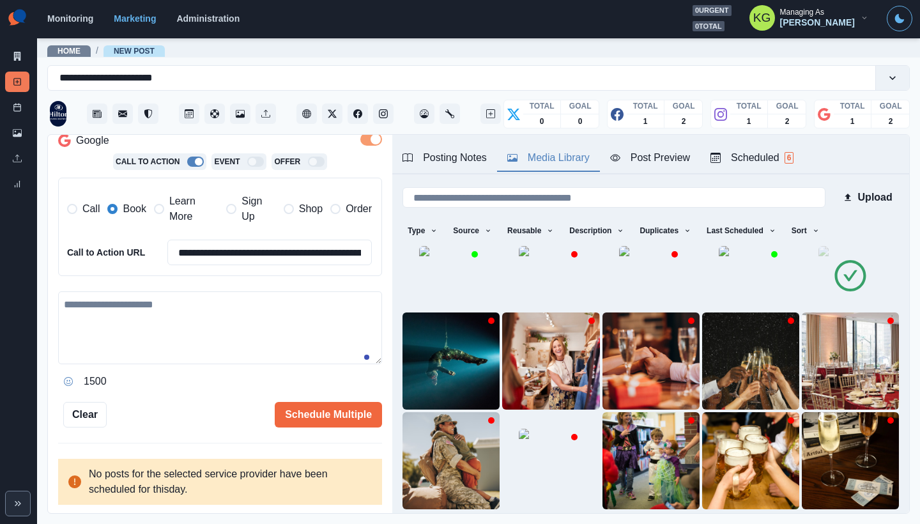
click at [207, 321] on textarea at bounding box center [220, 327] width 324 height 73
paste textarea "**********"
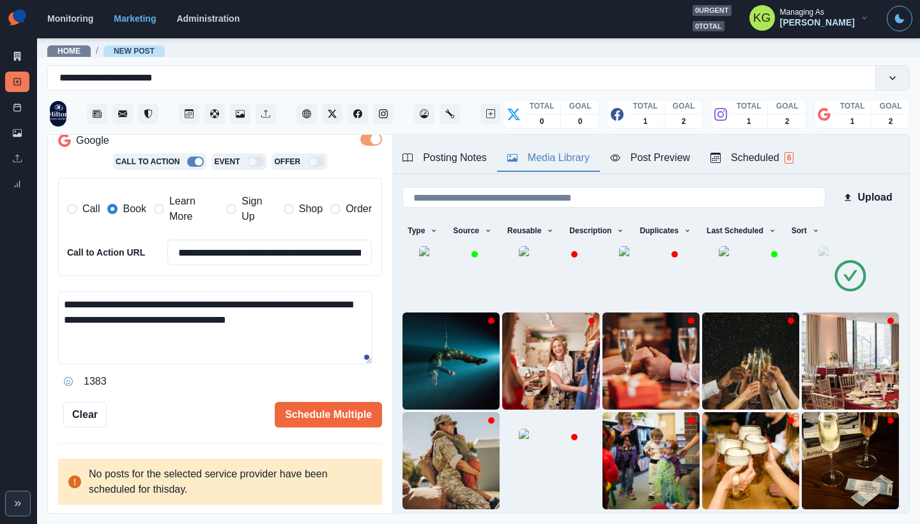
click at [334, 317] on textarea "**********" at bounding box center [215, 327] width 314 height 73
paste textarea "**********"
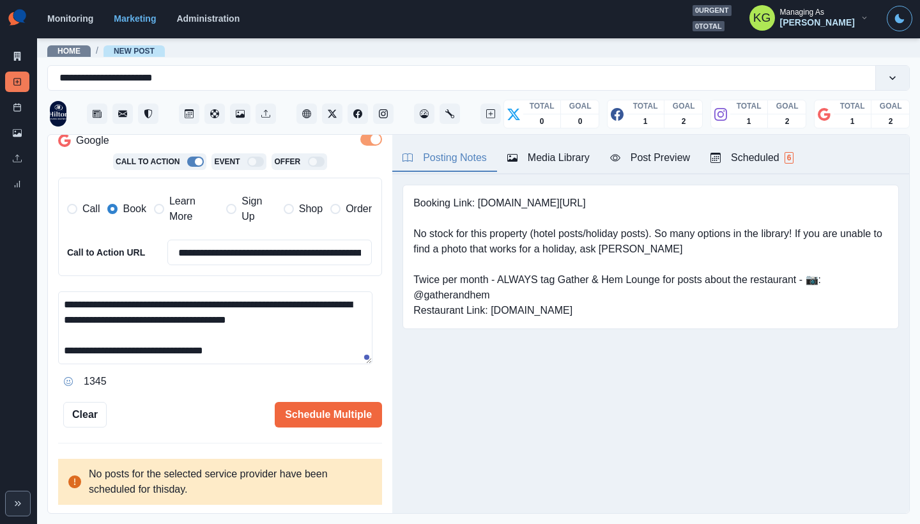
click at [464, 157] on div "Posting Notes" at bounding box center [444, 157] width 84 height 15
drag, startPoint x: 500, startPoint y: 201, endPoint x: 590, endPoint y: 209, distance: 91.0
click at [590, 209] on pre "Booking Link: www.bit.ly/4hxRSlz No stock for this property (hotel posts/holida…" at bounding box center [650, 256] width 475 height 123
copy pre "[DOMAIN_NAME][URL]"
click at [558, 227] on pre "Booking Link: www.bit.ly/4hxRSlz No stock for this property (hotel posts/holida…" at bounding box center [650, 256] width 475 height 123
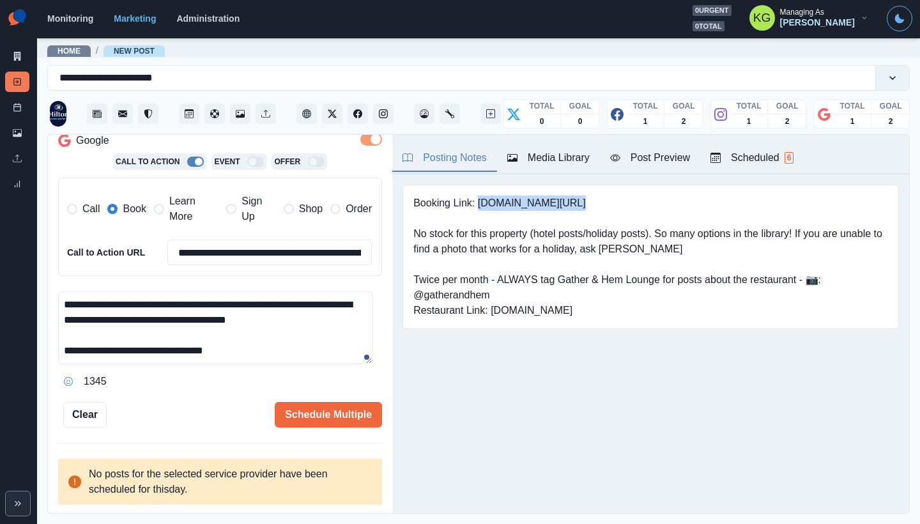
drag, startPoint x: 570, startPoint y: 202, endPoint x: 479, endPoint y: 204, distance: 91.4
click at [479, 204] on pre "Booking Link: www.bit.ly/4hxRSlz No stock for this property (hotel posts/holida…" at bounding box center [650, 256] width 475 height 123
copy pre "[DOMAIN_NAME][URL]"
click at [312, 347] on textarea "**********" at bounding box center [215, 327] width 314 height 73
paste textarea "**********"
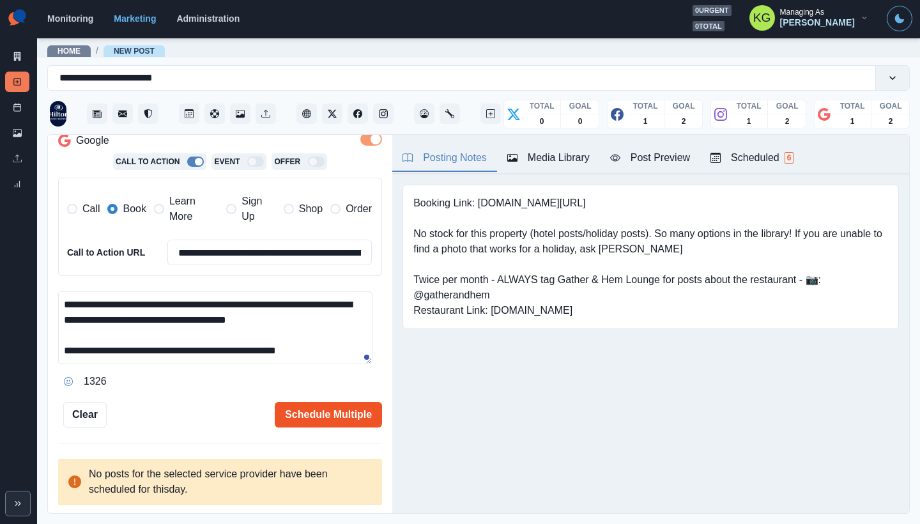
type textarea "**********"
click at [323, 405] on button "Schedule Multiple" at bounding box center [328, 415] width 107 height 26
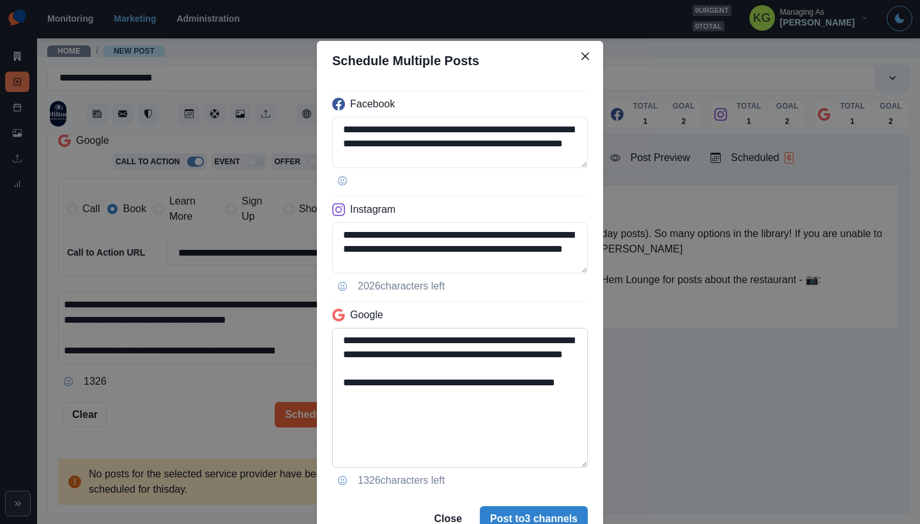
click at [570, 462] on textarea "**********" at bounding box center [460, 398] width 256 height 140
drag, startPoint x: 385, startPoint y: 412, endPoint x: 315, endPoint y: 409, distance: 69.7
click at [317, 409] on div "**********" at bounding box center [460, 287] width 286 height 415
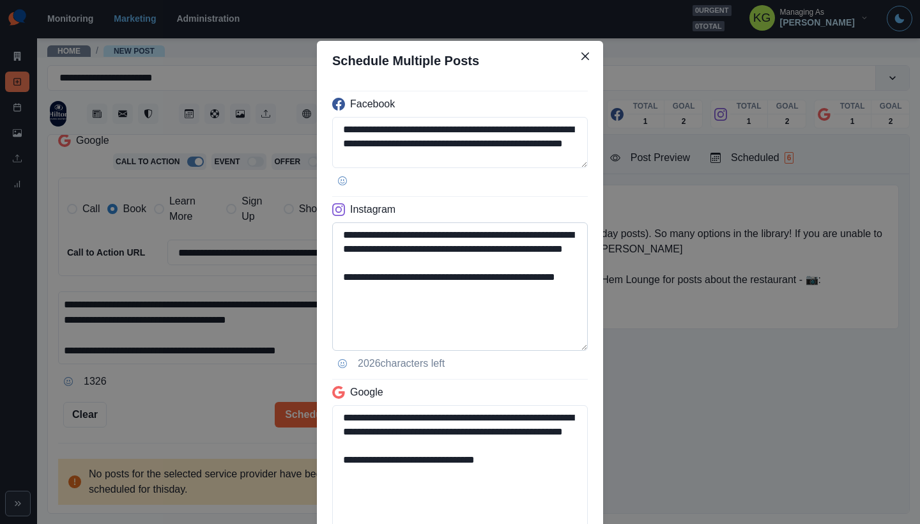
click at [566, 344] on textarea "**********" at bounding box center [460, 286] width 256 height 128
type textarea "**********"
drag, startPoint x: 472, startPoint y: 233, endPoint x: 409, endPoint y: 232, distance: 63.2
click at [409, 232] on textarea "**********" at bounding box center [460, 286] width 256 height 128
paste textarea "*"
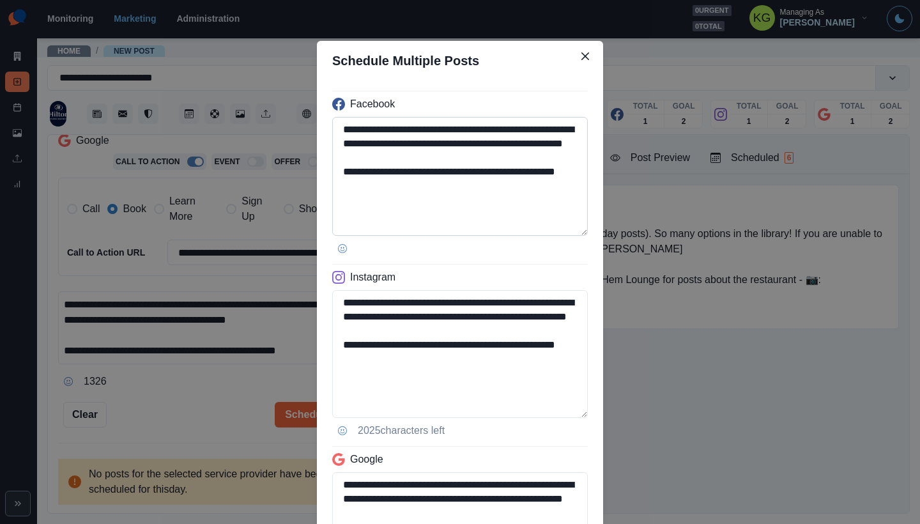
click at [570, 233] on textarea "**********" at bounding box center [460, 176] width 256 height 119
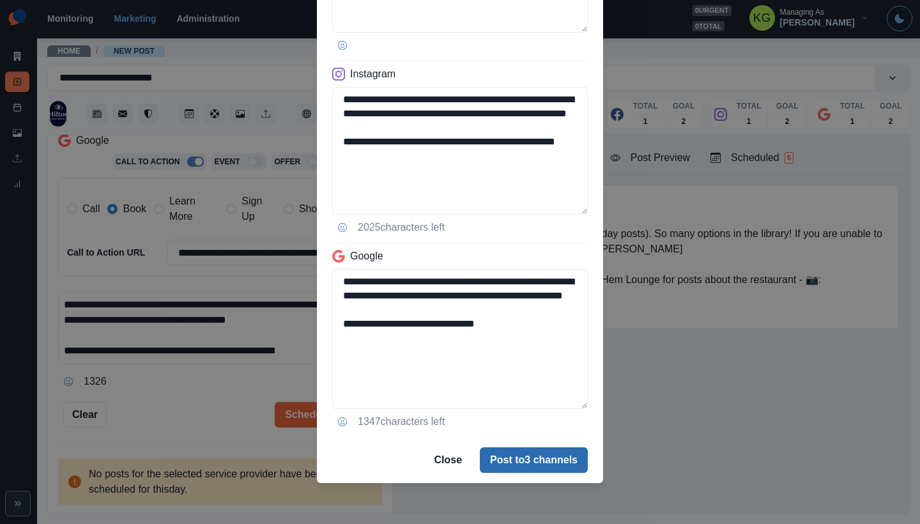
type textarea "**********"
click at [560, 465] on button "Post to 3 channels" at bounding box center [534, 460] width 108 height 26
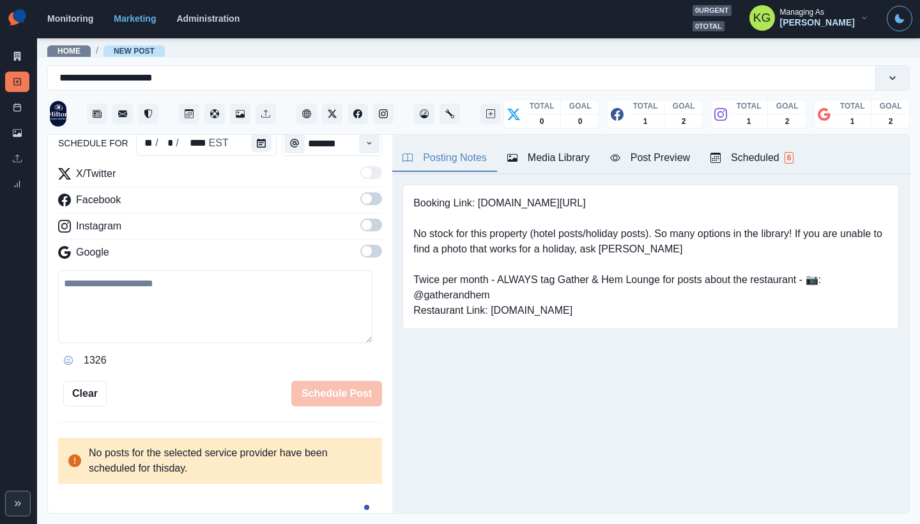
scroll to position [116, 0]
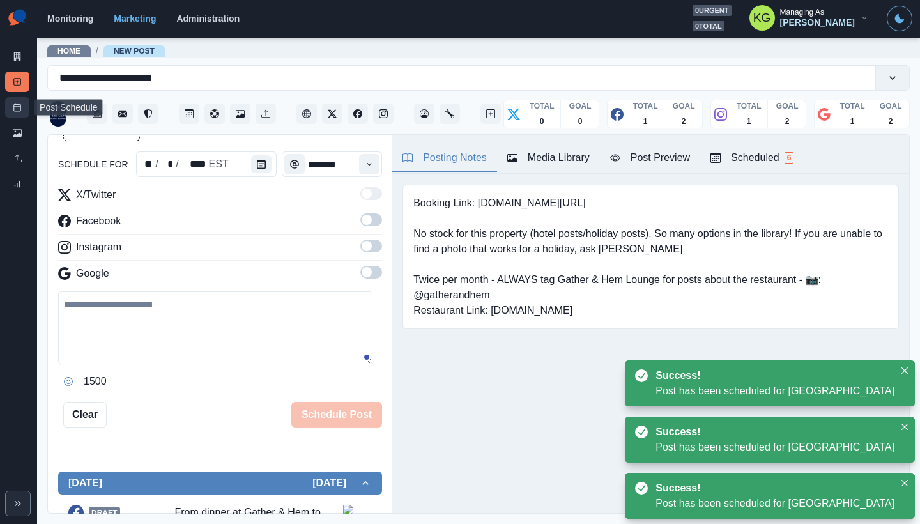
click at [16, 107] on icon at bounding box center [17, 107] width 9 height 9
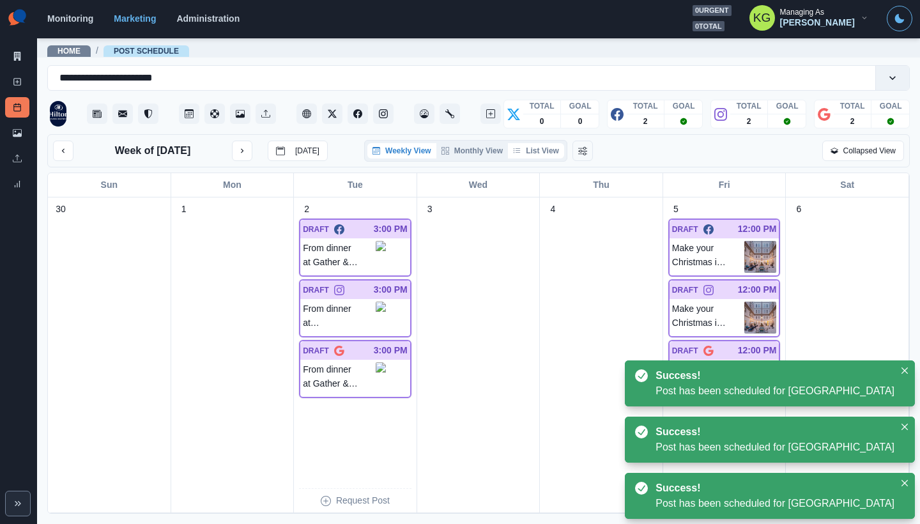
click at [542, 152] on button "List View" at bounding box center [536, 150] width 56 height 15
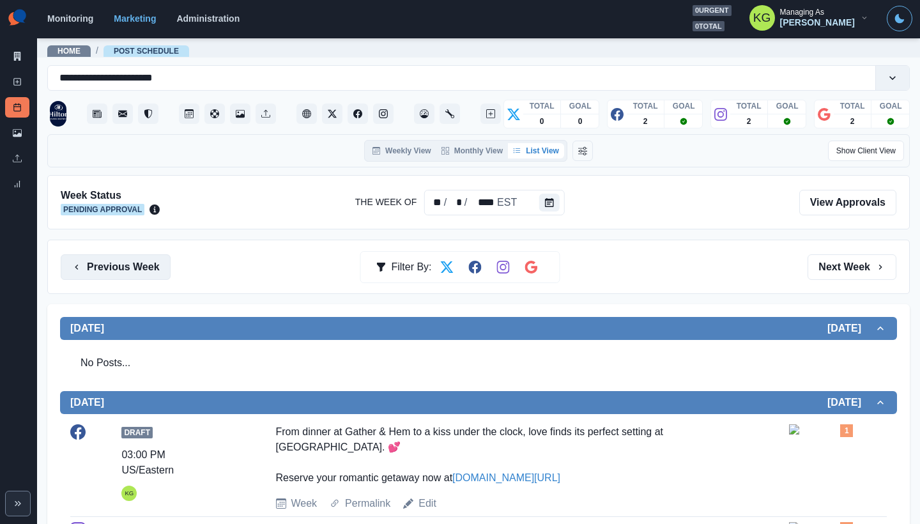
click at [133, 272] on button "Previous Week" at bounding box center [116, 267] width 110 height 26
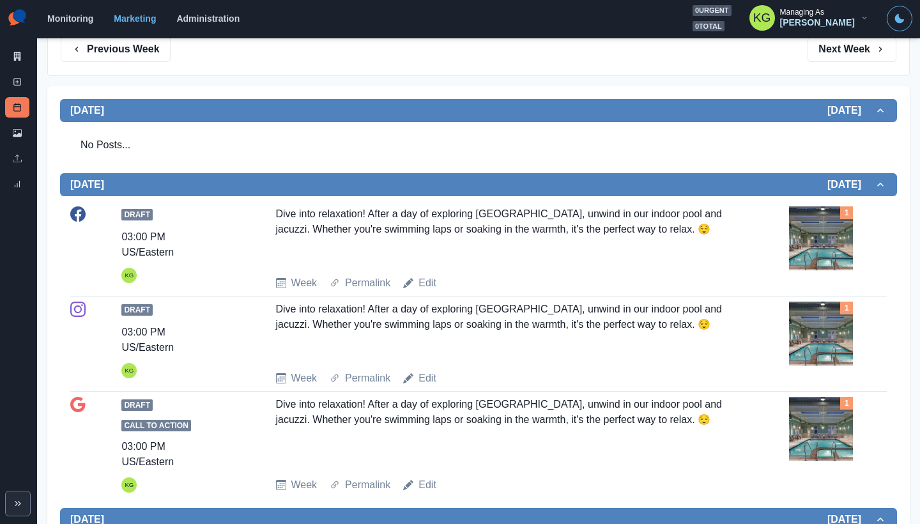
scroll to position [137, 0]
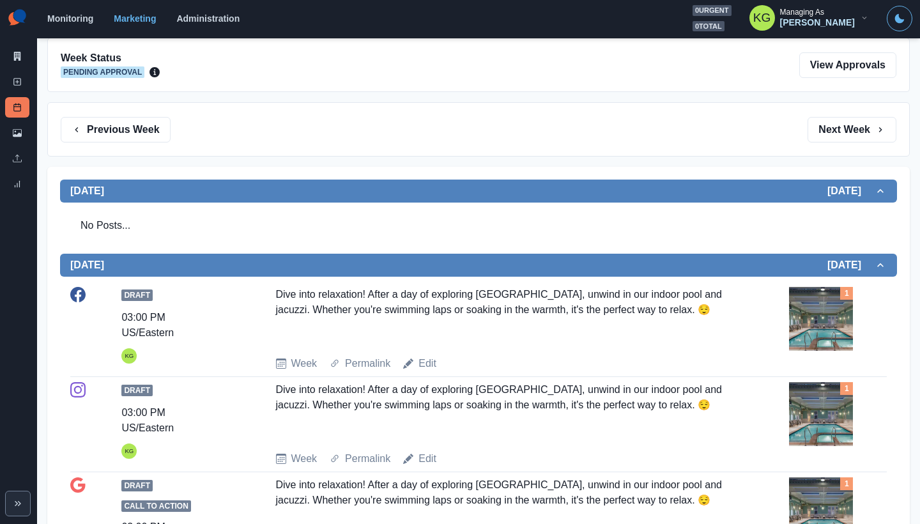
click at [838, 142] on div "Previous Week Filter By: Next Week" at bounding box center [478, 129] width 862 height 54
click at [838, 137] on button "Next Week" at bounding box center [851, 130] width 89 height 26
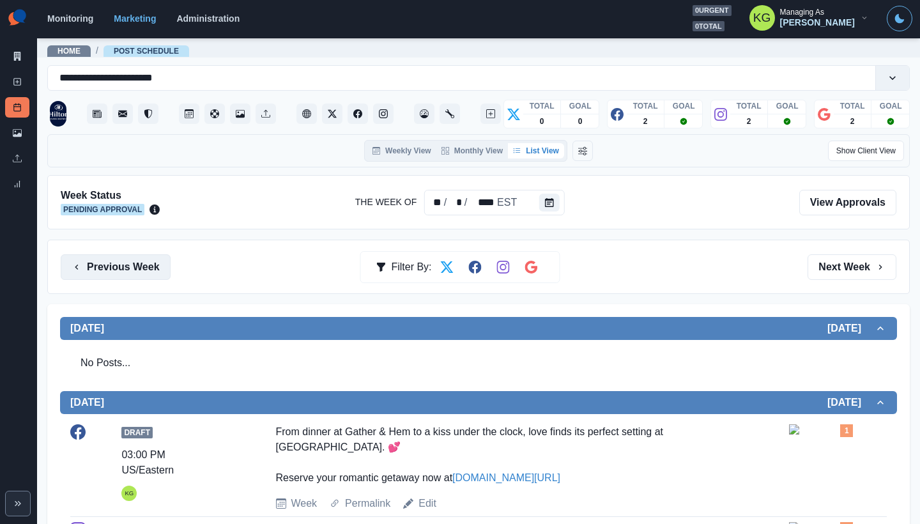
click at [152, 264] on button "Previous Week" at bounding box center [116, 267] width 110 height 26
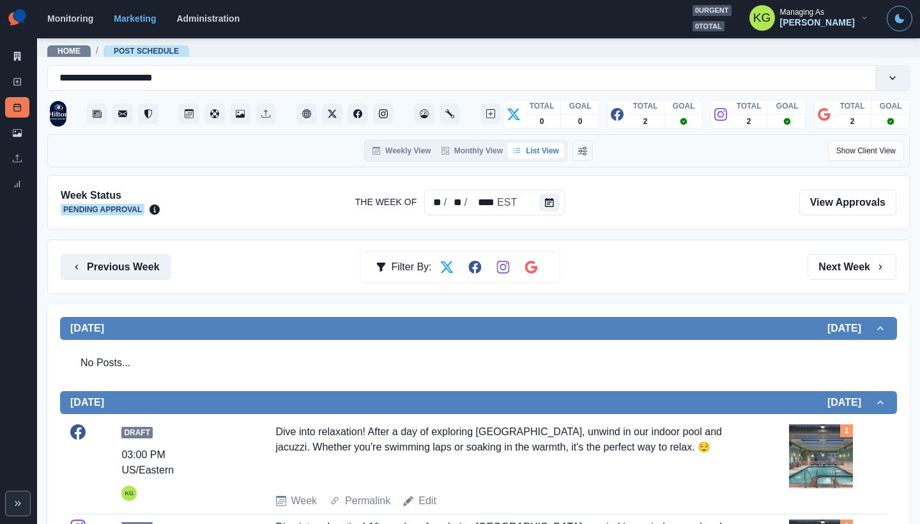
click at [152, 264] on button "Previous Week" at bounding box center [116, 267] width 110 height 26
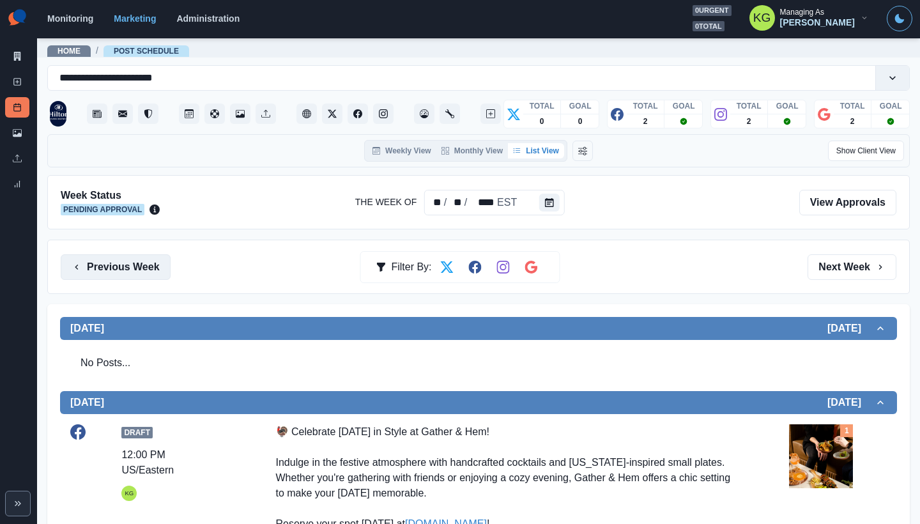
click at [155, 273] on button "Previous Week" at bounding box center [116, 267] width 110 height 26
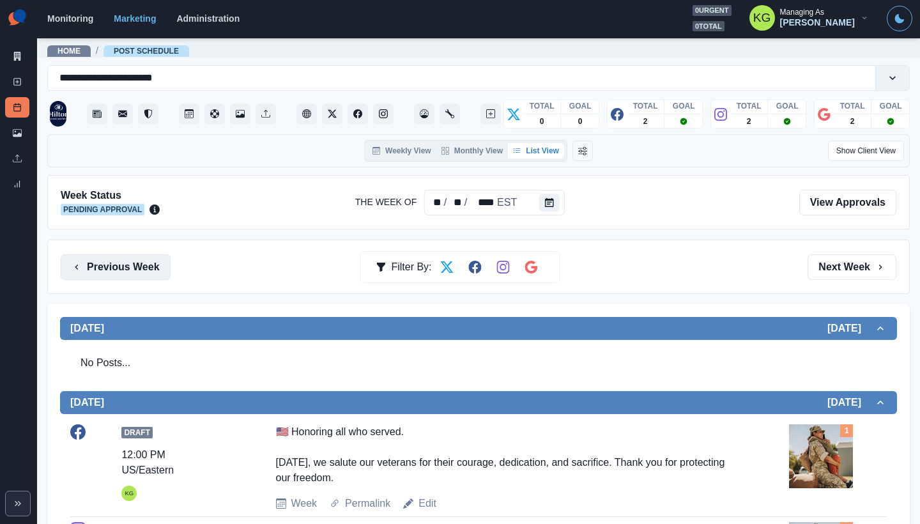
click at [117, 264] on button "Previous Week" at bounding box center [116, 267] width 110 height 26
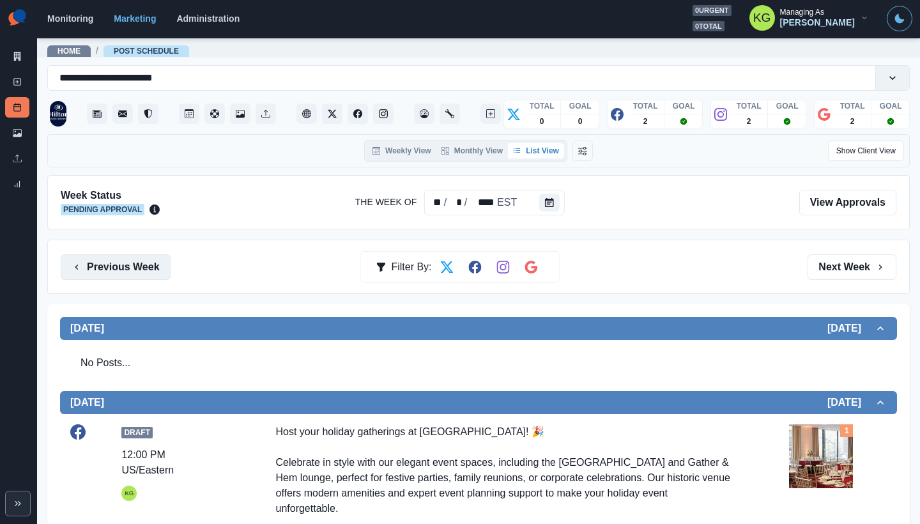
click at [118, 265] on button "Previous Week" at bounding box center [116, 267] width 110 height 26
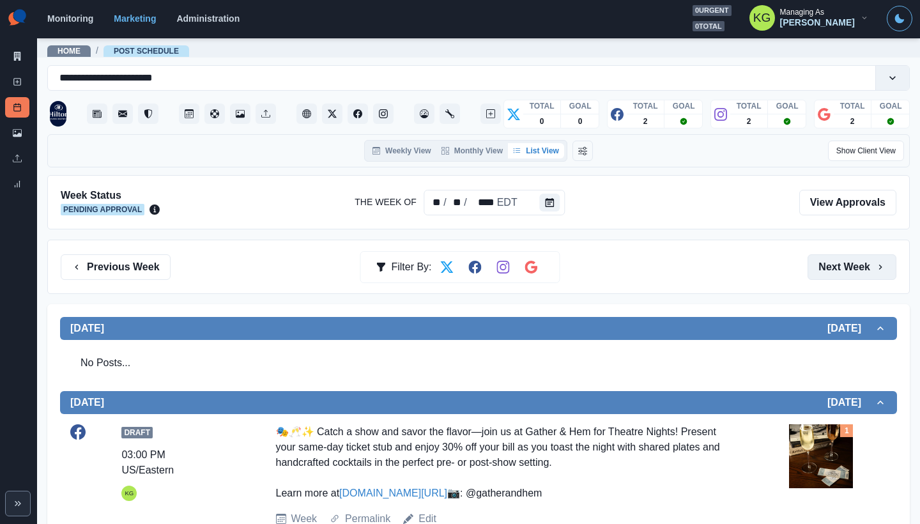
click at [846, 277] on button "Next Week" at bounding box center [851, 267] width 89 height 26
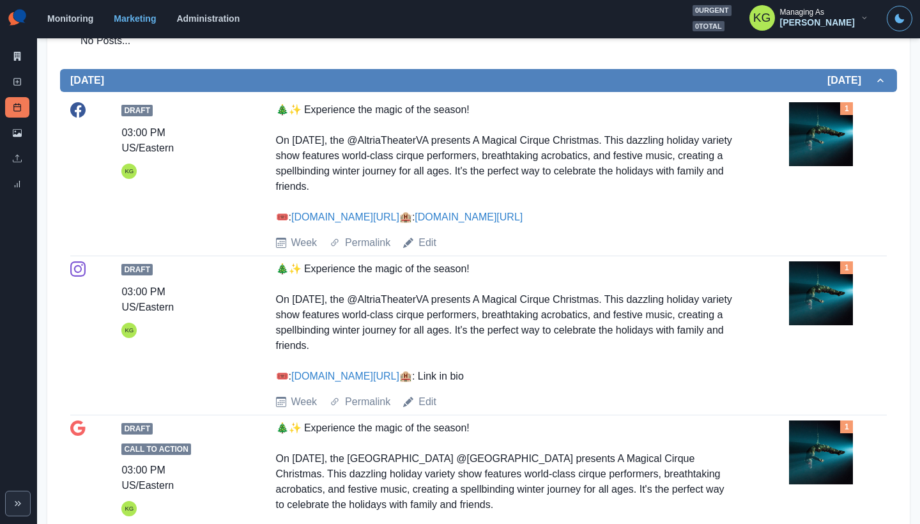
scroll to position [1160, 0]
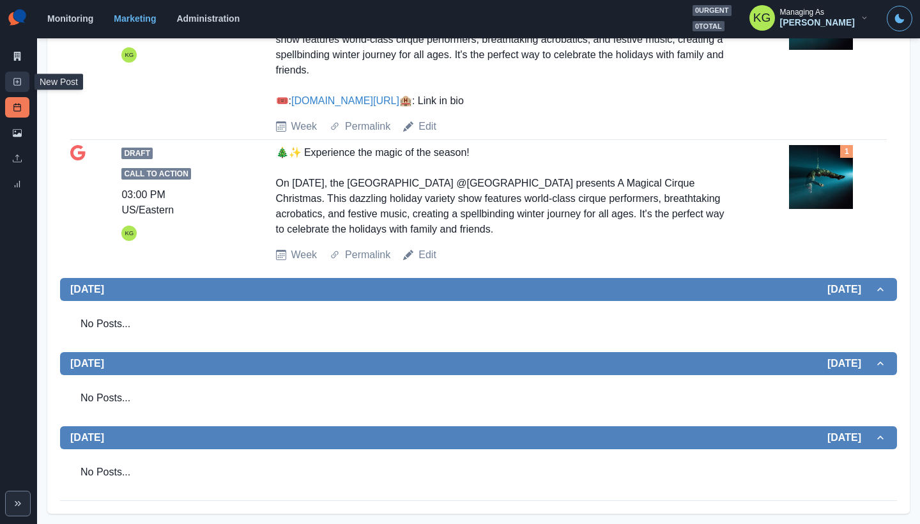
click at [15, 88] on link "New Post" at bounding box center [17, 82] width 24 height 20
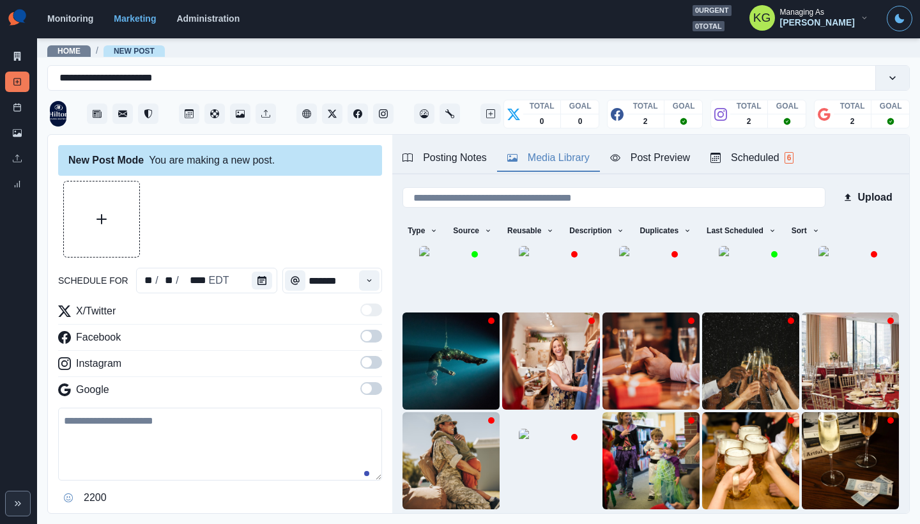
click at [558, 147] on button "Media Library" at bounding box center [548, 158] width 103 height 27
click at [419, 273] on img at bounding box center [451, 278] width 64 height 64
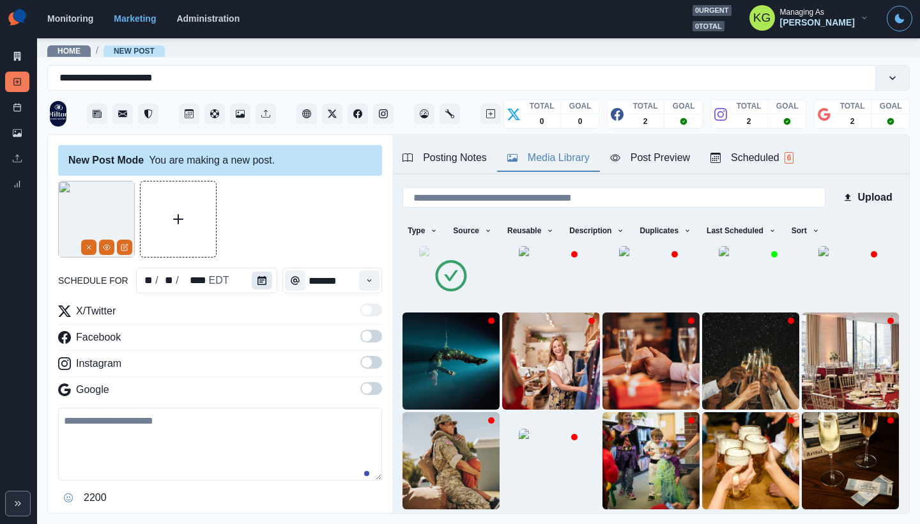
click at [263, 274] on button "Calendar" at bounding box center [262, 281] width 20 height 18
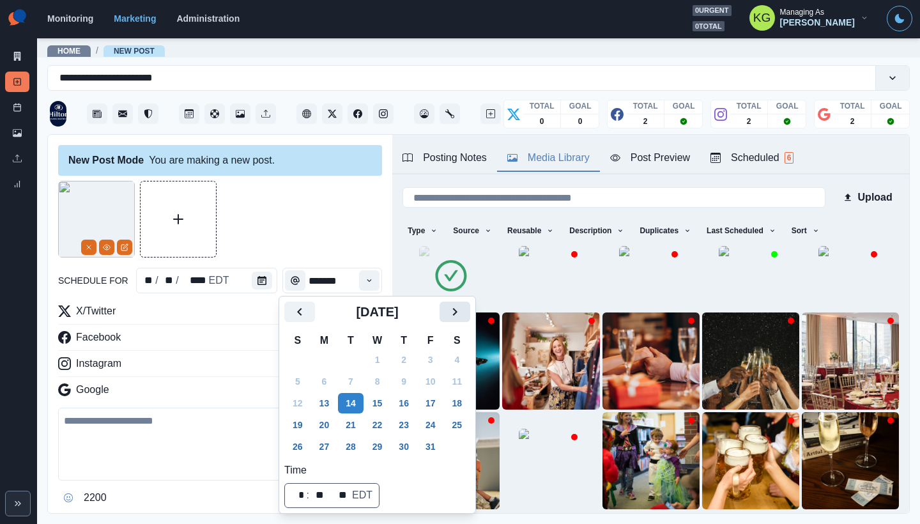
click at [457, 305] on icon "Next" at bounding box center [454, 311] width 15 height 15
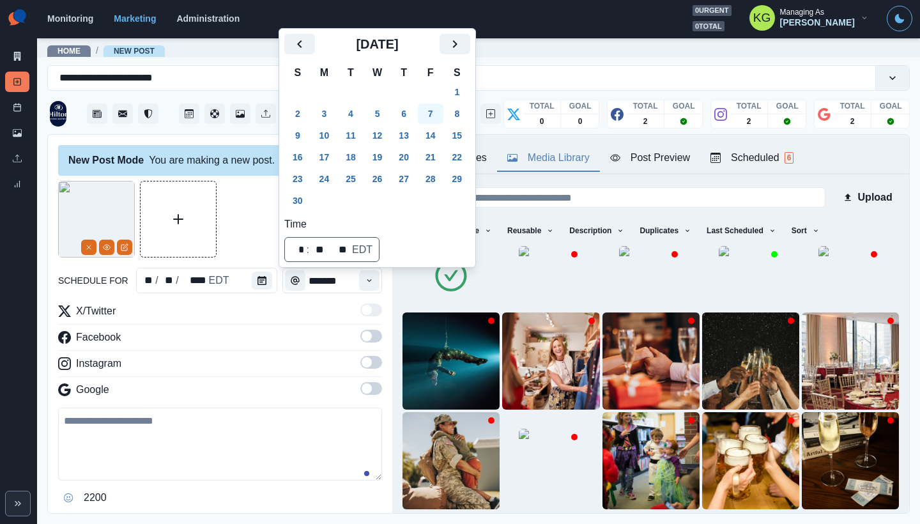
click at [440, 118] on button "7" at bounding box center [431, 113] width 26 height 20
click at [259, 200] on div at bounding box center [220, 219] width 324 height 77
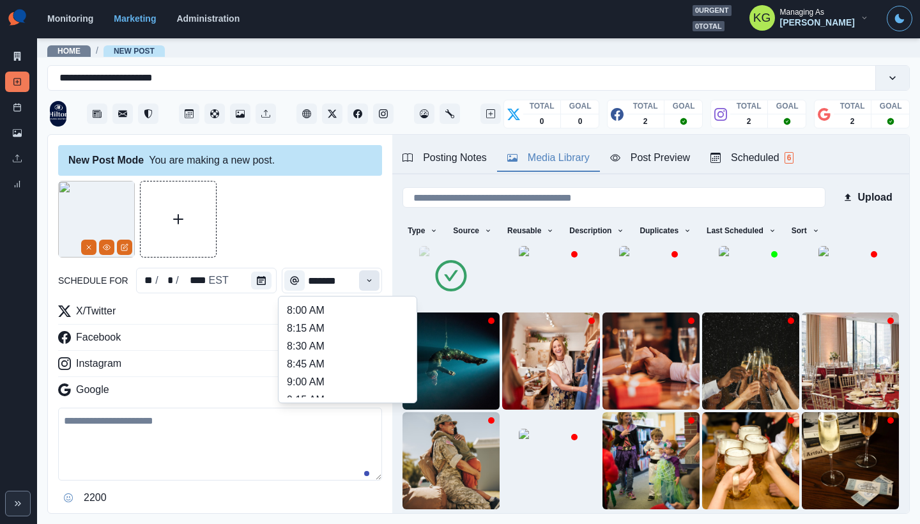
click at [365, 279] on button "Time" at bounding box center [369, 280] width 20 height 20
click at [310, 367] on li "3:00 PM" at bounding box center [348, 366] width 128 height 18
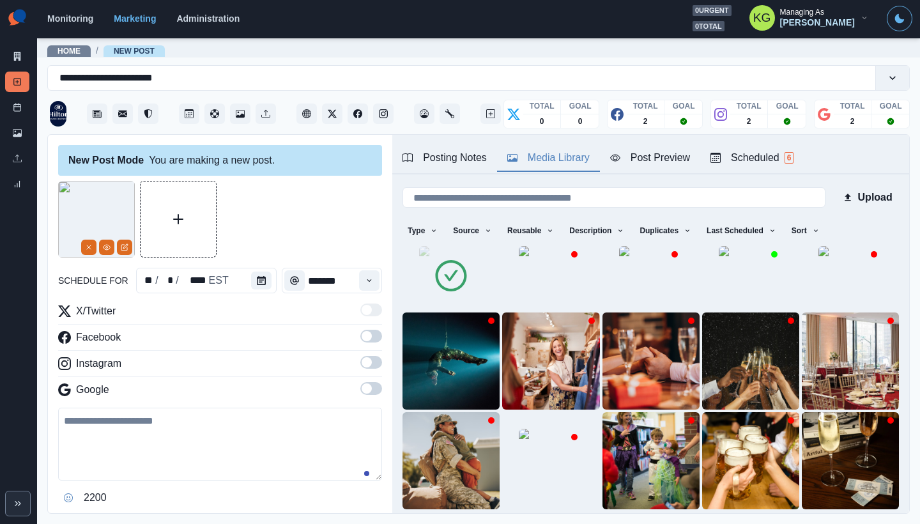
type input "*******"
click at [363, 385] on span at bounding box center [371, 388] width 22 height 13
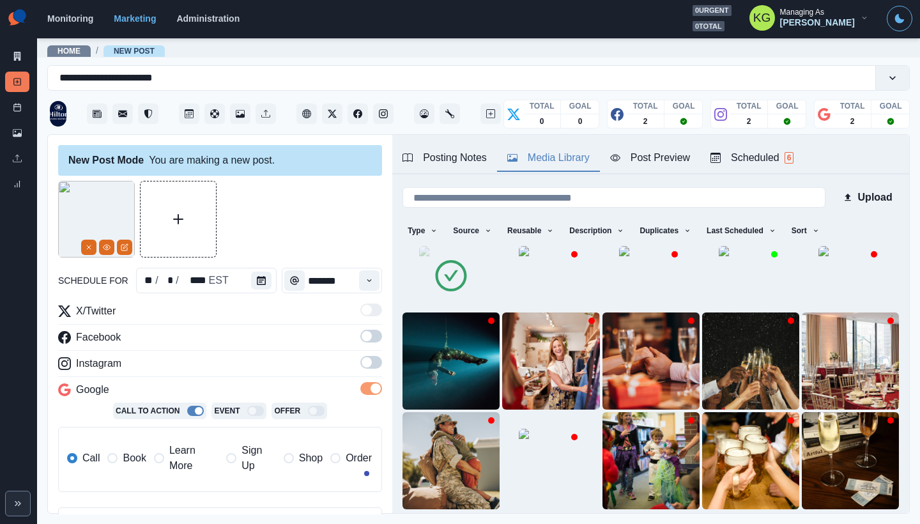
click at [363, 363] on span at bounding box center [371, 362] width 22 height 13
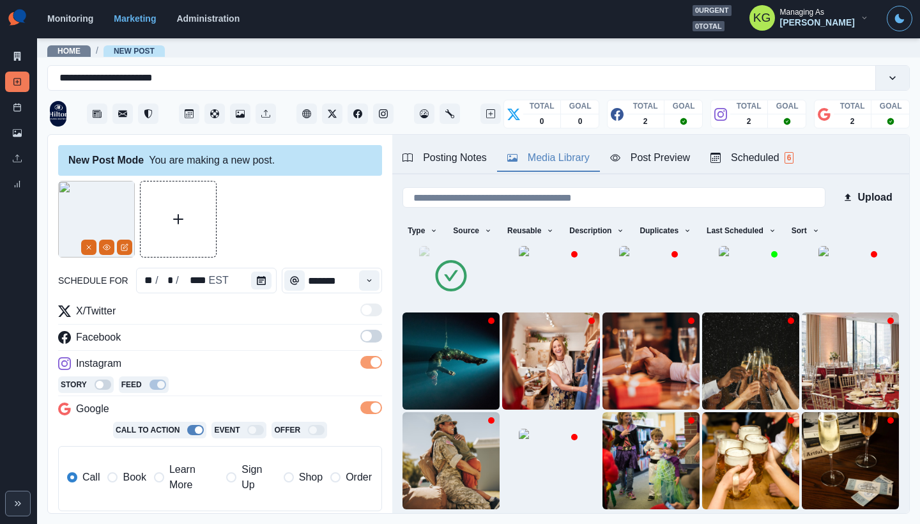
click at [364, 337] on span at bounding box center [371, 336] width 22 height 13
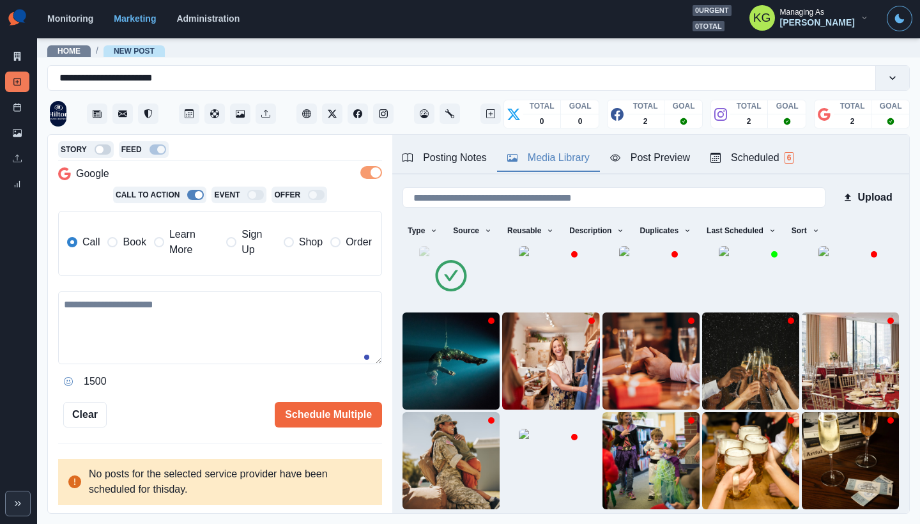
scroll to position [252, 0]
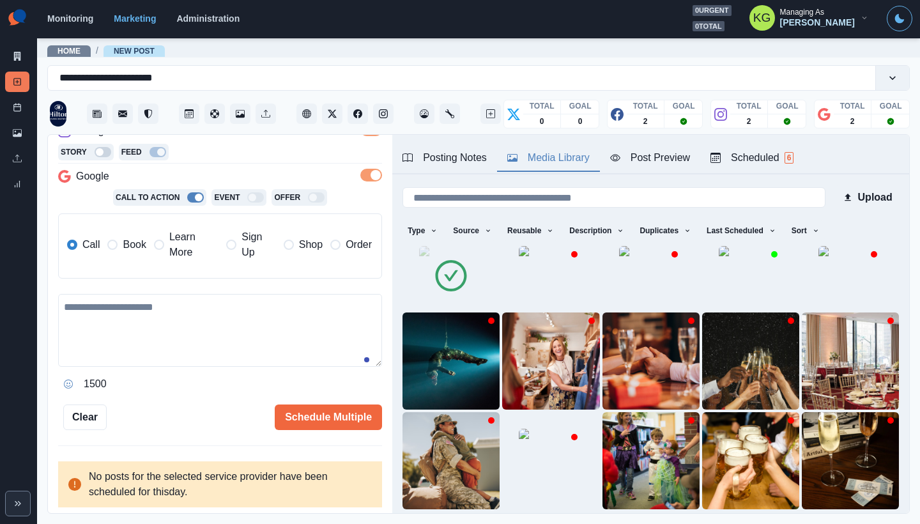
click at [218, 294] on textarea at bounding box center [220, 330] width 324 height 73
paste textarea "**********"
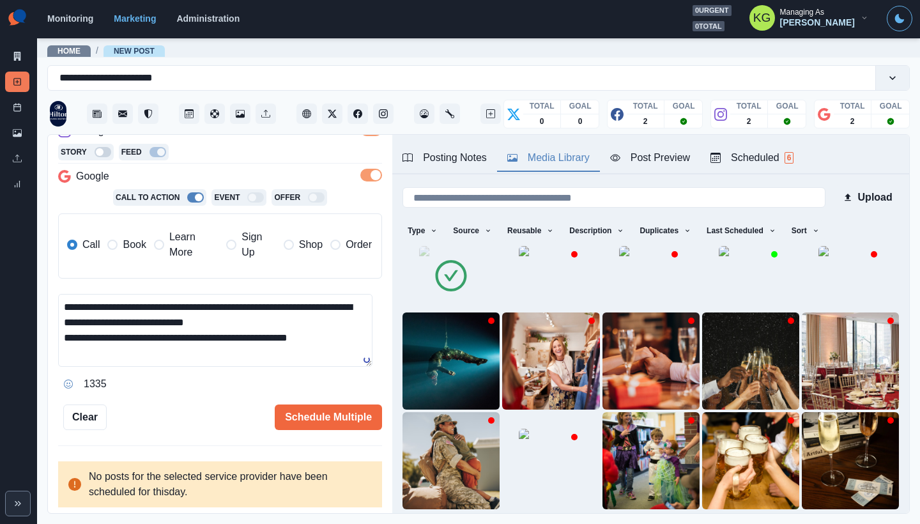
click at [120, 249] on label "Book" at bounding box center [126, 244] width 38 height 31
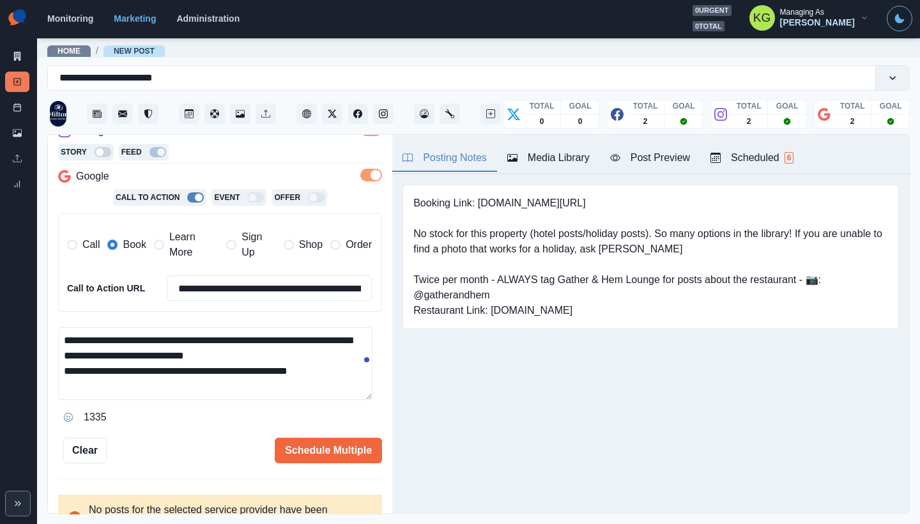
click at [469, 160] on div "Posting Notes" at bounding box center [444, 157] width 84 height 15
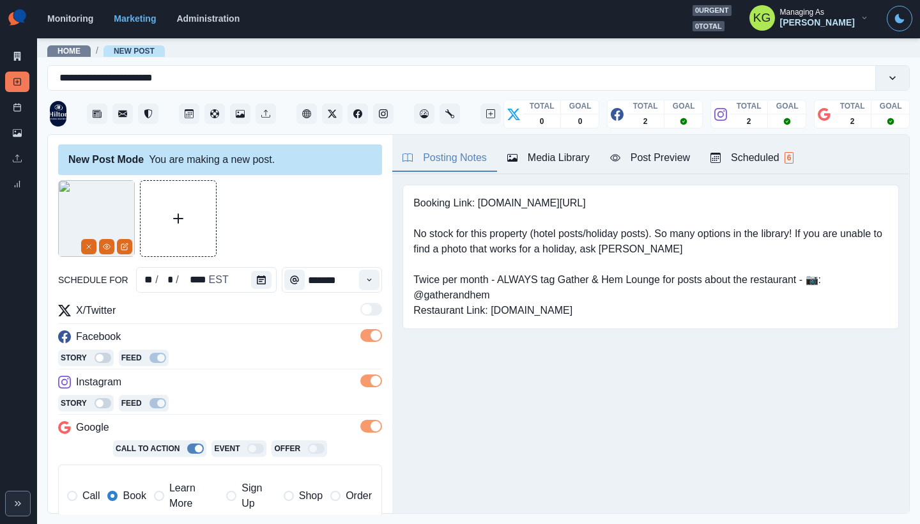
scroll to position [275, 0]
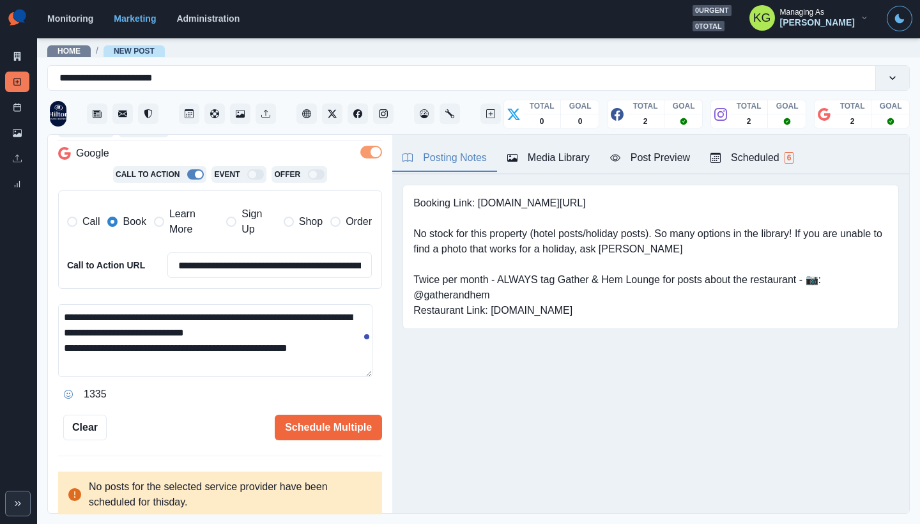
click at [189, 318] on textarea "**********" at bounding box center [215, 340] width 314 height 73
click at [337, 332] on textarea "**********" at bounding box center [215, 340] width 314 height 73
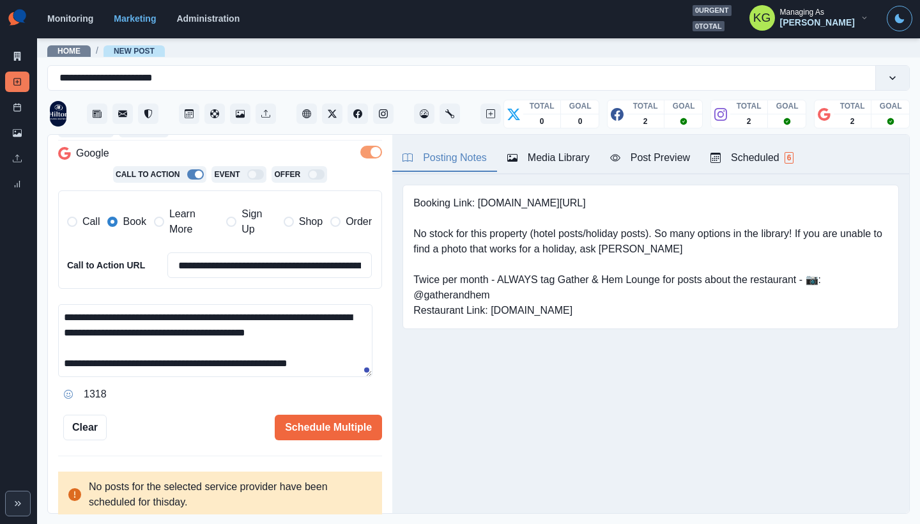
drag, startPoint x: 339, startPoint y: 361, endPoint x: 337, endPoint y: 346, distance: 14.8
click at [332, 360] on textarea "**********" at bounding box center [215, 340] width 314 height 73
drag, startPoint x: 339, startPoint y: 333, endPoint x: 318, endPoint y: 332, distance: 20.5
click at [318, 332] on textarea "**********" at bounding box center [215, 340] width 314 height 73
paste textarea "*"
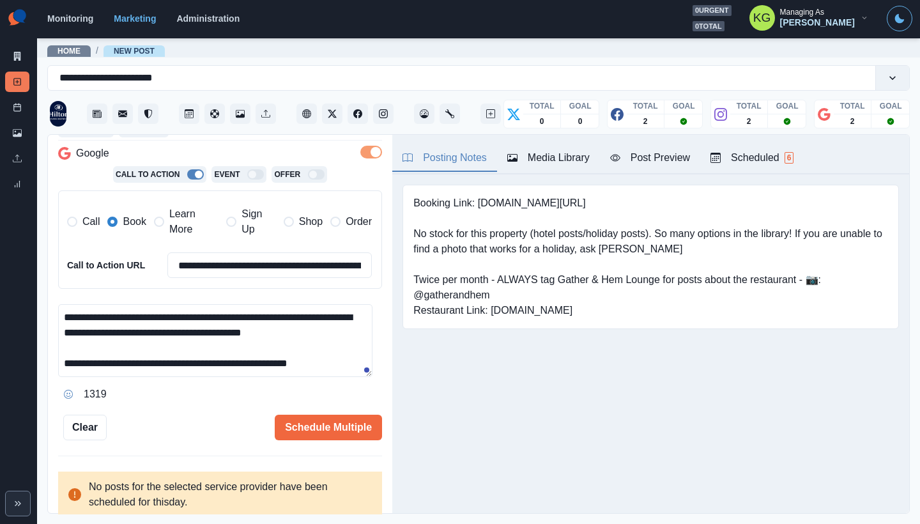
click at [356, 360] on textarea "**********" at bounding box center [215, 340] width 314 height 73
click at [329, 367] on textarea "**********" at bounding box center [215, 340] width 314 height 73
paste textarea "**********"
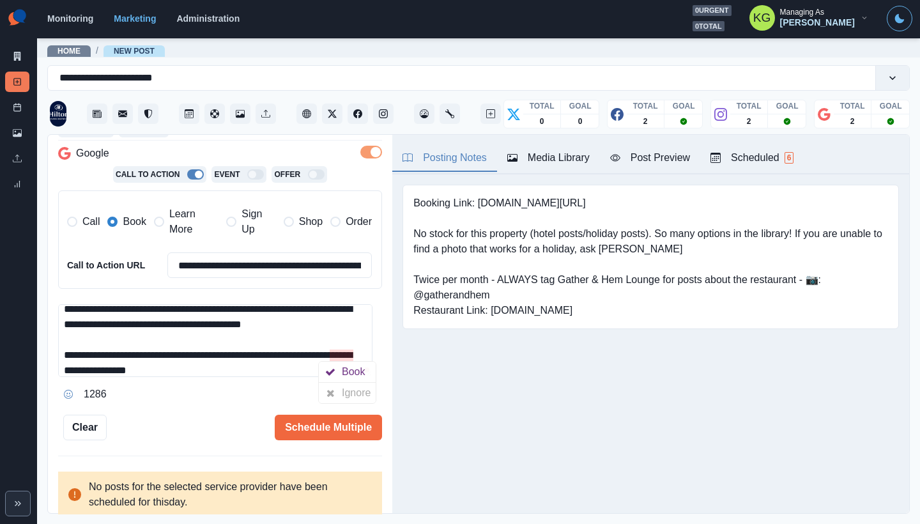
click at [337, 354] on textarea "**********" at bounding box center [215, 340] width 314 height 73
drag, startPoint x: 478, startPoint y: 200, endPoint x: 641, endPoint y: 201, distance: 163.5
click at [641, 201] on pre "Booking Link: www.bit.ly/4hxRSlz No stock for this property (hotel posts/holida…" at bounding box center [650, 256] width 475 height 123
copy pre "[DOMAIN_NAME][URL]"
click at [227, 368] on textarea "**********" at bounding box center [215, 340] width 314 height 73
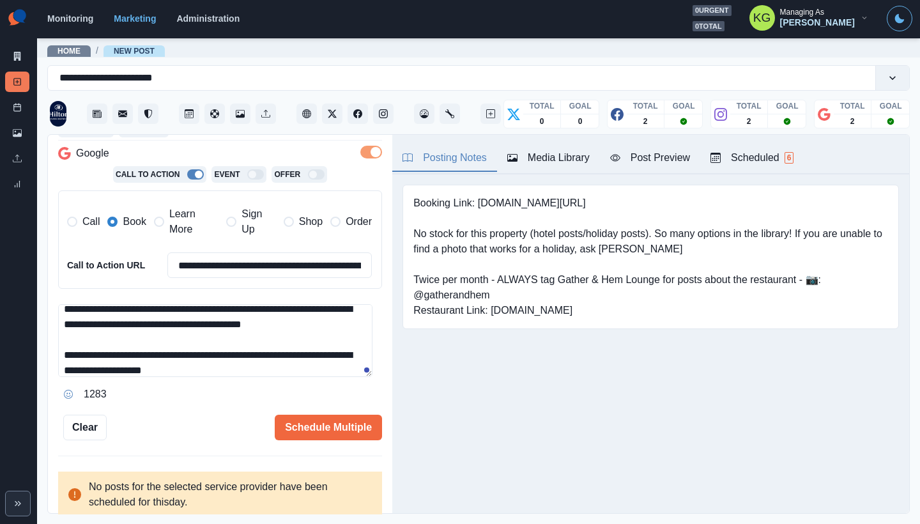
paste textarea "**********"
type textarea "**********"
click at [318, 428] on button "Schedule Multiple" at bounding box center [328, 428] width 107 height 26
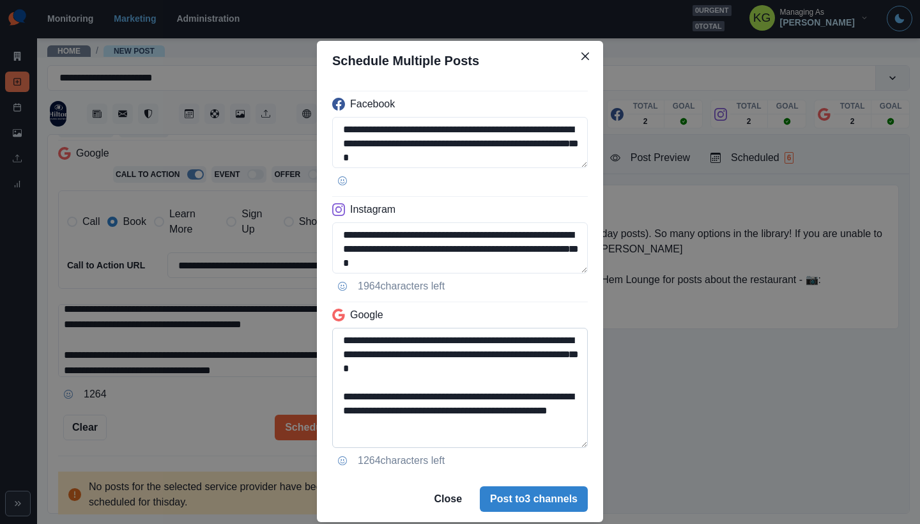
click at [560, 448] on textarea "**********" at bounding box center [460, 388] width 256 height 120
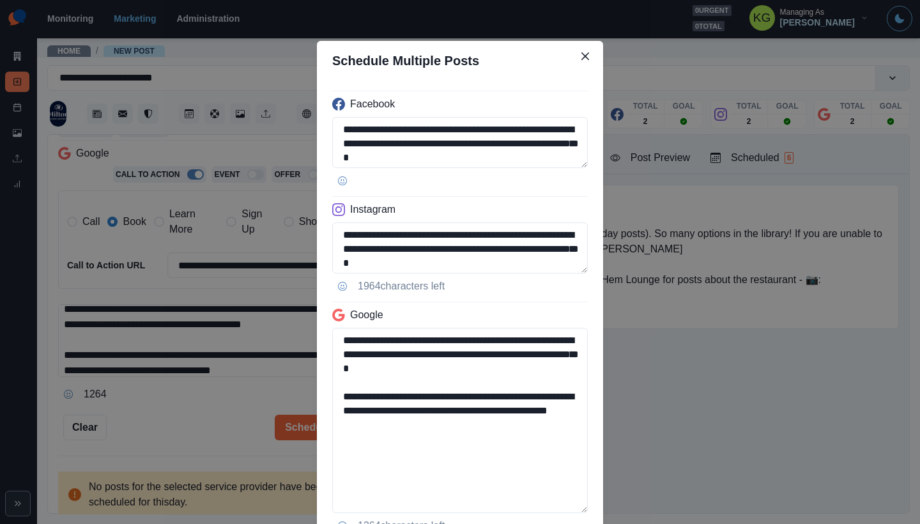
drag, startPoint x: 407, startPoint y: 427, endPoint x: 296, endPoint y: 424, distance: 110.6
click at [296, 424] on div "**********" at bounding box center [460, 262] width 920 height 524
click at [560, 273] on textarea "**********" at bounding box center [460, 247] width 256 height 51
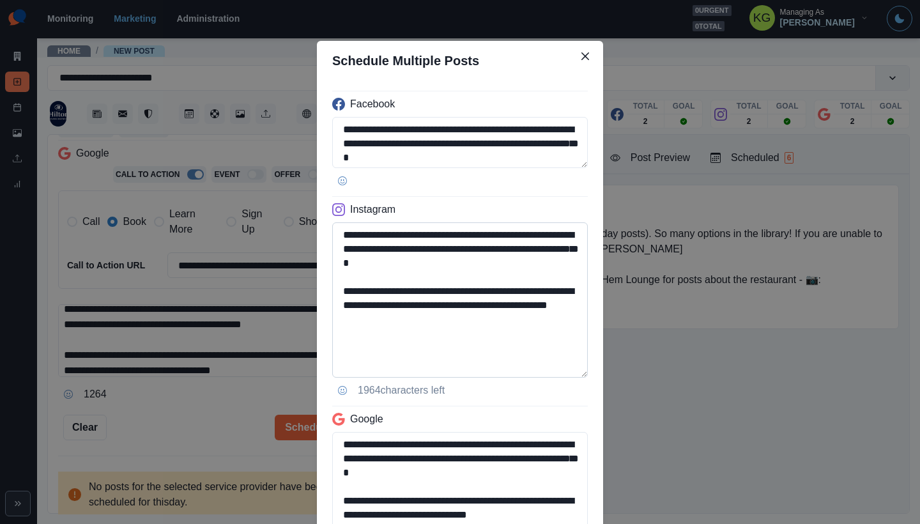
type textarea "**********"
drag, startPoint x: 365, startPoint y: 328, endPoint x: 300, endPoint y: 319, distance: 65.1
click at [300, 319] on div "**********" at bounding box center [460, 262] width 920 height 524
drag, startPoint x: 543, startPoint y: 234, endPoint x: 479, endPoint y: 230, distance: 64.0
click at [479, 230] on textarea "**********" at bounding box center [460, 299] width 256 height 155
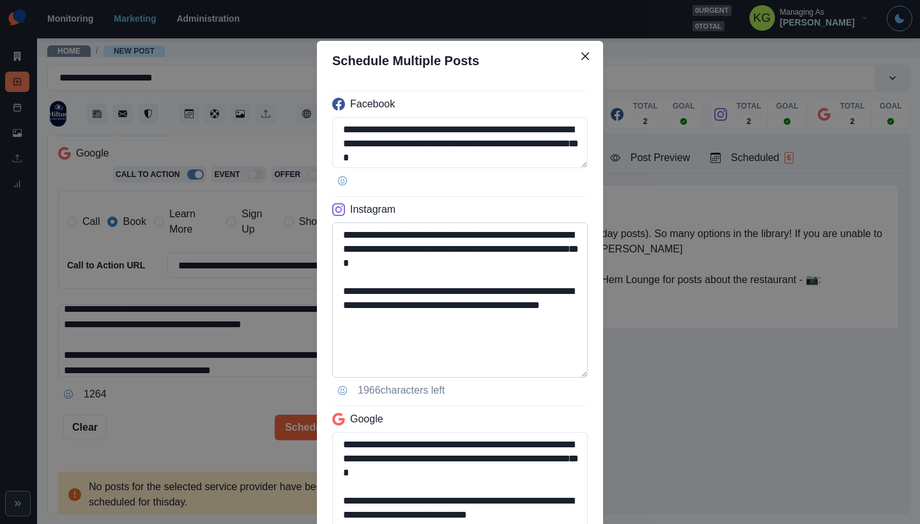
paste textarea "*"
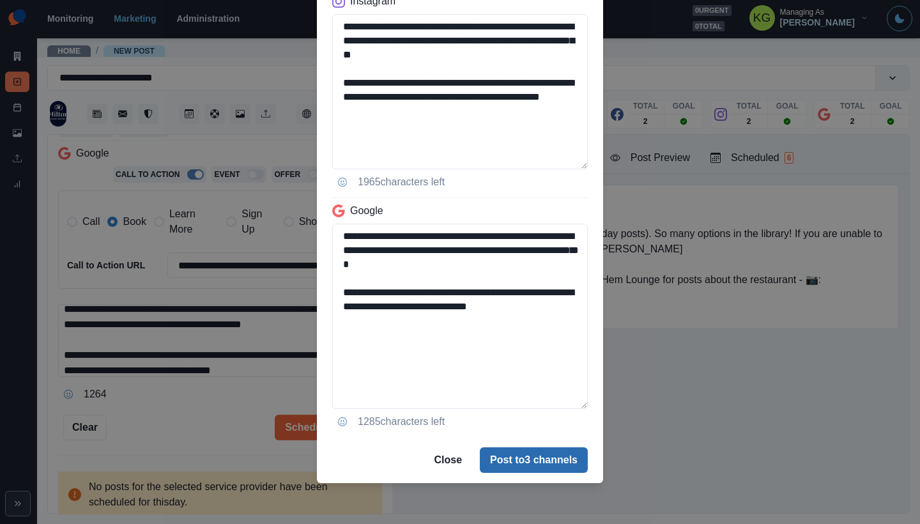
type textarea "**********"
click at [517, 450] on button "Post to 3 channels" at bounding box center [534, 460] width 108 height 26
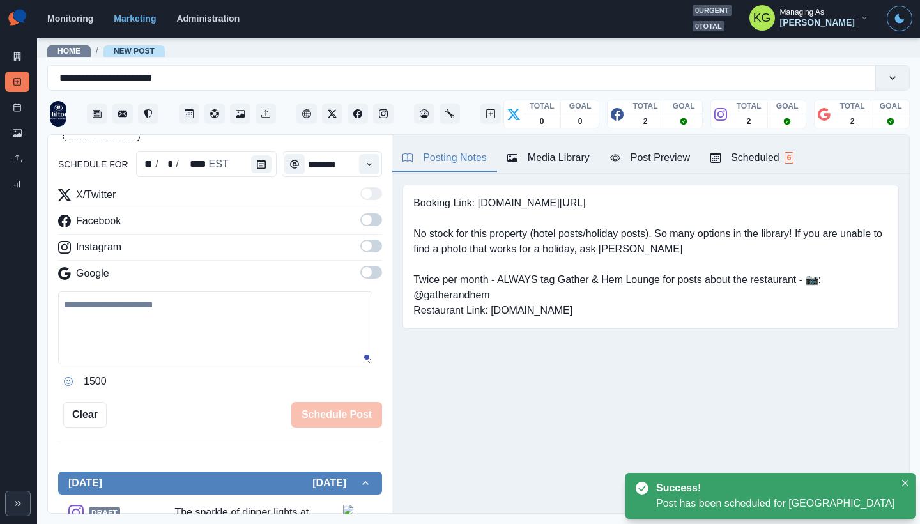
scroll to position [70, 0]
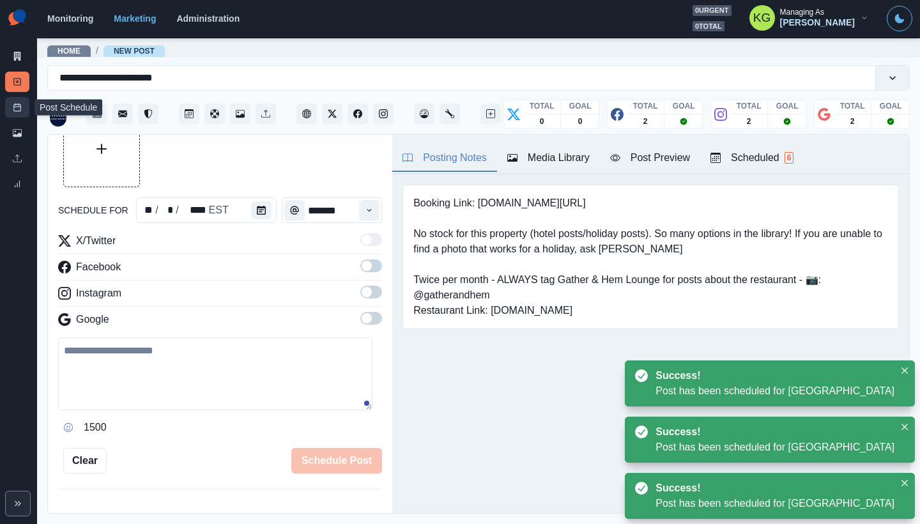
click at [22, 111] on link "Post Schedule" at bounding box center [17, 107] width 24 height 20
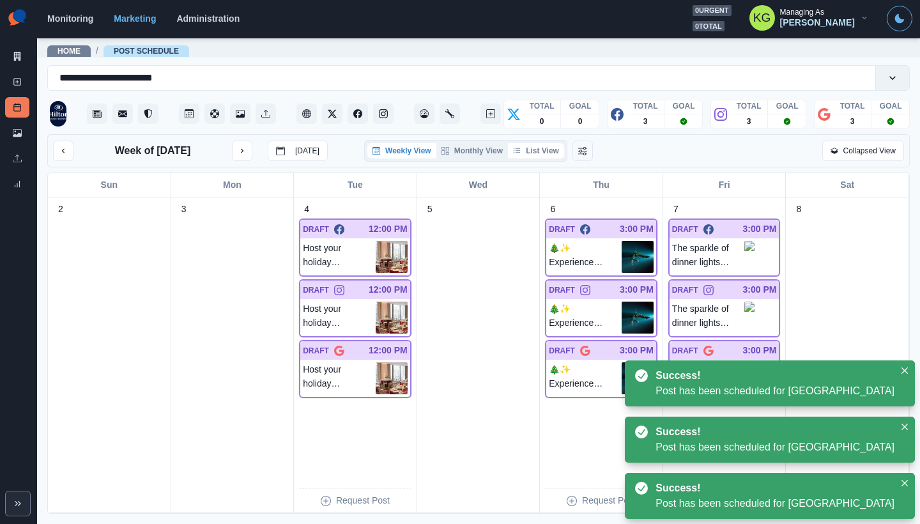
click at [539, 157] on button "List View" at bounding box center [536, 150] width 56 height 15
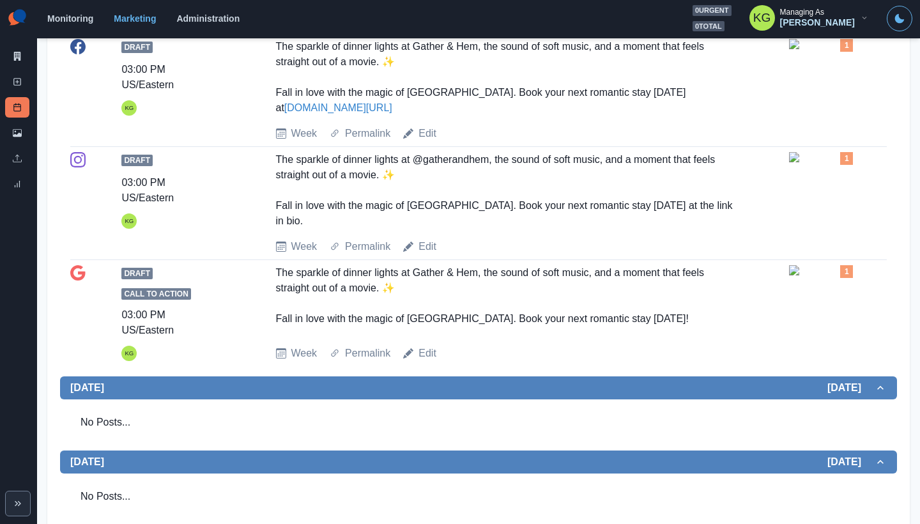
scroll to position [1402, 0]
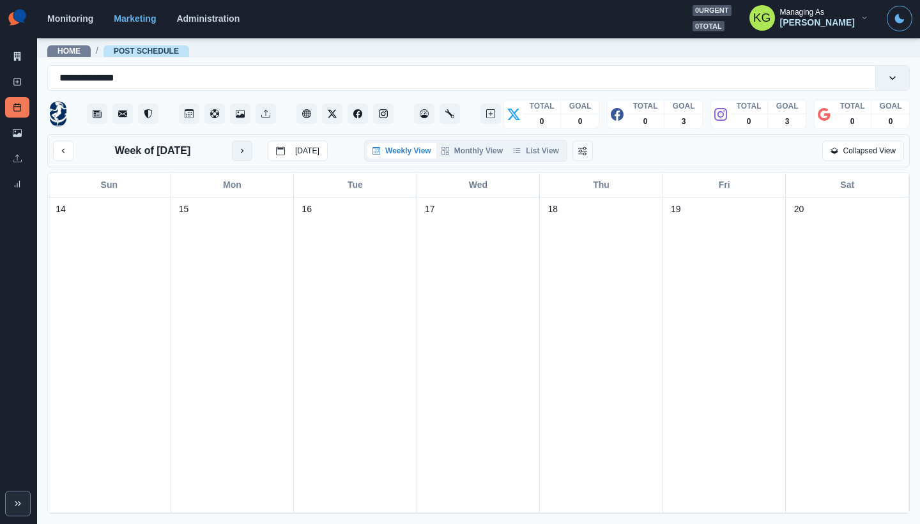
click at [247, 158] on button "next month" at bounding box center [242, 151] width 20 height 20
click at [471, 155] on button "Monthly View" at bounding box center [472, 150] width 72 height 15
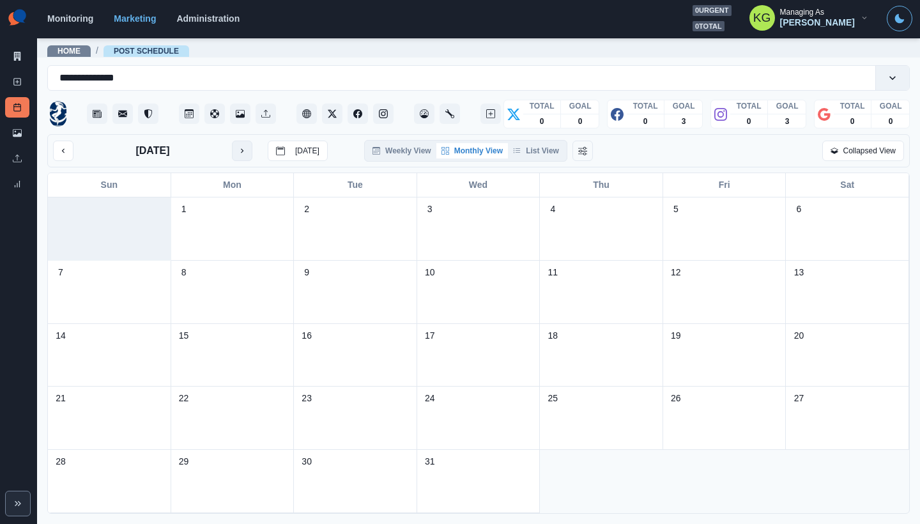
click at [237, 155] on button "next month" at bounding box center [242, 151] width 20 height 20
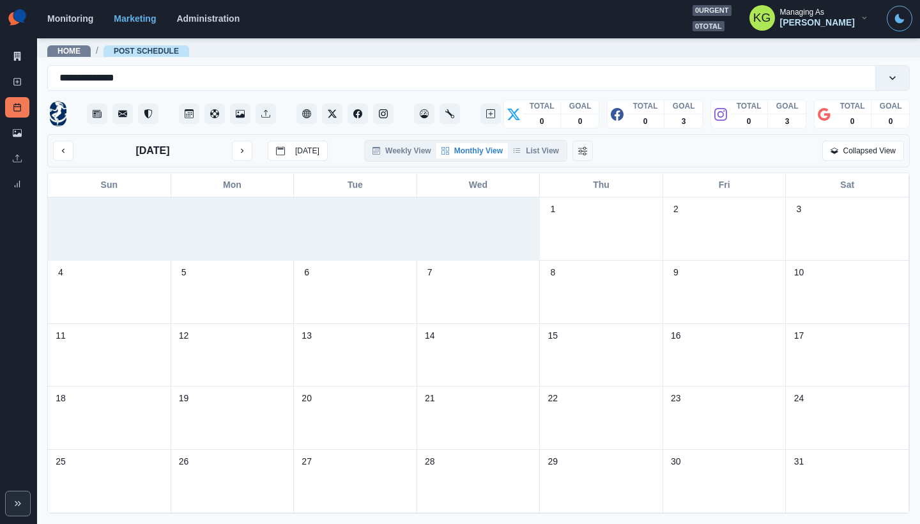
scroll to position [10, 0]
click at [247, 157] on button "next month" at bounding box center [242, 151] width 20 height 20
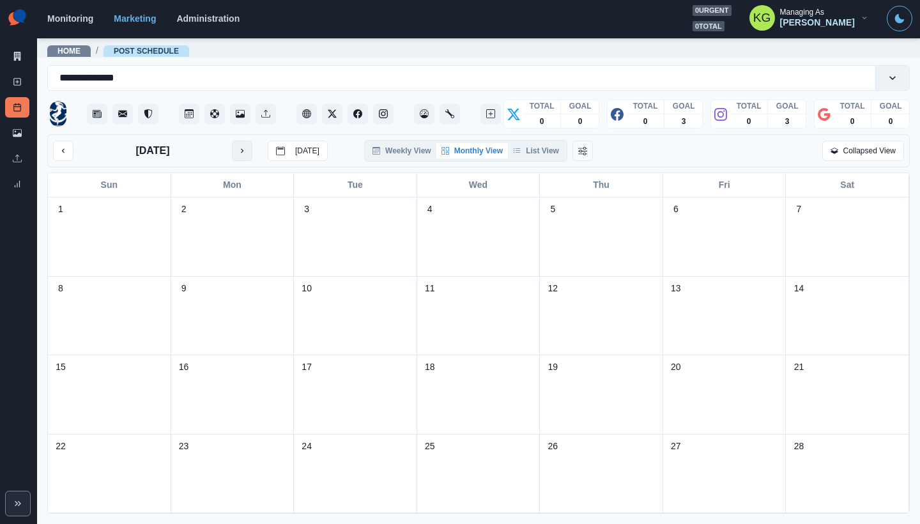
click at [244, 155] on icon "next month" at bounding box center [242, 150] width 9 height 9
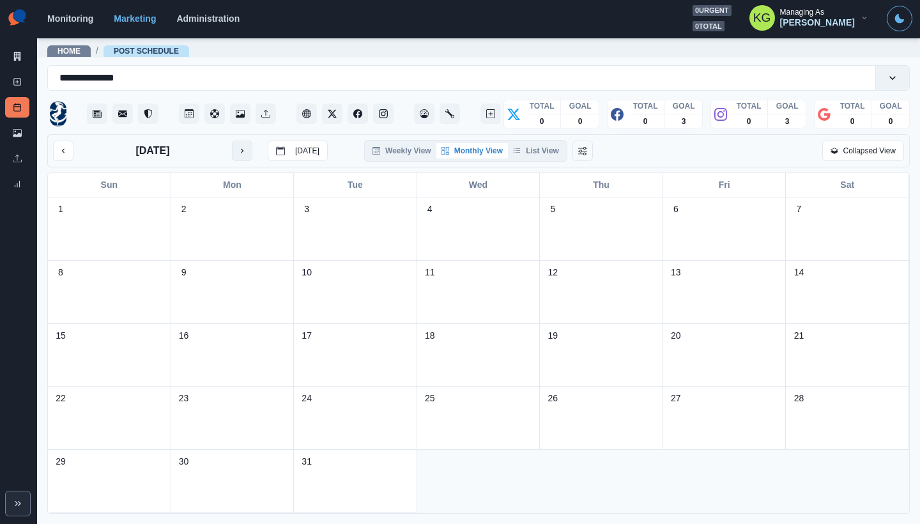
click at [244, 155] on icon "next month" at bounding box center [242, 150] width 9 height 9
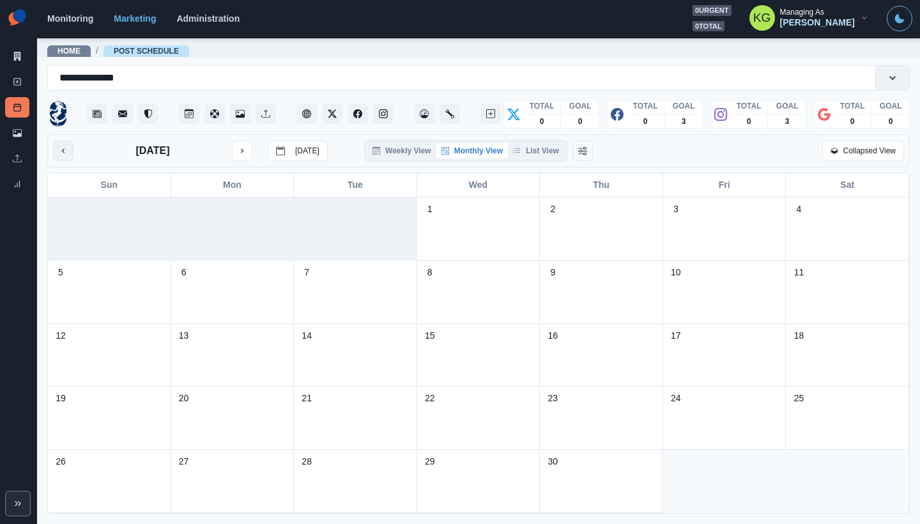
click at [71, 153] on button "previous month" at bounding box center [63, 151] width 20 height 20
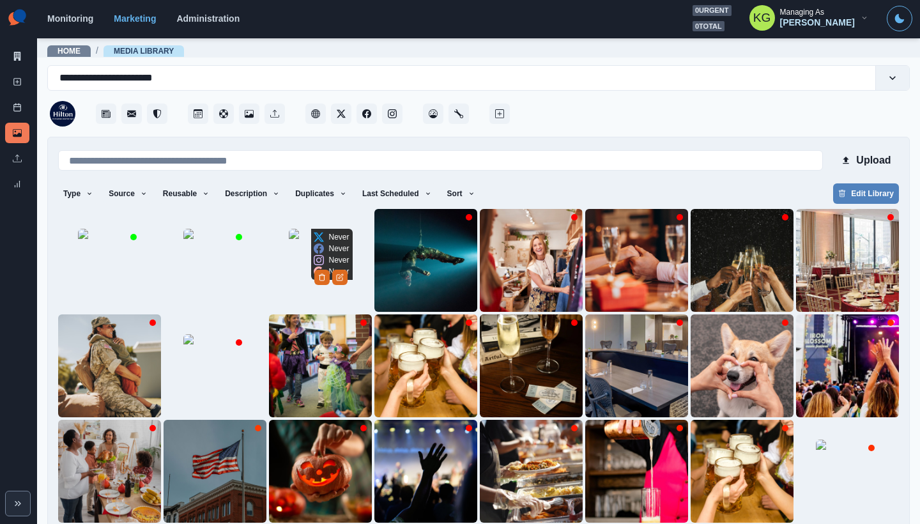
click at [289, 236] on img at bounding box center [321, 261] width 64 height 64
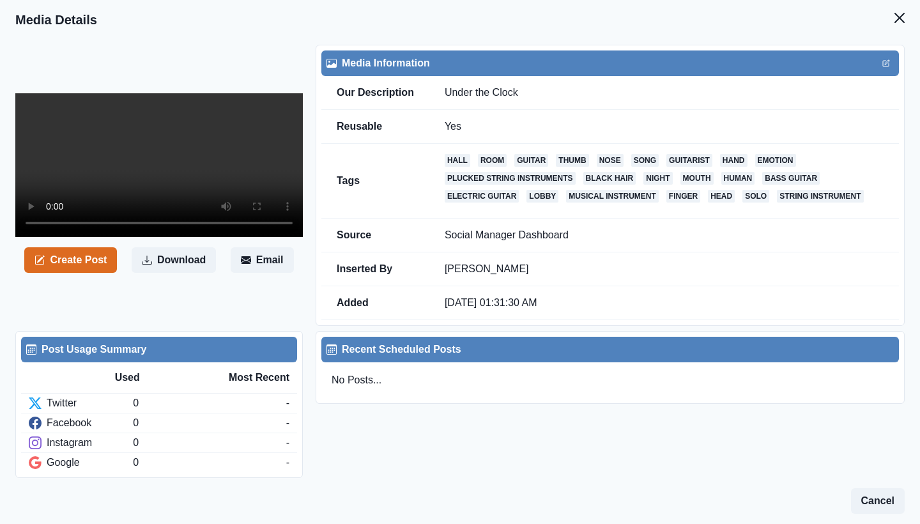
click at [161, 178] on video at bounding box center [158, 165] width 287 height 144
click at [184, 273] on button "Download" at bounding box center [174, 260] width 84 height 26
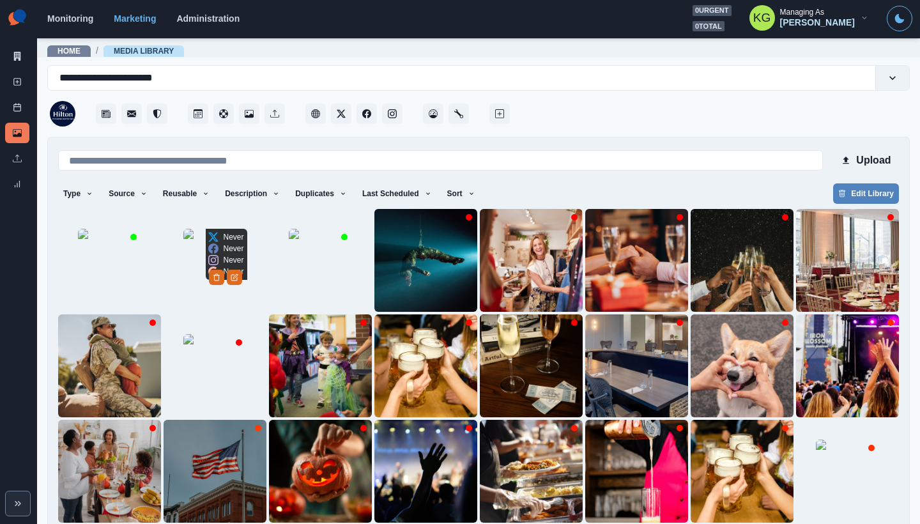
click at [210, 266] on img at bounding box center [215, 261] width 64 height 64
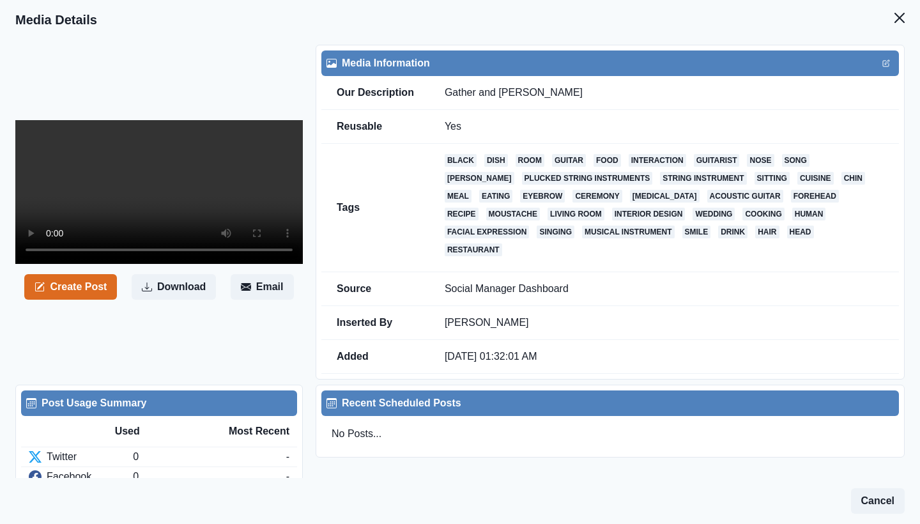
click at [166, 204] on video at bounding box center [158, 192] width 287 height 144
click at [194, 278] on button "Download" at bounding box center [174, 287] width 84 height 26
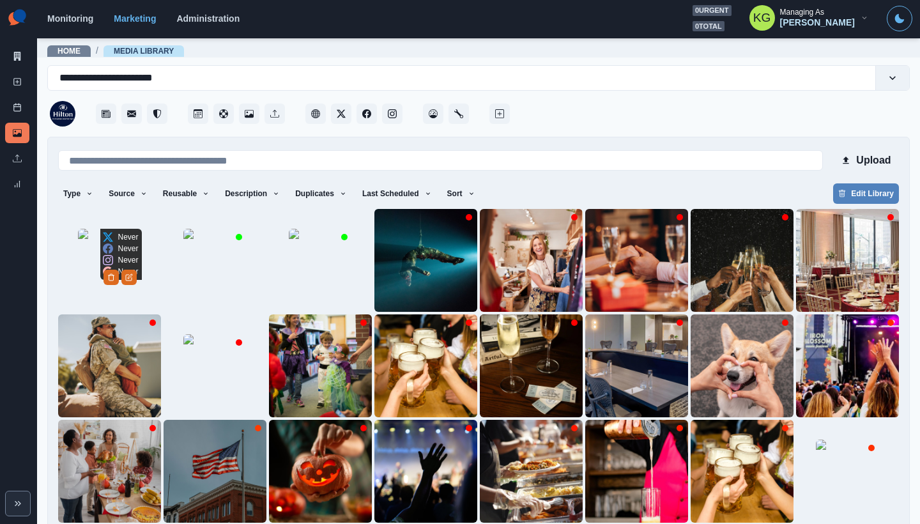
click at [84, 247] on img at bounding box center [110, 261] width 64 height 64
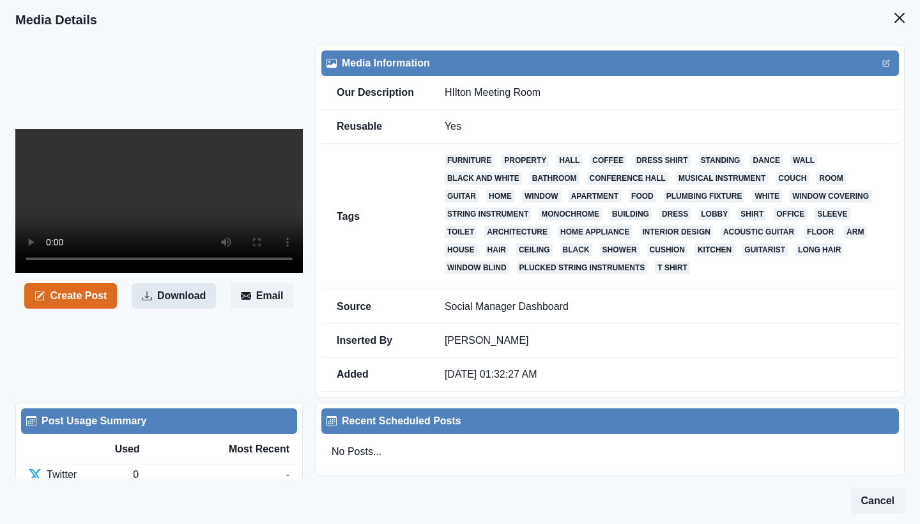
click at [179, 301] on button "Download" at bounding box center [174, 296] width 84 height 26
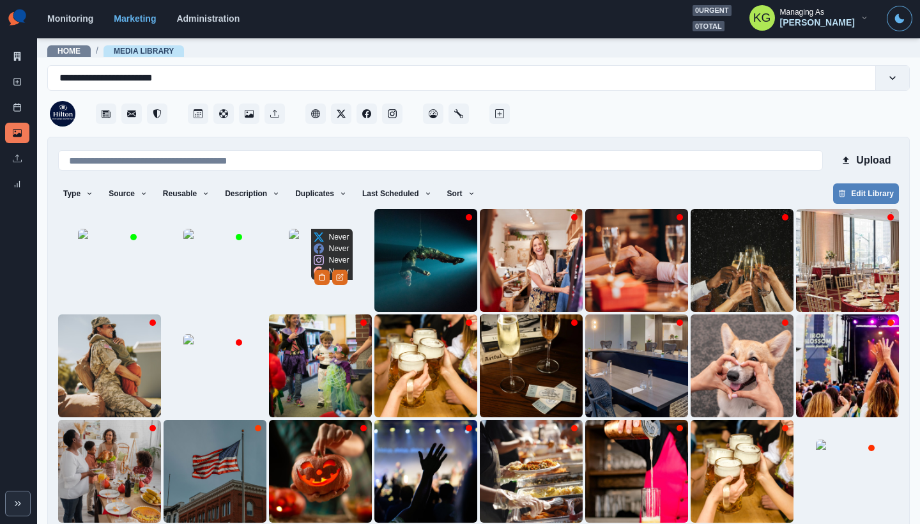
click at [289, 293] on img at bounding box center [321, 261] width 64 height 64
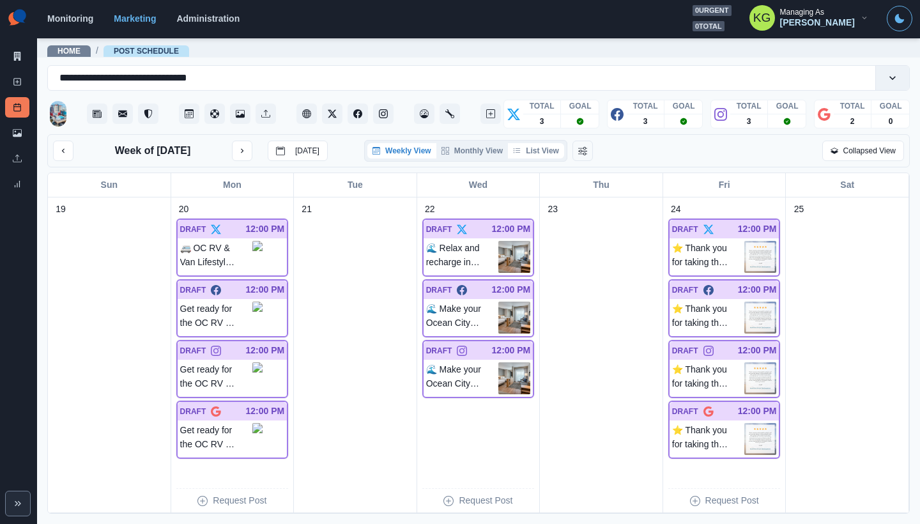
click at [538, 149] on button "List View" at bounding box center [536, 150] width 56 height 15
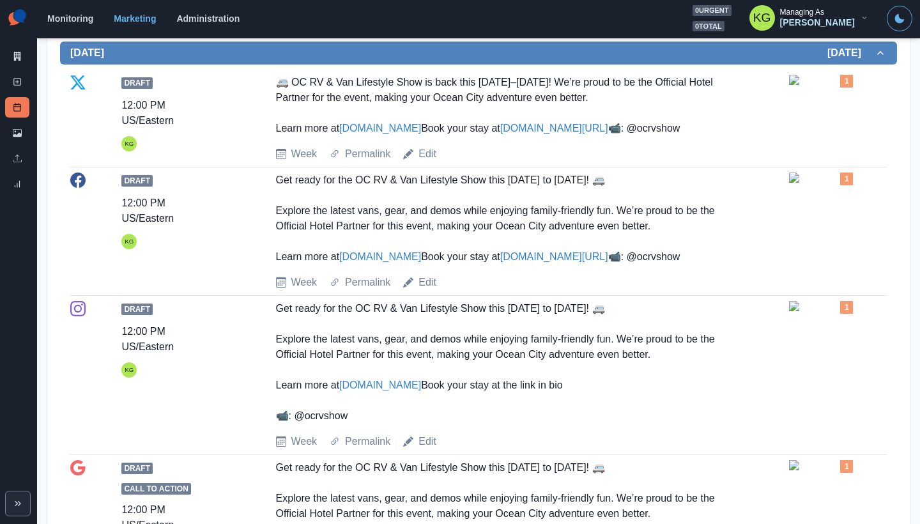
scroll to position [534, 0]
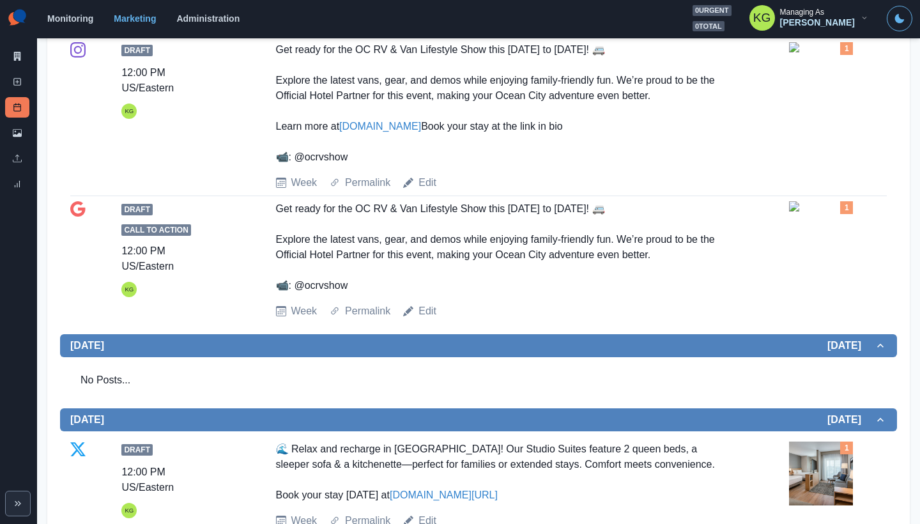
click at [445, 319] on div "Week Permalink Edit" at bounding box center [530, 310] width 509 height 15
click at [431, 319] on link "Edit" at bounding box center [427, 310] width 18 height 15
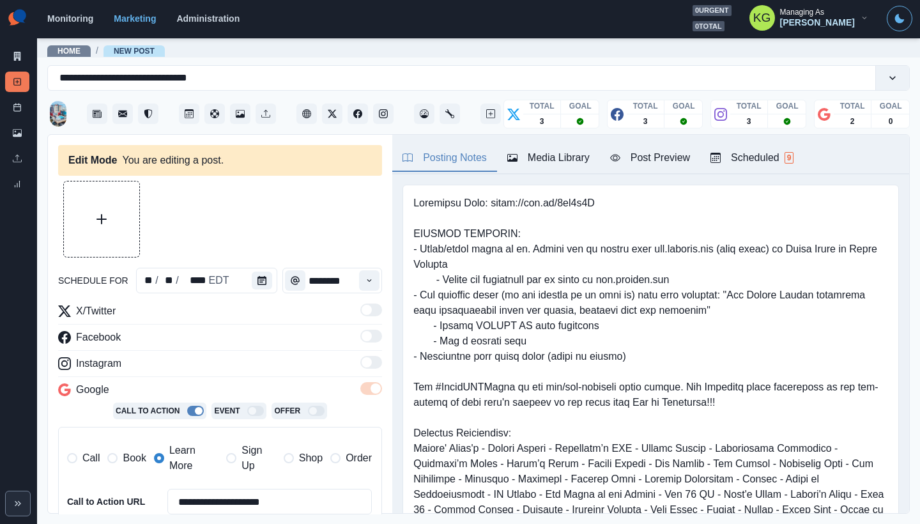
type input "********"
type textarea "**********"
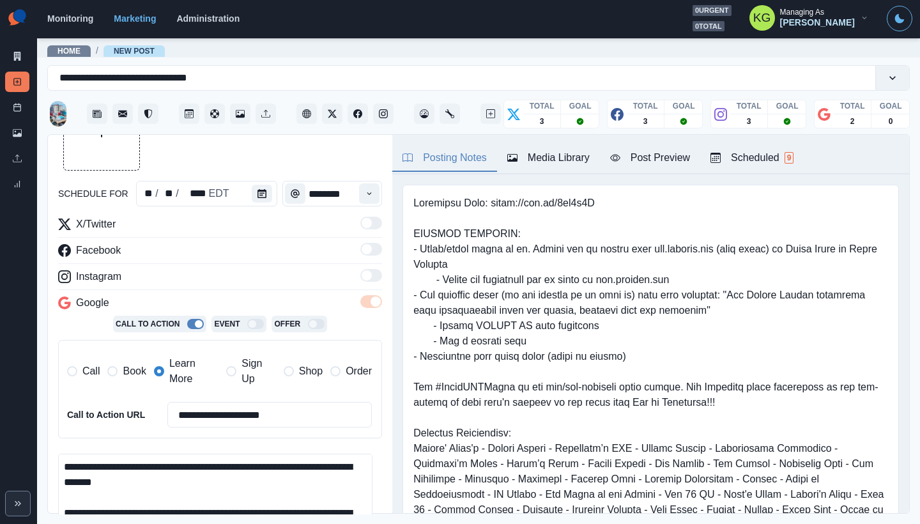
scroll to position [61, 0]
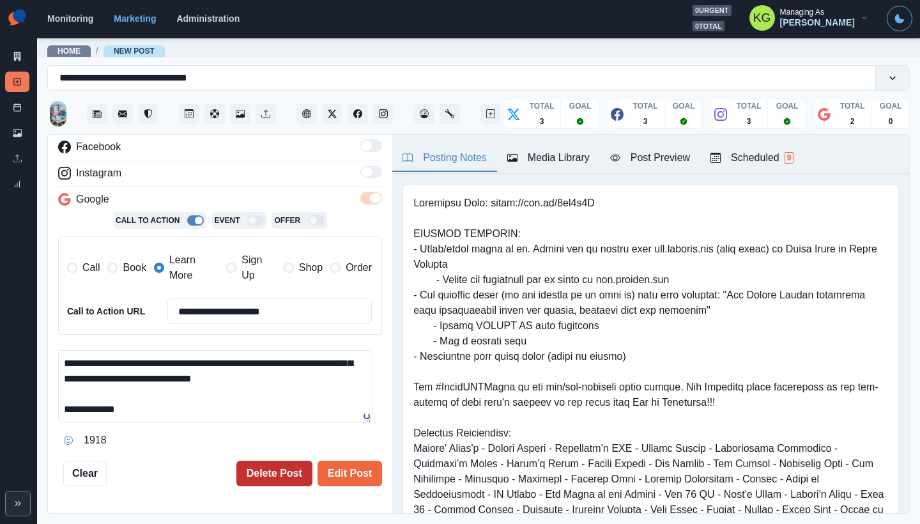
click at [293, 464] on button "Delete Post" at bounding box center [274, 474] width 76 height 26
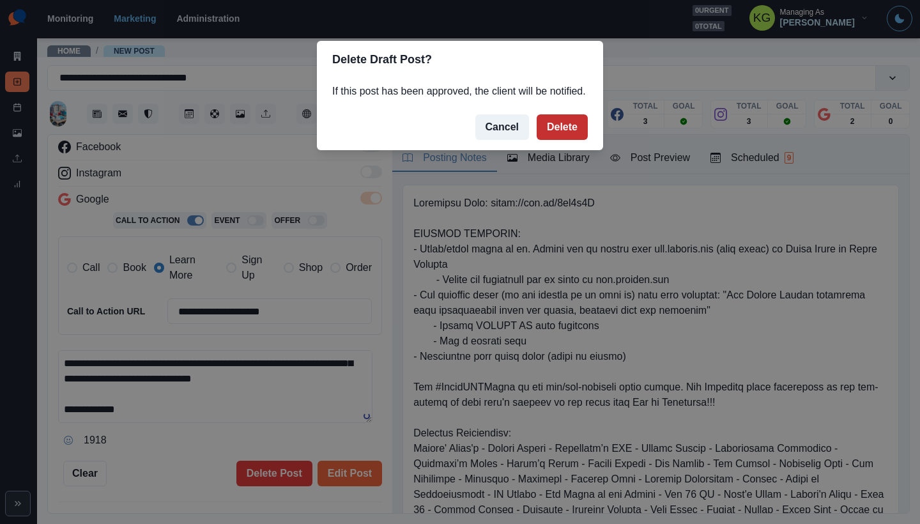
click at [557, 140] on button "Delete" at bounding box center [562, 127] width 51 height 26
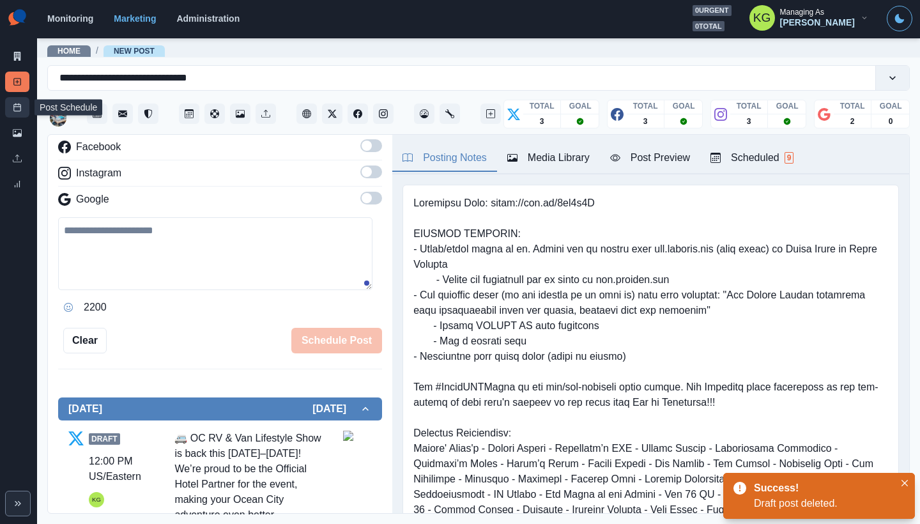
click at [12, 105] on link "Post Schedule" at bounding box center [17, 107] width 24 height 20
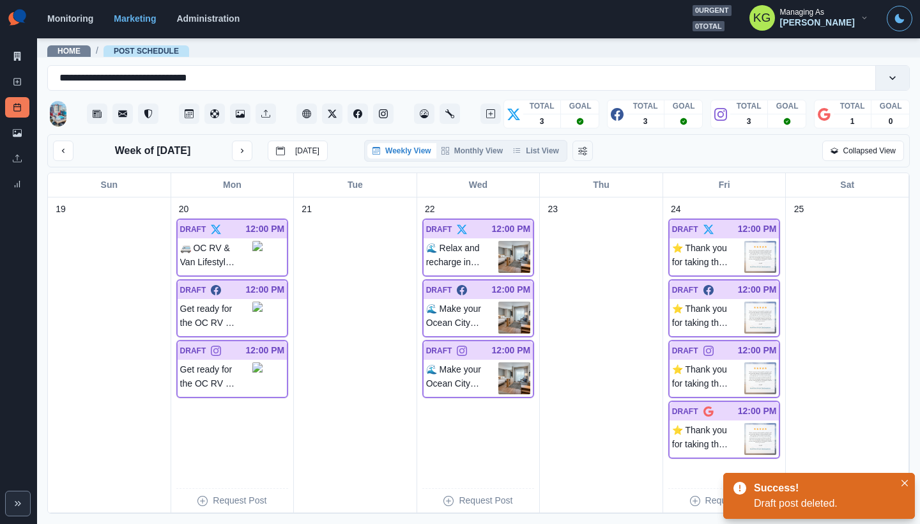
scroll to position [10, 0]
click at [696, 426] on p "⭐ Thank you for taking the time to leave us a review, Joseph! Come see us again…" at bounding box center [708, 439] width 73 height 32
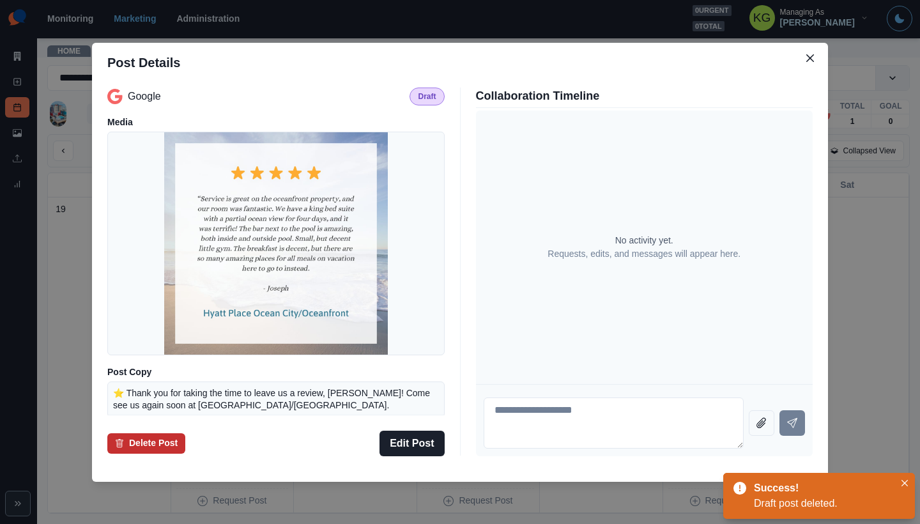
click at [159, 451] on button "Delete Post" at bounding box center [146, 443] width 78 height 20
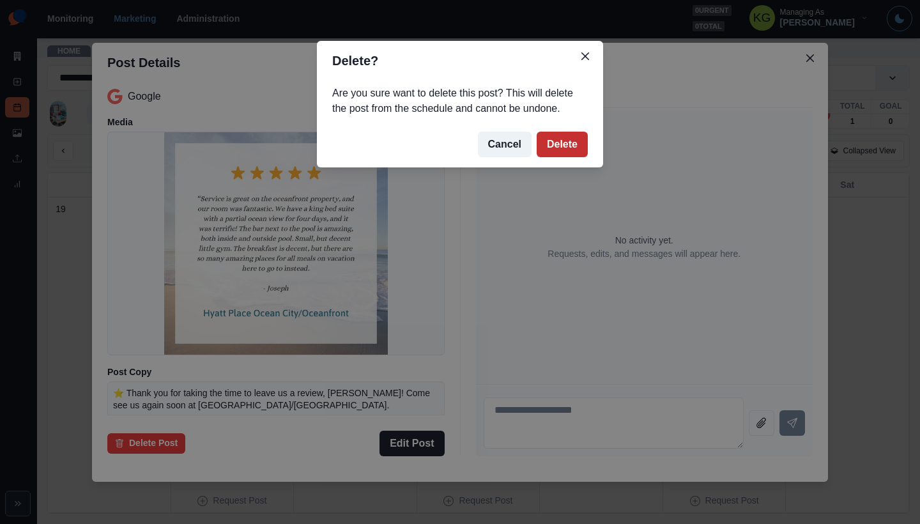
click at [570, 132] on button "Delete" at bounding box center [562, 145] width 51 height 26
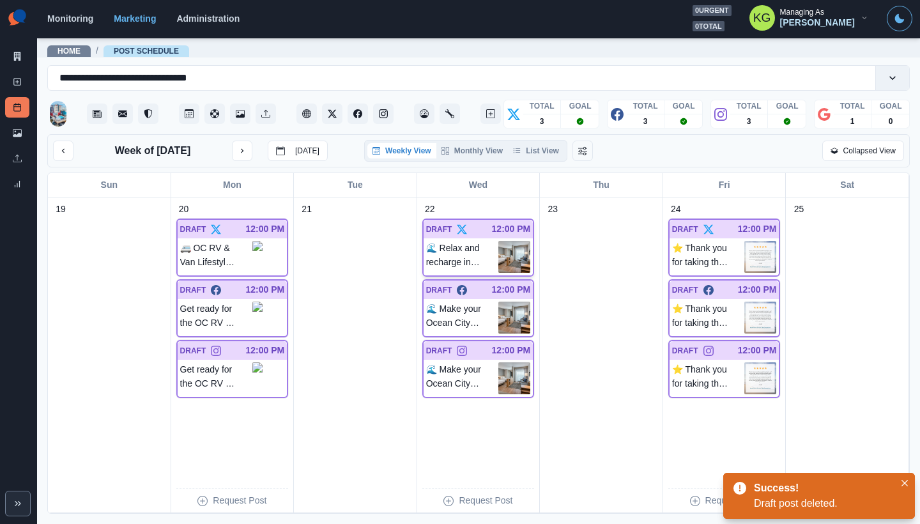
scroll to position [0, 0]
click at [80, 151] on div "Week of October 20, 2025 Today" at bounding box center [190, 151] width 275 height 20
click at [62, 151] on icon "previous month" at bounding box center [63, 151] width 3 height 4
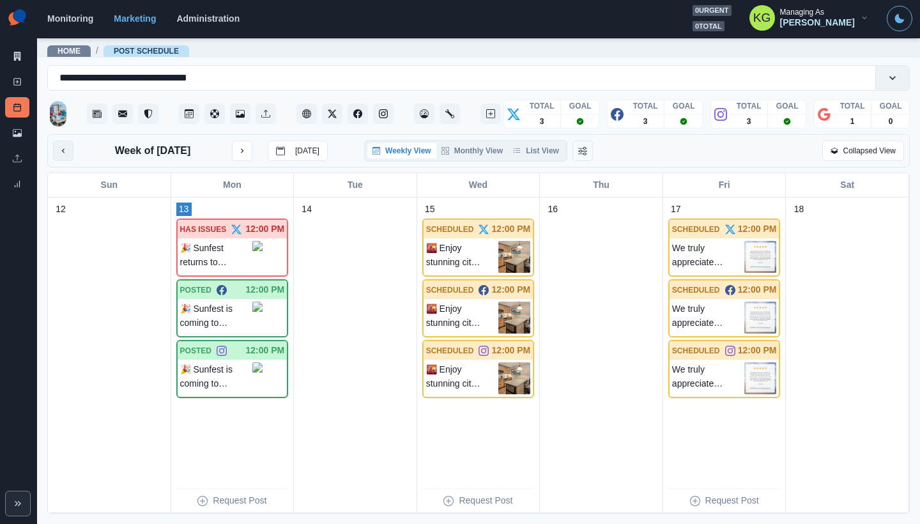
click at [62, 151] on icon "previous month" at bounding box center [63, 151] width 3 height 4
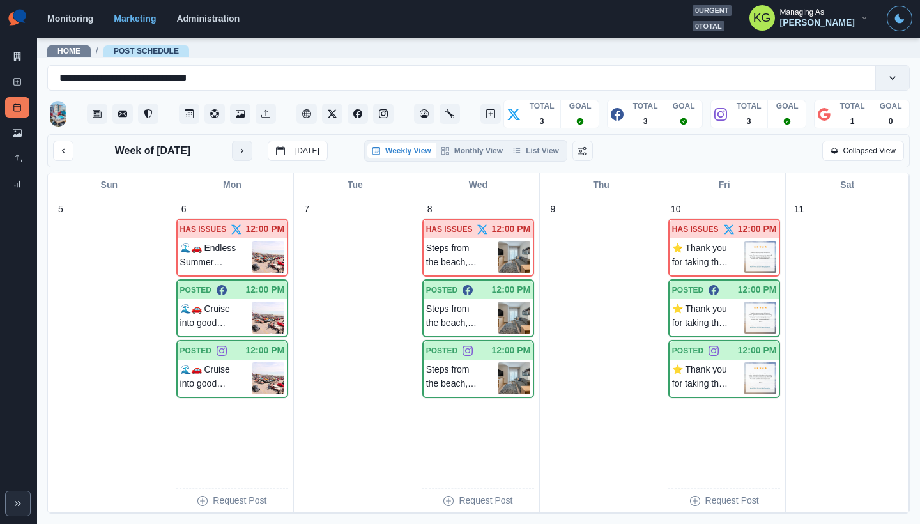
click at [240, 151] on icon "next month" at bounding box center [242, 150] width 9 height 9
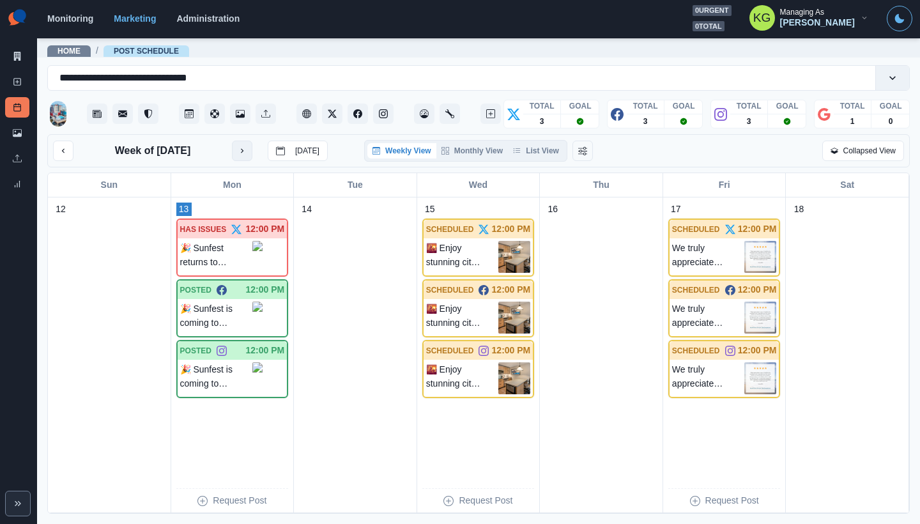
click at [240, 151] on icon "next month" at bounding box center [242, 150] width 9 height 9
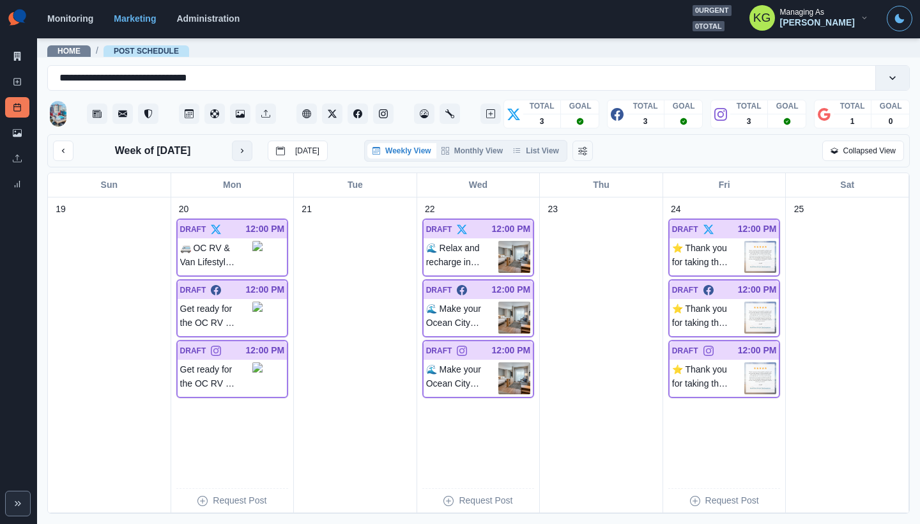
click at [240, 151] on icon "next month" at bounding box center [242, 150] width 9 height 9
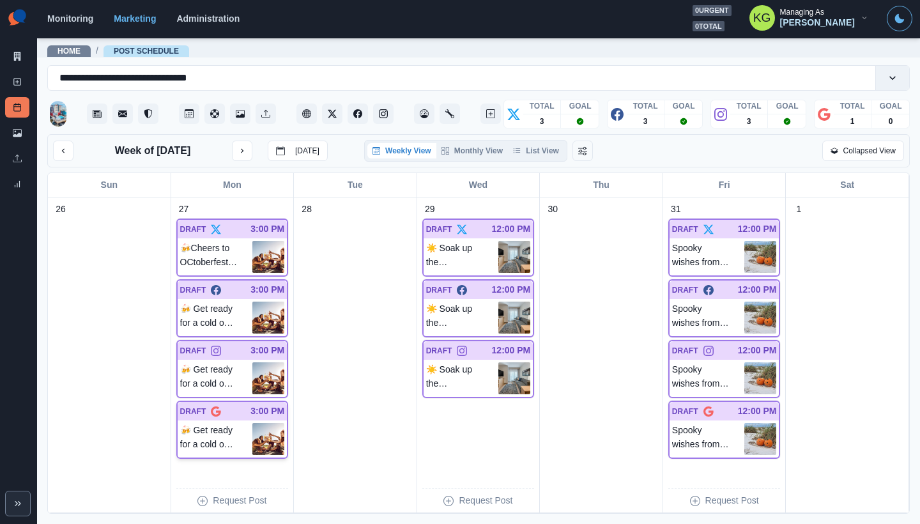
click at [214, 436] on p "🍻 Get ready for a cold one at OCtoberfest – Shore Craft Beer Fest this Saturday…" at bounding box center [216, 439] width 73 height 32
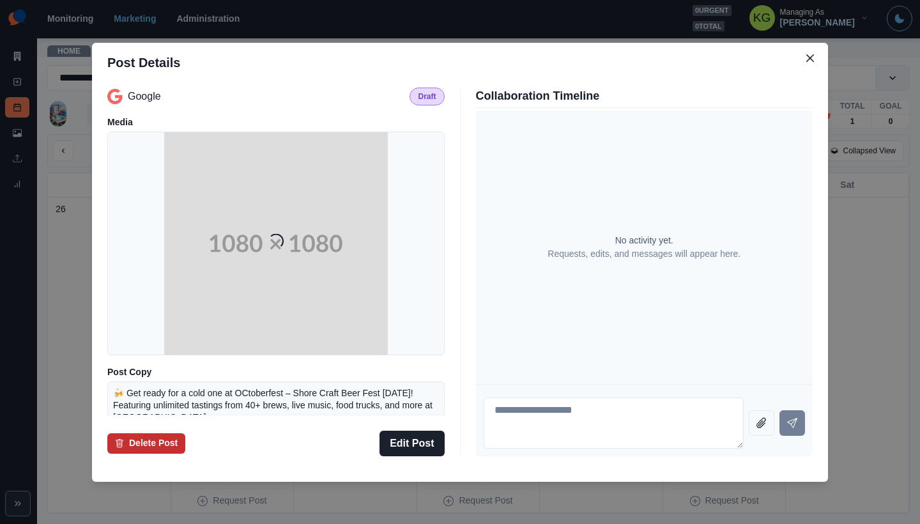
click at [157, 440] on button "Delete Post" at bounding box center [146, 443] width 78 height 20
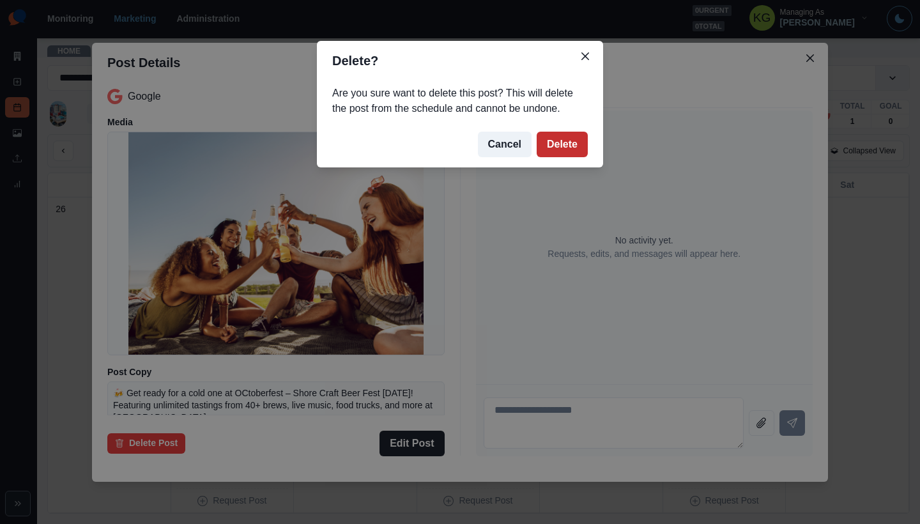
click at [580, 149] on button "Delete" at bounding box center [562, 145] width 51 height 26
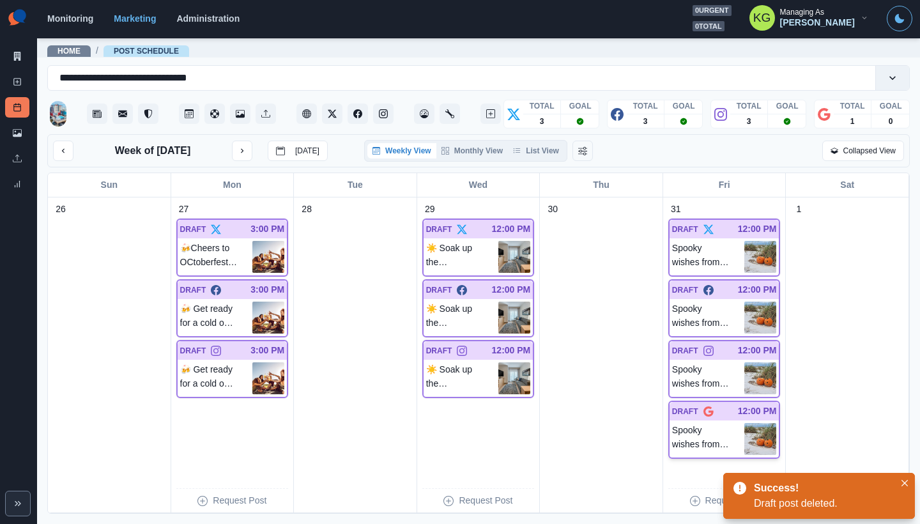
click at [715, 446] on p "Spooky wishes from our crew to you! 👻🎃 #HappyHalloween" at bounding box center [708, 439] width 73 height 32
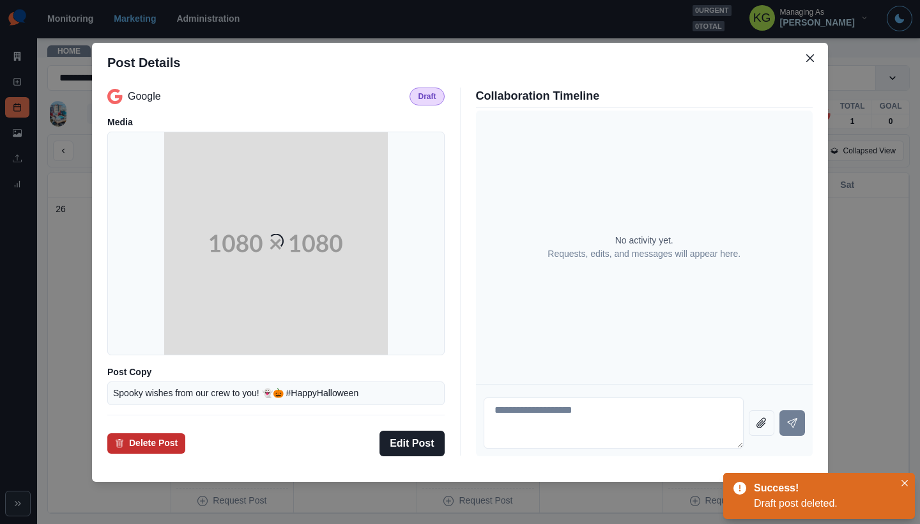
click at [167, 440] on button "Delete Post" at bounding box center [146, 443] width 78 height 20
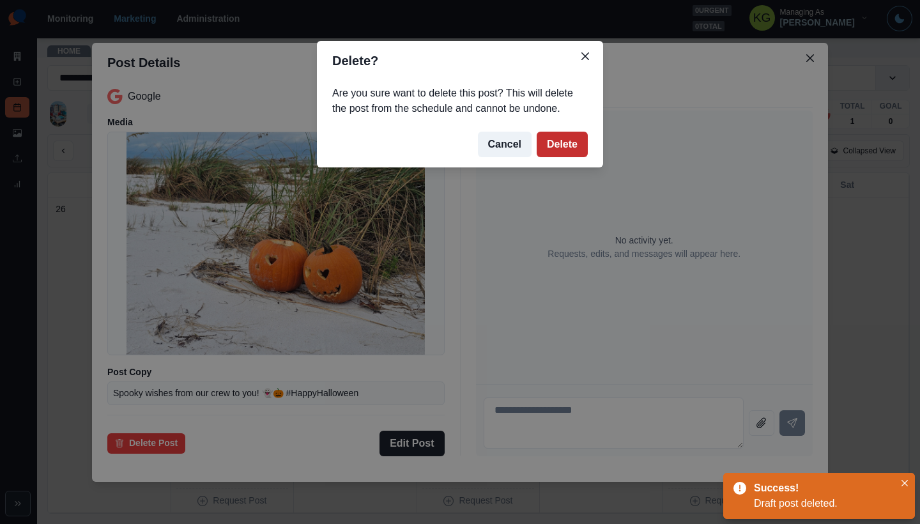
click at [566, 145] on button "Delete" at bounding box center [562, 145] width 51 height 26
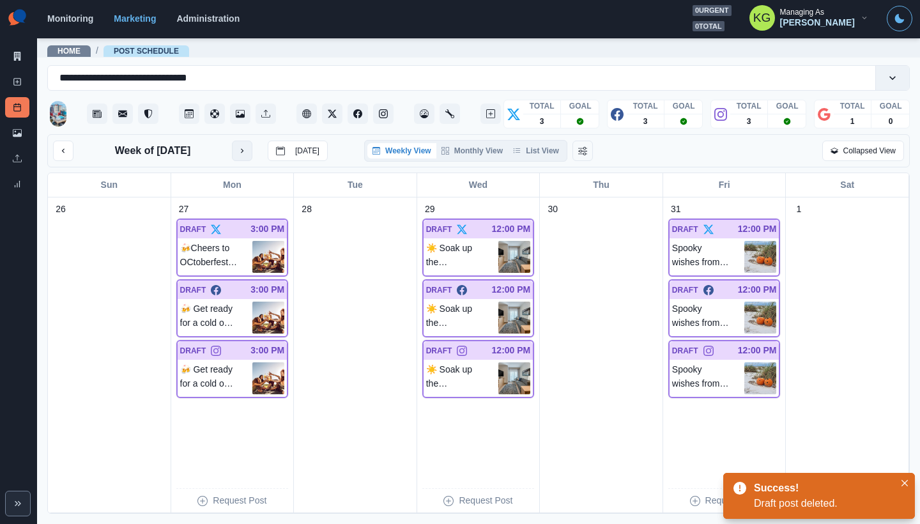
click at [245, 149] on icon "next month" at bounding box center [242, 150] width 9 height 9
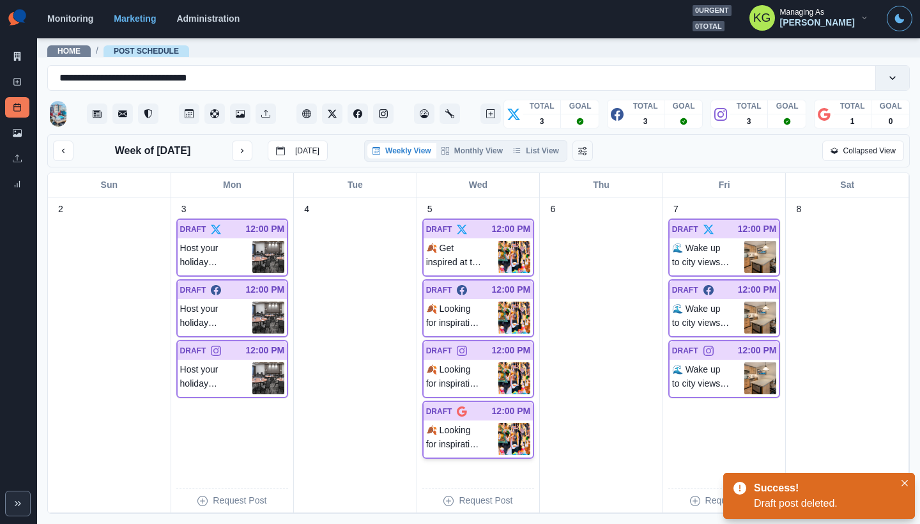
click at [455, 438] on p "🍂 Looking for inspiration this fall? The Autumn Home Show with Art & Craft Fair…" at bounding box center [462, 439] width 73 height 32
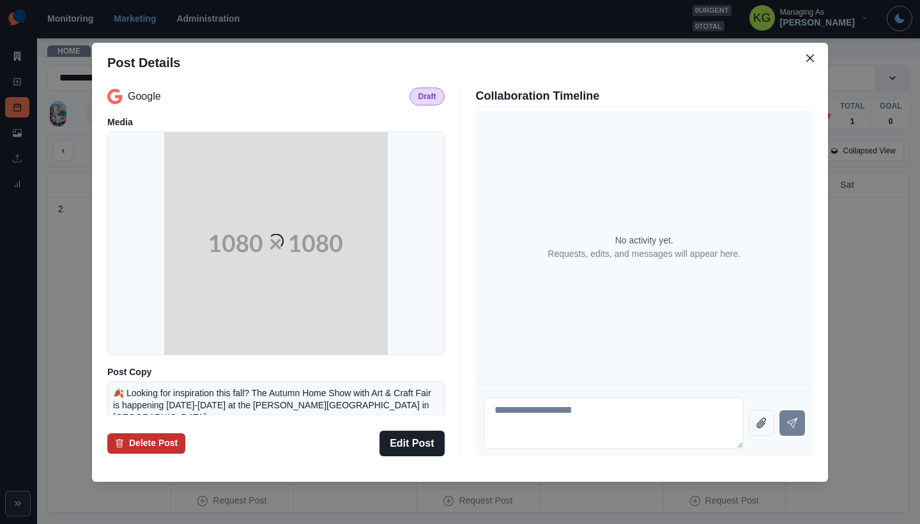
click at [164, 447] on button "Delete Post" at bounding box center [146, 443] width 78 height 20
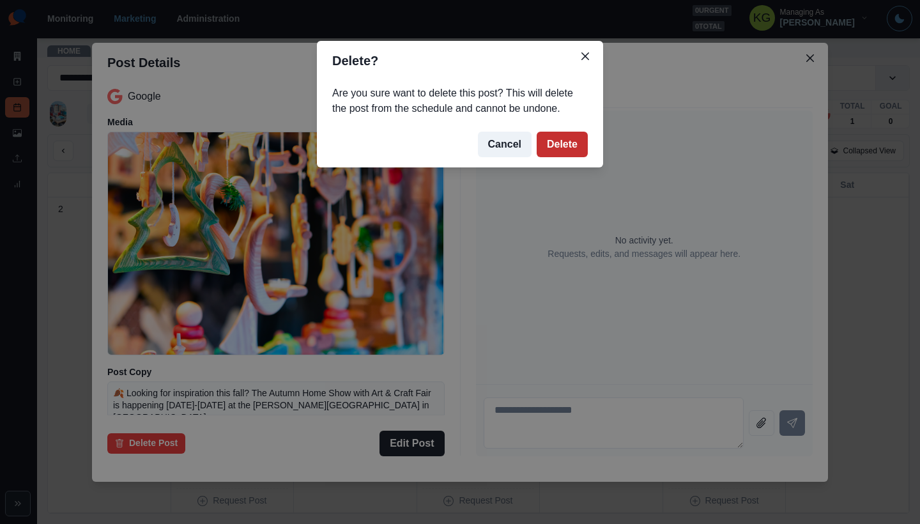
click at [565, 146] on button "Delete" at bounding box center [562, 145] width 51 height 26
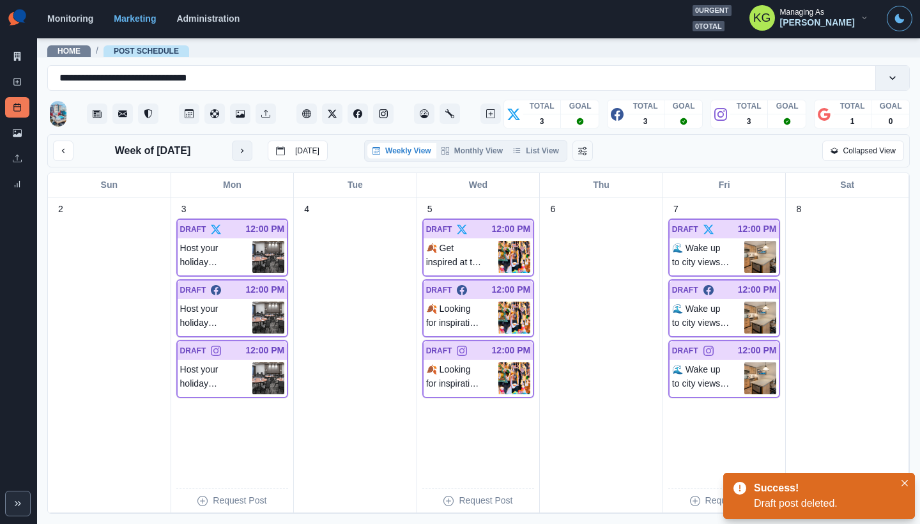
click at [252, 154] on button "next month" at bounding box center [242, 151] width 20 height 20
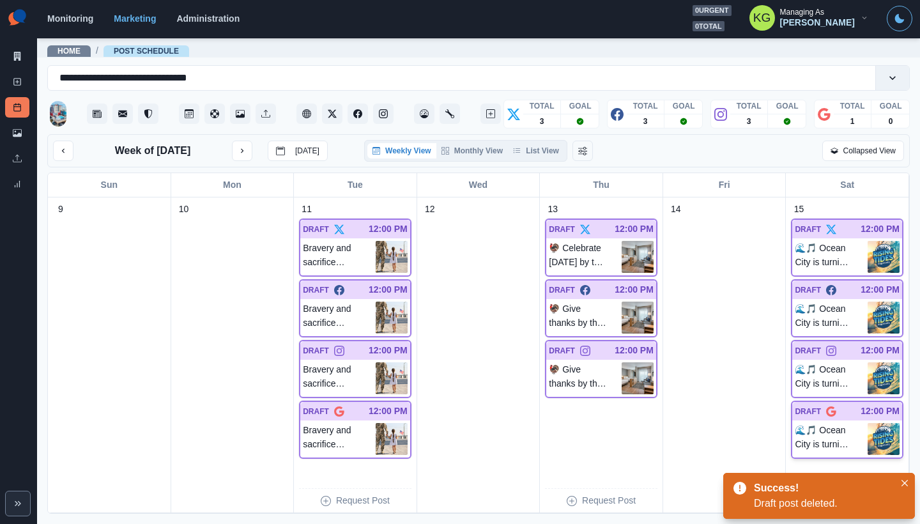
click at [810, 427] on p "🌊🎵 Ocean City is turning up the vibes on November 22nd with the Rising Tides Fe…" at bounding box center [831, 439] width 73 height 32
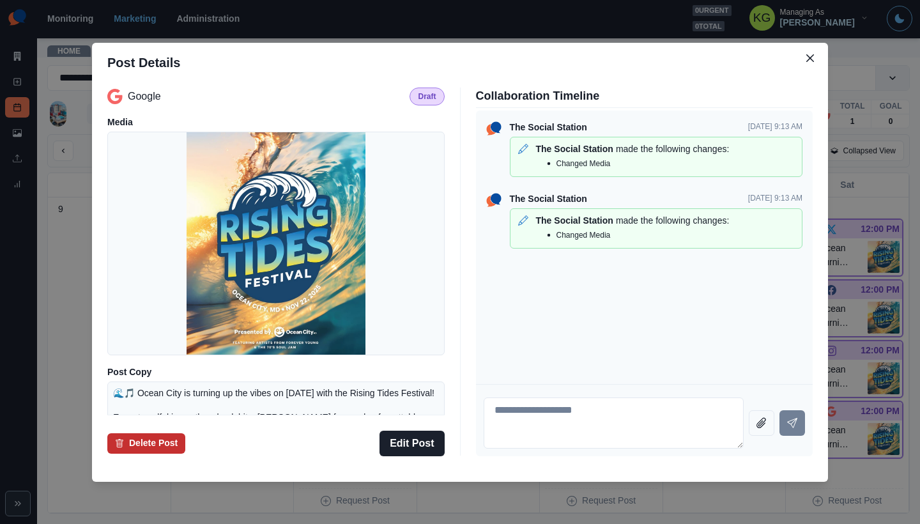
click at [183, 441] on button "Delete Post" at bounding box center [146, 443] width 78 height 20
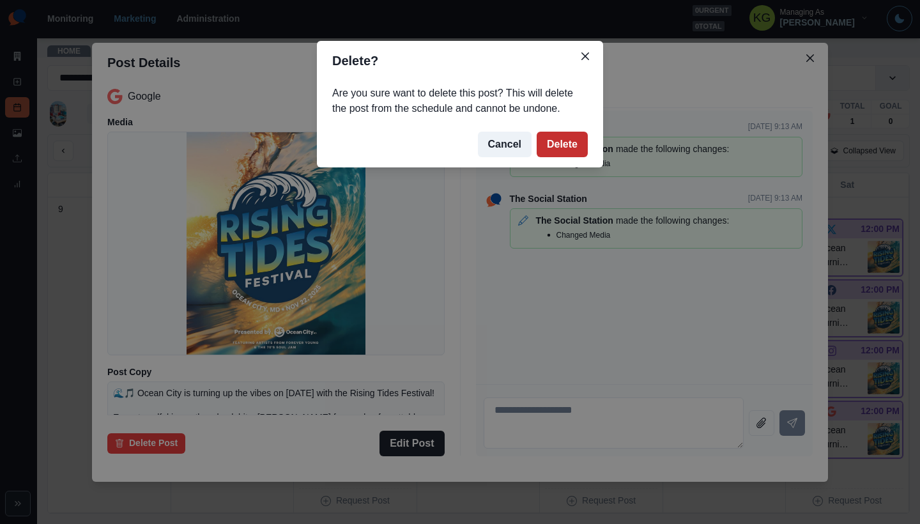
click at [550, 142] on button "Delete" at bounding box center [562, 145] width 51 height 26
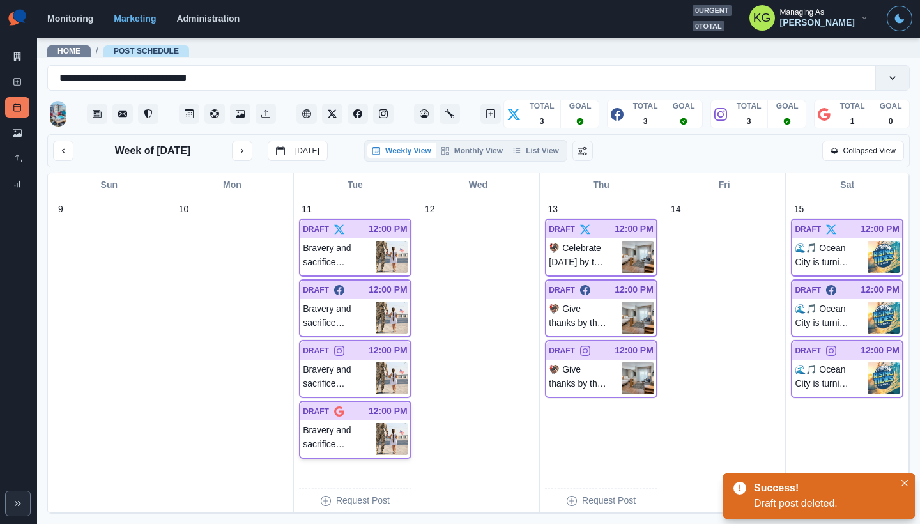
click at [344, 452] on p "Bravery and sacrifice deserve our deepest gratitude. Wishing you a blessed Vete…" at bounding box center [339, 439] width 73 height 32
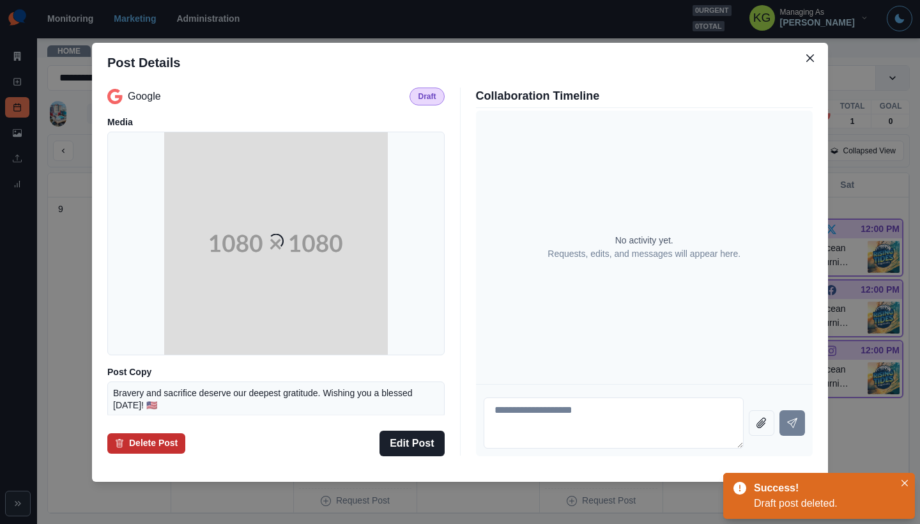
click at [171, 445] on button "Delete Post" at bounding box center [146, 443] width 78 height 20
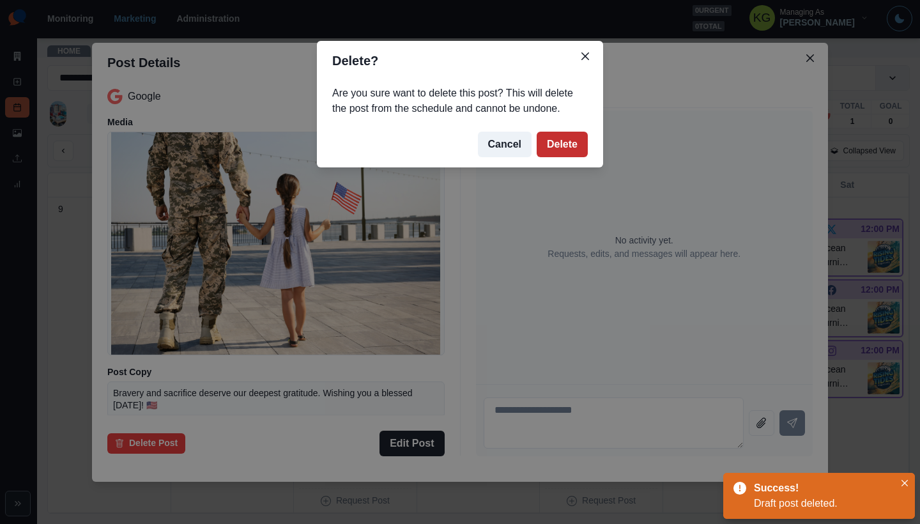
click at [567, 134] on button "Delete" at bounding box center [562, 145] width 51 height 26
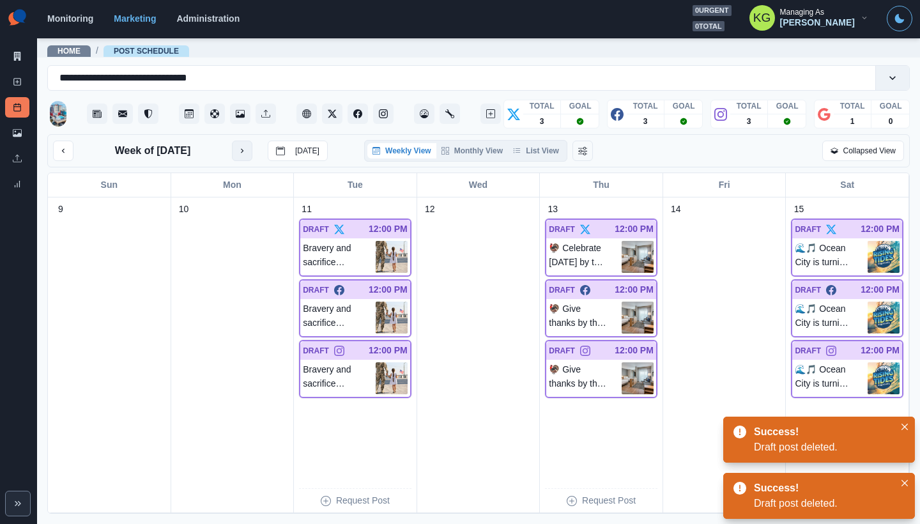
click at [247, 153] on icon "next month" at bounding box center [242, 150] width 9 height 9
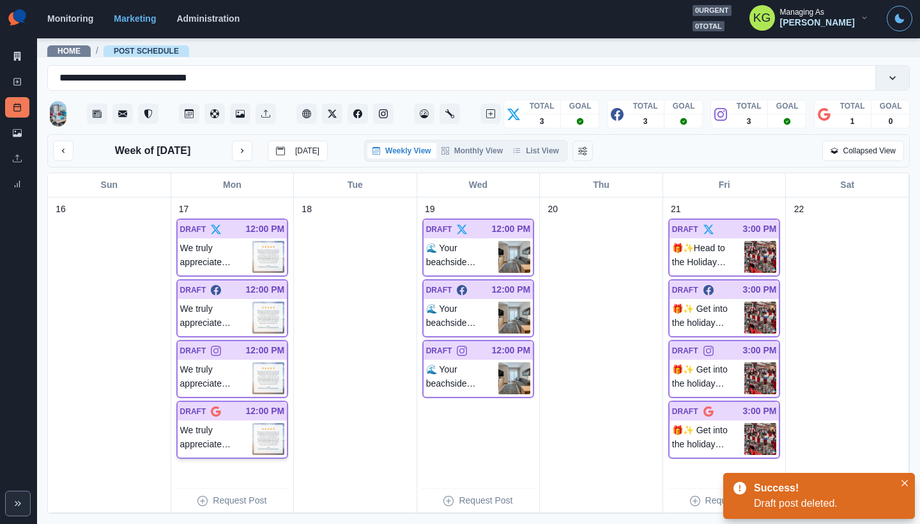
click at [205, 438] on p "We truly appreciate your great feedback, Dana! We’re glad you had a great time …" at bounding box center [216, 439] width 73 height 32
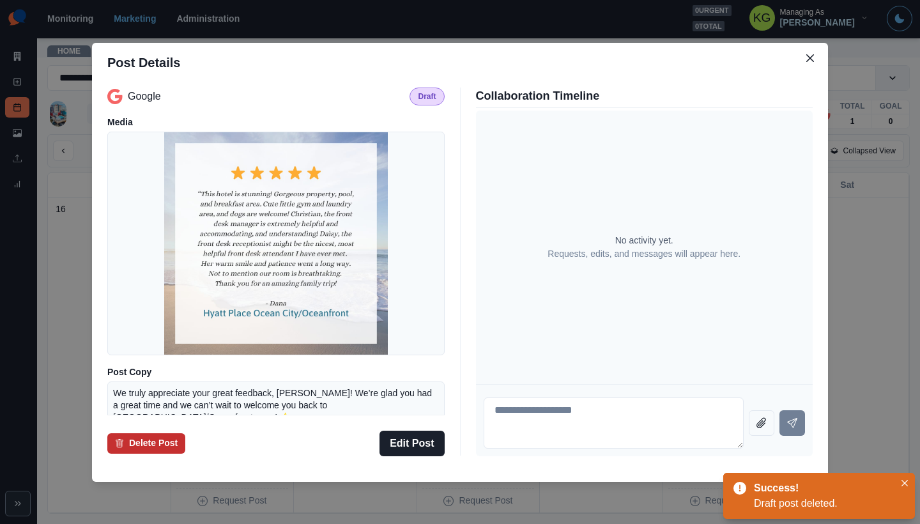
click at [160, 442] on button "Delete Post" at bounding box center [146, 443] width 78 height 20
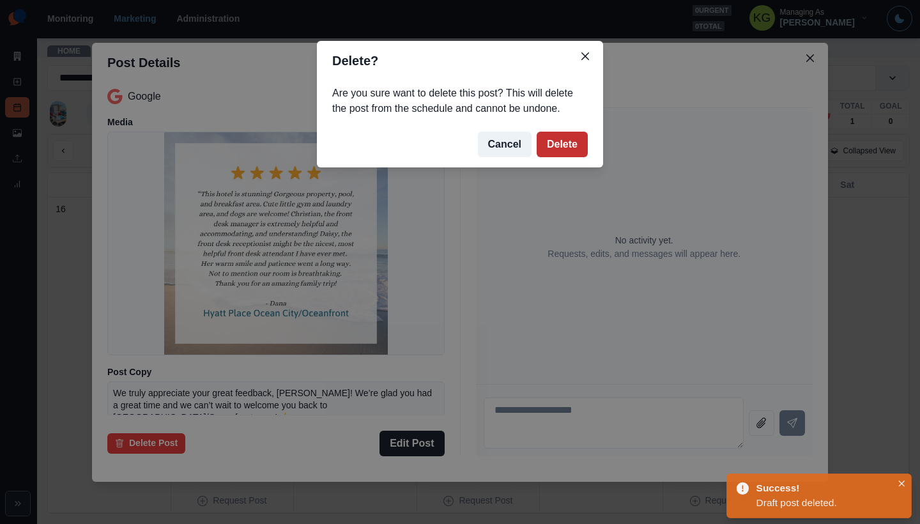
click at [553, 151] on button "Delete" at bounding box center [562, 145] width 51 height 26
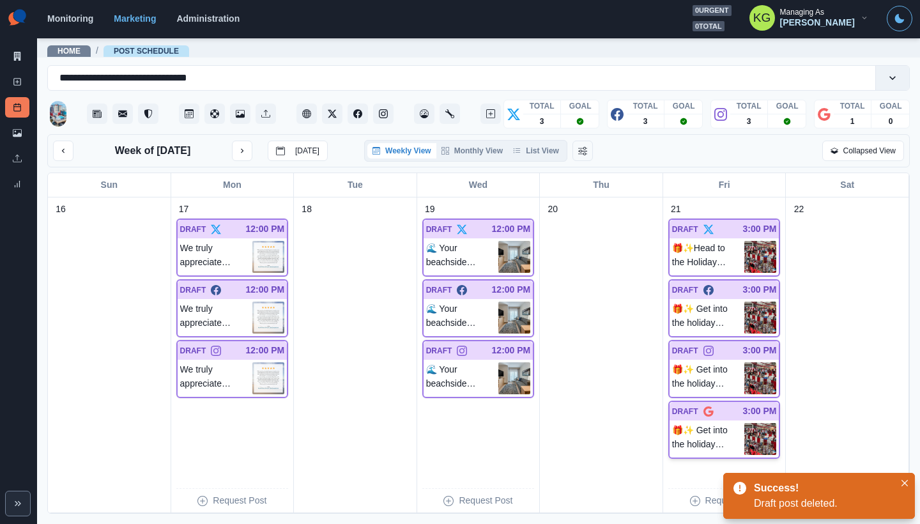
click at [713, 425] on p "🎁✨ Get into the holiday spirit at Ocean City’s Holiday Shoppers Fair! Join the …" at bounding box center [708, 439] width 73 height 32
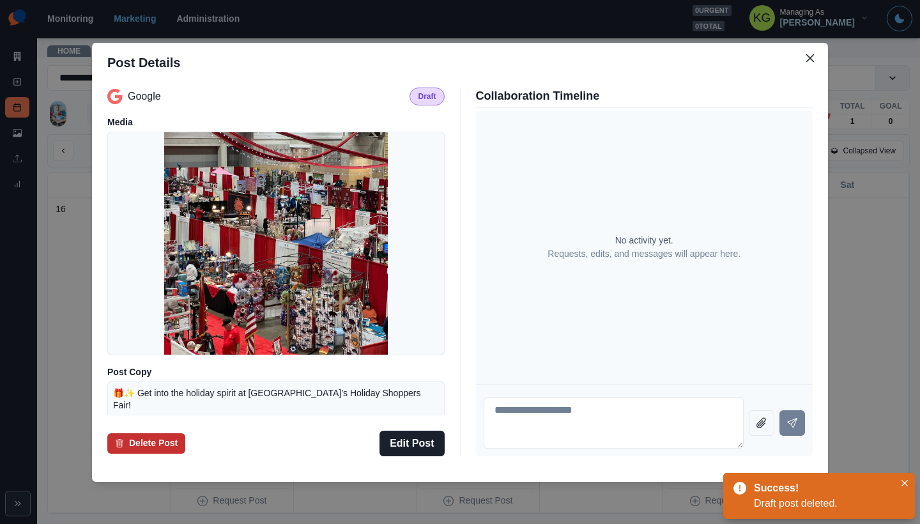
click at [130, 440] on button "Delete Post" at bounding box center [146, 443] width 78 height 20
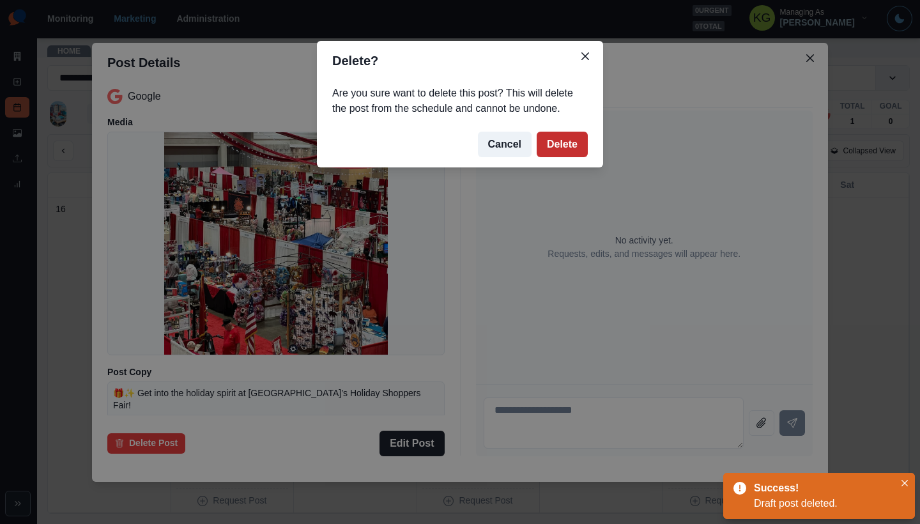
click at [576, 148] on button "Delete" at bounding box center [562, 145] width 51 height 26
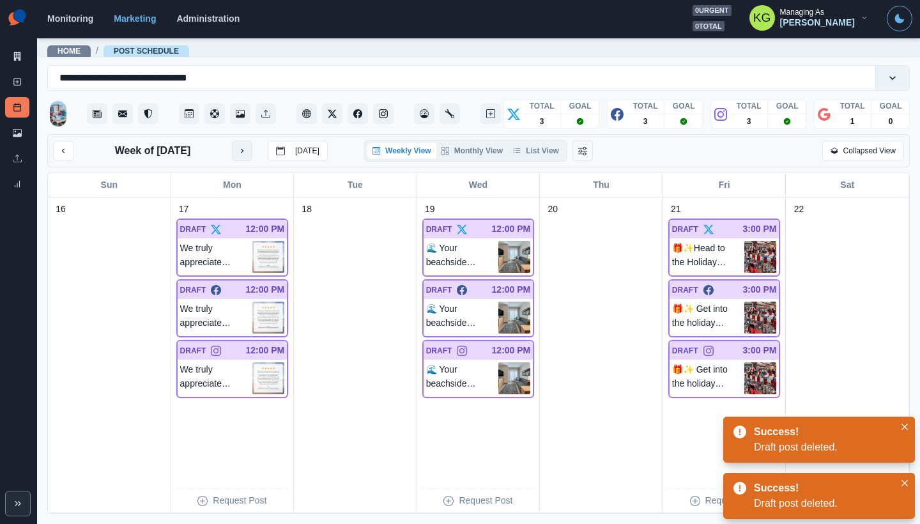
click at [252, 158] on button "next month" at bounding box center [242, 151] width 20 height 20
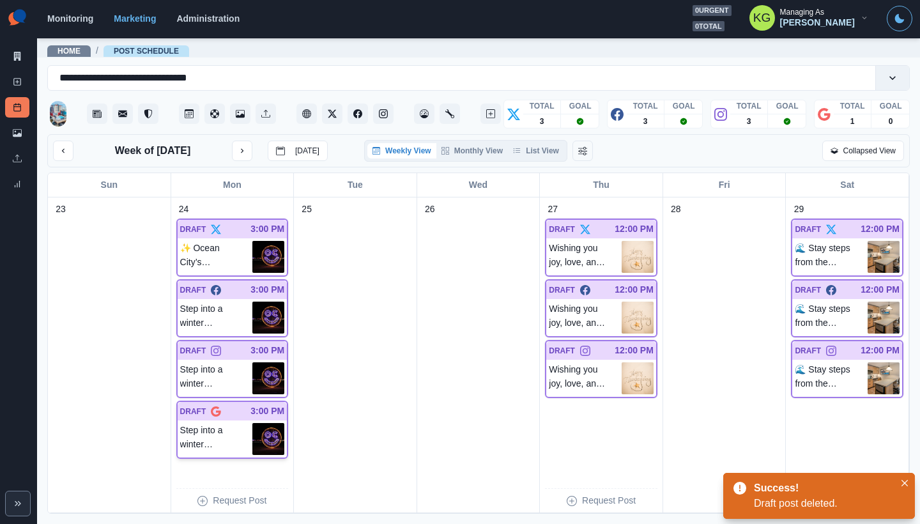
click at [238, 436] on p "Step into a winter wonderland at Ocean City’s Winterfest of Lights through Dec …" at bounding box center [216, 439] width 73 height 32
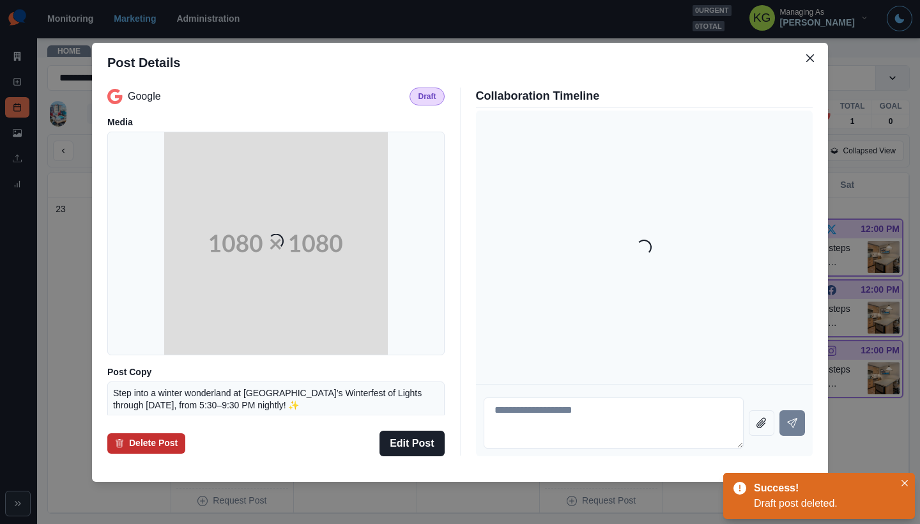
click at [167, 436] on button "Delete Post" at bounding box center [146, 443] width 78 height 20
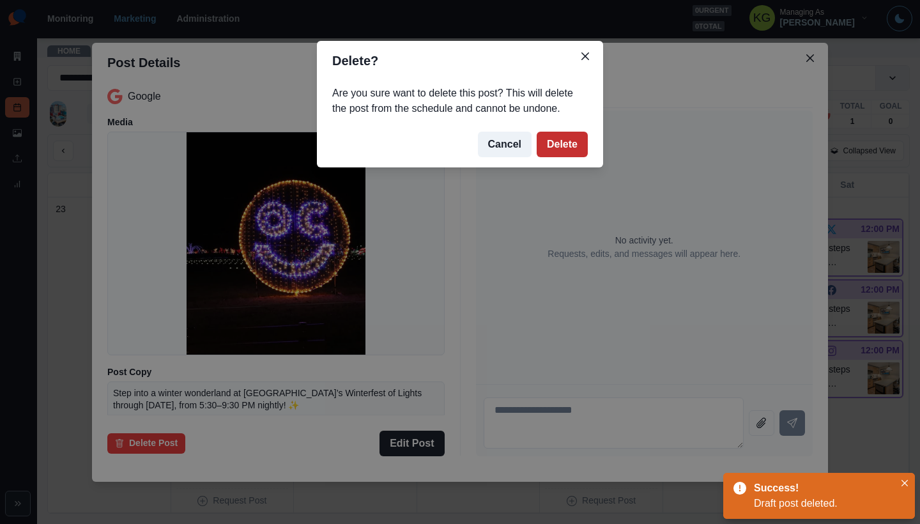
click at [542, 142] on button "Delete" at bounding box center [562, 145] width 51 height 26
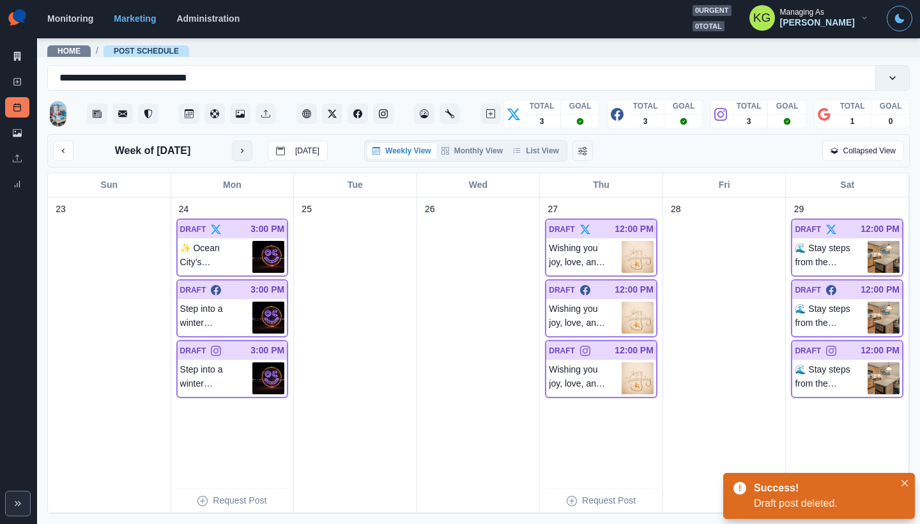
click at [252, 155] on button "next month" at bounding box center [242, 151] width 20 height 20
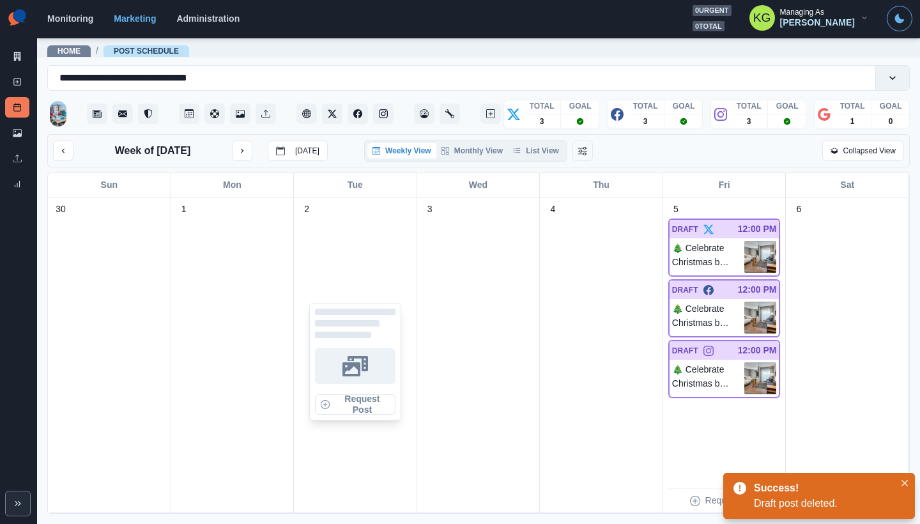
scroll to position [10, 0]
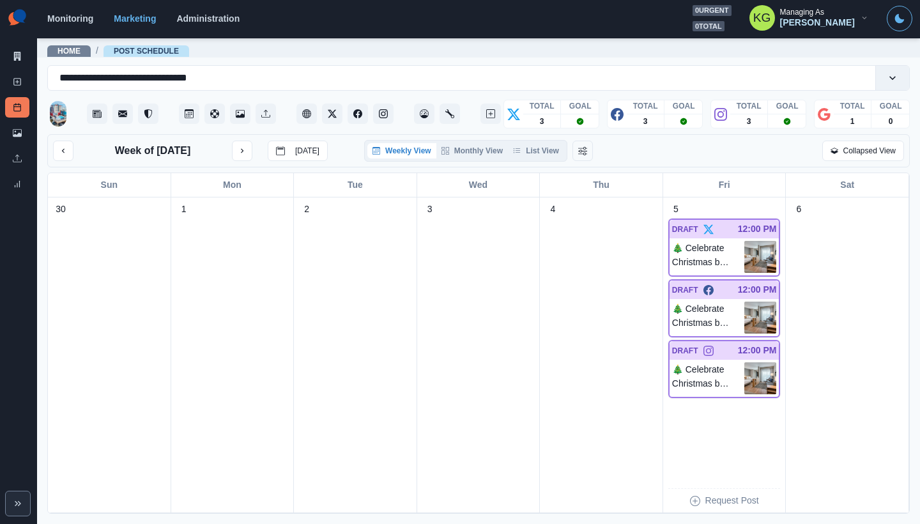
click at [414, 1] on section "Monitoring Marketing Administration 0 urgent 0 total KG Managing As Katrina Gal…" at bounding box center [478, 19] width 883 height 38
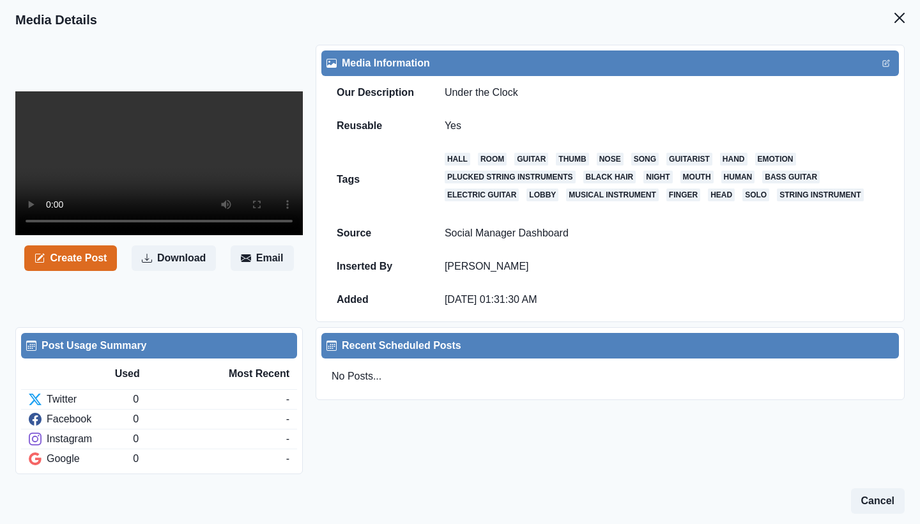
click at [894, 22] on icon "Close" at bounding box center [899, 18] width 10 height 10
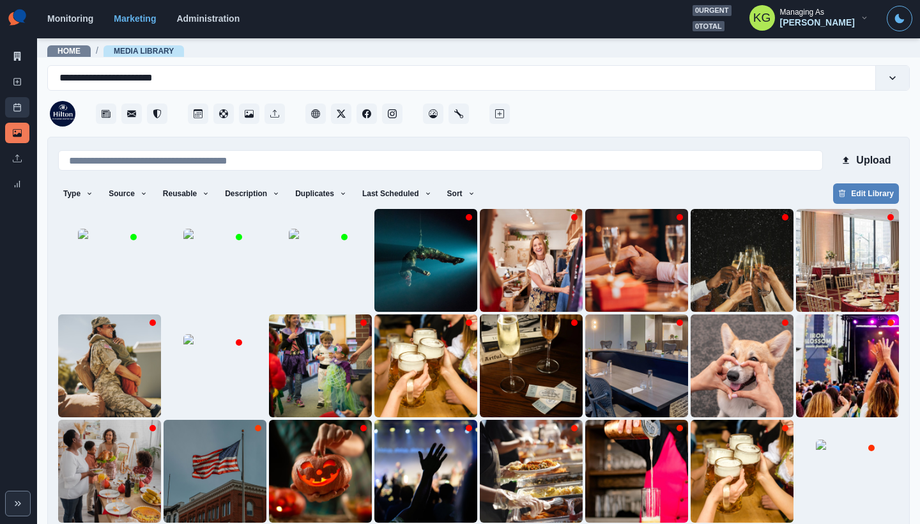
click at [10, 105] on link "Post Schedule" at bounding box center [17, 107] width 24 height 20
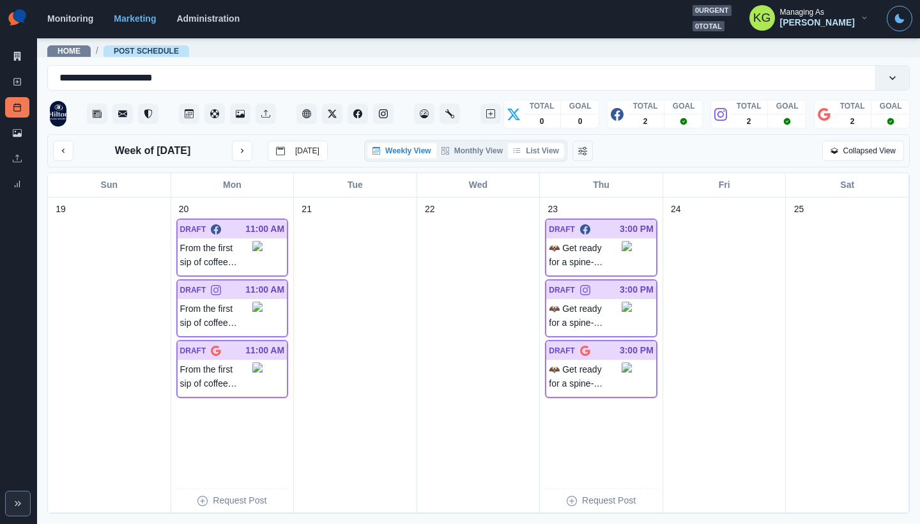
click at [543, 147] on button "List View" at bounding box center [536, 150] width 56 height 15
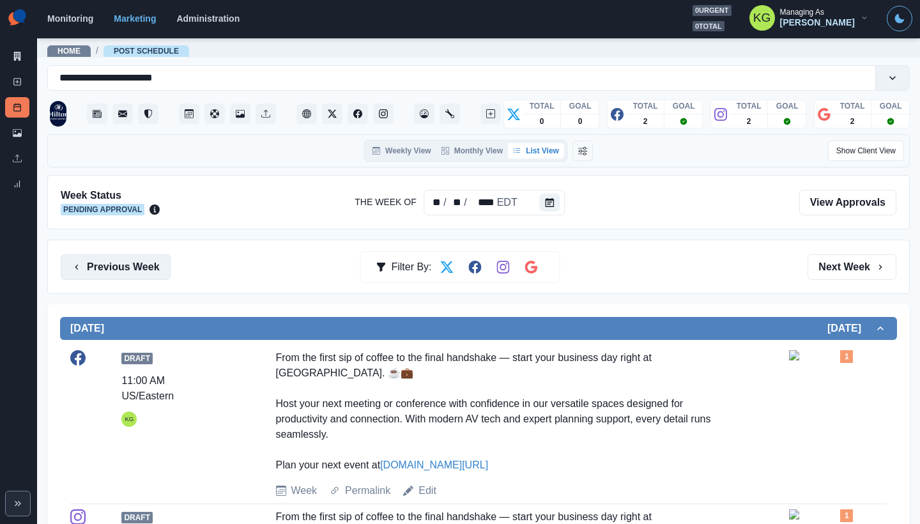
click at [149, 269] on button "Previous Week" at bounding box center [116, 267] width 110 height 26
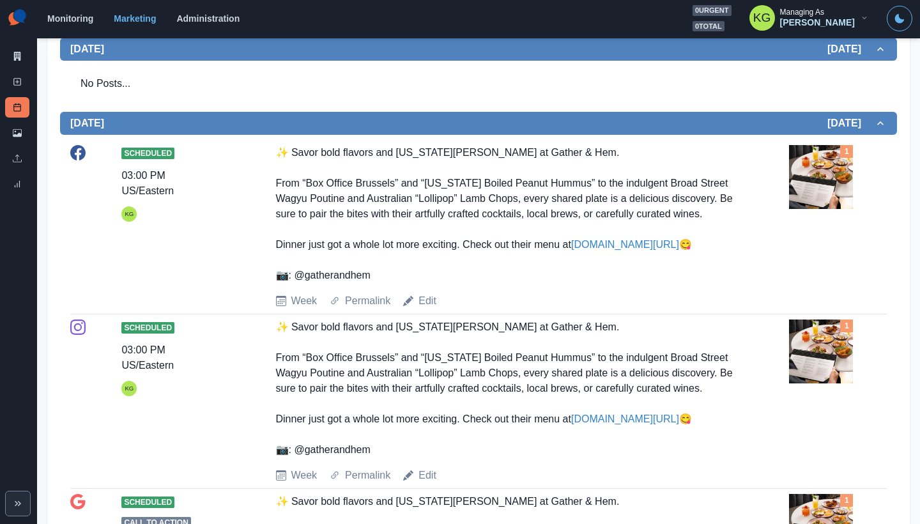
scroll to position [379, 0]
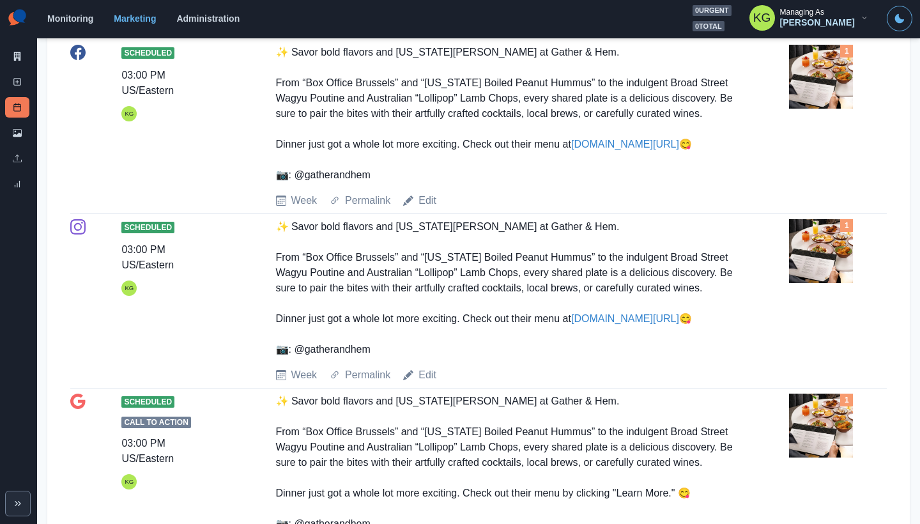
drag, startPoint x: 380, startPoint y: 379, endPoint x: 293, endPoint y: 377, distance: 87.5
click at [293, 357] on div "✨ Savor bold flavors and [US_STATE][PERSON_NAME] at Gather & Hem. From “Box Off…" at bounding box center [504, 288] width 457 height 138
copy div "atherandhem"
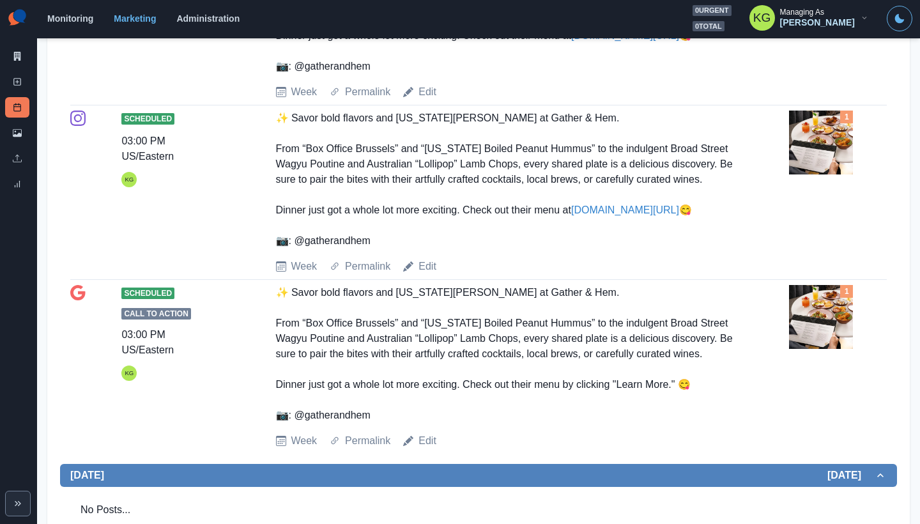
copy div "atherandhem"
